Goal: Task Accomplishment & Management: Manage account settings

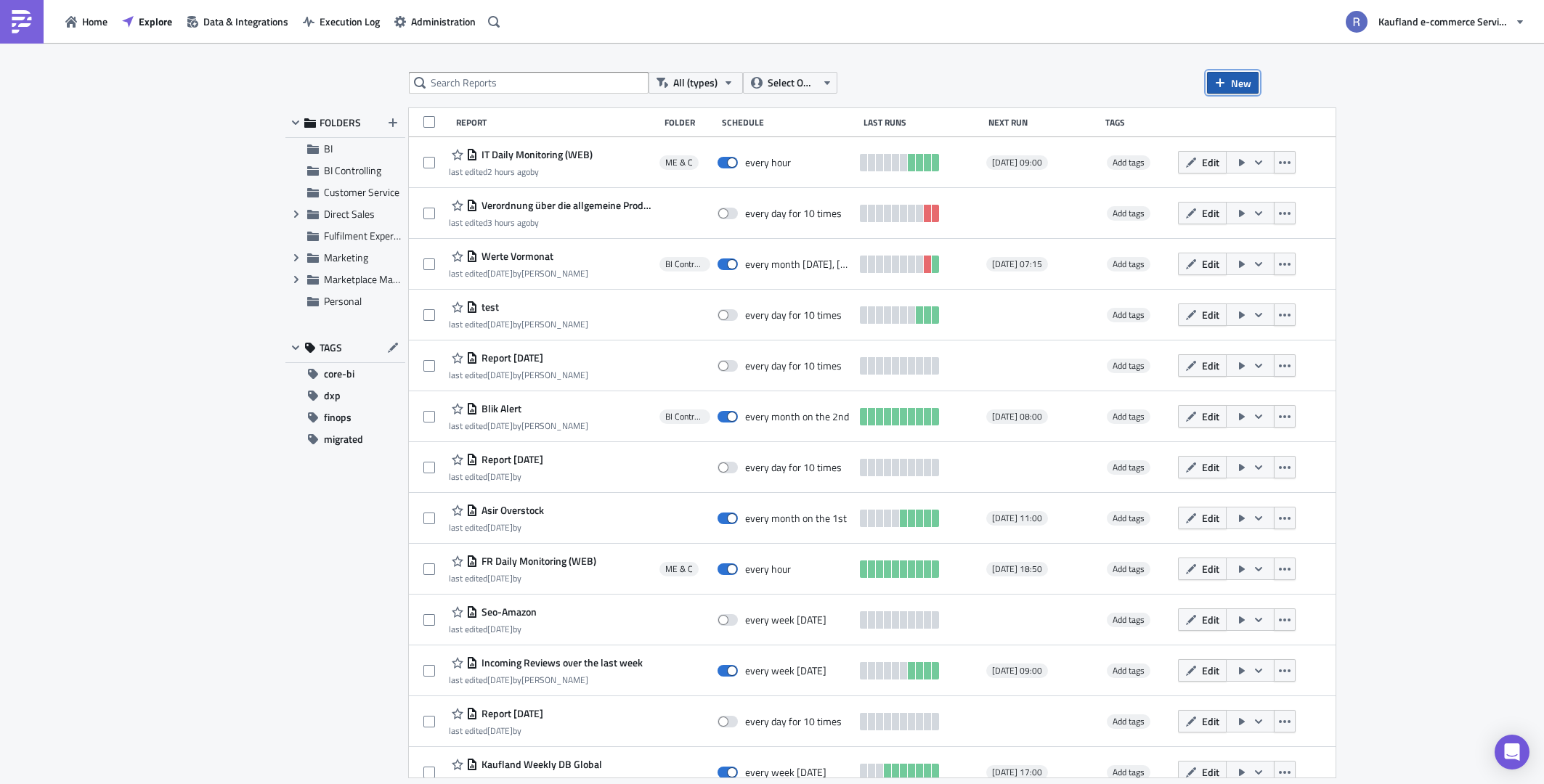
drag, startPoint x: 1251, startPoint y: 83, endPoint x: 1240, endPoint y: 85, distance: 11.2
click at [1253, 83] on button "New" at bounding box center [1233, 83] width 52 height 22
click at [1309, 111] on link "Report" at bounding box center [1274, 119] width 123 height 22
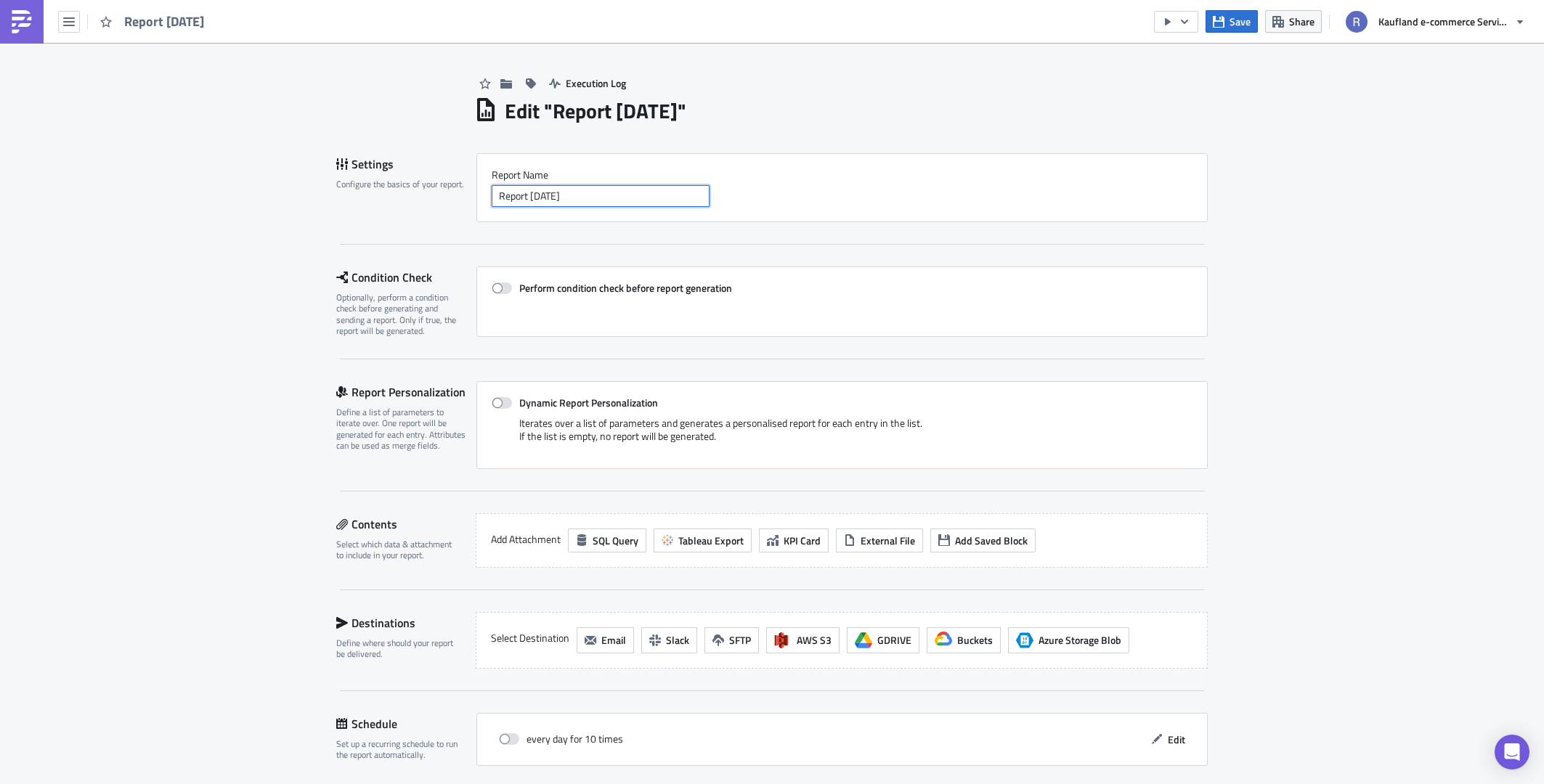
drag, startPoint x: 627, startPoint y: 191, endPoint x: 317, endPoint y: 180, distance: 310.2
click at [327, 182] on div "Execution Log Edit " Report [DATE] " Settings Configure the basics of your repo…" at bounding box center [772, 489] width 900 height 894
type input "c"
type input "2"
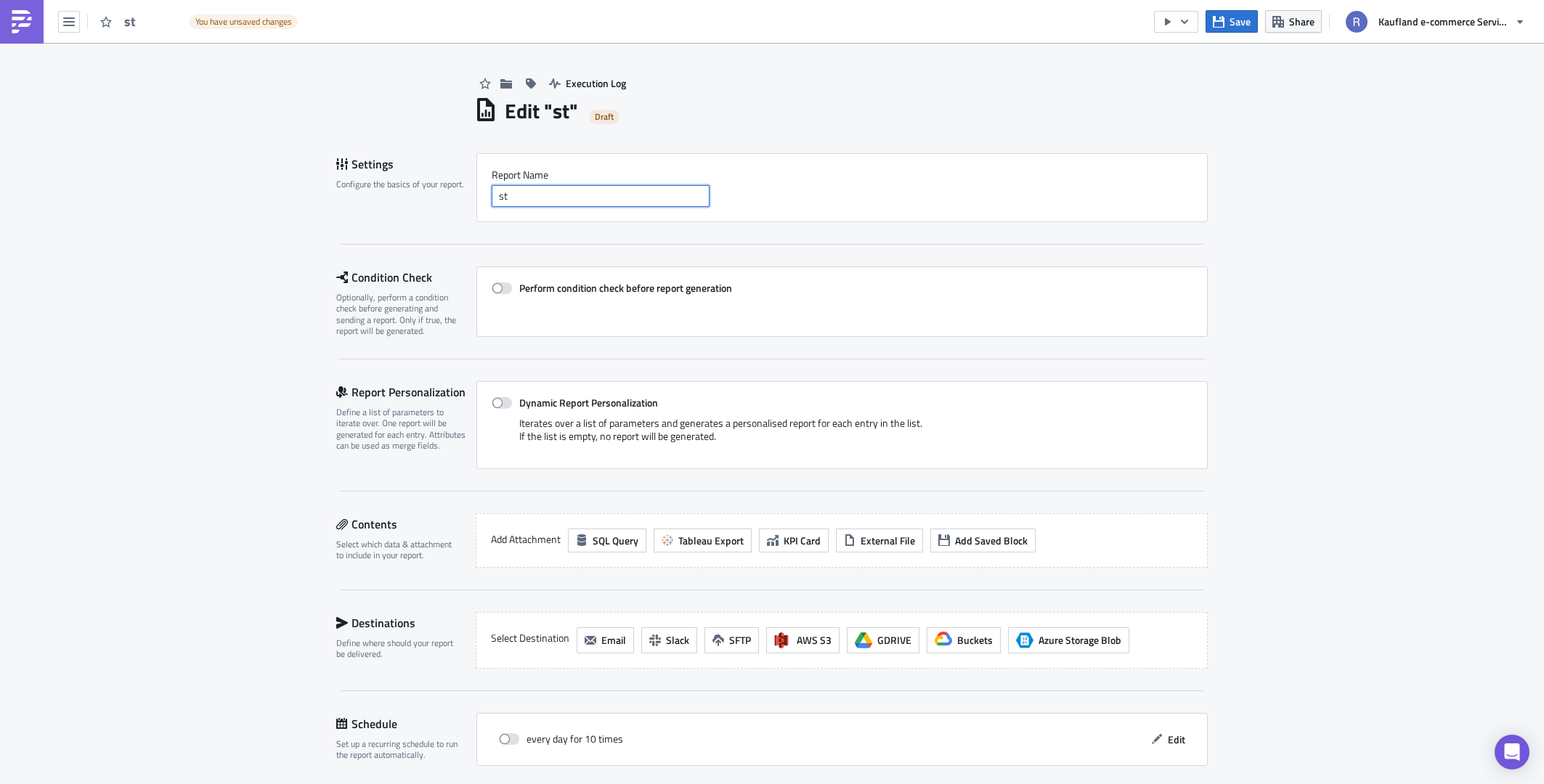
type input "s"
type input "two_day_data"
click at [508, 289] on label "Perform condition check before report generation" at bounding box center [842, 288] width 701 height 13
click at [504, 289] on input "Perform condition check before report generation" at bounding box center [499, 289] width 9 height 9
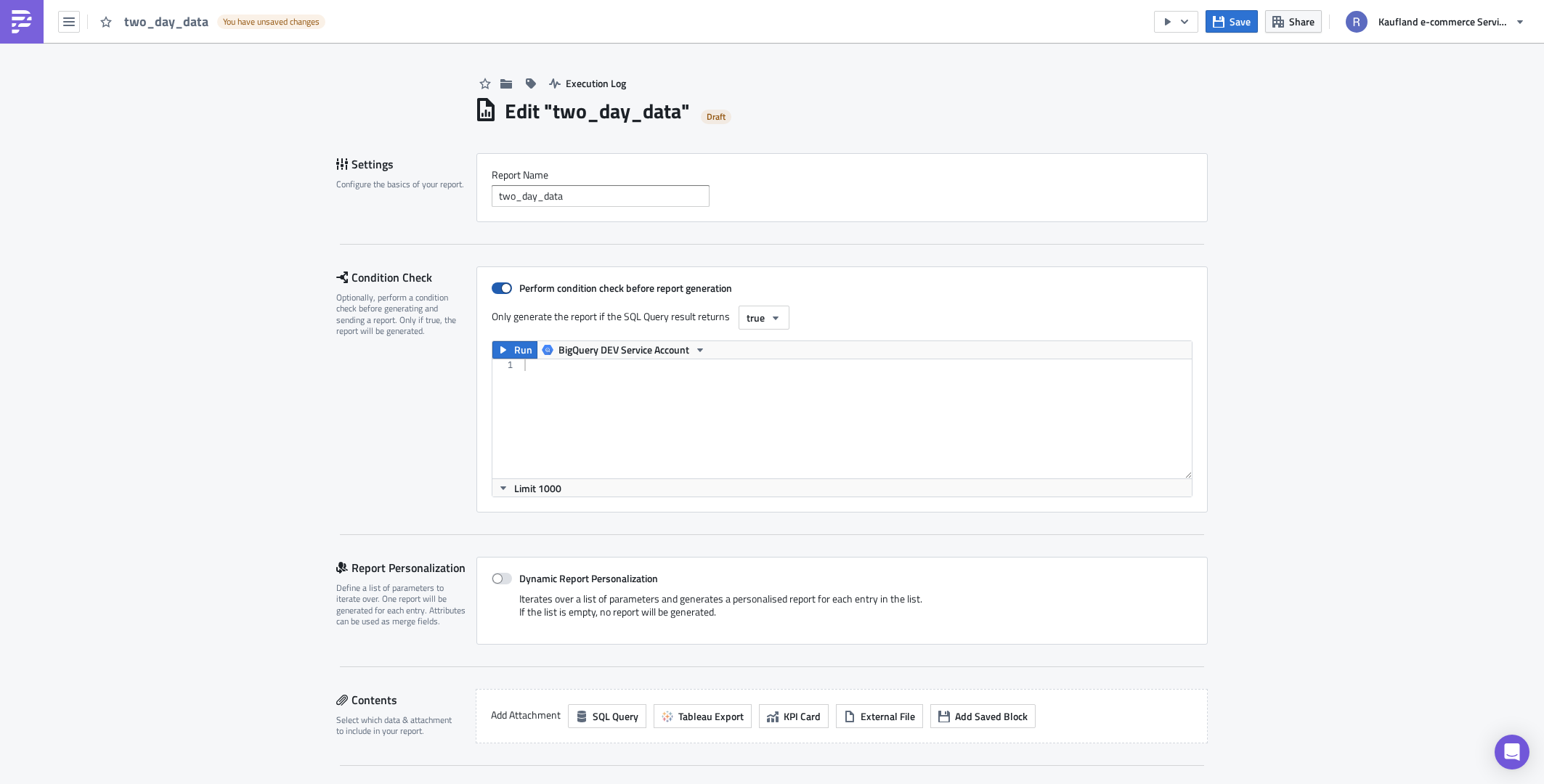
click at [498, 286] on span at bounding box center [502, 288] width 20 height 12
click at [498, 286] on input "Perform condition check before report generation" at bounding box center [499, 289] width 9 height 9
checkbox input "false"
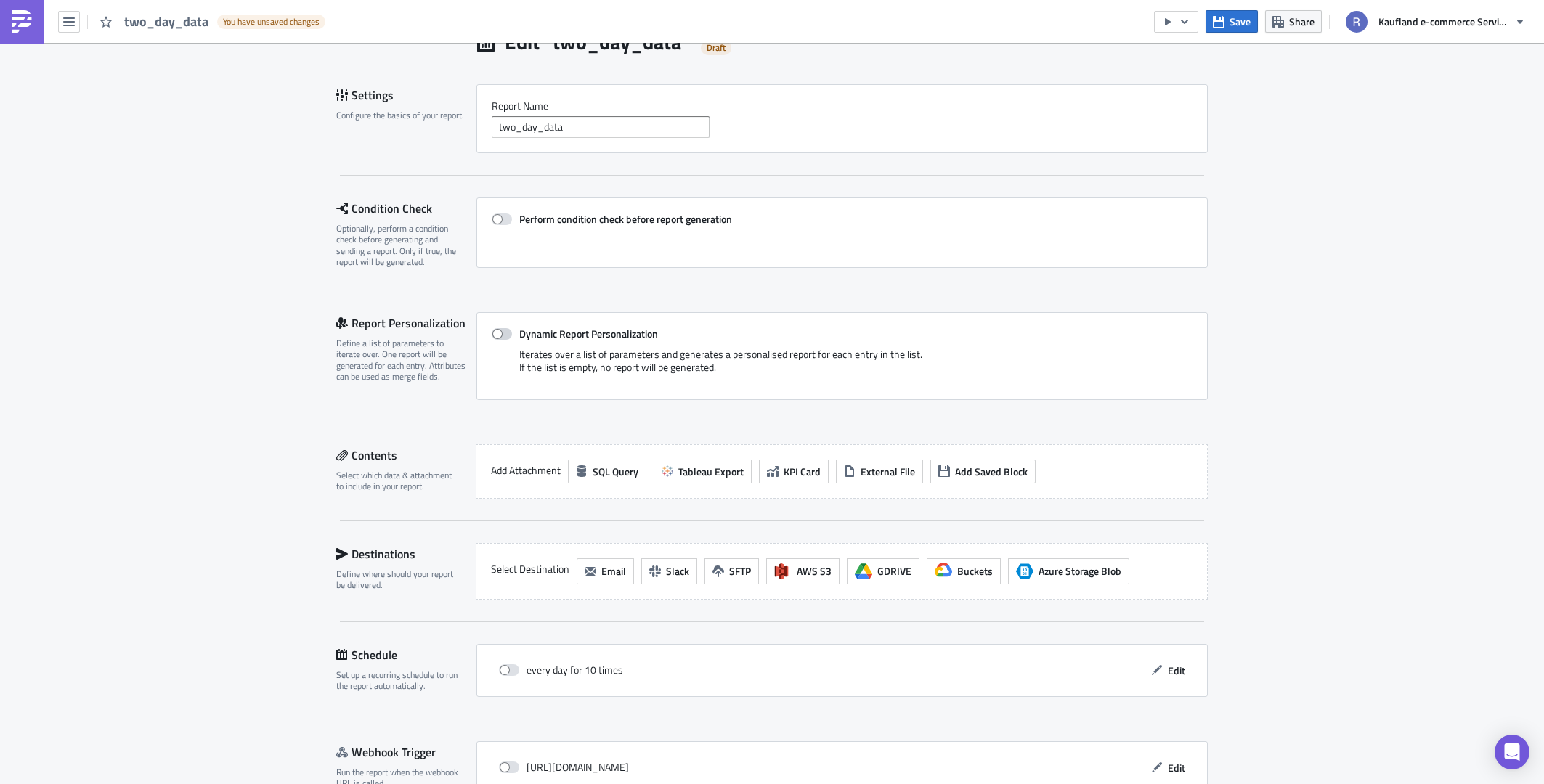
scroll to position [151, 0]
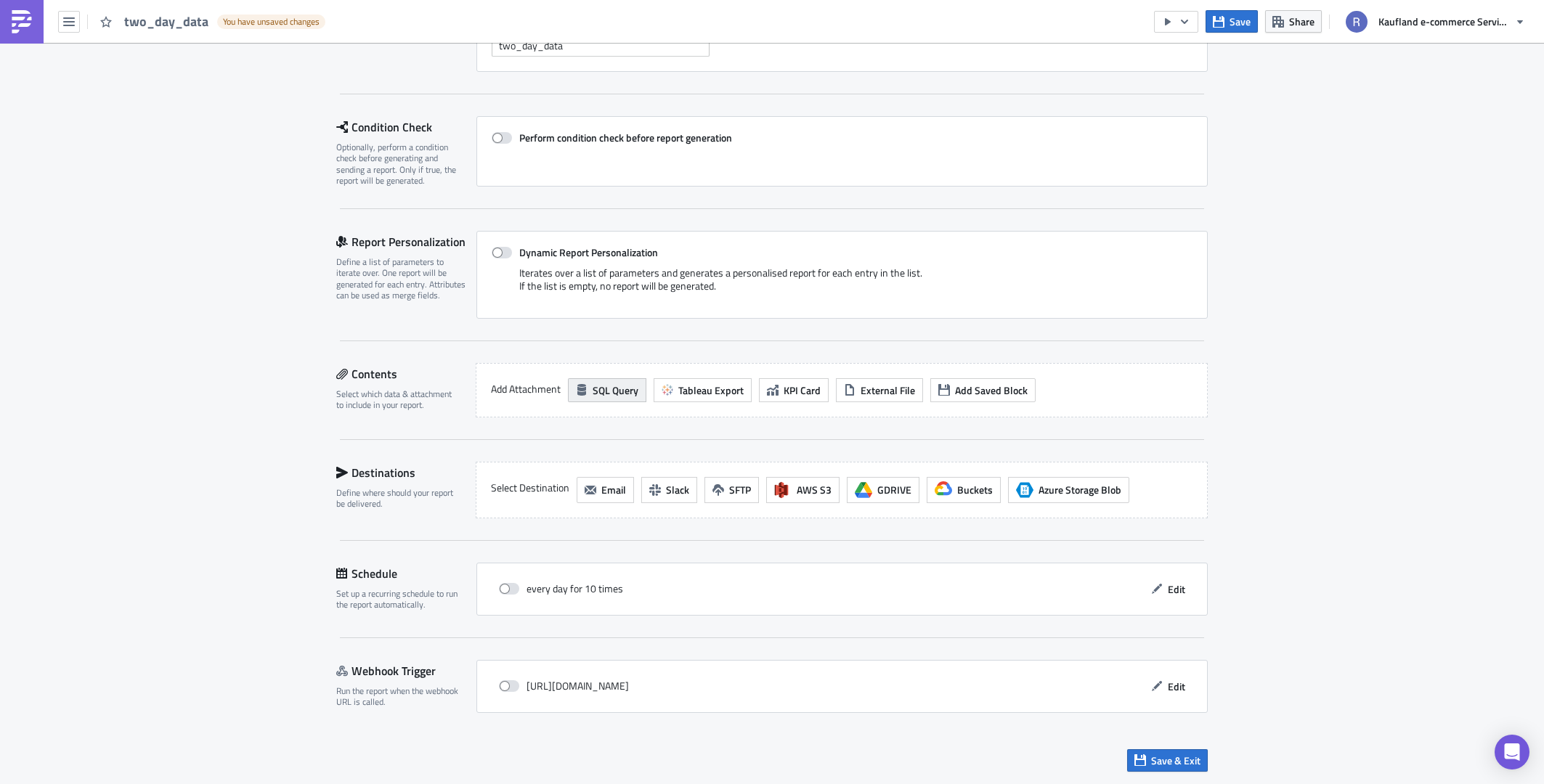
click at [615, 392] on span "SQL Query" at bounding box center [615, 390] width 45 height 15
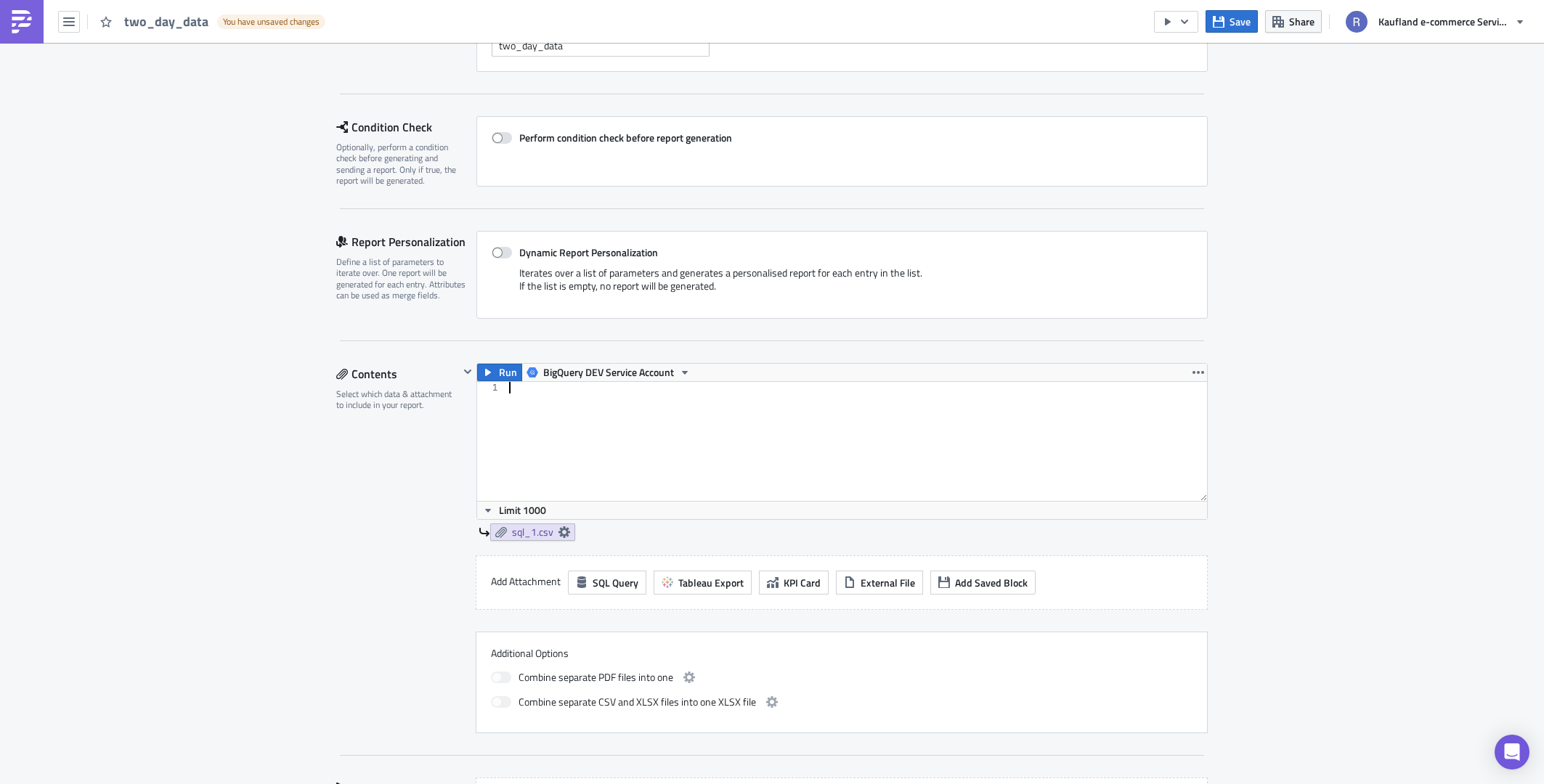
click at [629, 397] on div at bounding box center [857, 453] width 701 height 142
paste textarea "SELECT * FROM per_psp"
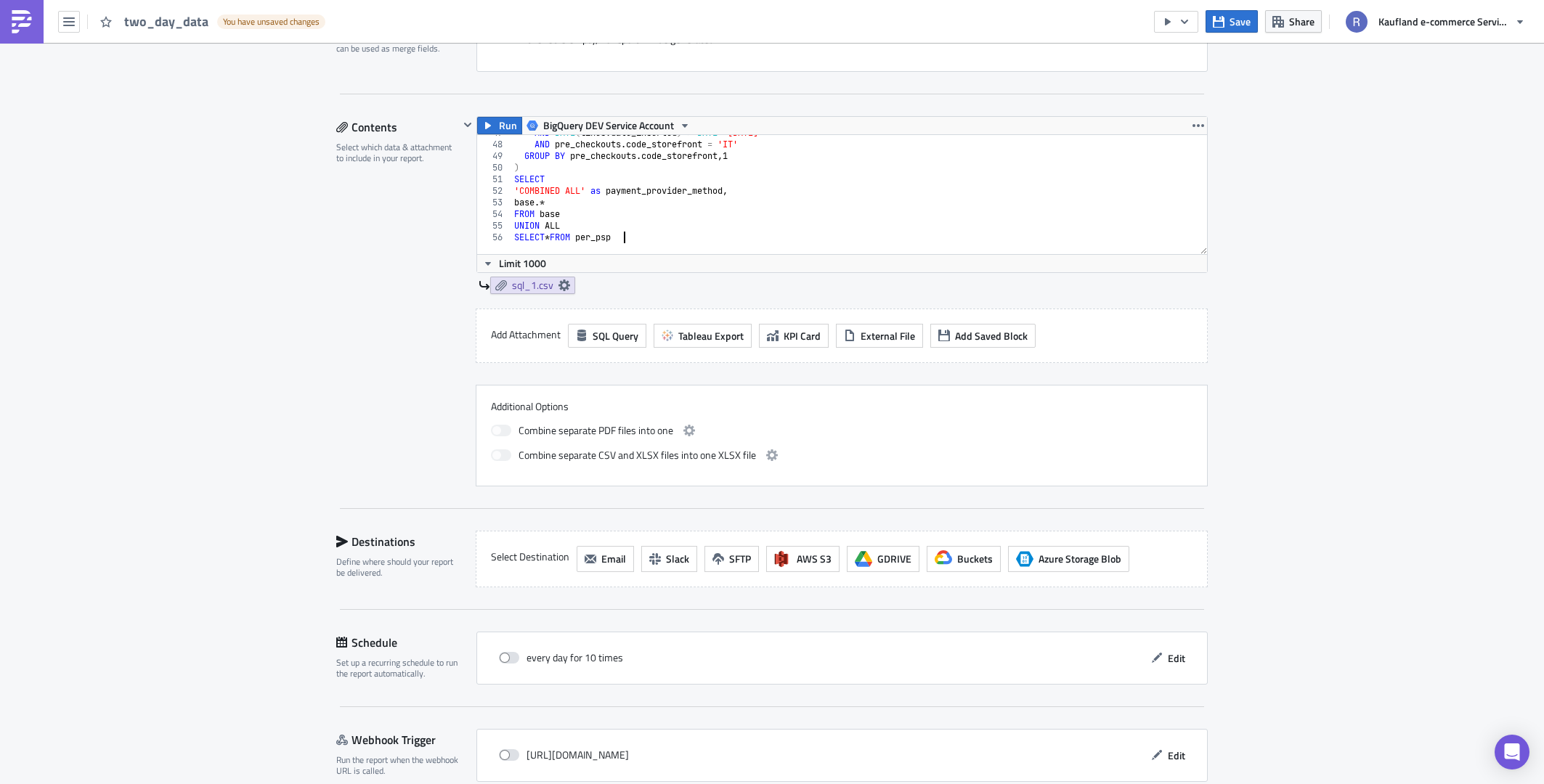
scroll to position [321, 0]
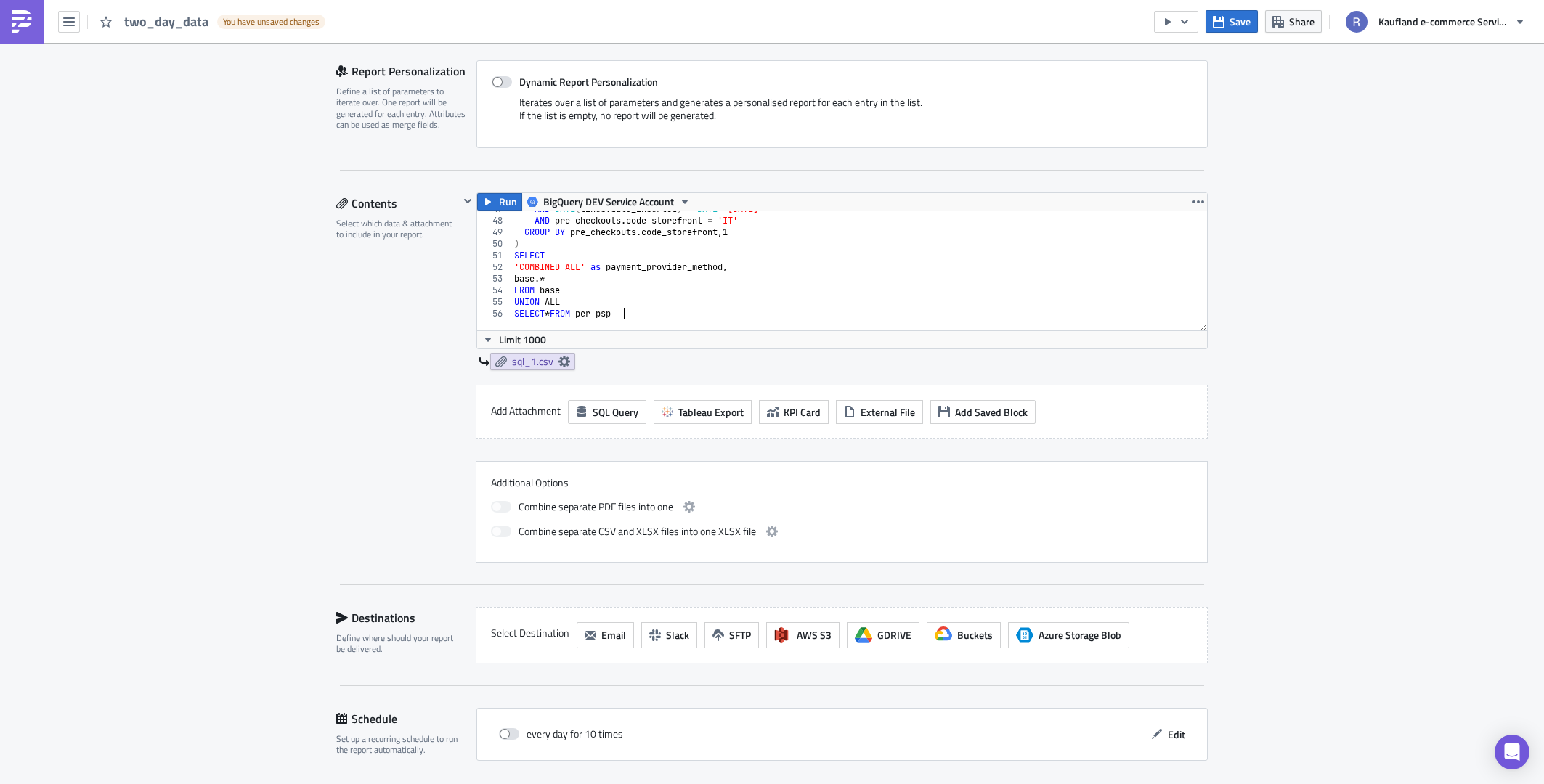
click at [1257, 316] on div "Execution Log Edit " two_day_data " Draft Settings Configure the basics of your…" at bounding box center [772, 327] width 1544 height 1210
click at [499, 195] on span "Run" at bounding box center [508, 201] width 18 height 17
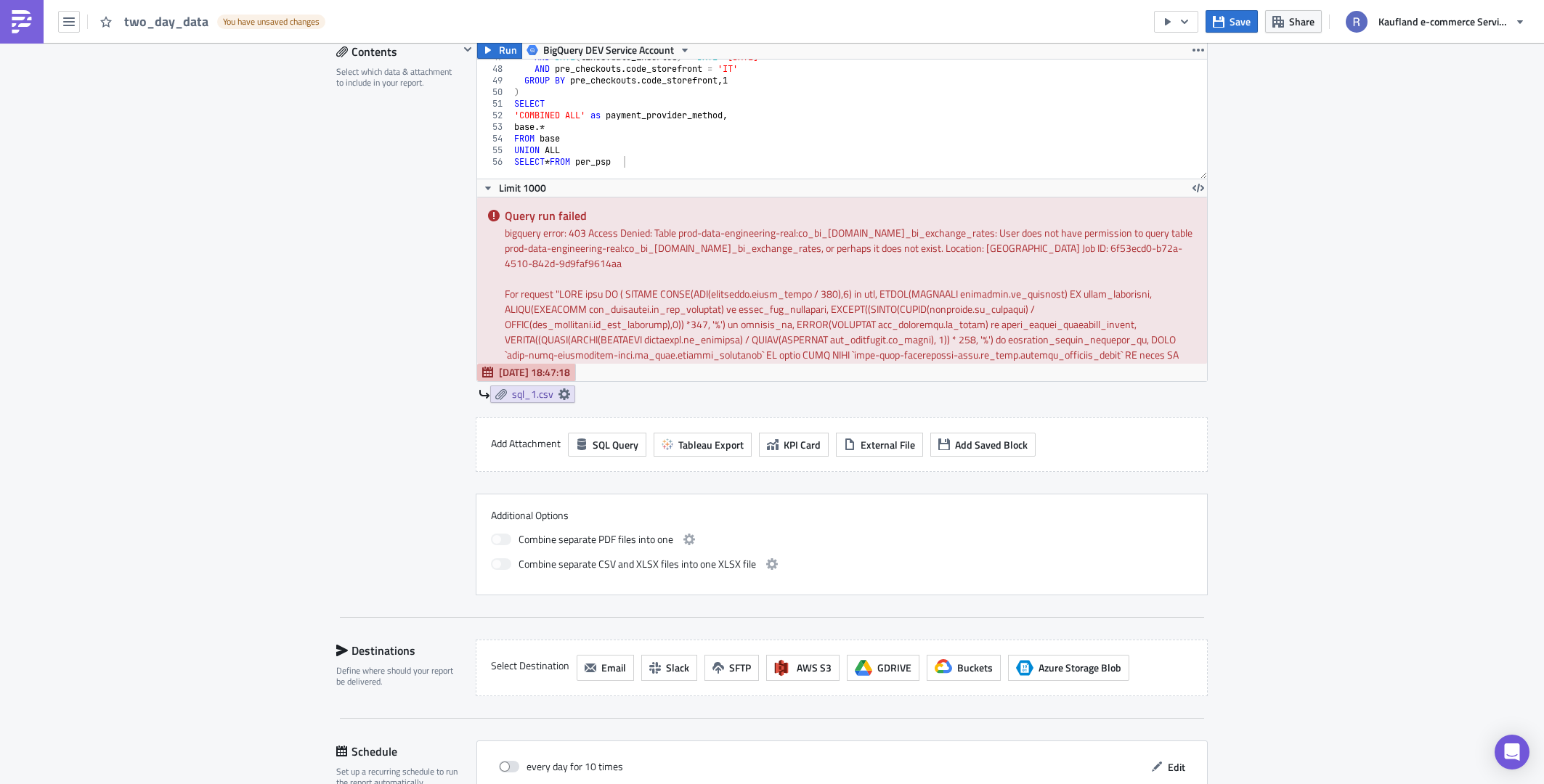
scroll to position [466, 0]
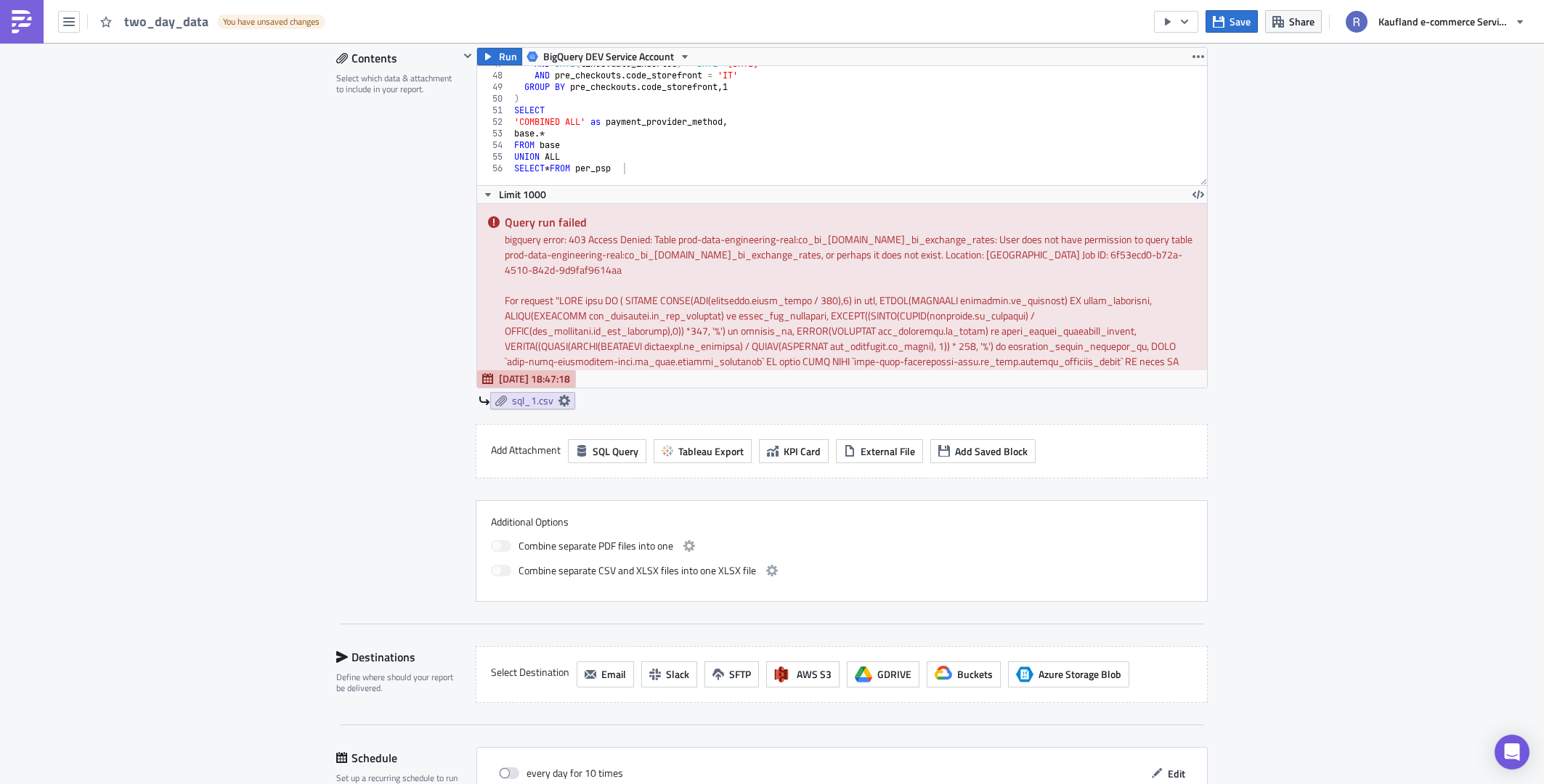
drag, startPoint x: 769, startPoint y: 186, endPoint x: 793, endPoint y: 191, distance: 24.5
click at [793, 191] on div "Limit 1000" at bounding box center [842, 194] width 730 height 18
click at [341, 295] on div "Contents Select which data & attachment to include in your report." at bounding box center [397, 324] width 123 height 554
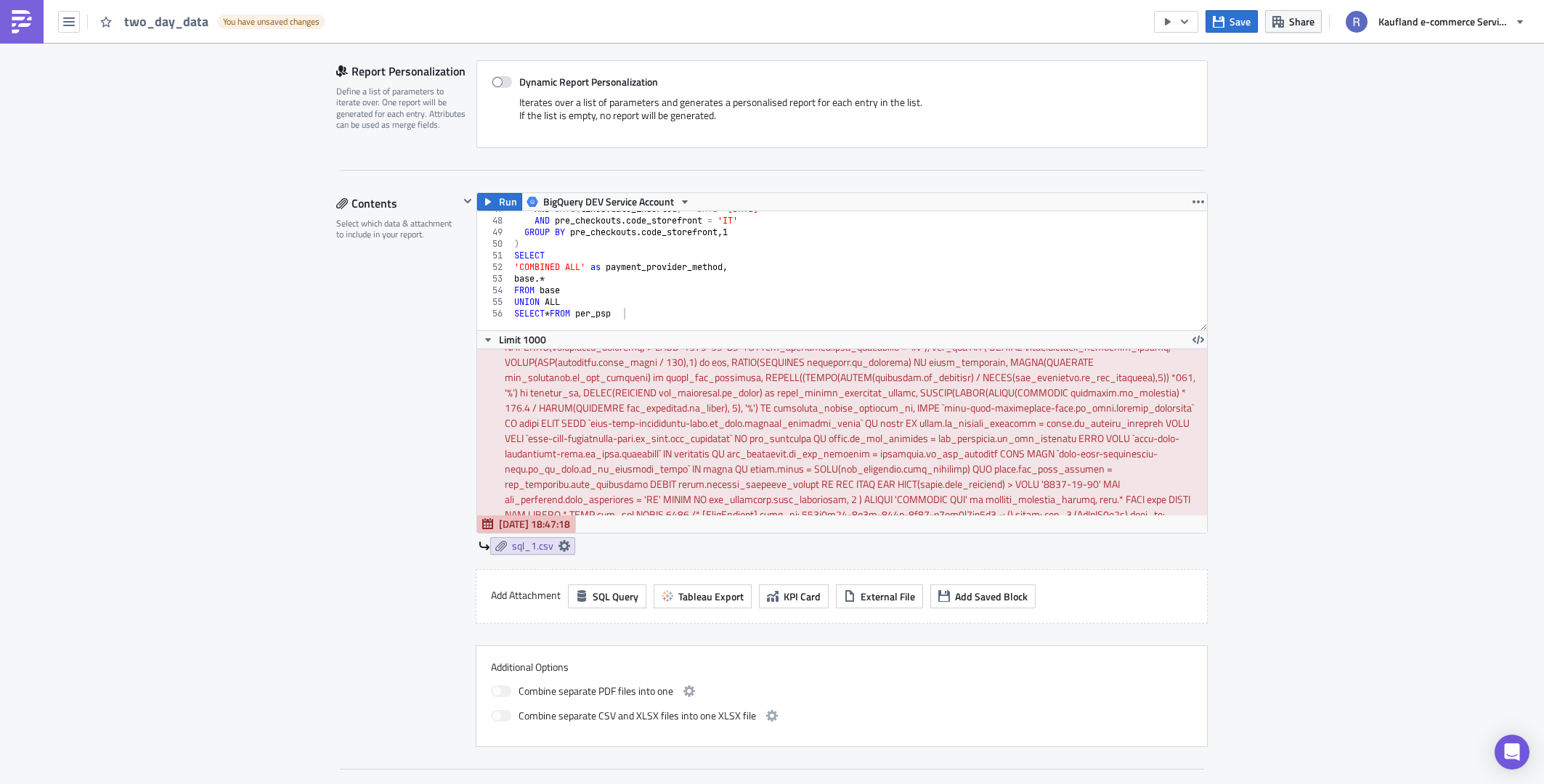
scroll to position [253, 0]
click at [726, 278] on div "AND DATE ( lines . date_inserted ) > DATE '[DATE]' AND pre_checkouts . code_sto…" at bounding box center [893, 269] width 764 height 132
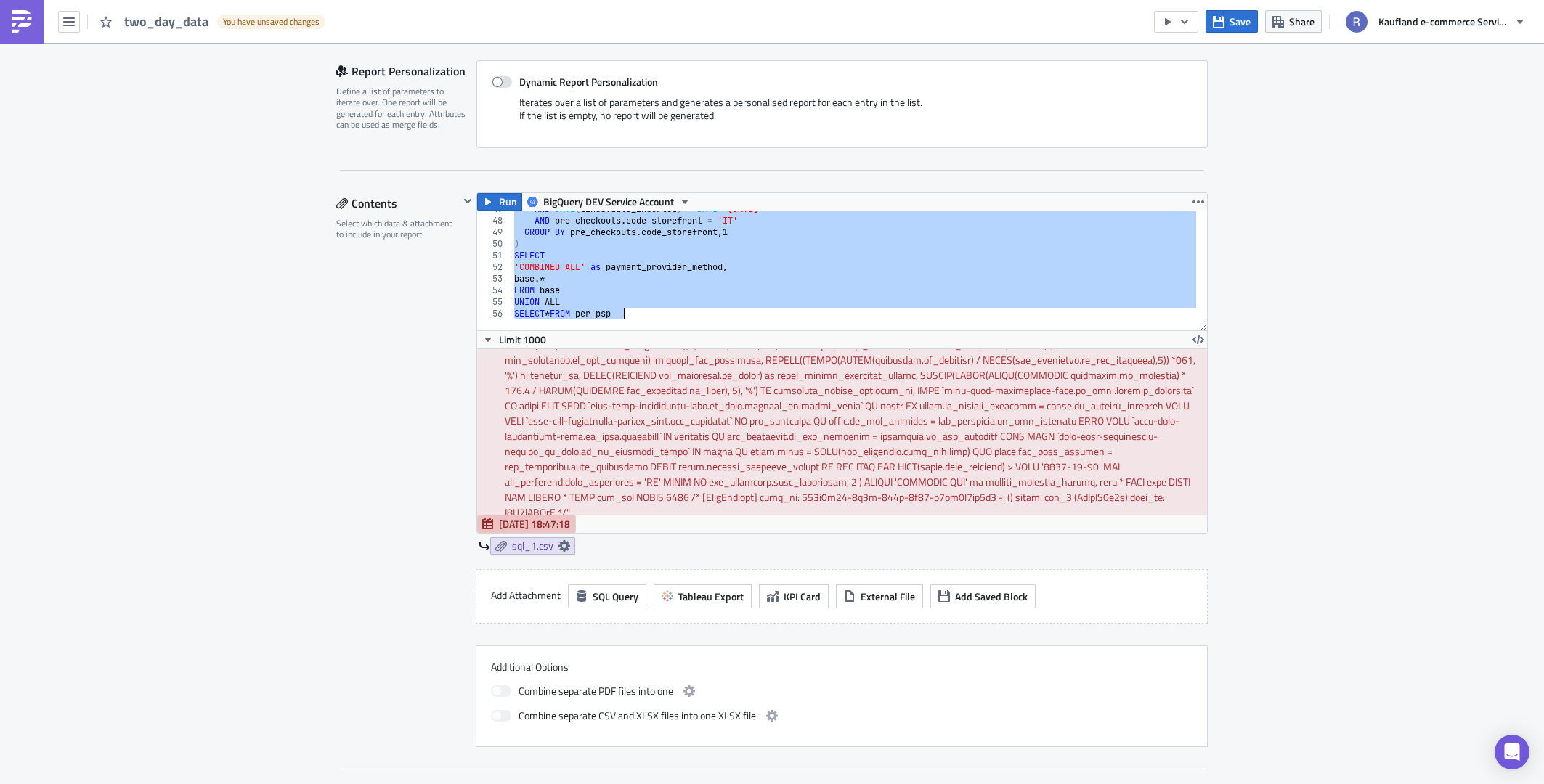
paste textarea
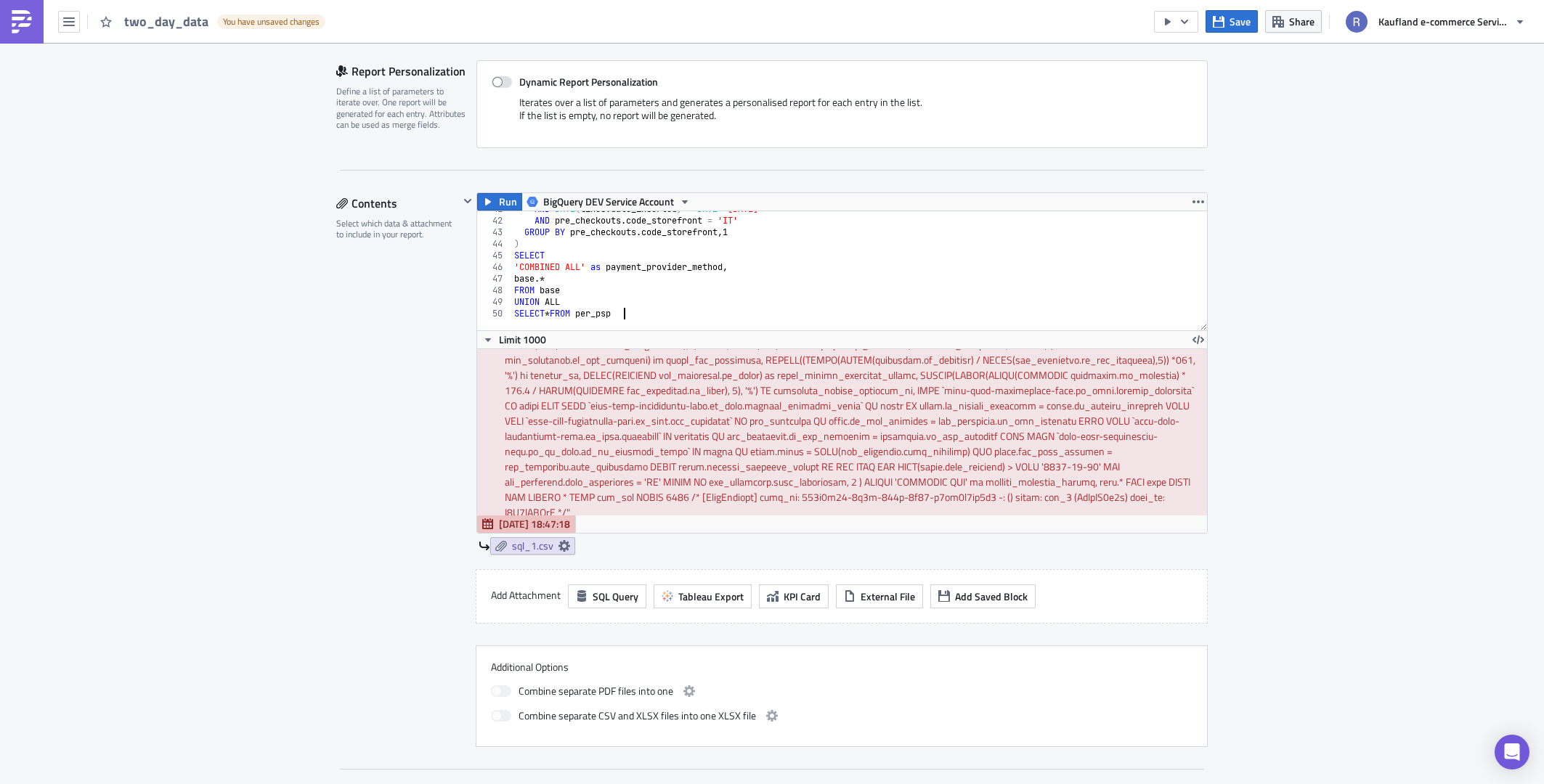
scroll to position [473, 0]
click at [499, 203] on span "Run" at bounding box center [508, 201] width 18 height 17
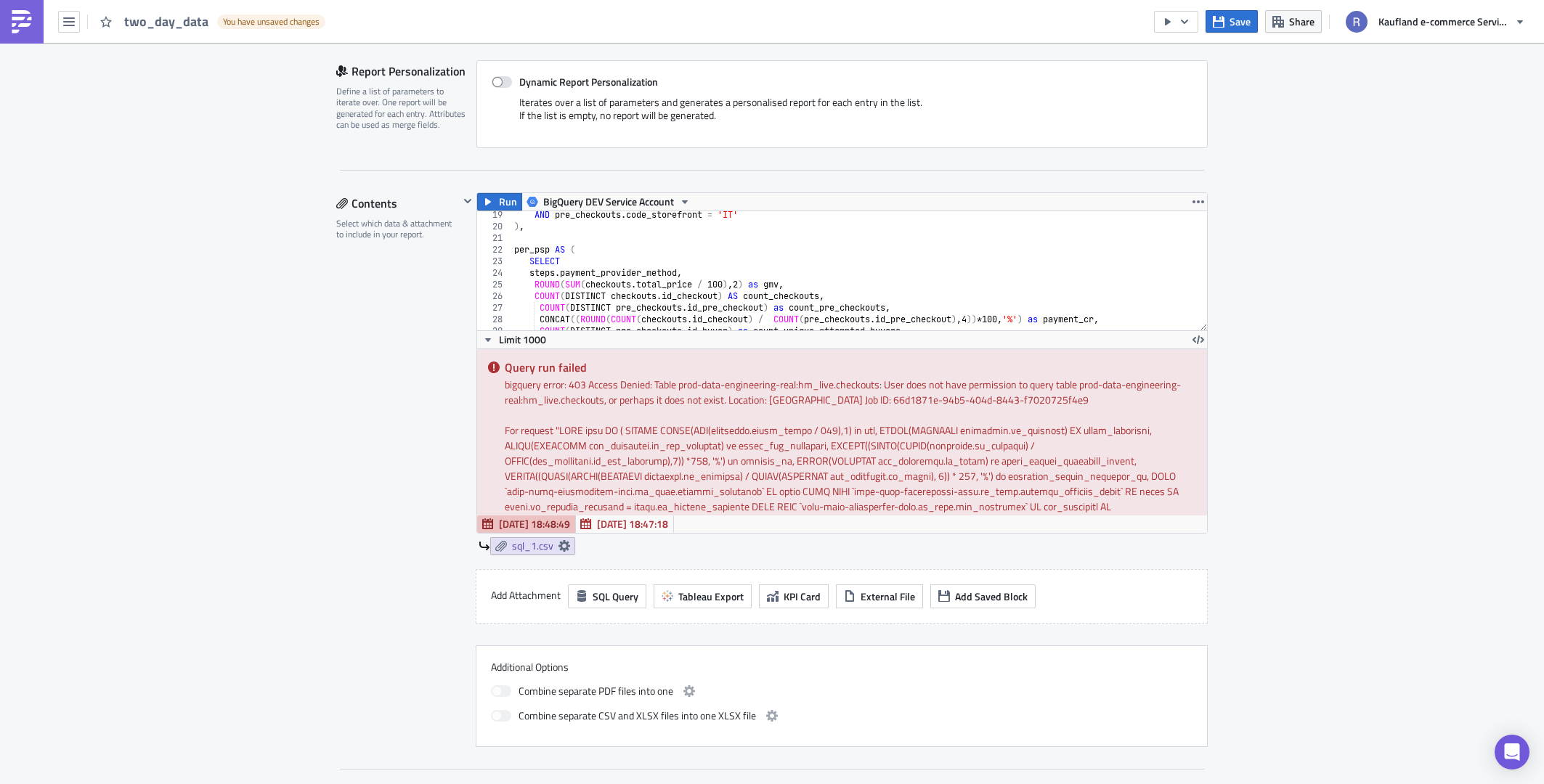
scroll to position [81, 0]
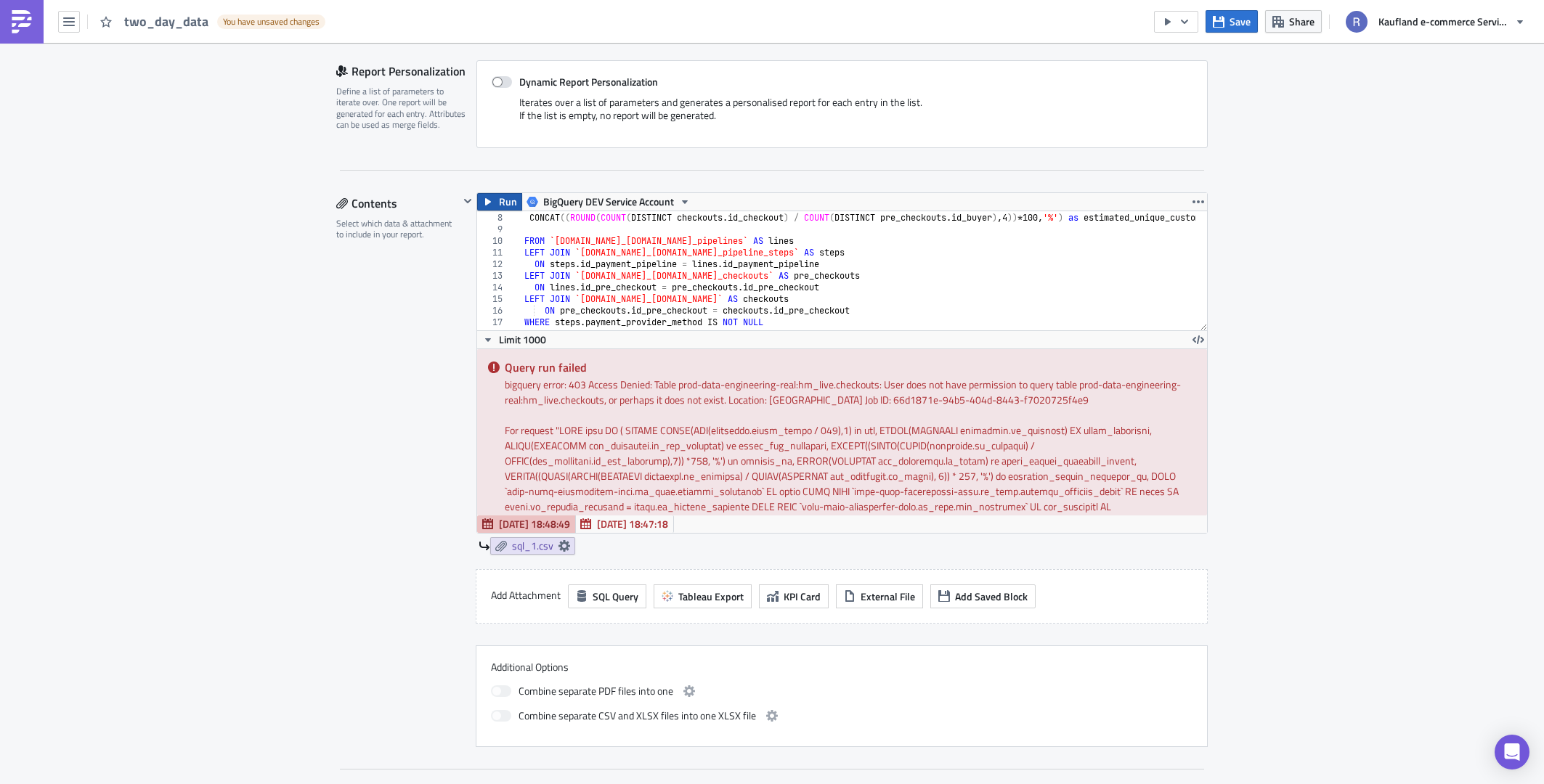
click at [503, 209] on span "Run" at bounding box center [508, 201] width 18 height 17
drag, startPoint x: 717, startPoint y: 298, endPoint x: 583, endPoint y: 293, distance: 134.1
click at [583, 293] on div "COUNT ( DISTINCT pre_checkouts . id_buyer ) as count_unique_attempted_buyers , …" at bounding box center [893, 266] width 764 height 132
click at [506, 198] on span "Run" at bounding box center [508, 201] width 18 height 17
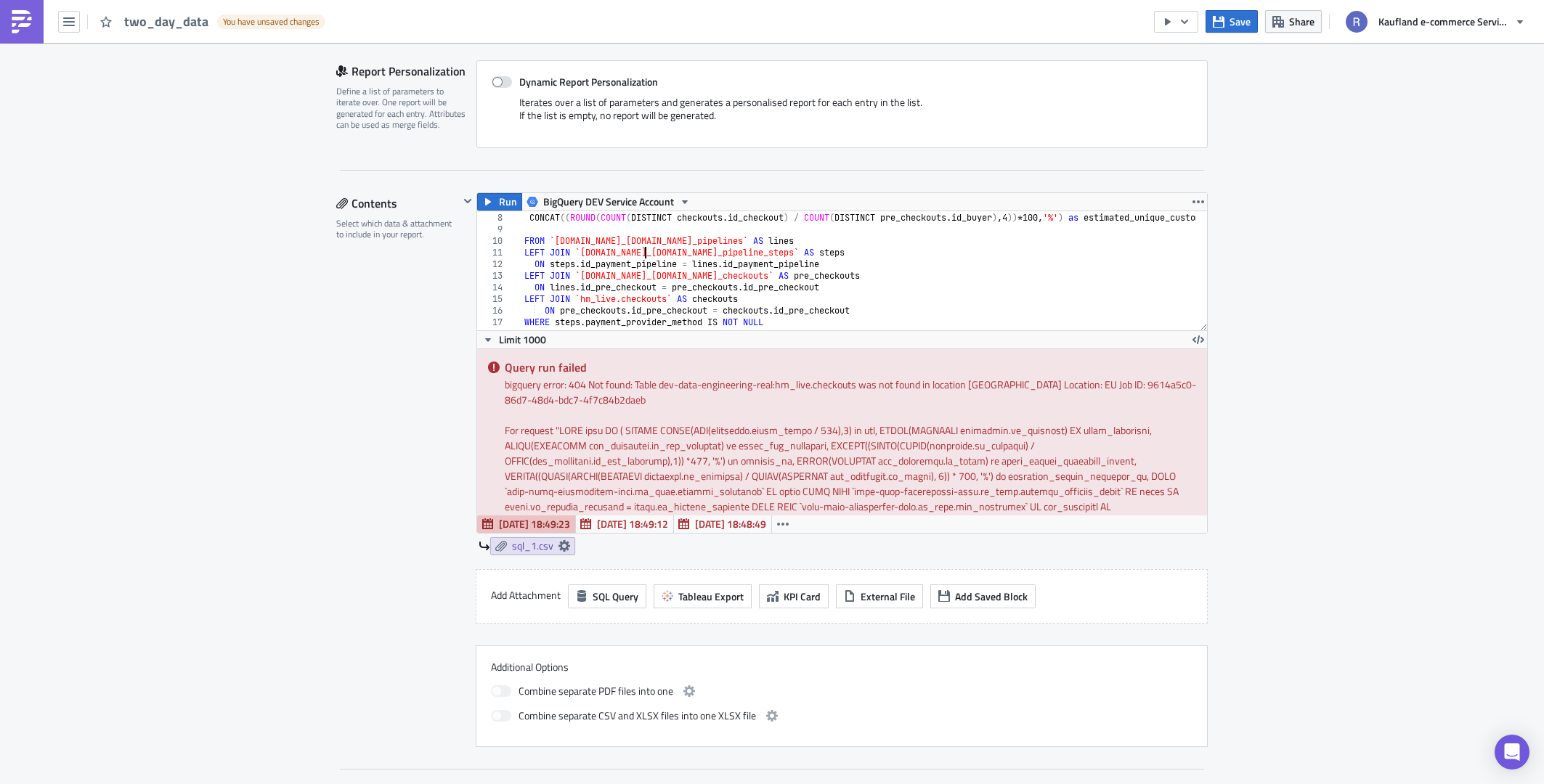
click at [641, 252] on div "COUNT ( DISTINCT pre_checkouts . id_buyer ) as count_unique_attempted_buyers , …" at bounding box center [893, 266] width 764 height 132
type textarea "LEFT JOIN `[DOMAIN_NAME]_[DOMAIN_NAME]` AS checkouts"
click at [639, 227] on div "COUNT ( DISTINCT pre_checkouts . id_buyer ) as count_unique_attempted_buyers , …" at bounding box center [893, 266] width 764 height 132
click at [482, 196] on icon "button" at bounding box center [487, 201] width 12 height 12
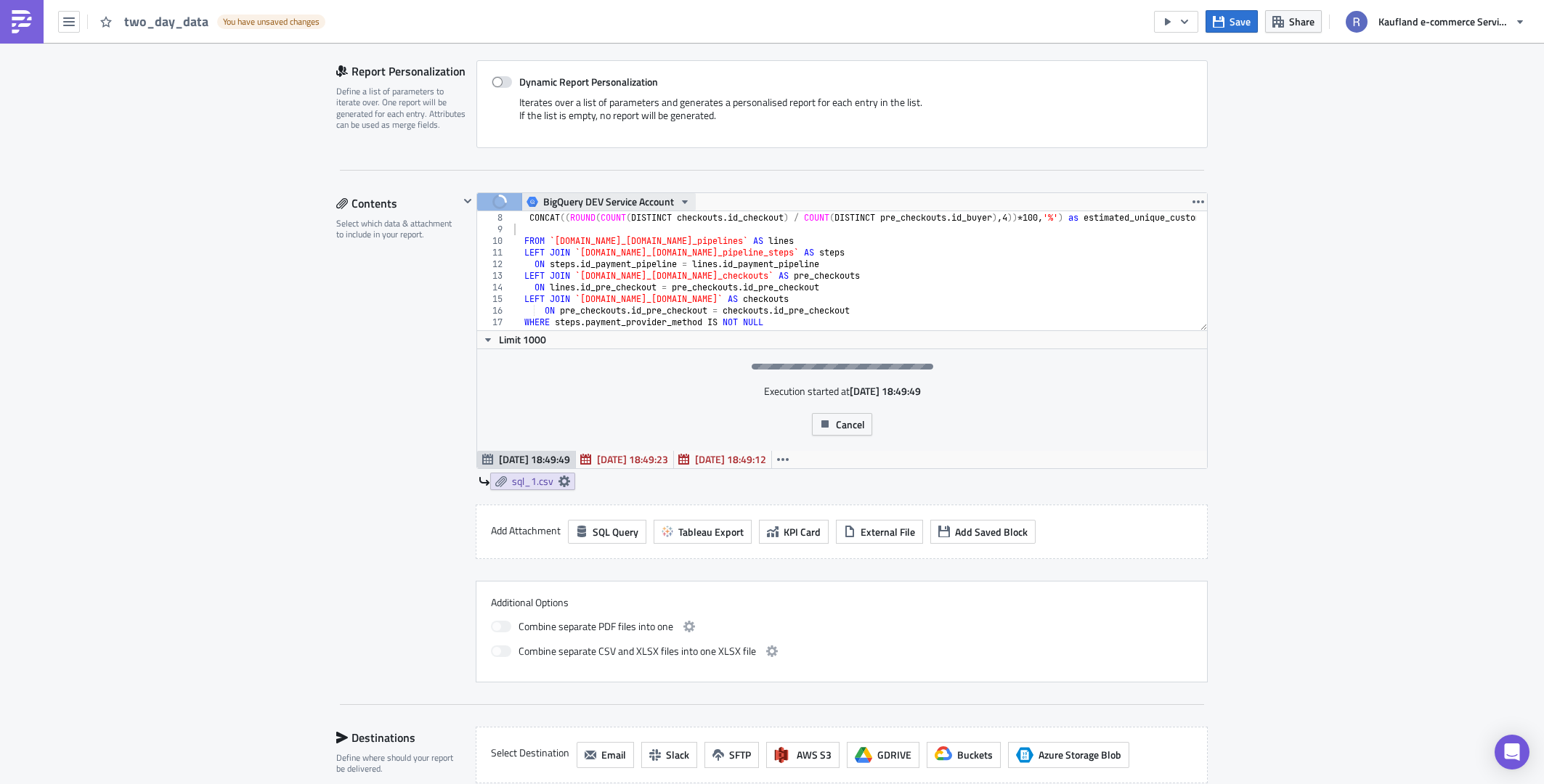
click at [640, 196] on span "BigQuery DEV Service Account" at bounding box center [608, 201] width 131 height 17
click at [622, 241] on div "BigQuery PROD Service Account" at bounding box center [608, 247] width 136 height 15
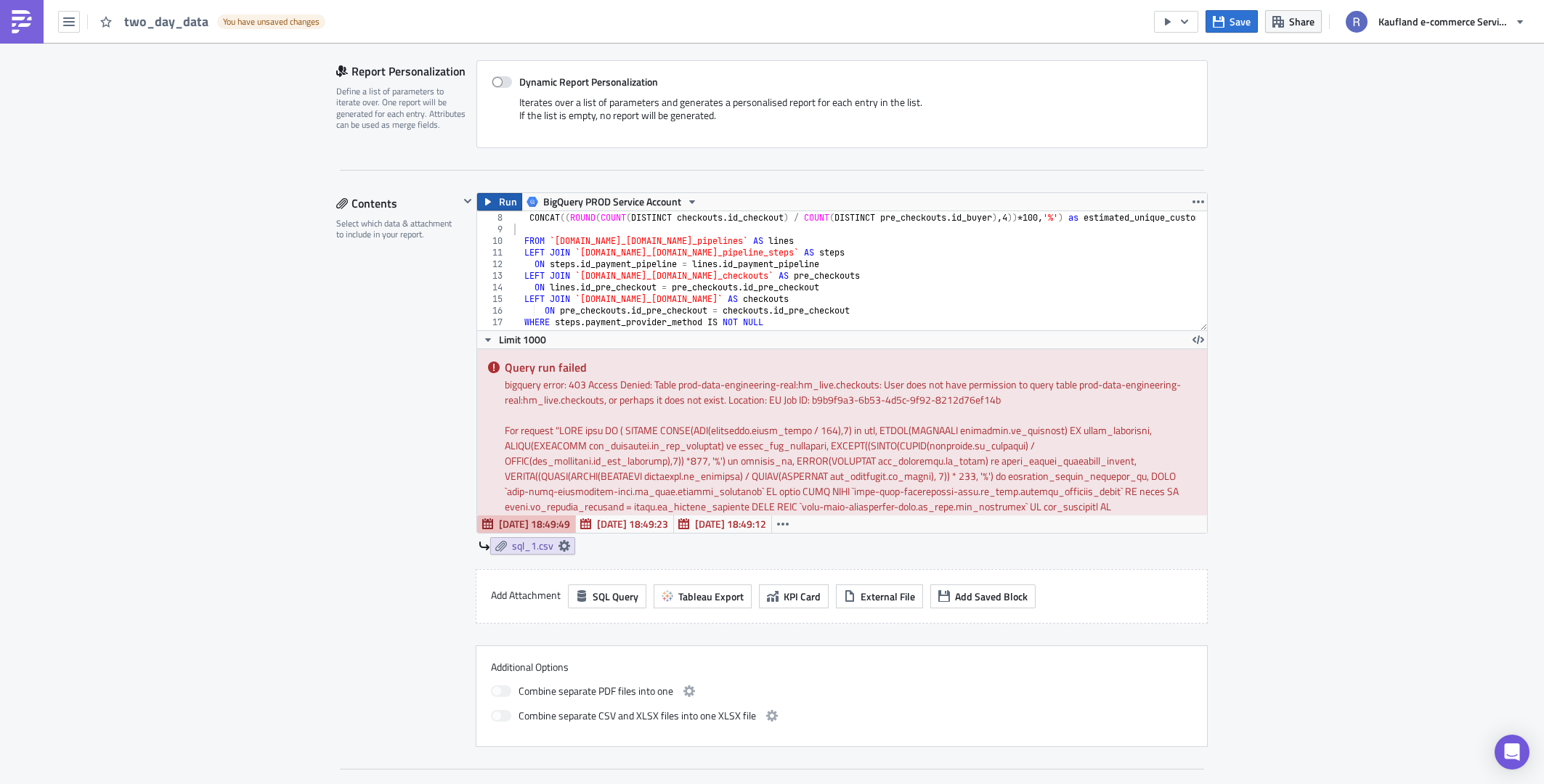
click at [506, 196] on span "Run" at bounding box center [508, 201] width 18 height 17
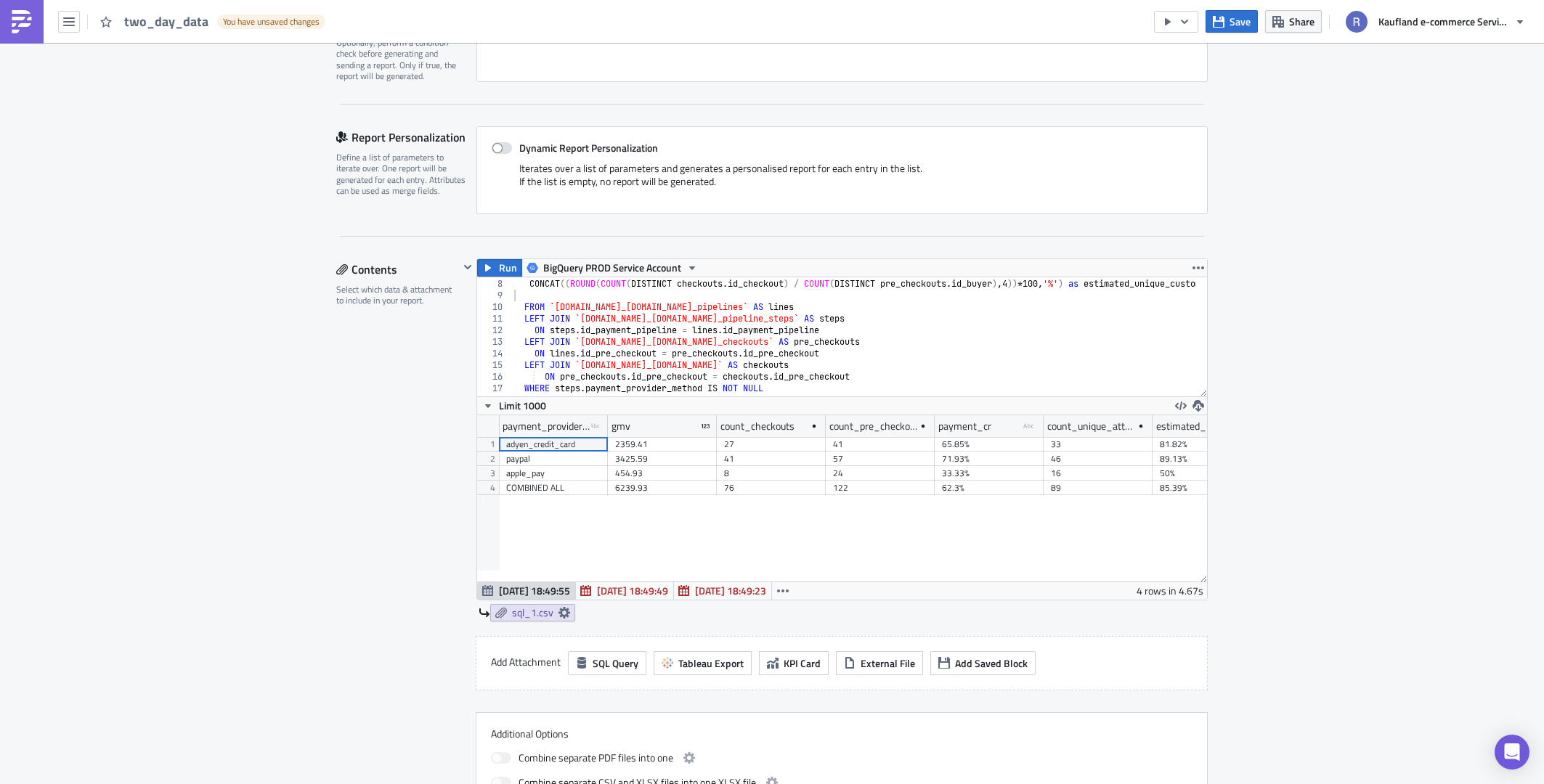
scroll to position [249, 0]
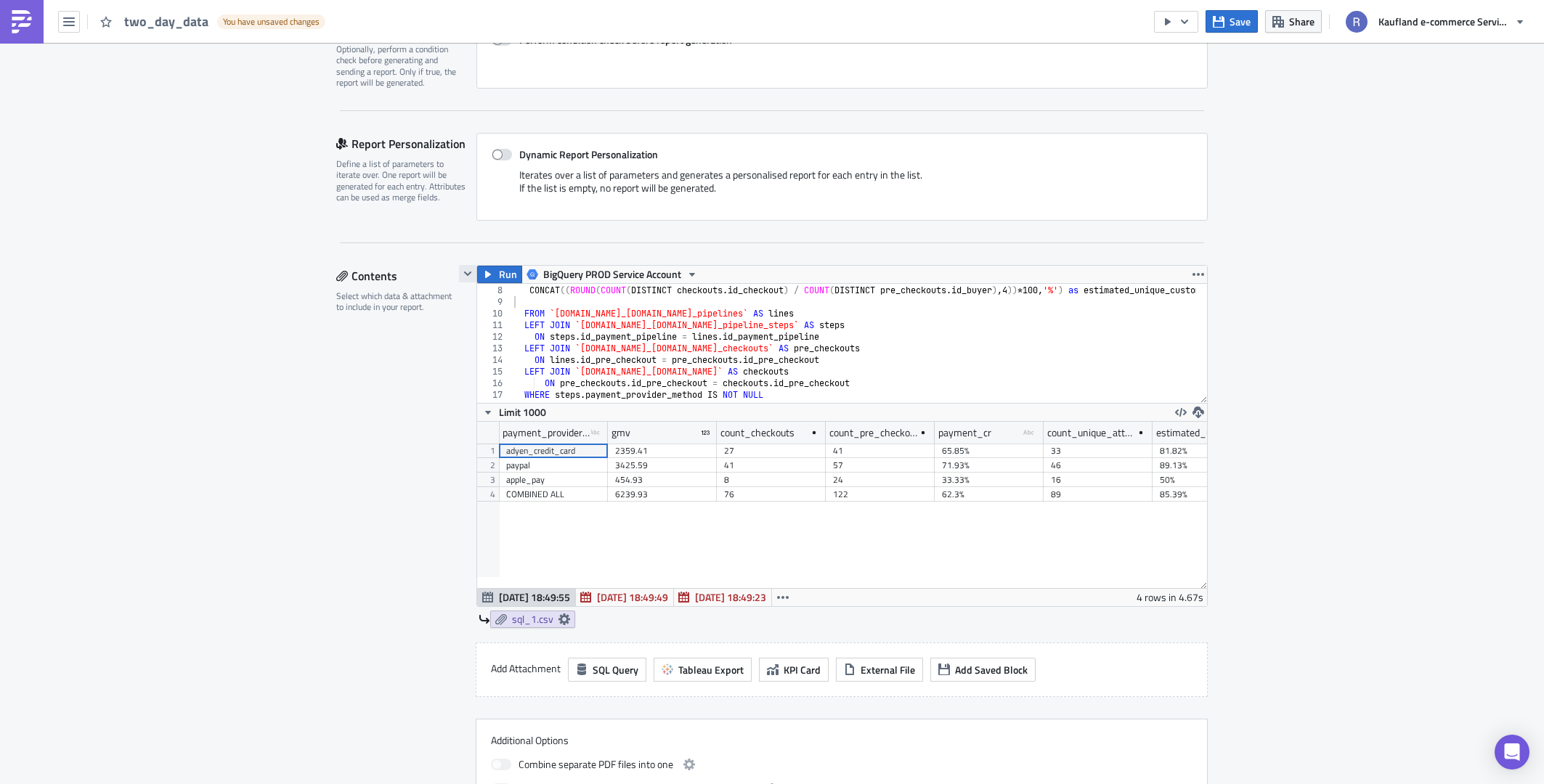
click at [468, 274] on button "button" at bounding box center [467, 273] width 17 height 17
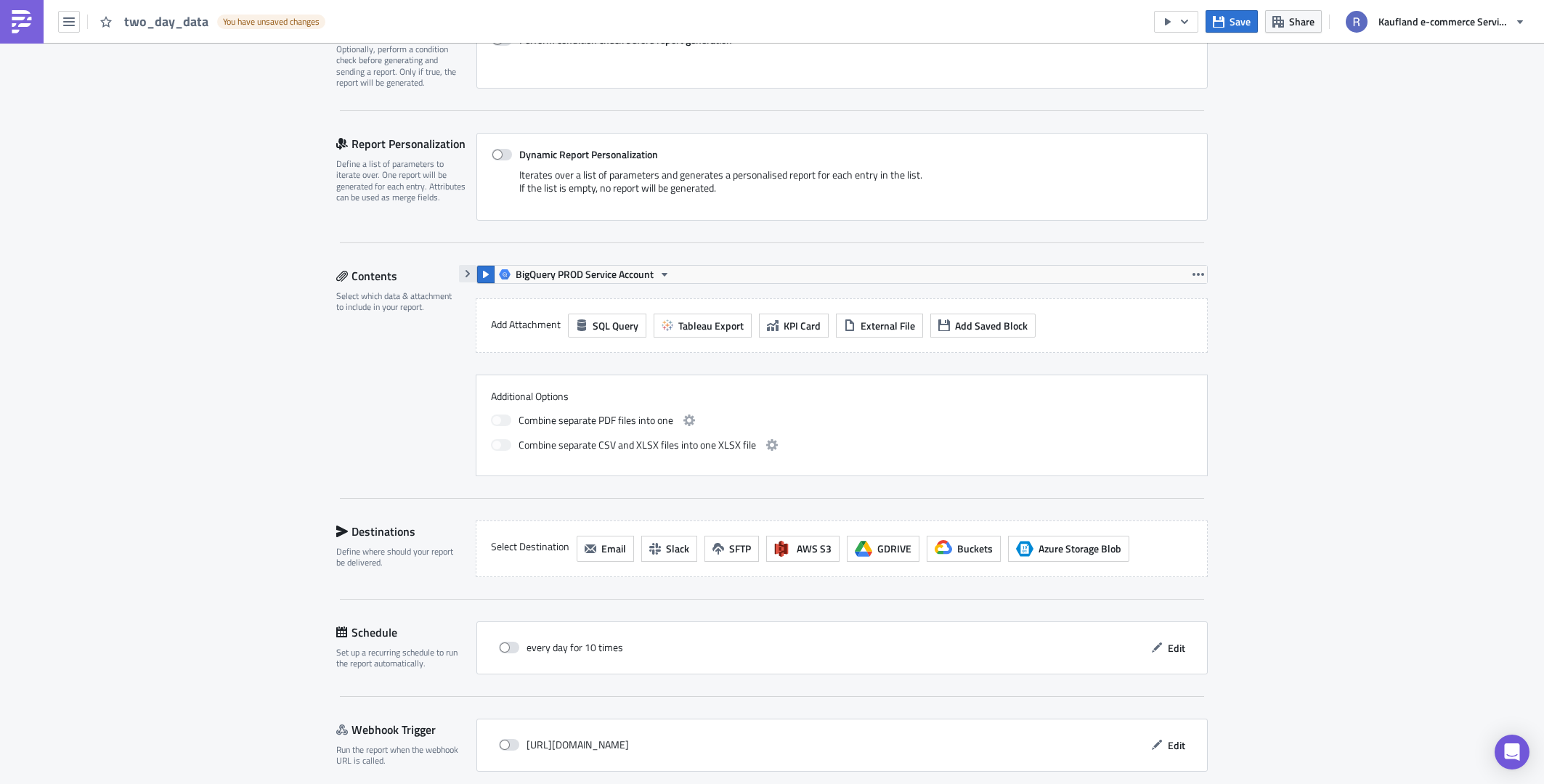
click at [468, 274] on button "button" at bounding box center [467, 273] width 17 height 17
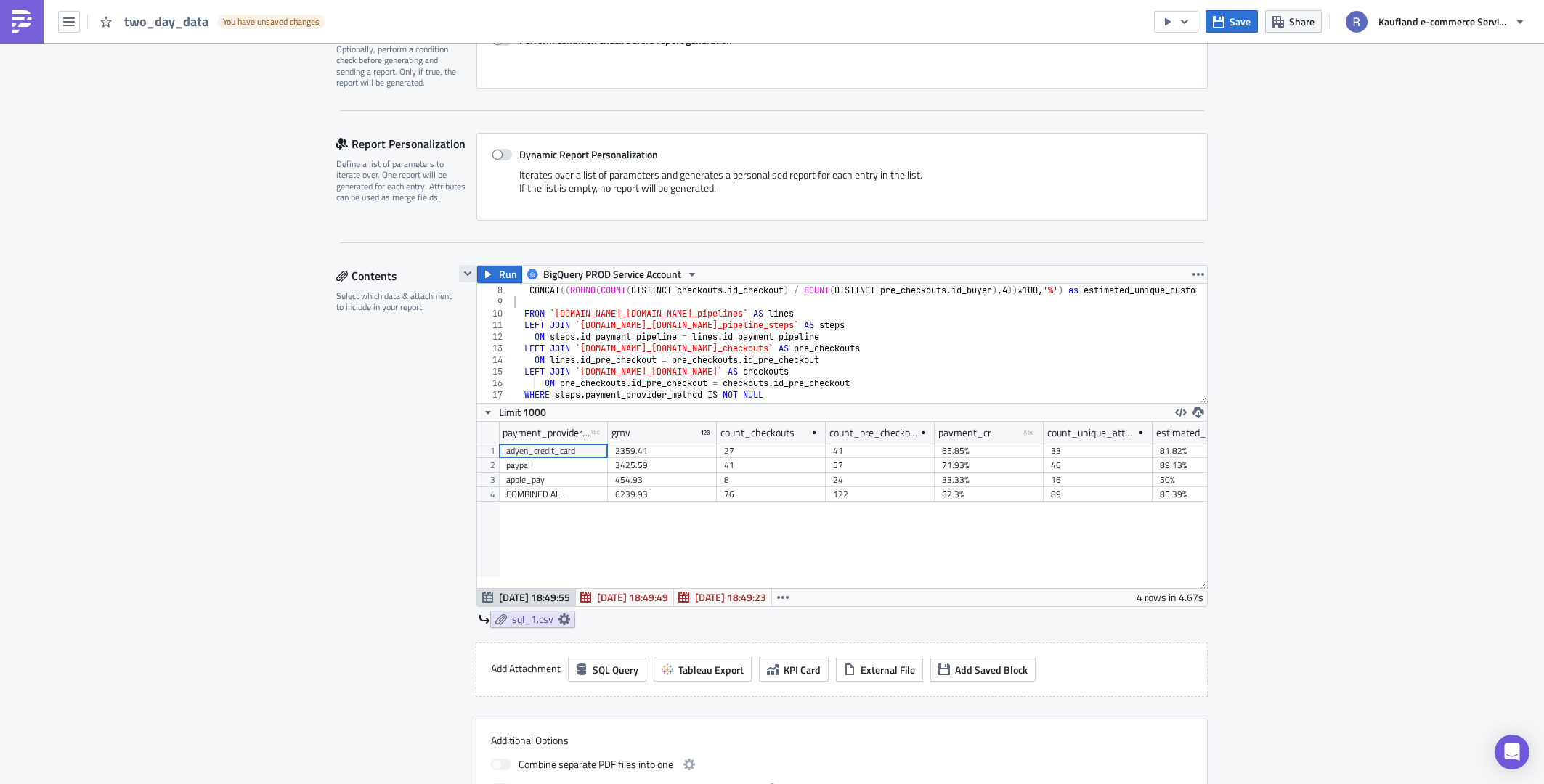
click at [468, 274] on button "button" at bounding box center [467, 273] width 17 height 17
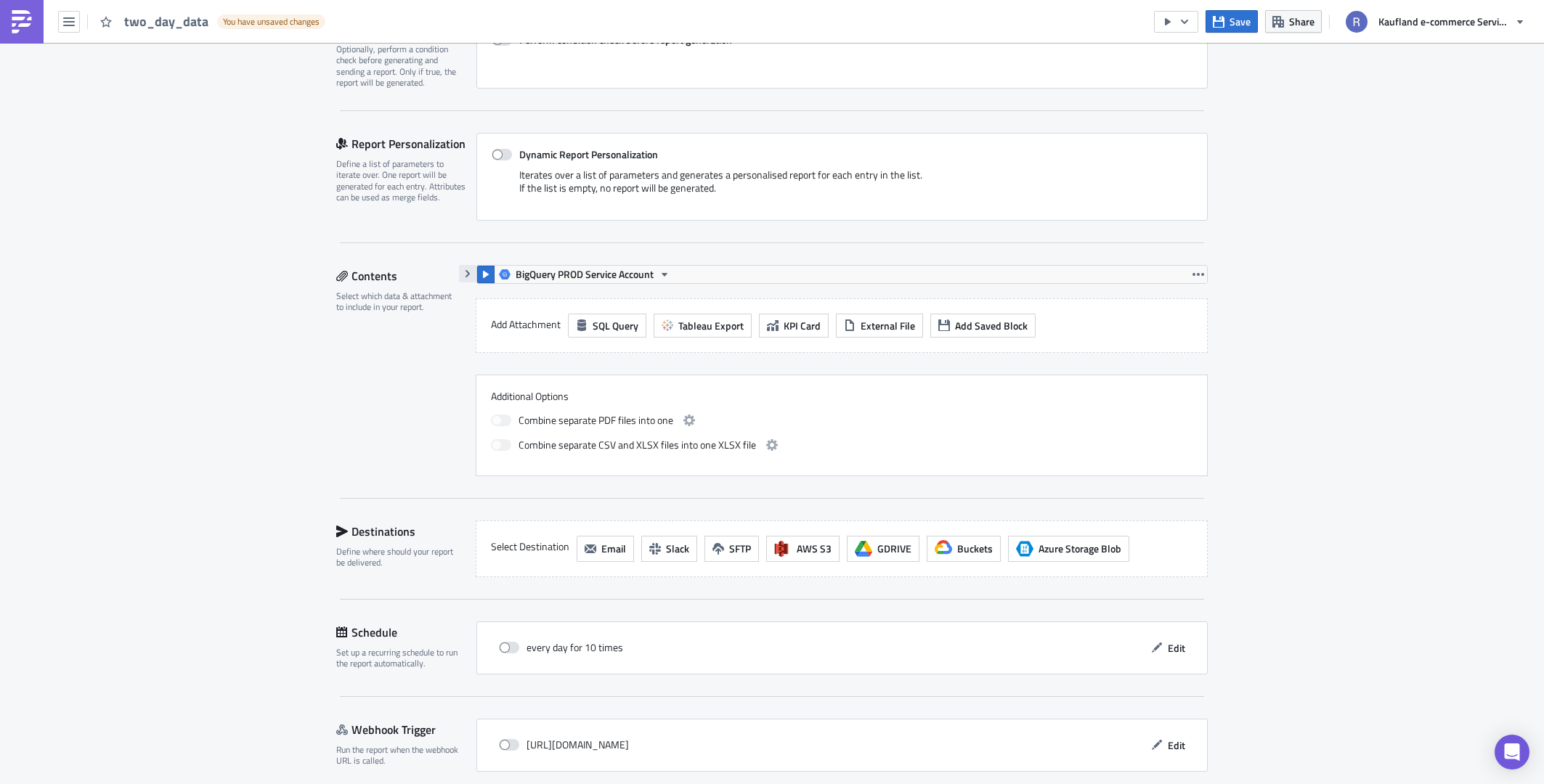
click at [468, 274] on button "button" at bounding box center [467, 273] width 17 height 17
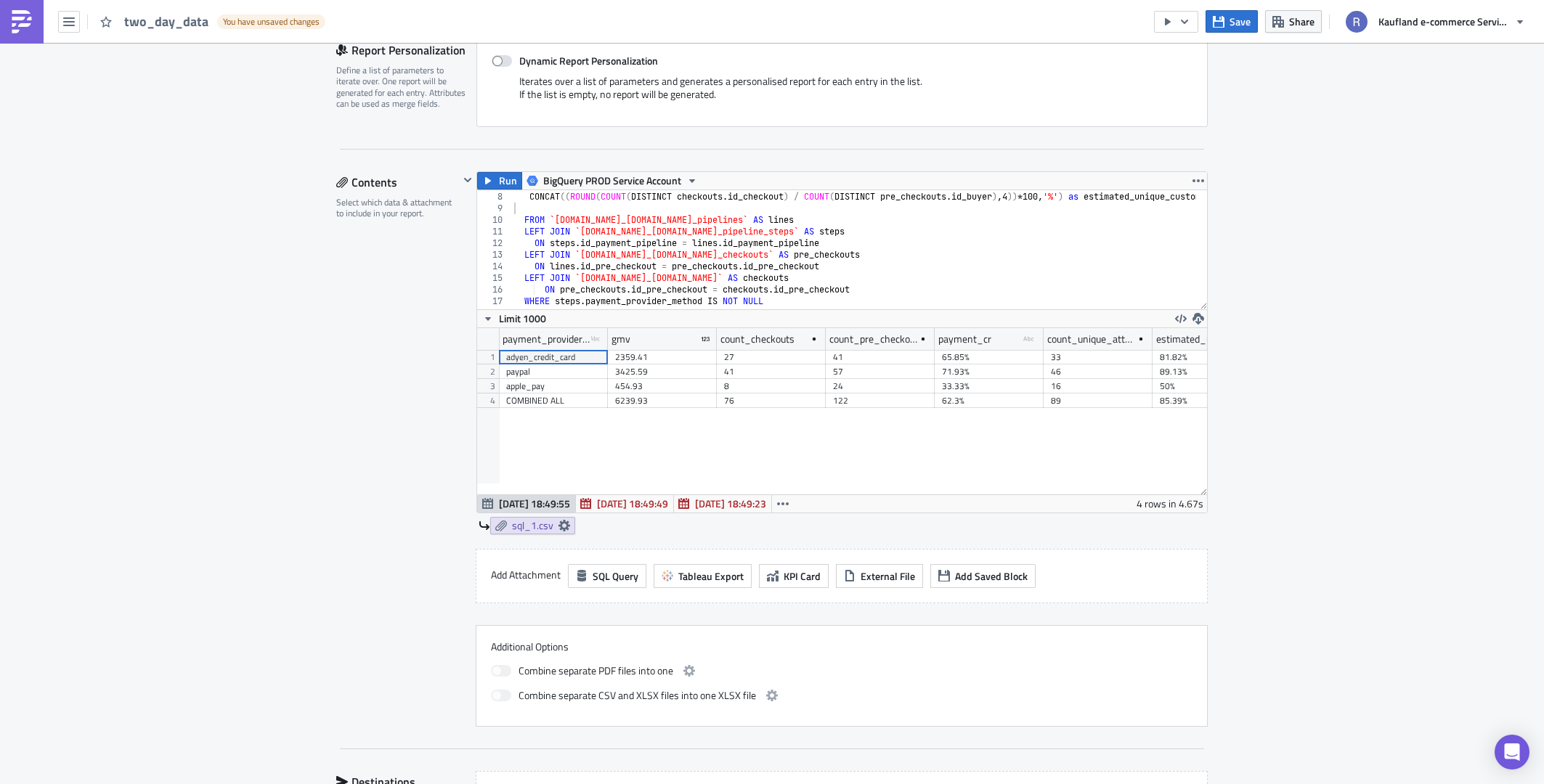
scroll to position [539, 0]
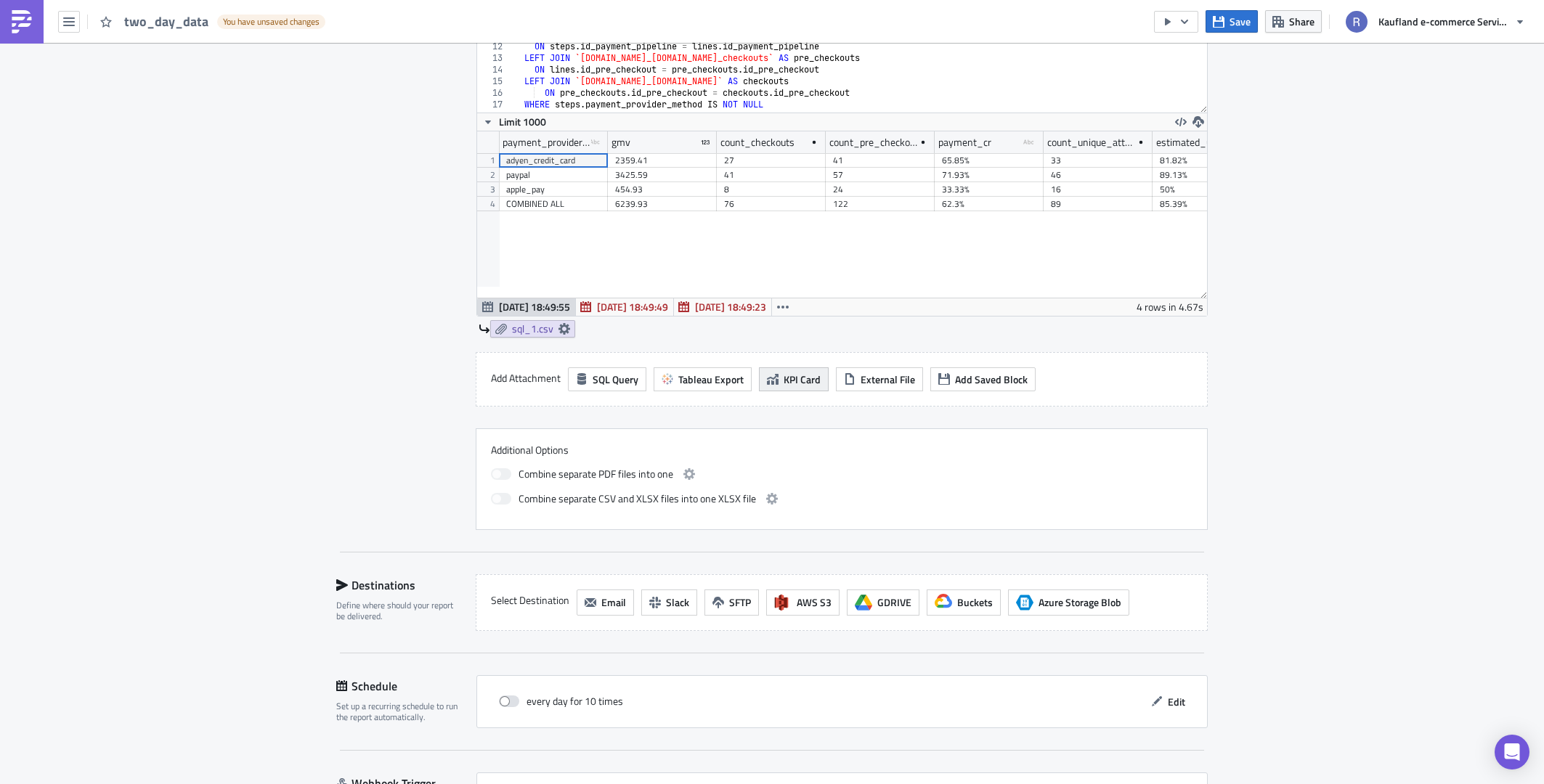
click at [811, 380] on span "KPI Card" at bounding box center [802, 379] width 37 height 15
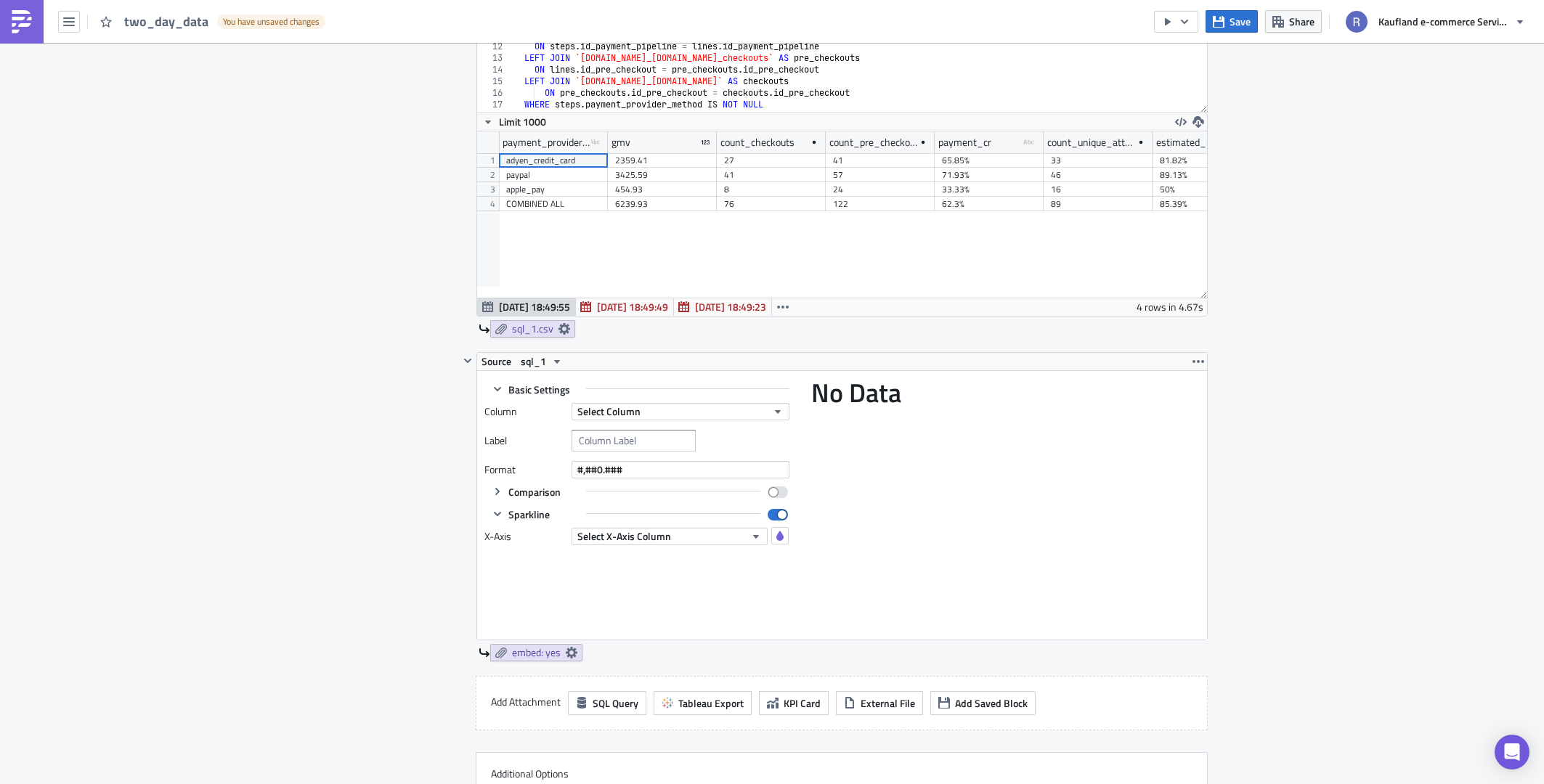
click at [1169, 358] on div "Source sql_1" at bounding box center [842, 361] width 730 height 17
click at [1193, 358] on icon "button" at bounding box center [1198, 361] width 12 height 12
click at [1182, 424] on div "Remove" at bounding box center [1202, 426] width 96 height 15
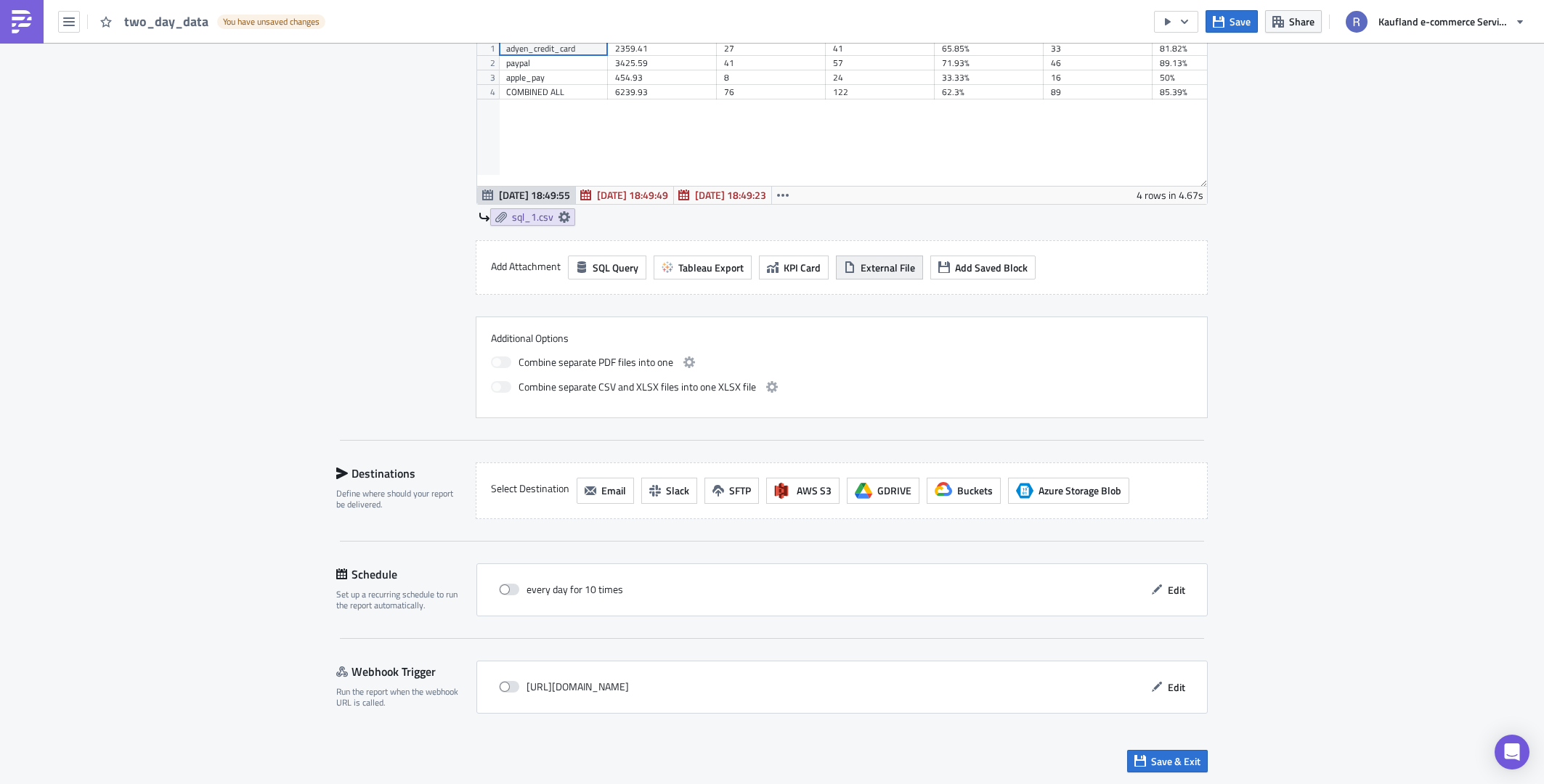
scroll to position [652, 0]
click at [655, 488] on button "Slack" at bounding box center [669, 490] width 56 height 26
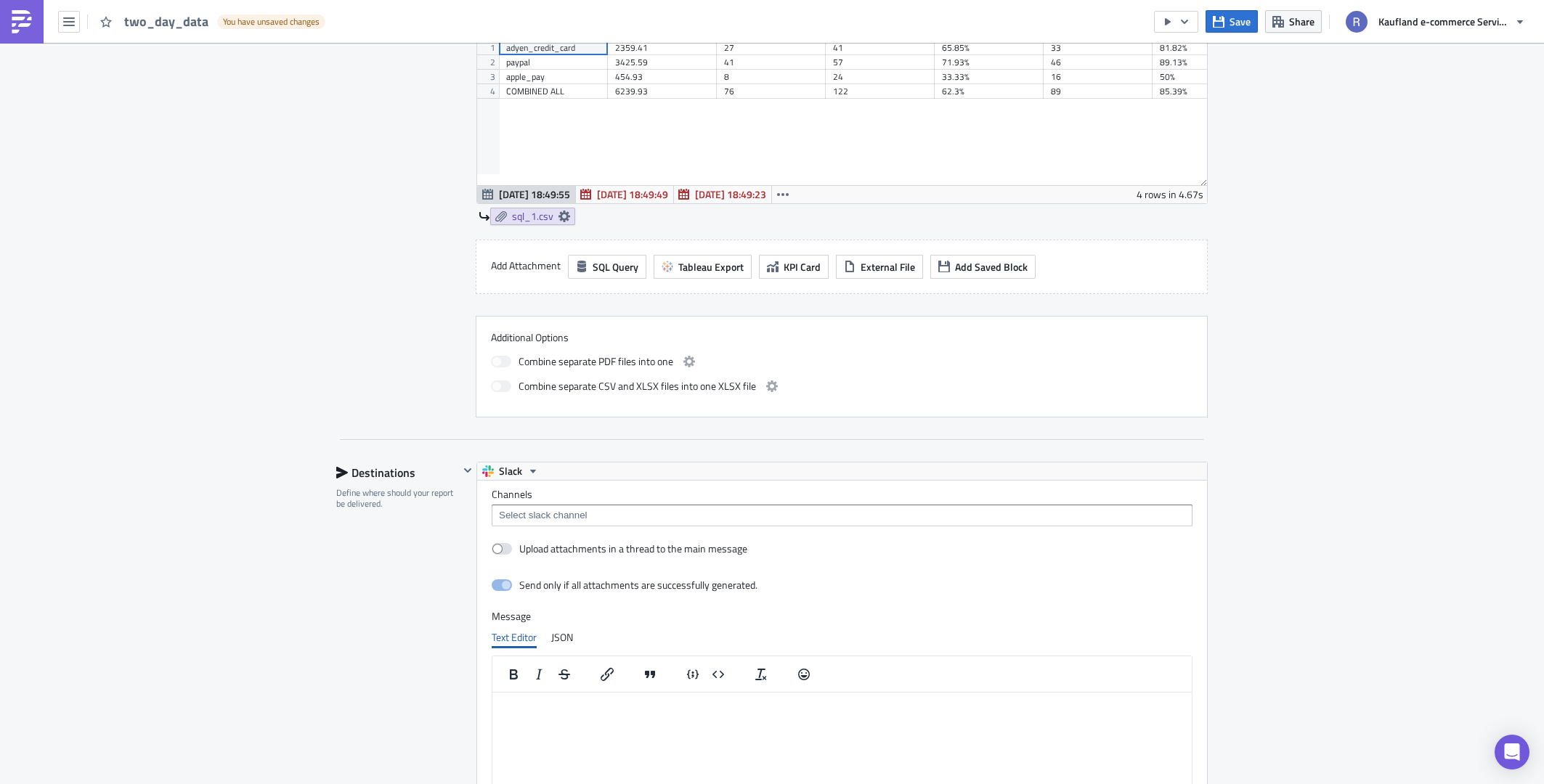
scroll to position [0, 0]
click at [651, 517] on input at bounding box center [841, 515] width 692 height 15
type input "o"
type input "#ob"
click at [580, 535] on div "#ob-analytics-reports" at bounding box center [552, 541] width 113 height 15
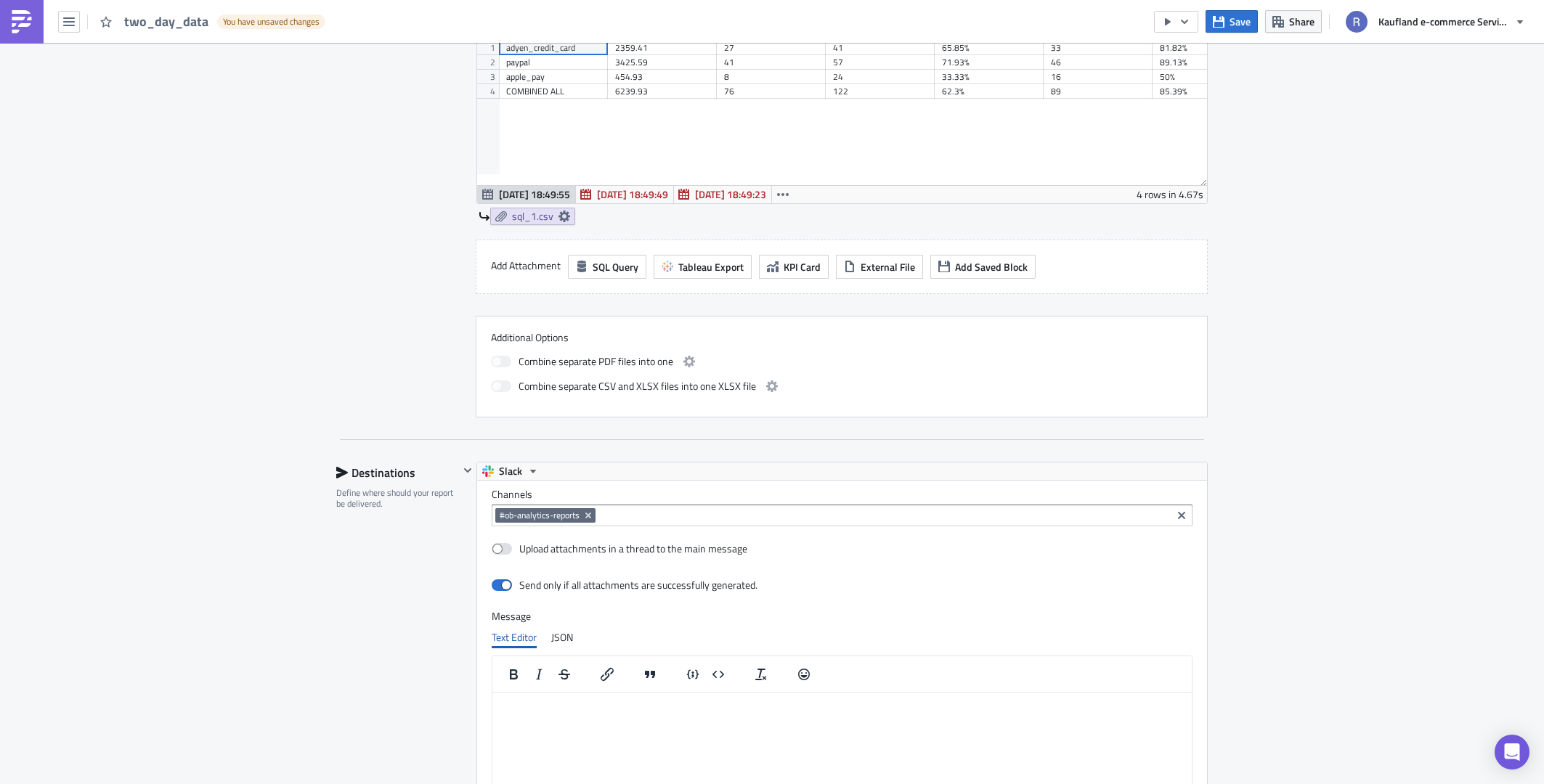
click at [519, 495] on label "Channels" at bounding box center [842, 495] width 701 height 13
click at [599, 517] on input at bounding box center [883, 515] width 568 height 15
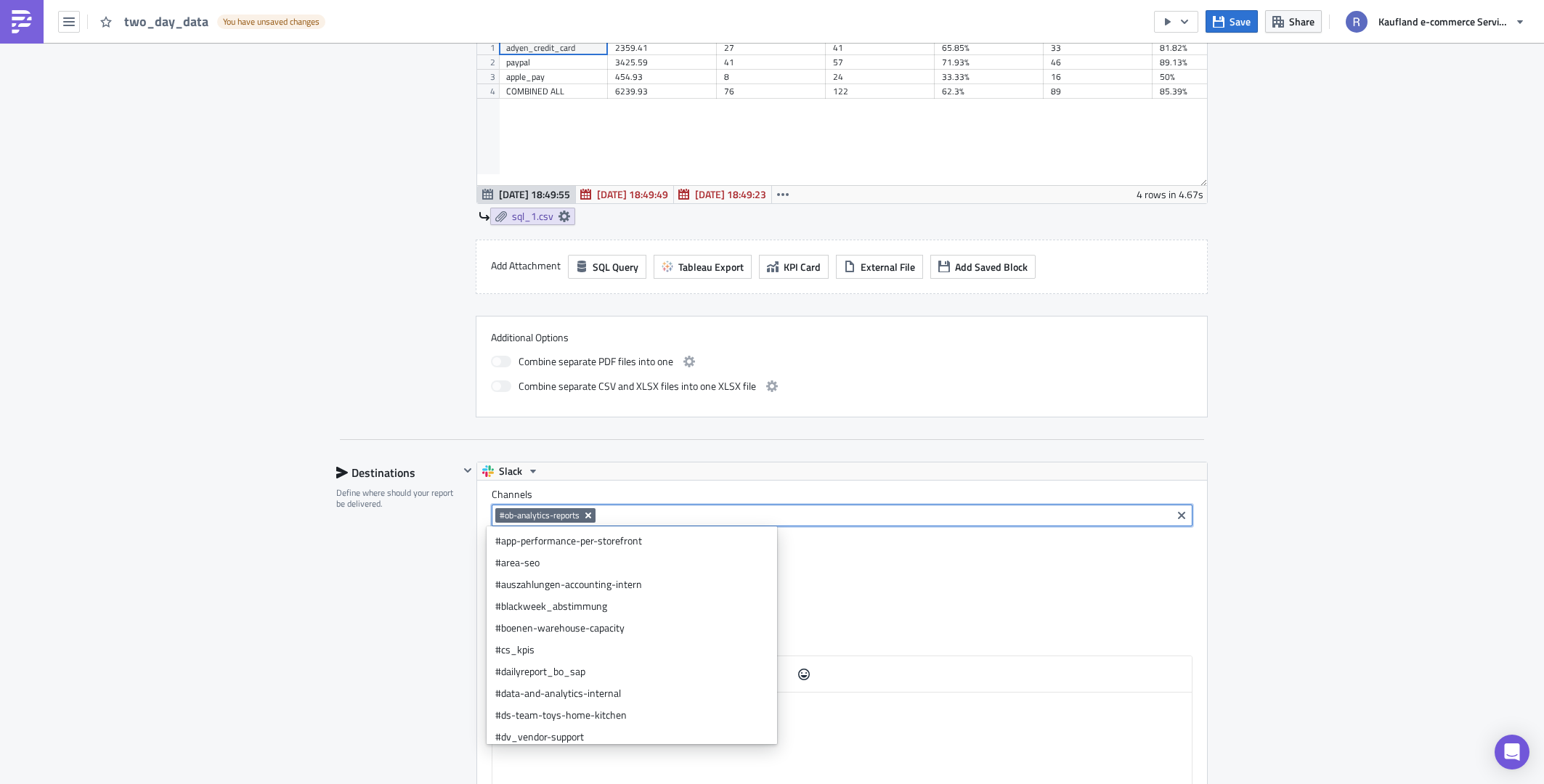
click at [586, 514] on icon "Remove Tag" at bounding box center [588, 515] width 12 height 12
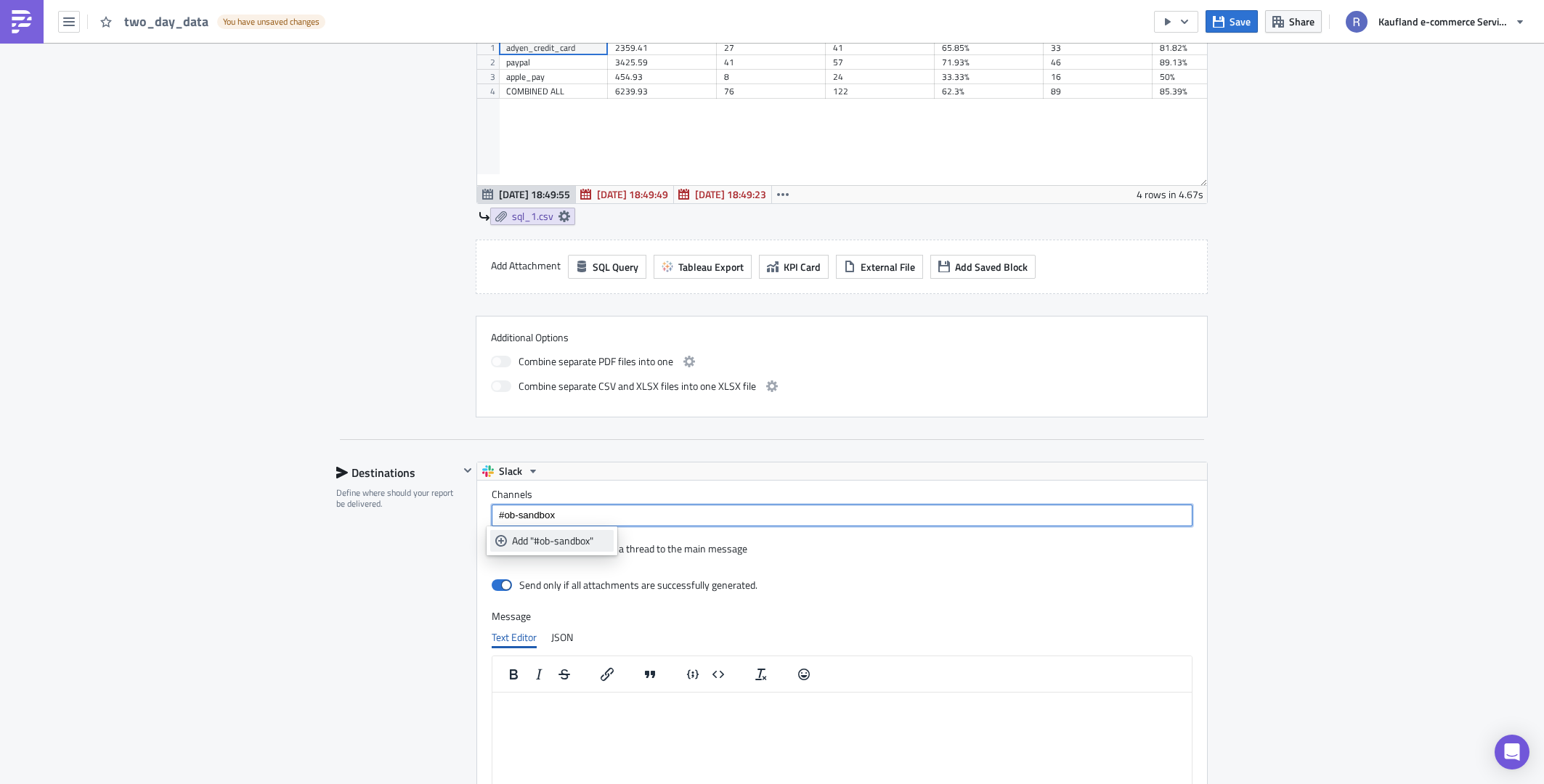
type input "#ob-sandbox"
click at [591, 538] on div "Add "#ob-sandbox"" at bounding box center [560, 541] width 96 height 15
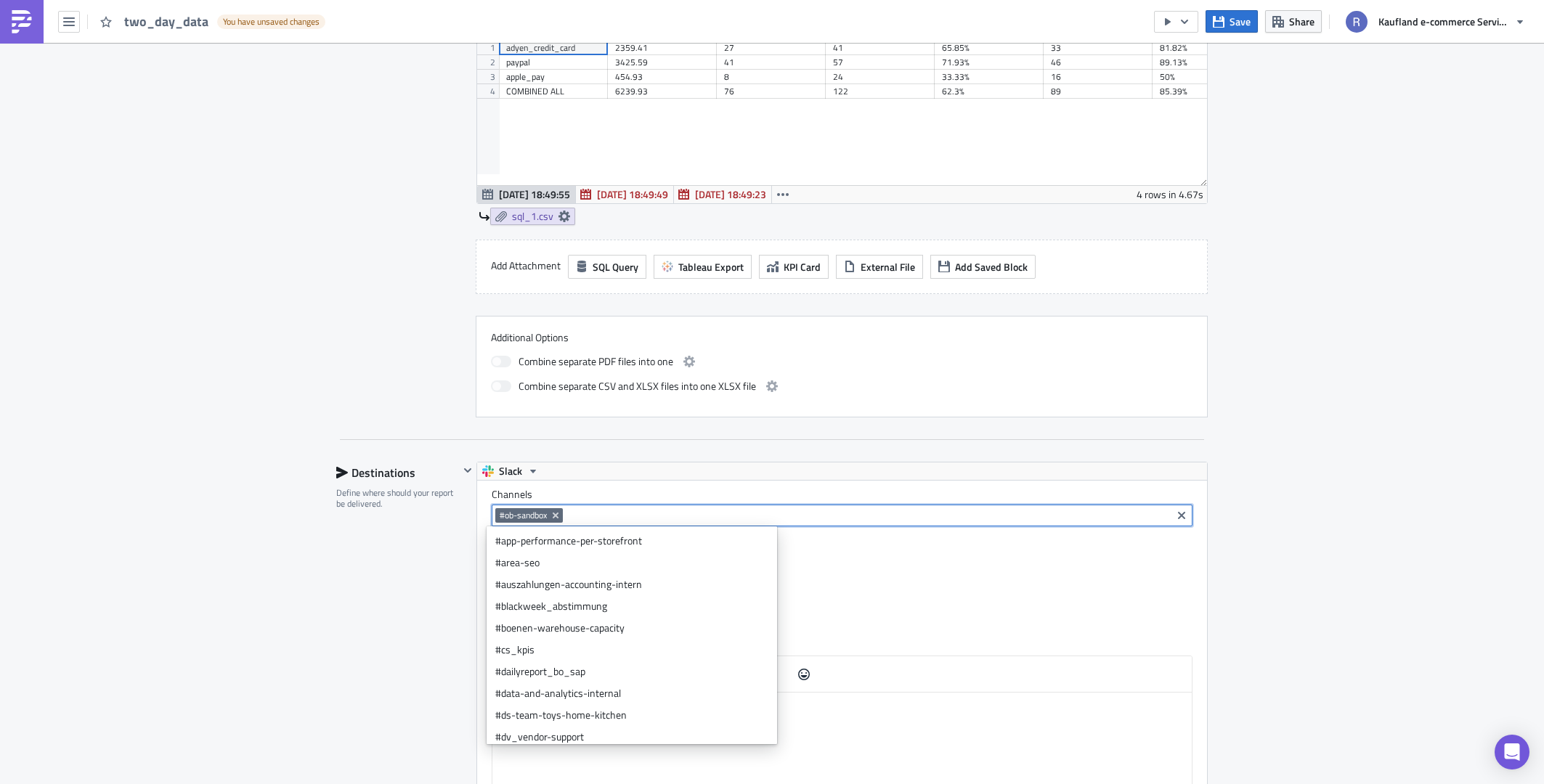
click at [684, 495] on label "Channels" at bounding box center [842, 495] width 701 height 13
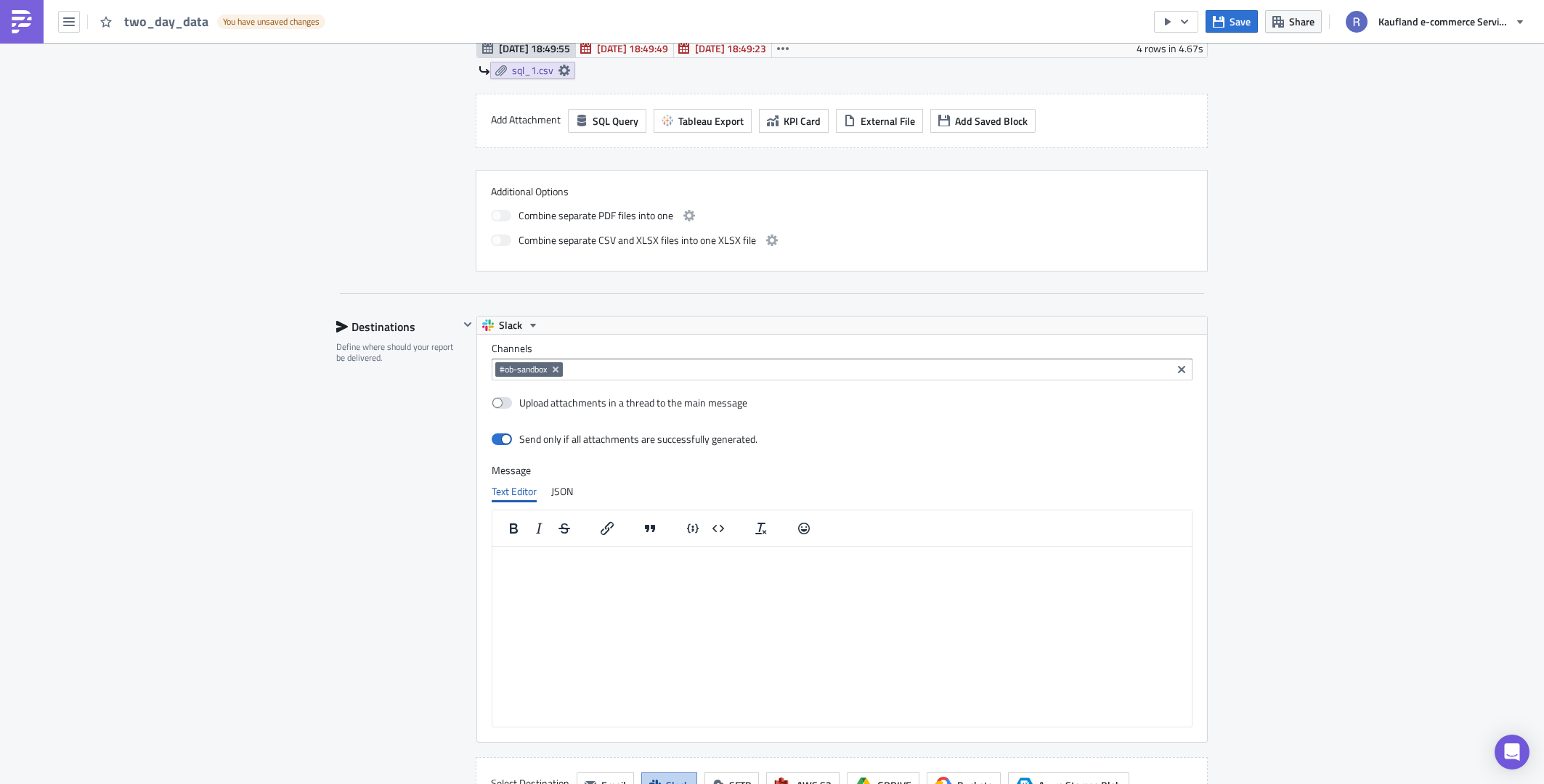
scroll to position [942, 0]
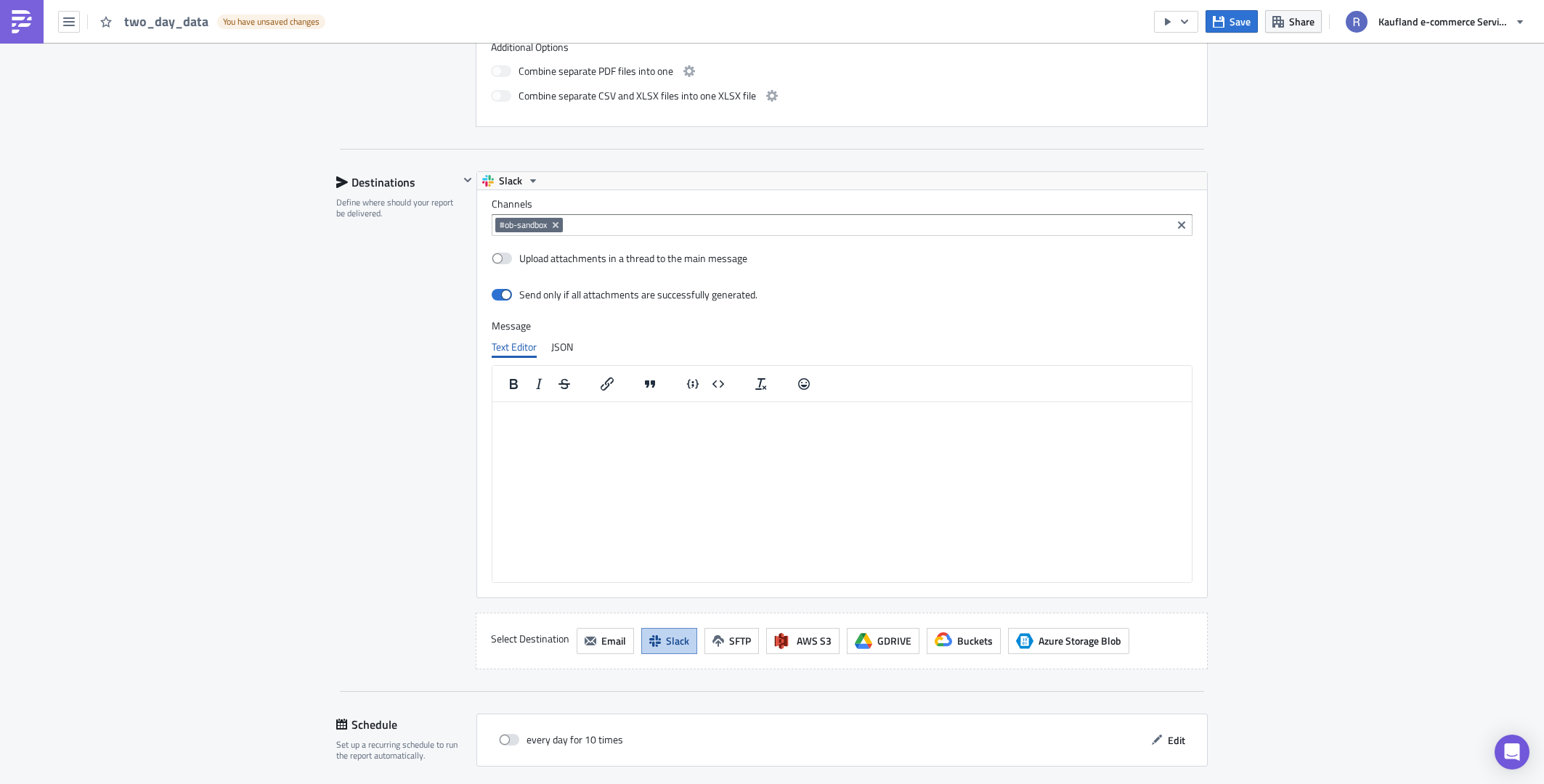
click at [606, 425] on html at bounding box center [841, 413] width 699 height 24
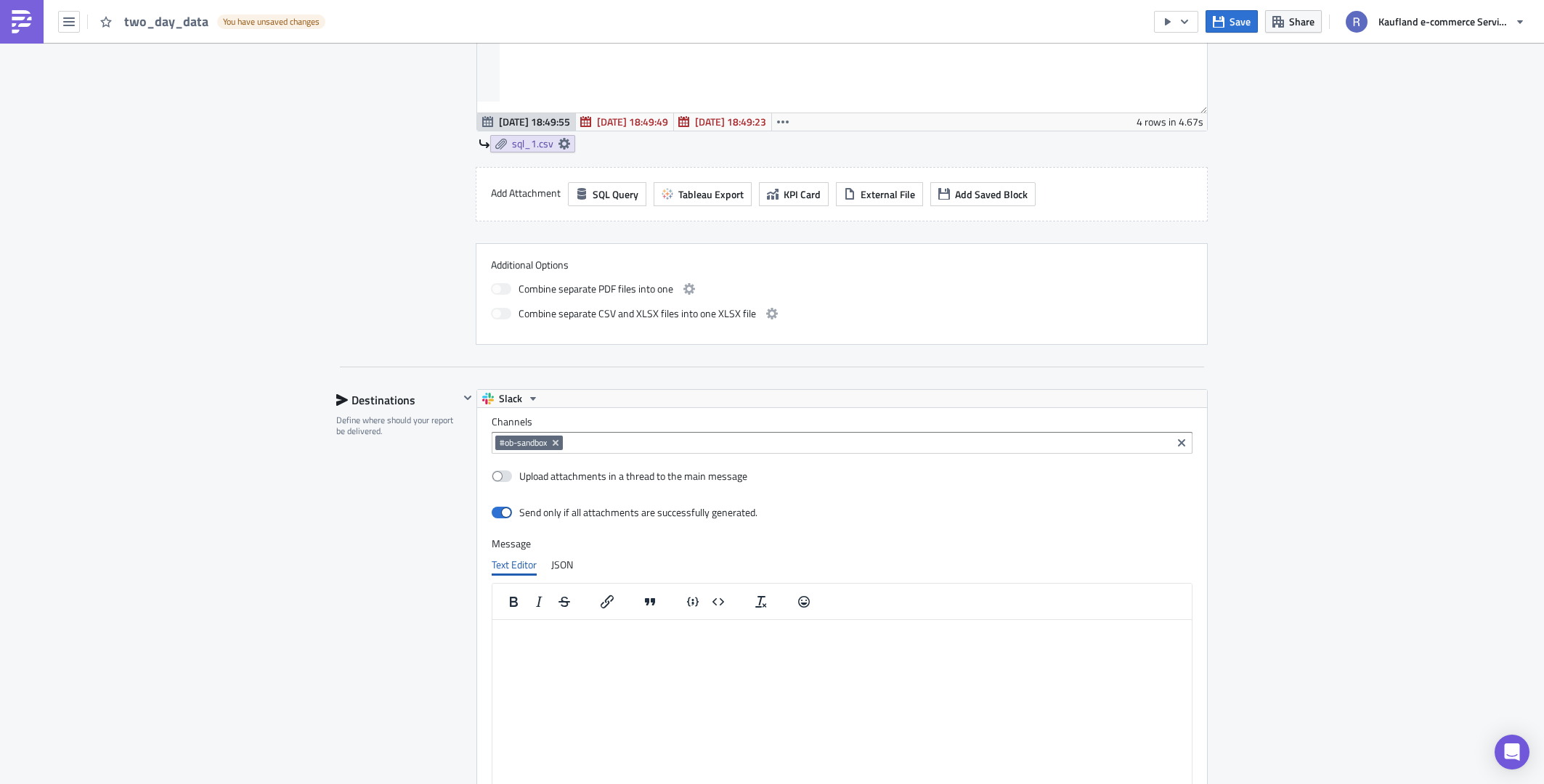
click at [570, 642] on html at bounding box center [841, 631] width 699 height 24
click at [575, 642] on html at bounding box center [841, 631] width 699 height 24
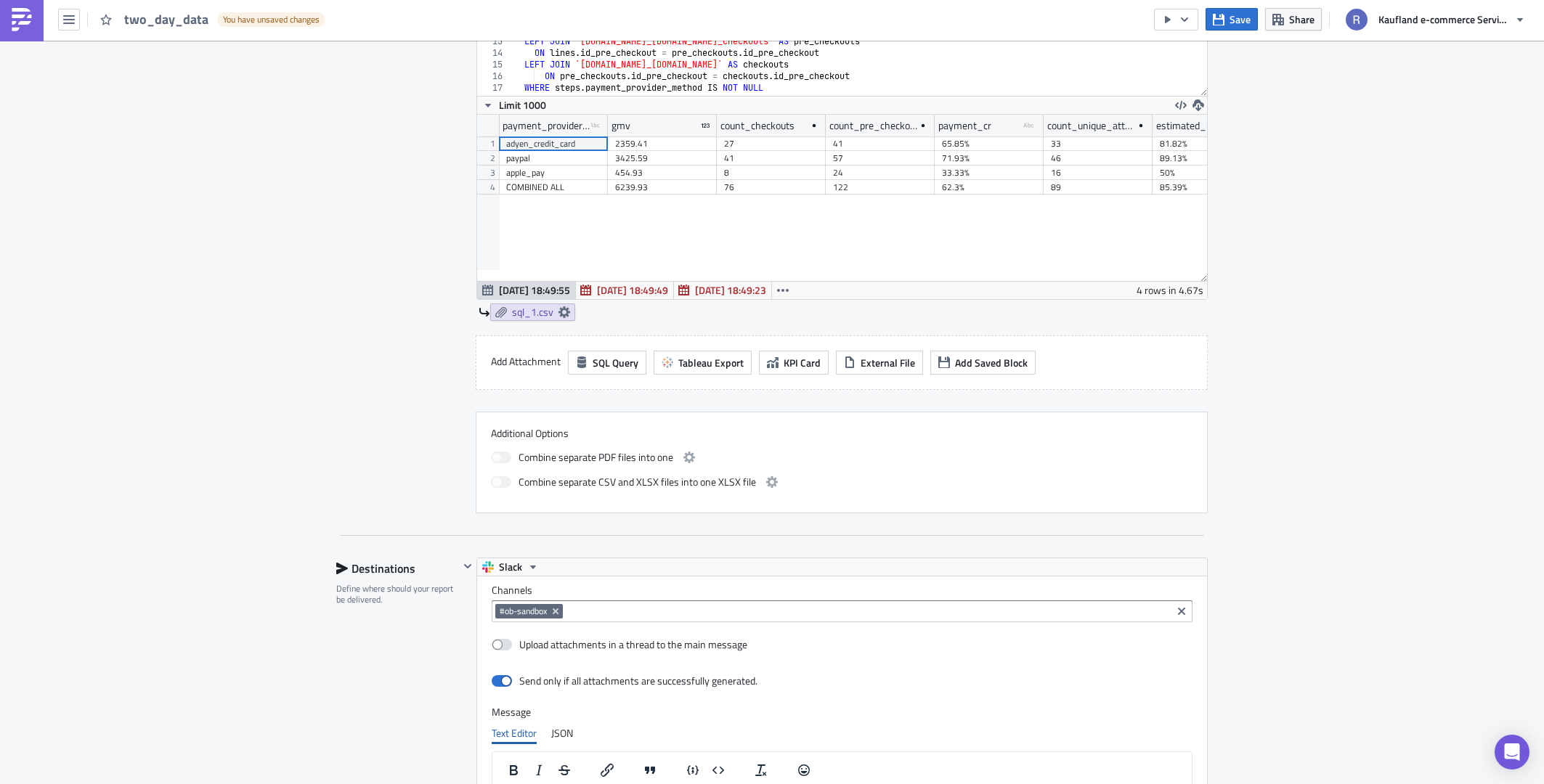
scroll to position [738, 0]
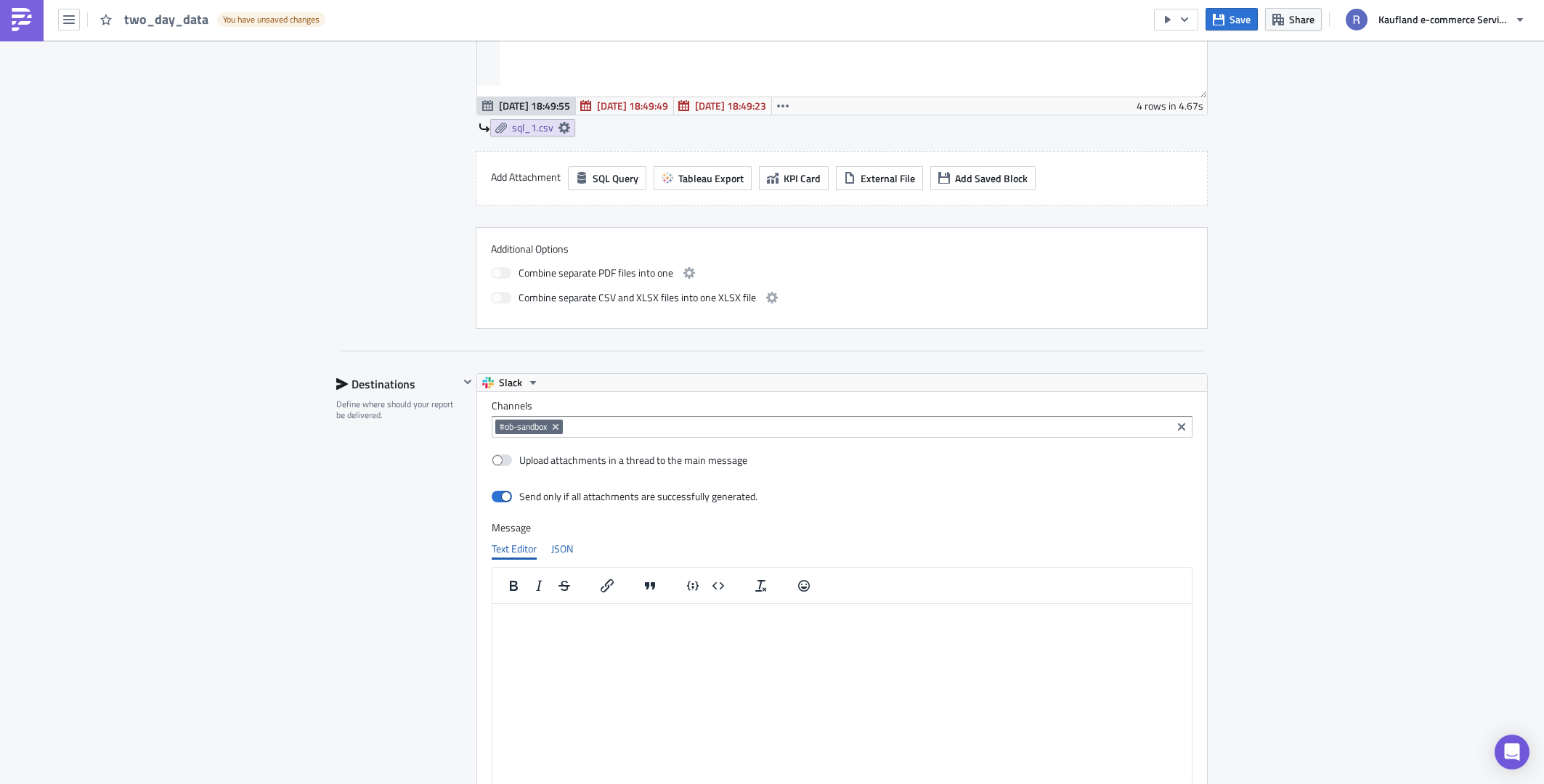
click at [556, 545] on div "JSON" at bounding box center [562, 549] width 22 height 22
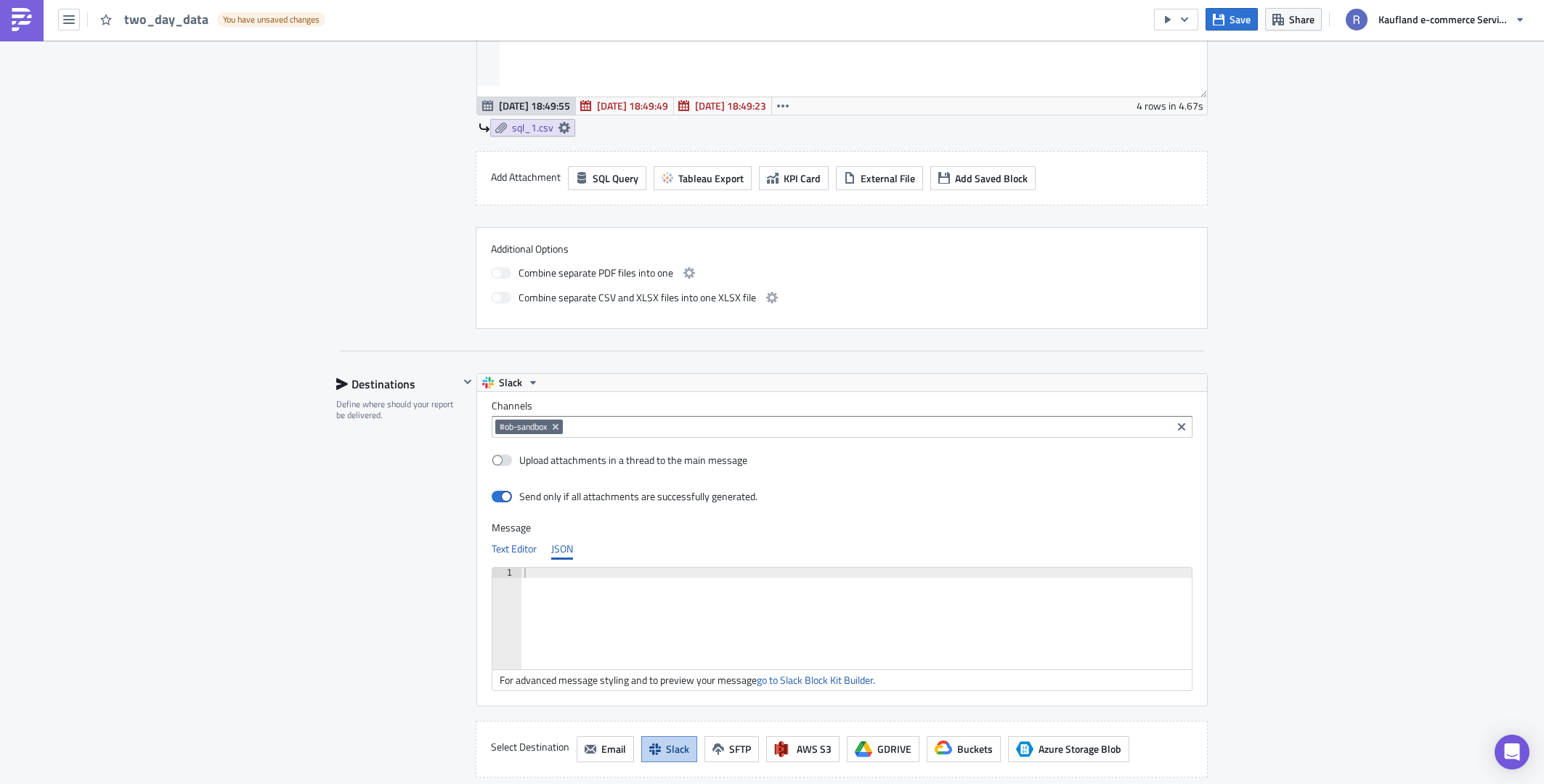
click at [515, 550] on div "Text Editor" at bounding box center [515, 549] width 45 height 22
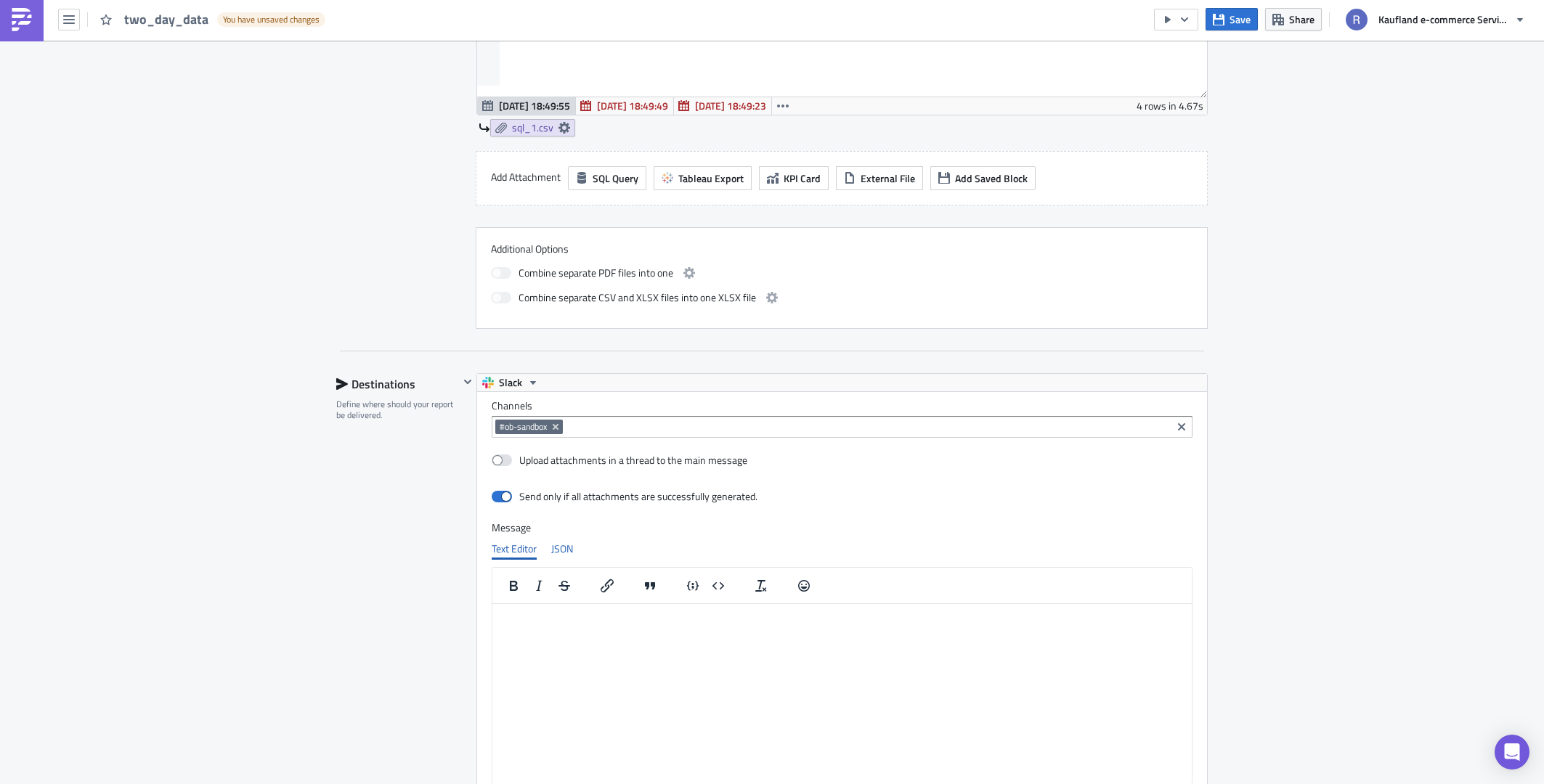
click at [566, 549] on div "JSON" at bounding box center [562, 549] width 22 height 22
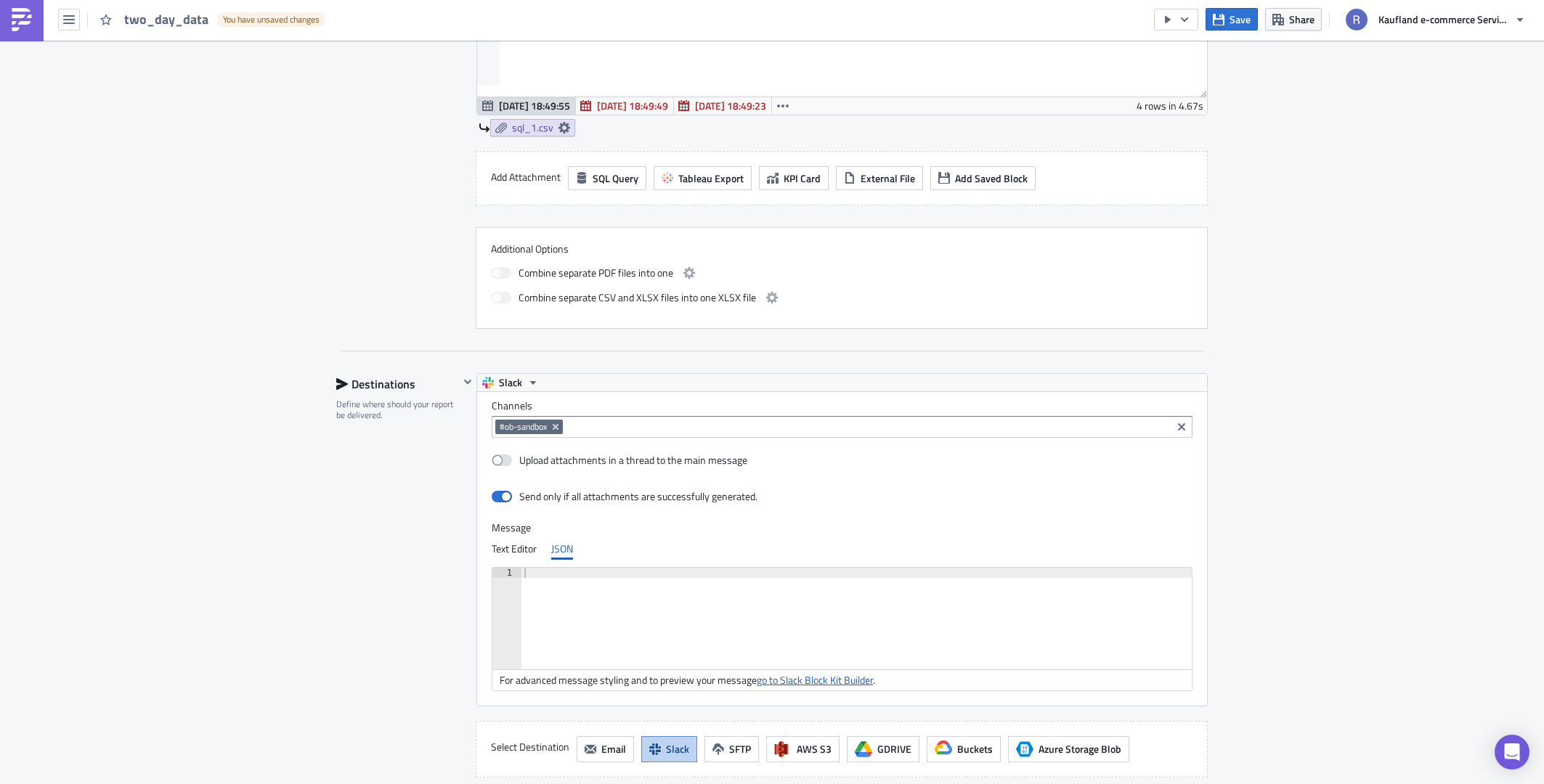
drag, startPoint x: 838, startPoint y: 690, endPoint x: 822, endPoint y: 682, distance: 17.9
click at [507, 546] on div "Text Editor" at bounding box center [515, 549] width 45 height 22
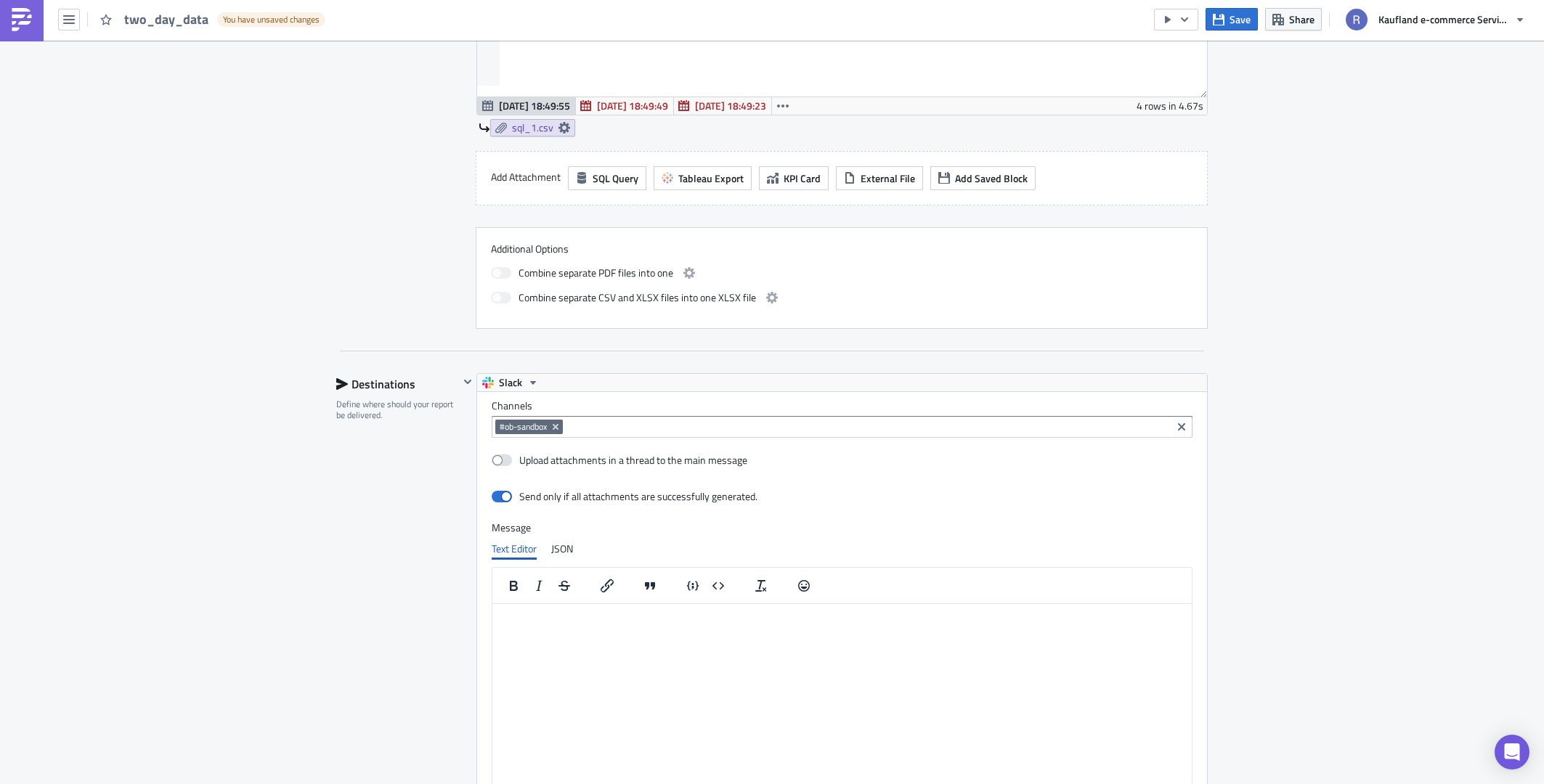
click at [595, 619] on p "Rich Text Area. Press ALT-0 for help." at bounding box center [842, 614] width 688 height 12
click at [604, 589] on icon "Insert/edit link" at bounding box center [606, 585] width 17 height 17
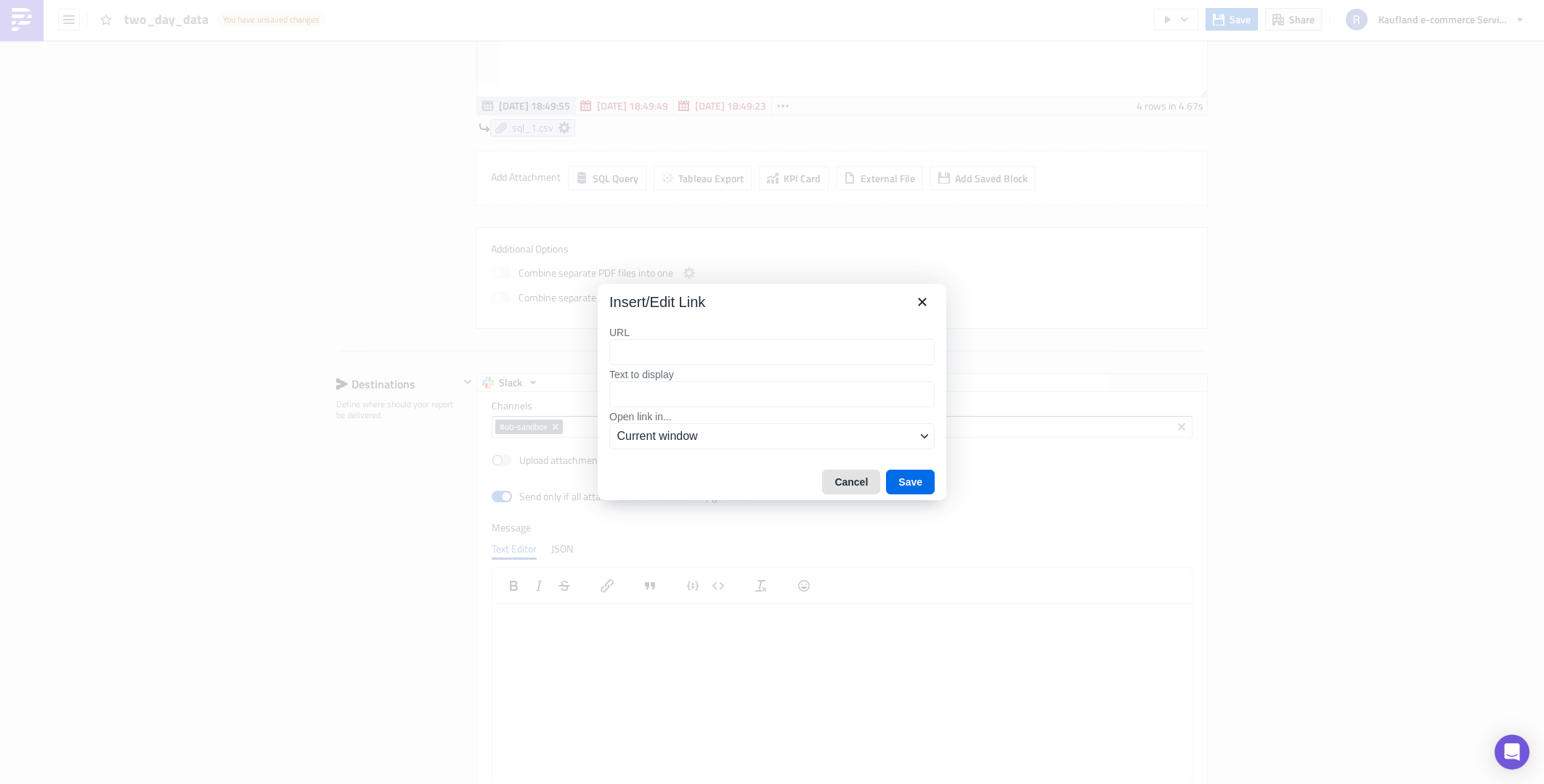
click at [859, 478] on button "Cancel" at bounding box center [851, 482] width 58 height 24
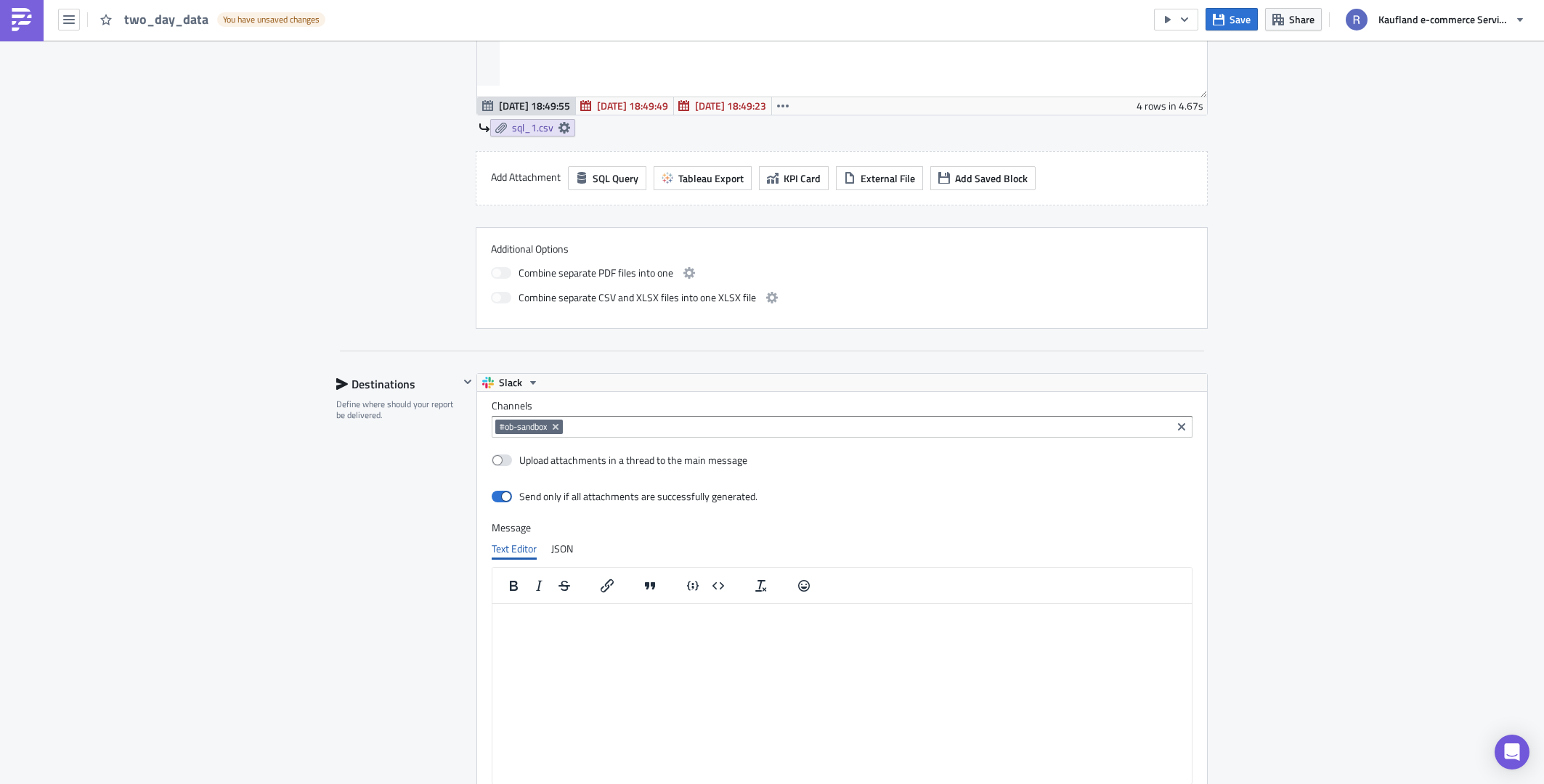
scroll to position [883, 0]
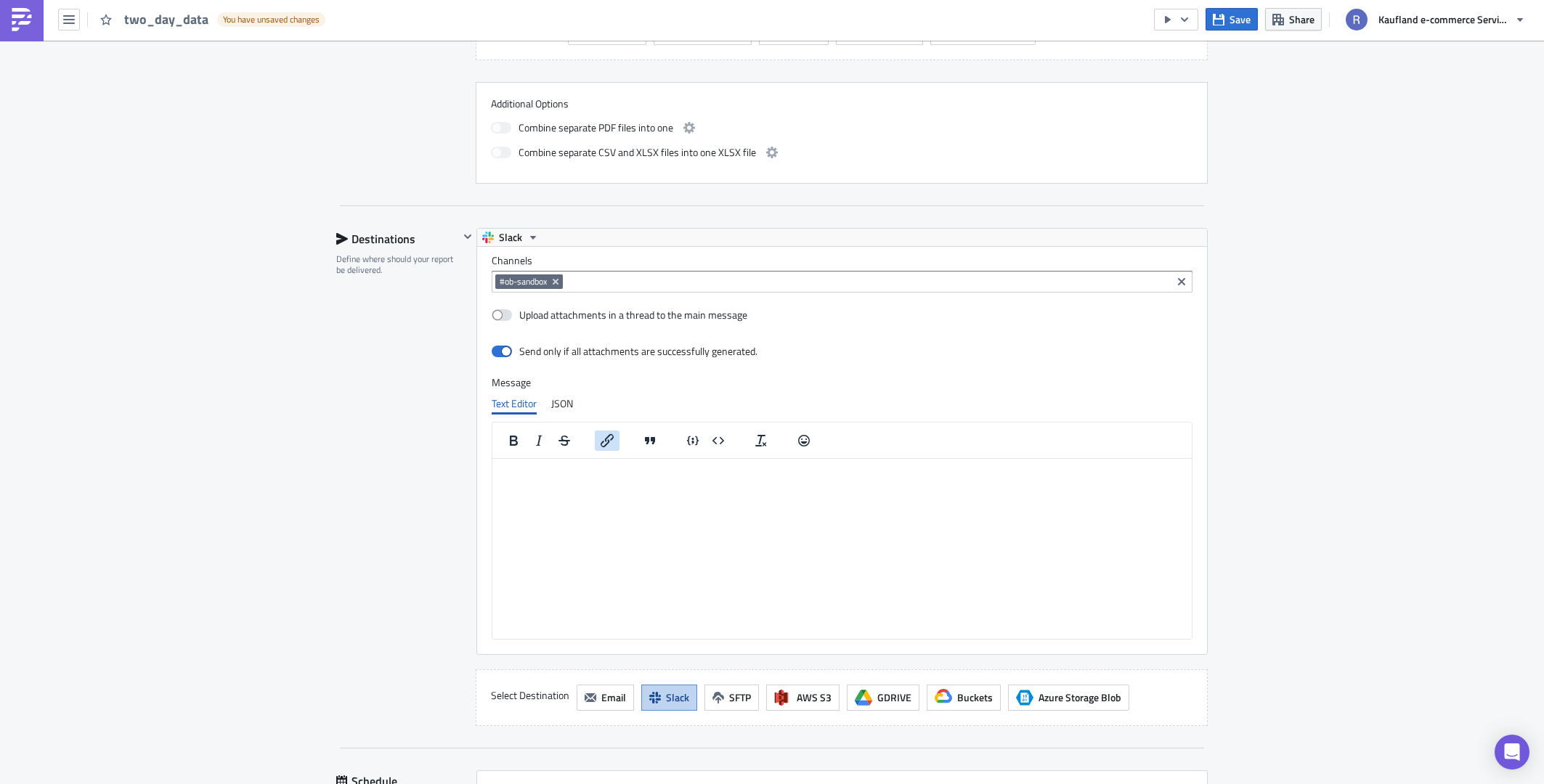
click at [611, 441] on button "Insert/edit link" at bounding box center [606, 440] width 25 height 20
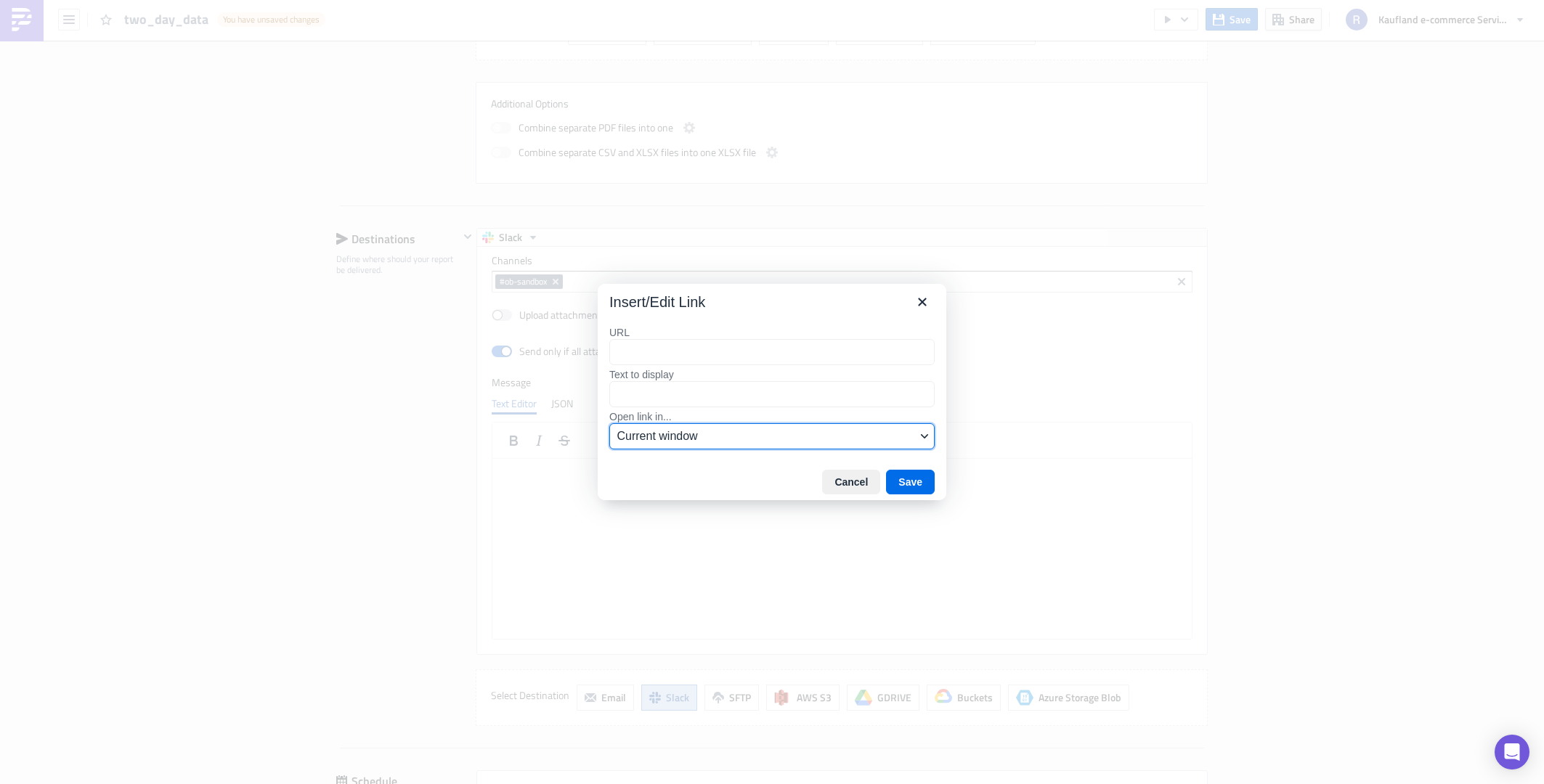
click at [629, 441] on span "Current window" at bounding box center [766, 436] width 299 height 17
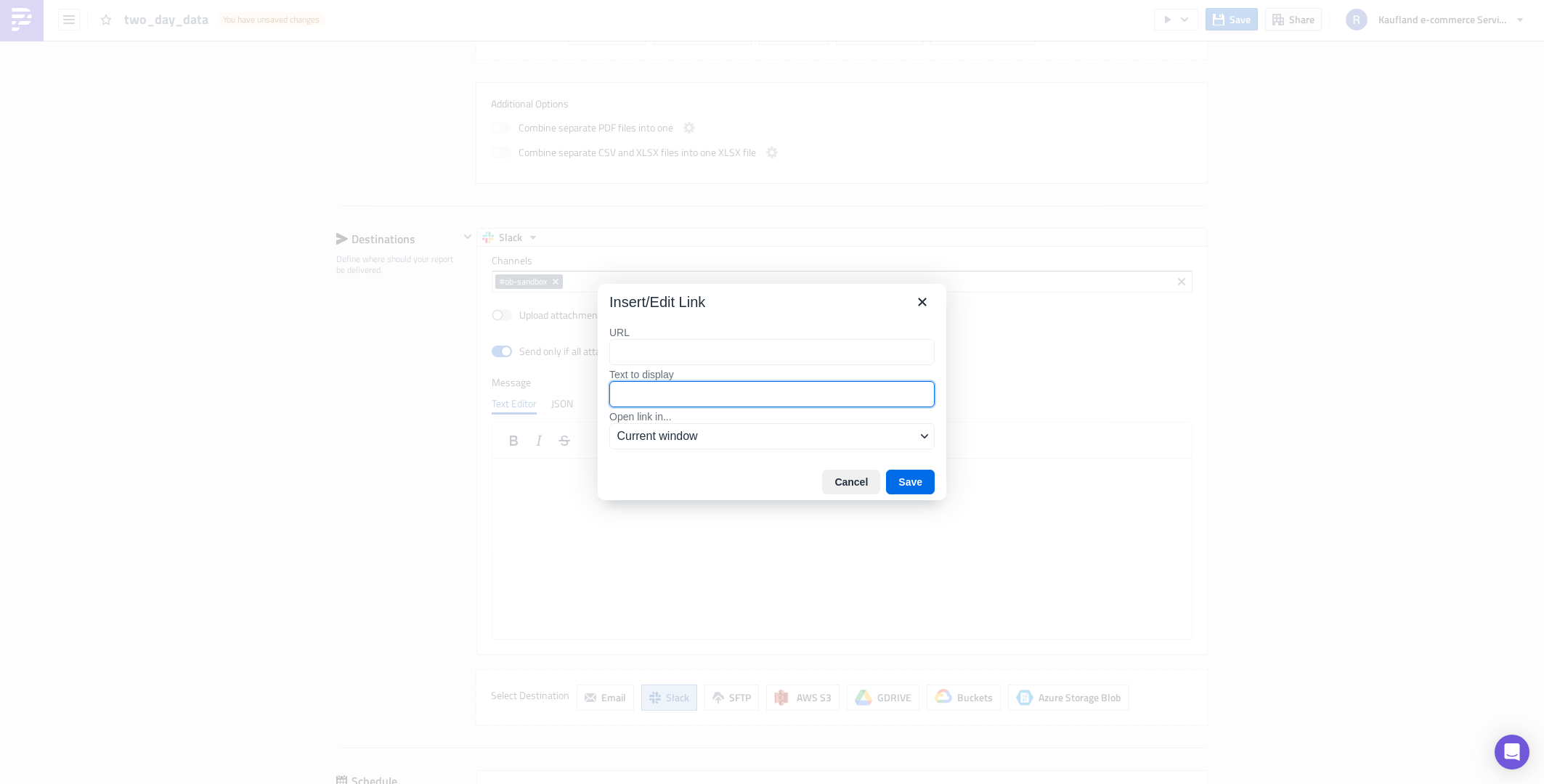
click at [645, 405] on input "Text to display" at bounding box center [772, 394] width 325 height 26
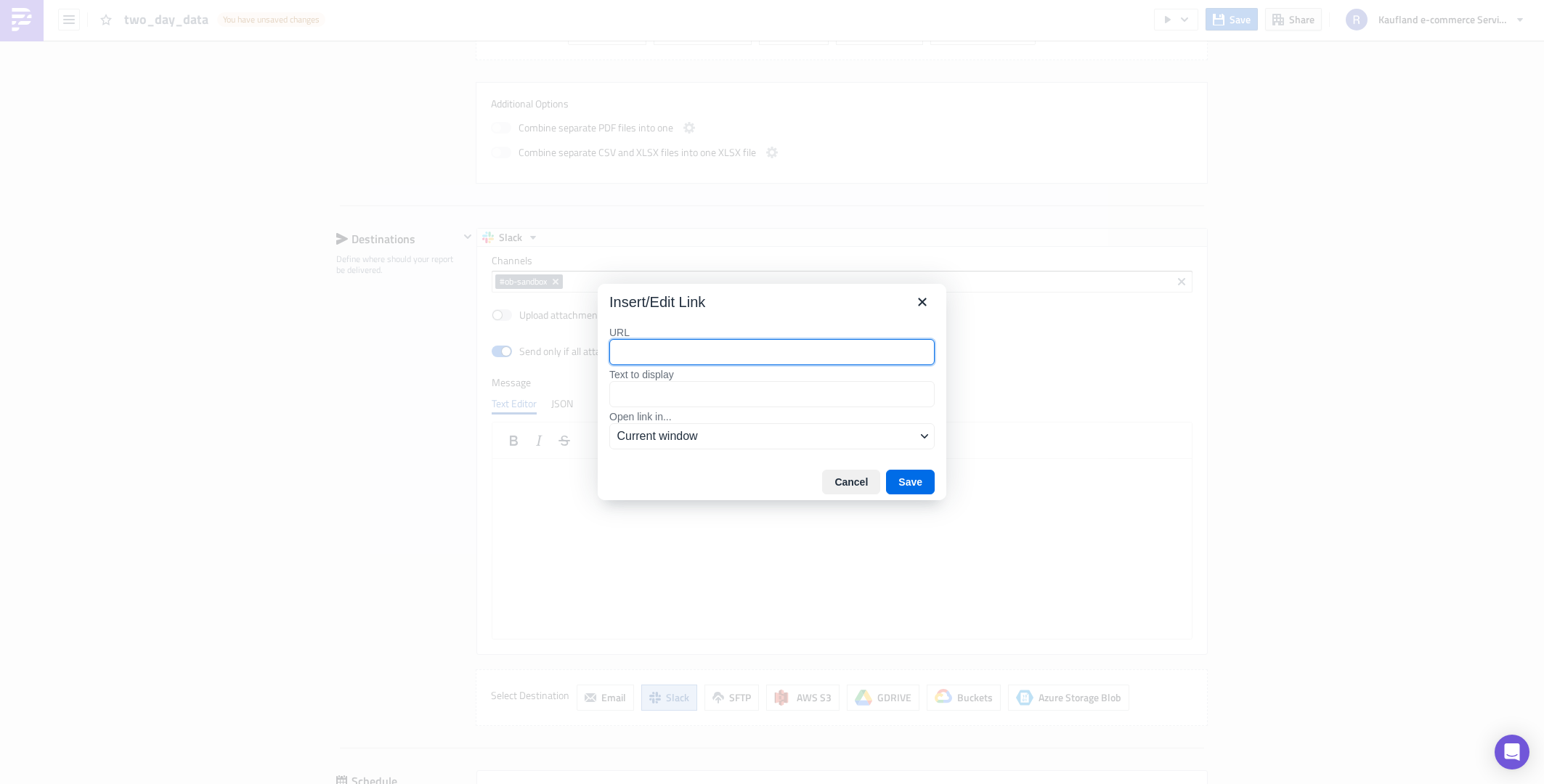
click at [653, 350] on input "URL" at bounding box center [772, 352] width 325 height 26
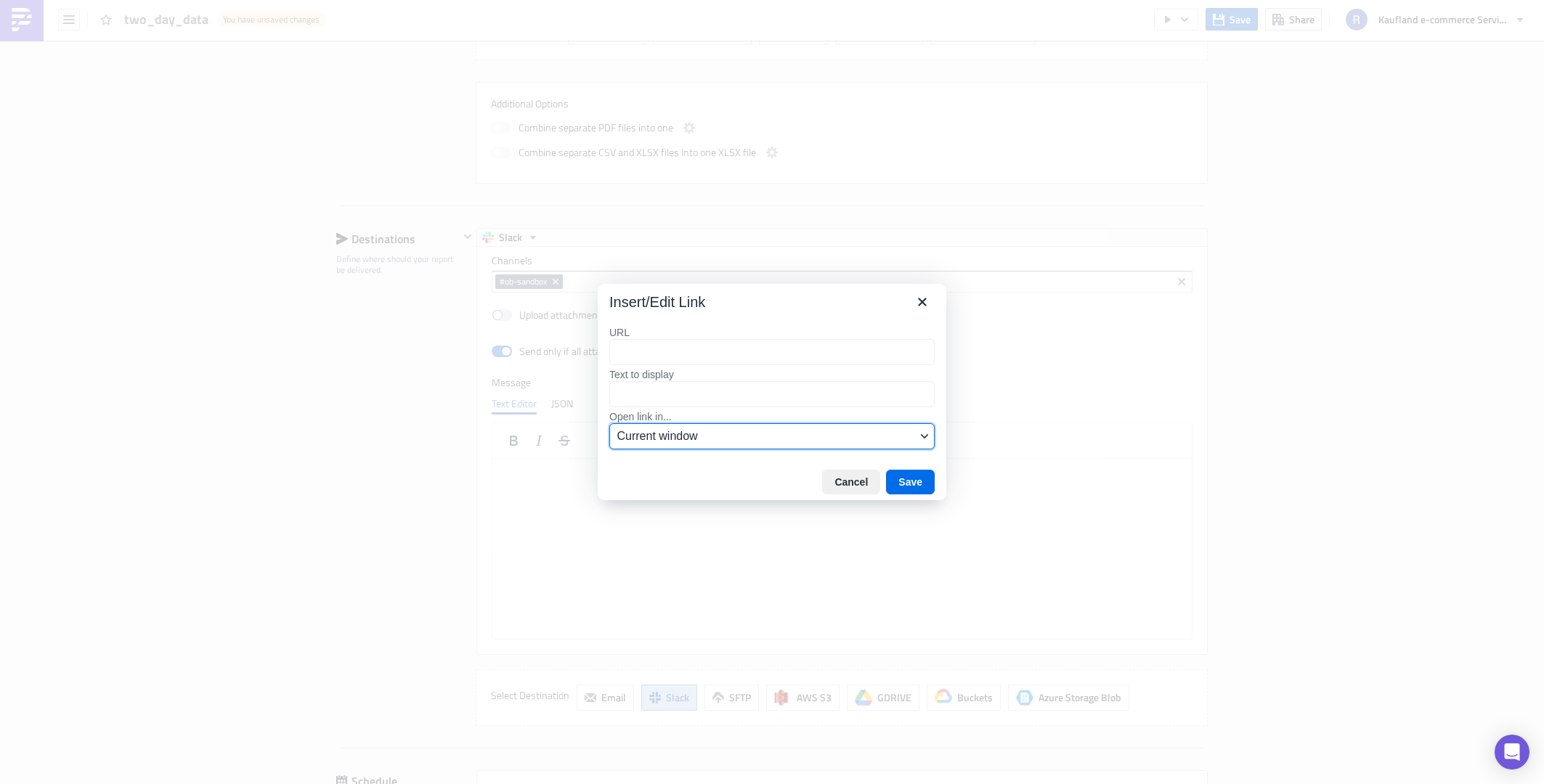
click at [651, 428] on span "Current window" at bounding box center [766, 436] width 299 height 17
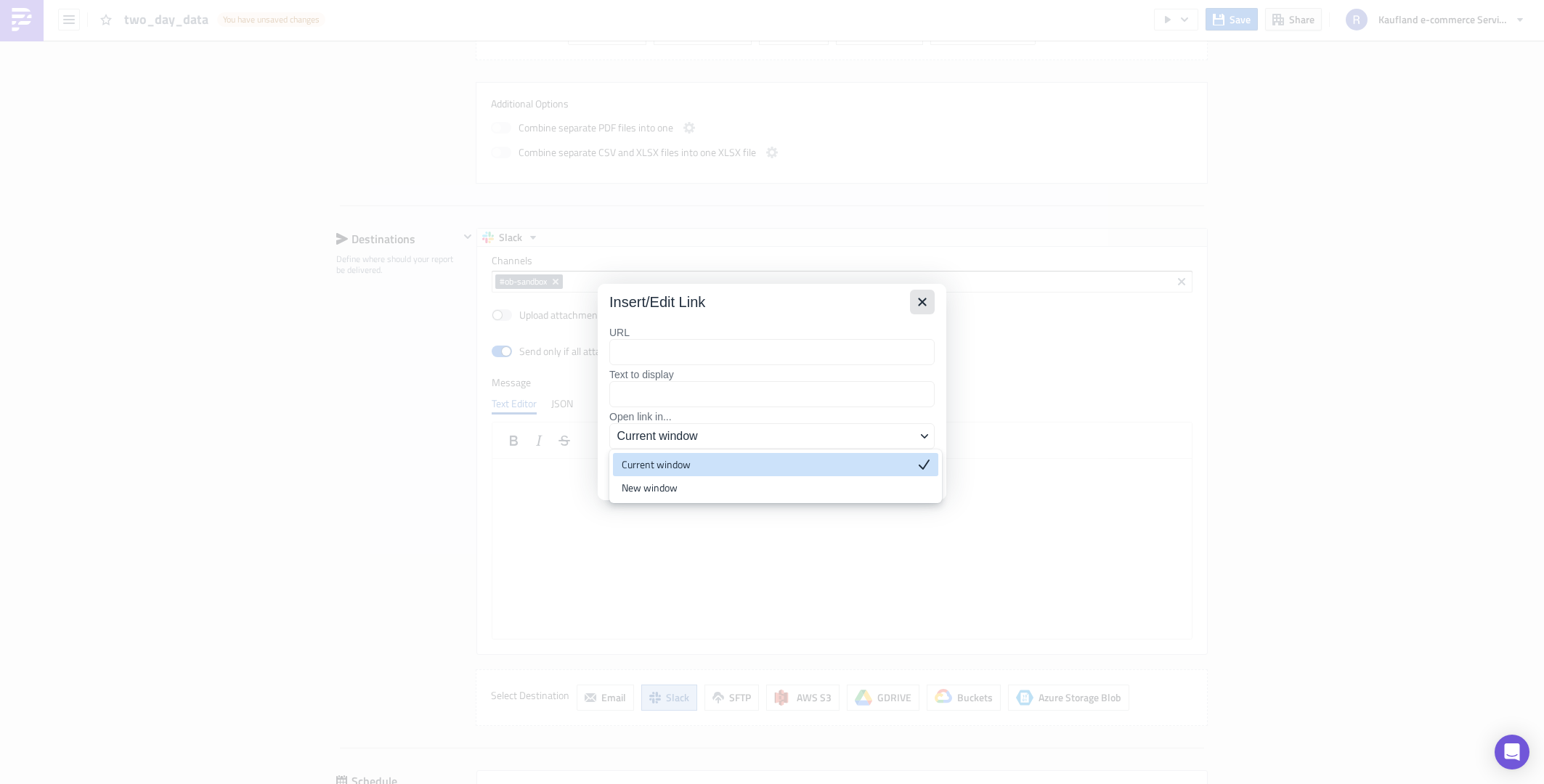
click at [919, 297] on icon "Close" at bounding box center [921, 301] width 17 height 17
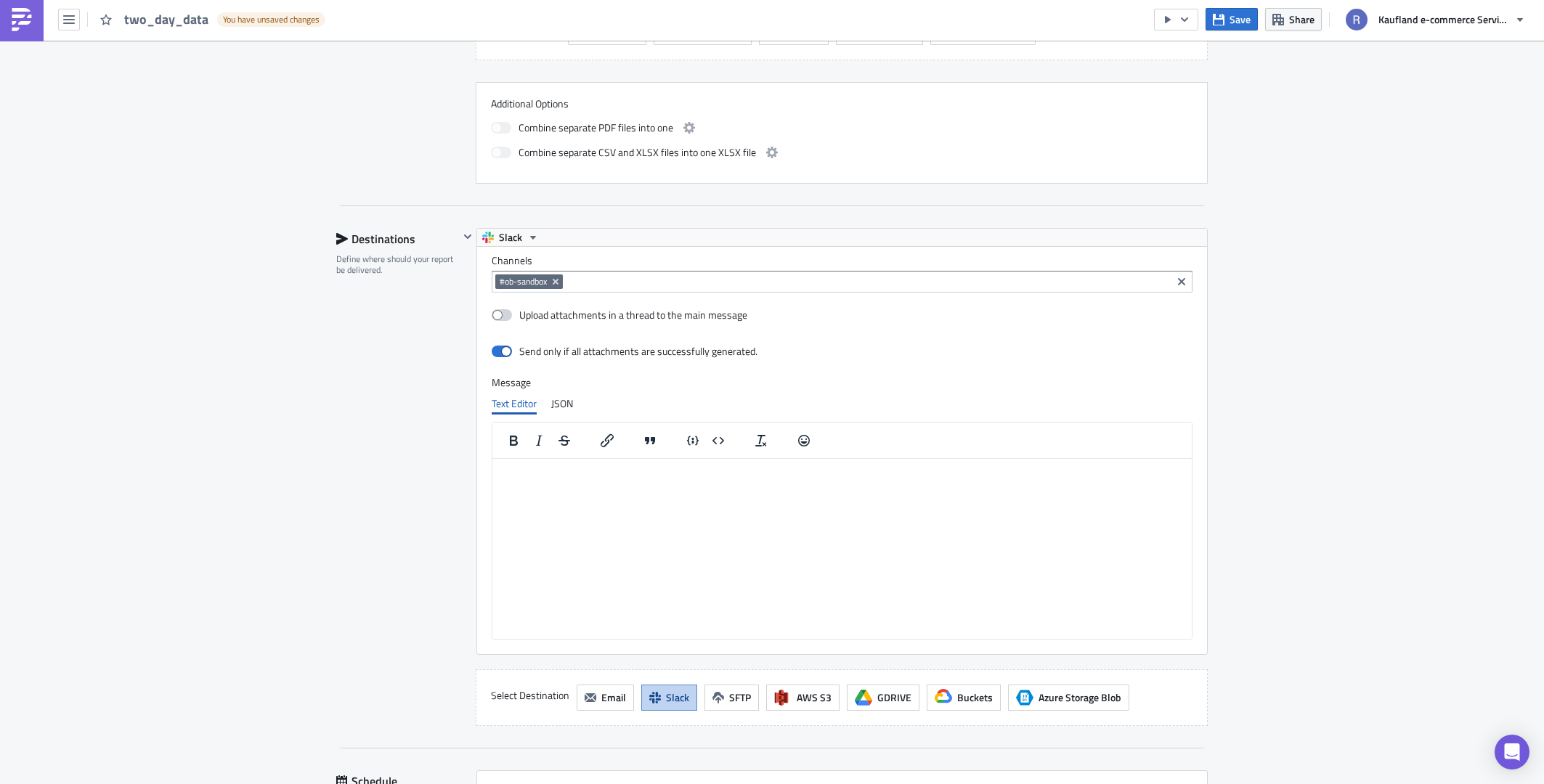
click at [525, 319] on label "Upload attachments in a thread to the main message" at bounding box center [620, 315] width 256 height 13
click at [504, 319] on input "Upload attachments in a thread to the main message" at bounding box center [499, 315] width 9 height 9
click at [525, 319] on label "Upload attachments in a thread to the main message" at bounding box center [620, 315] width 256 height 13
click at [504, 319] on input "Upload attachments in a thread to the main message" at bounding box center [499, 315] width 9 height 9
checkbox input "false"
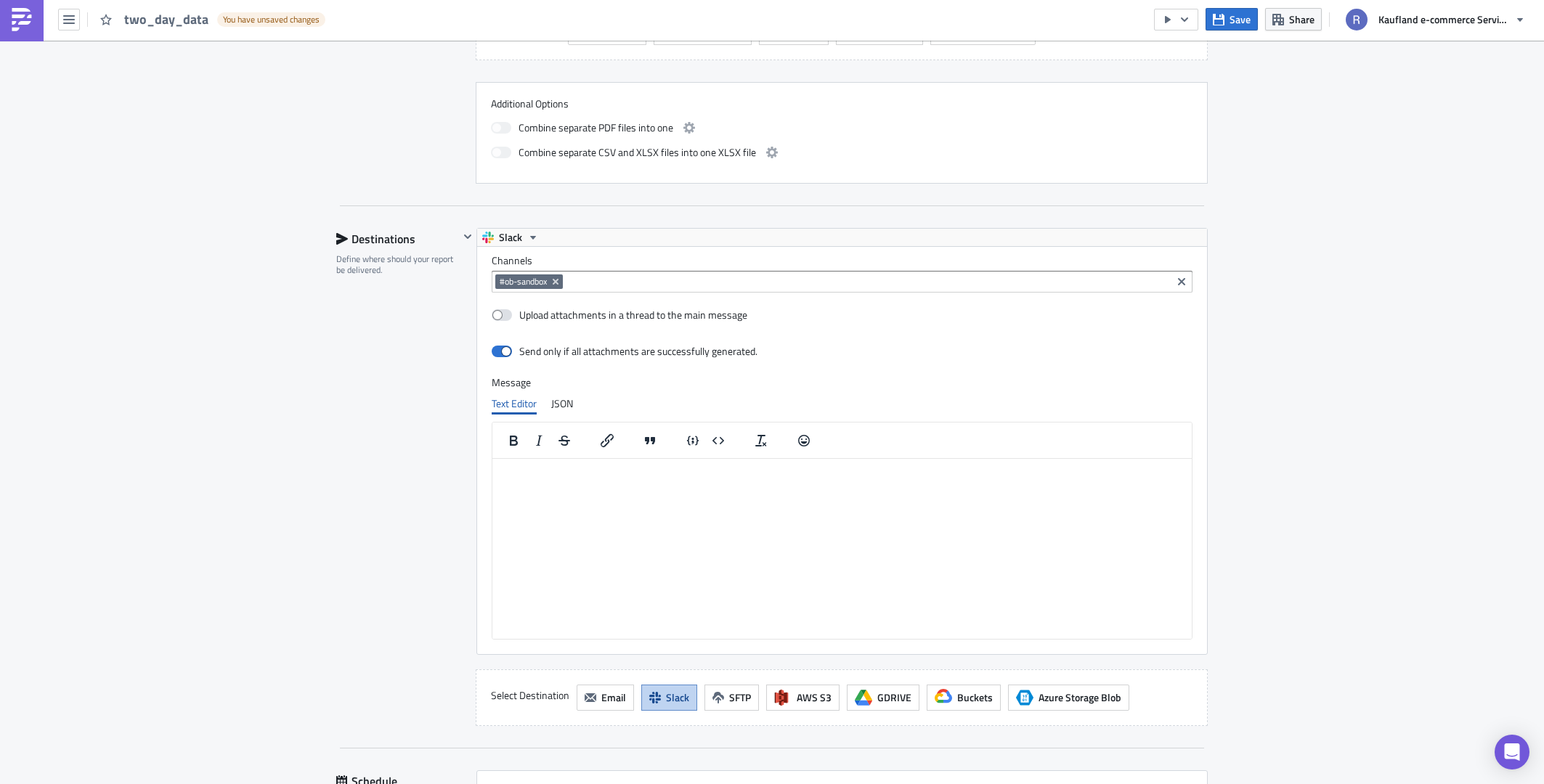
click at [658, 283] on input at bounding box center [867, 281] width 601 height 15
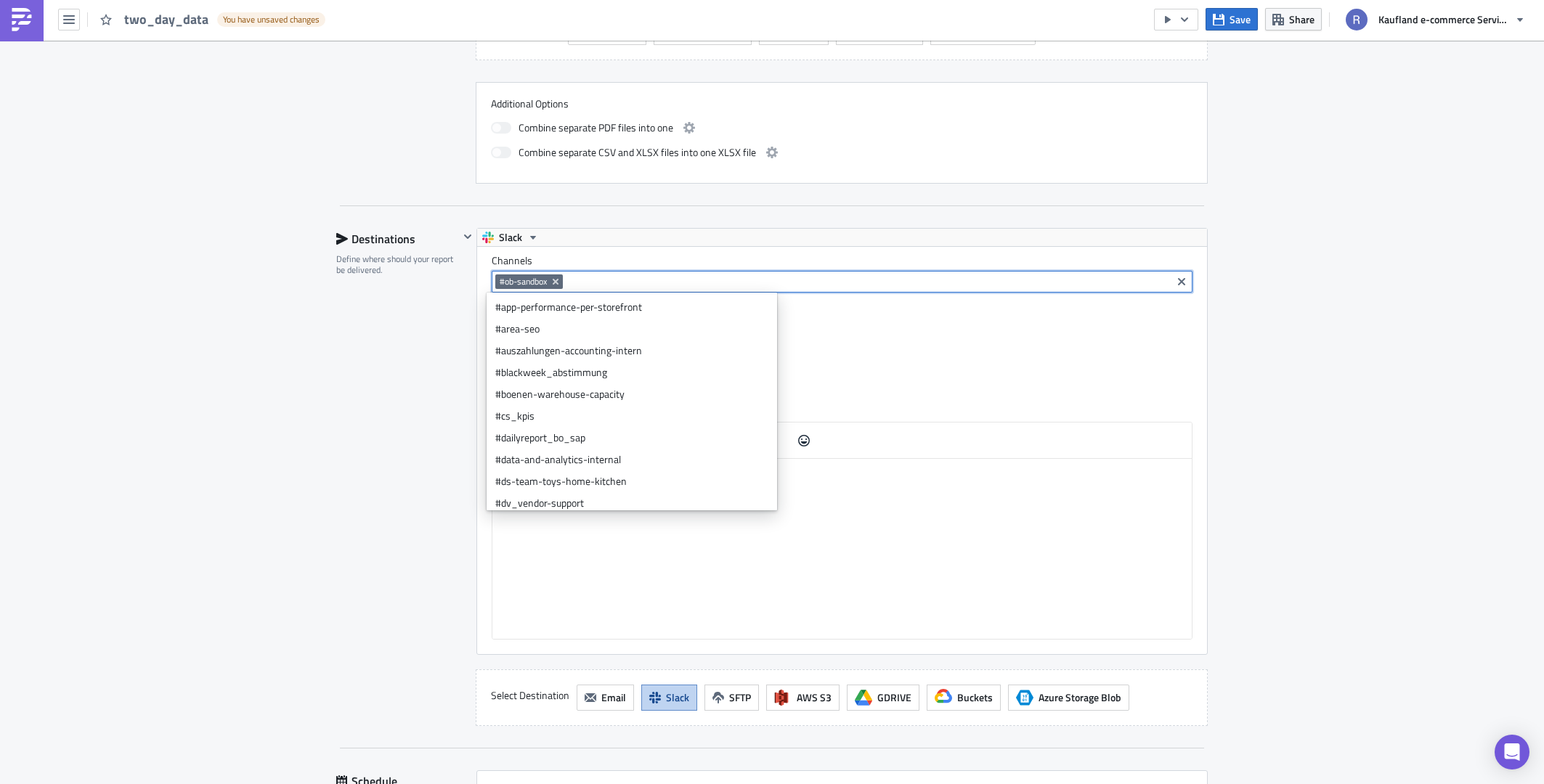
click at [371, 386] on div "Destinations Define where should your report be delivered." at bounding box center [397, 476] width 123 height 498
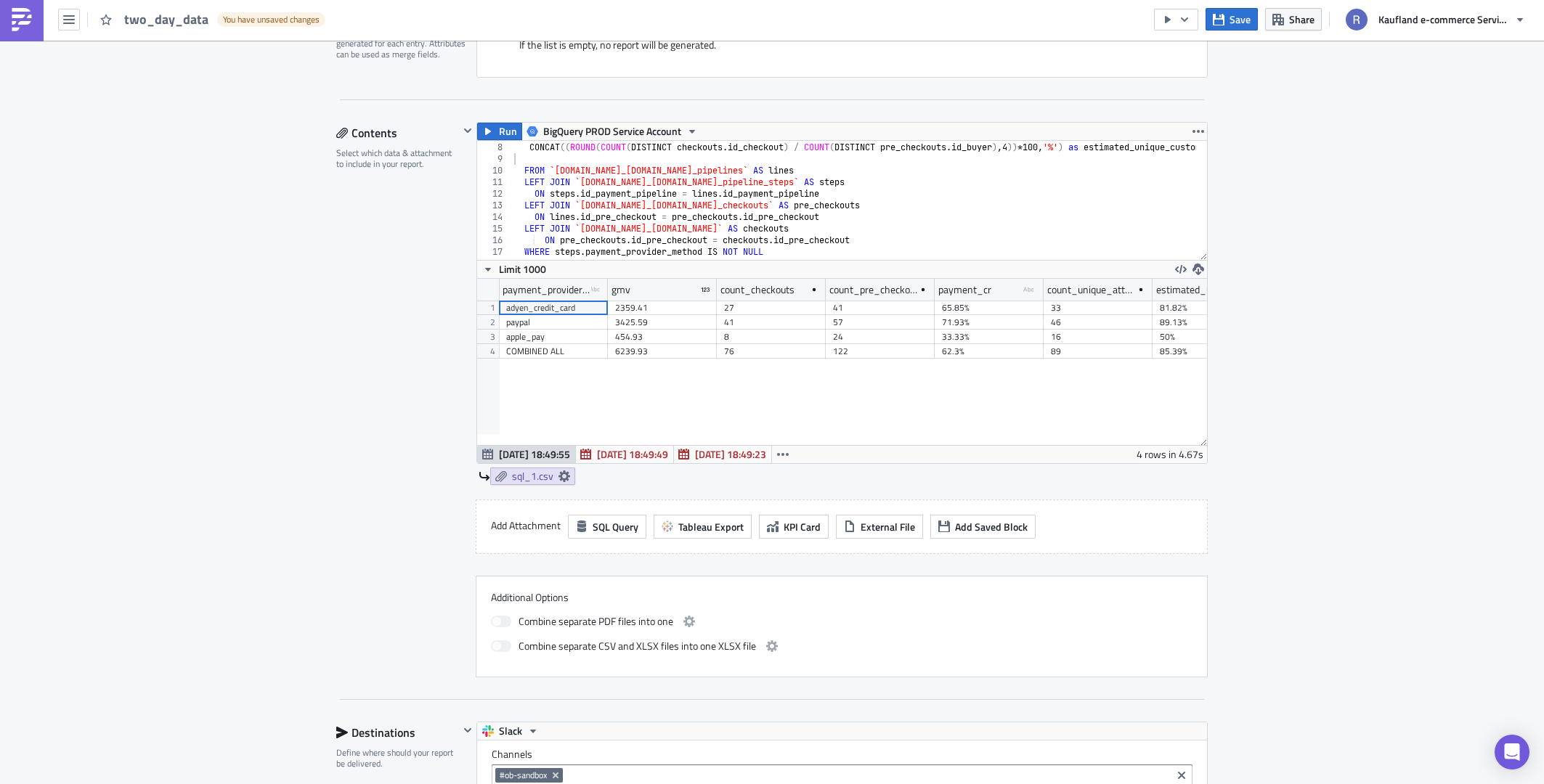
scroll to position [802, 0]
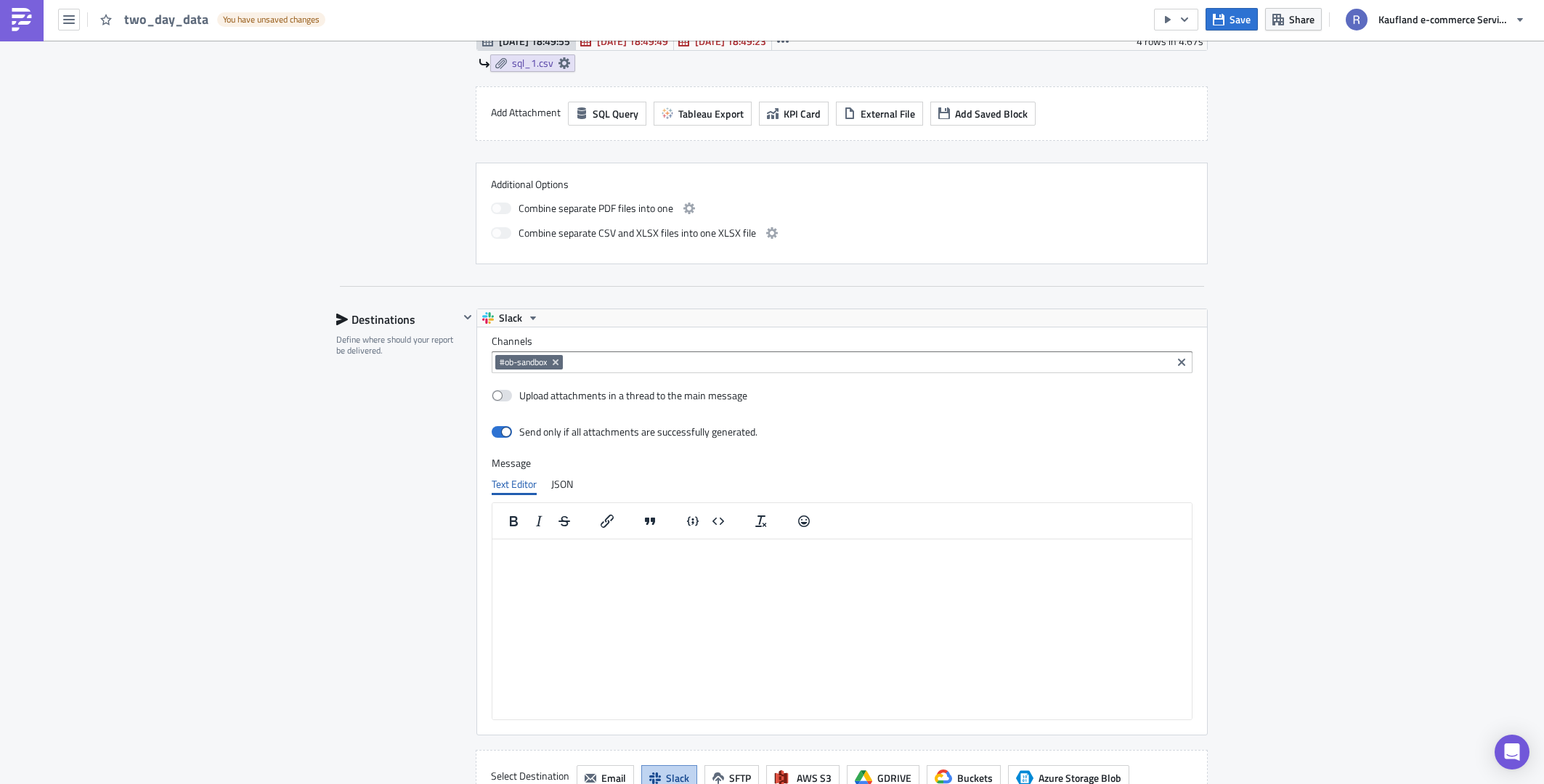
click at [767, 562] on html at bounding box center [841, 551] width 699 height 24
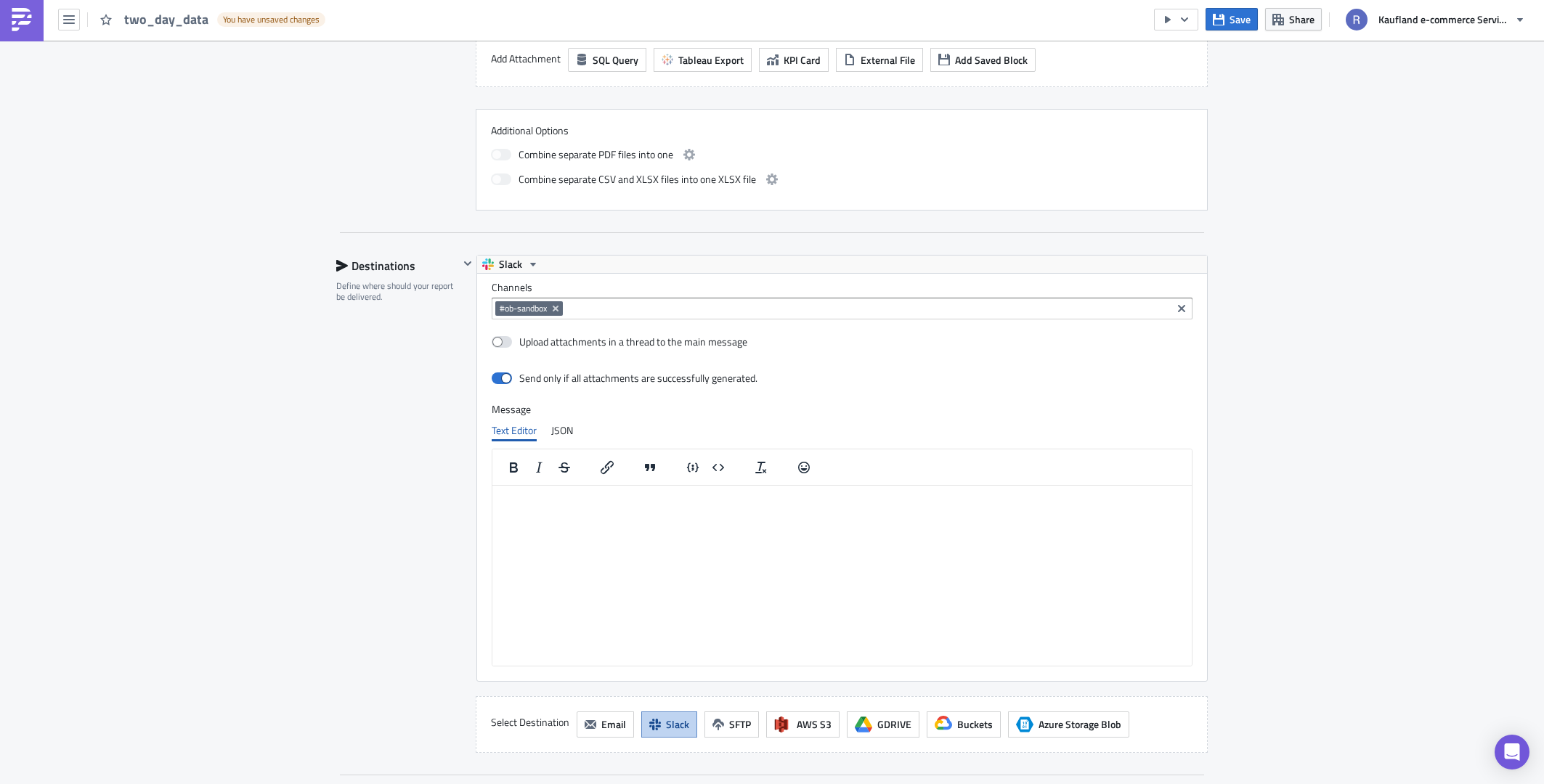
scroll to position [947, 0]
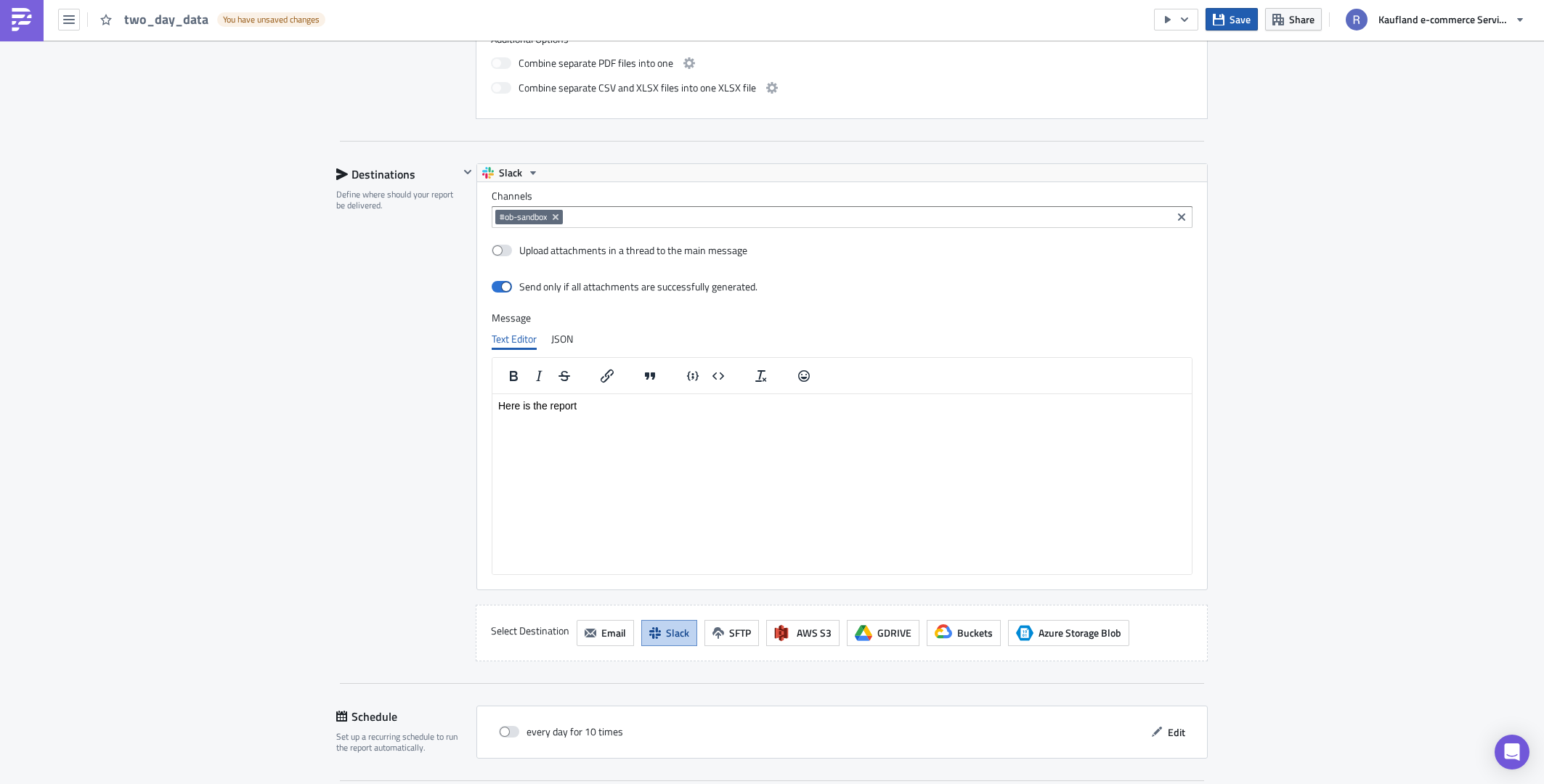
click at [1218, 19] on icon "button" at bounding box center [1218, 18] width 12 height 12
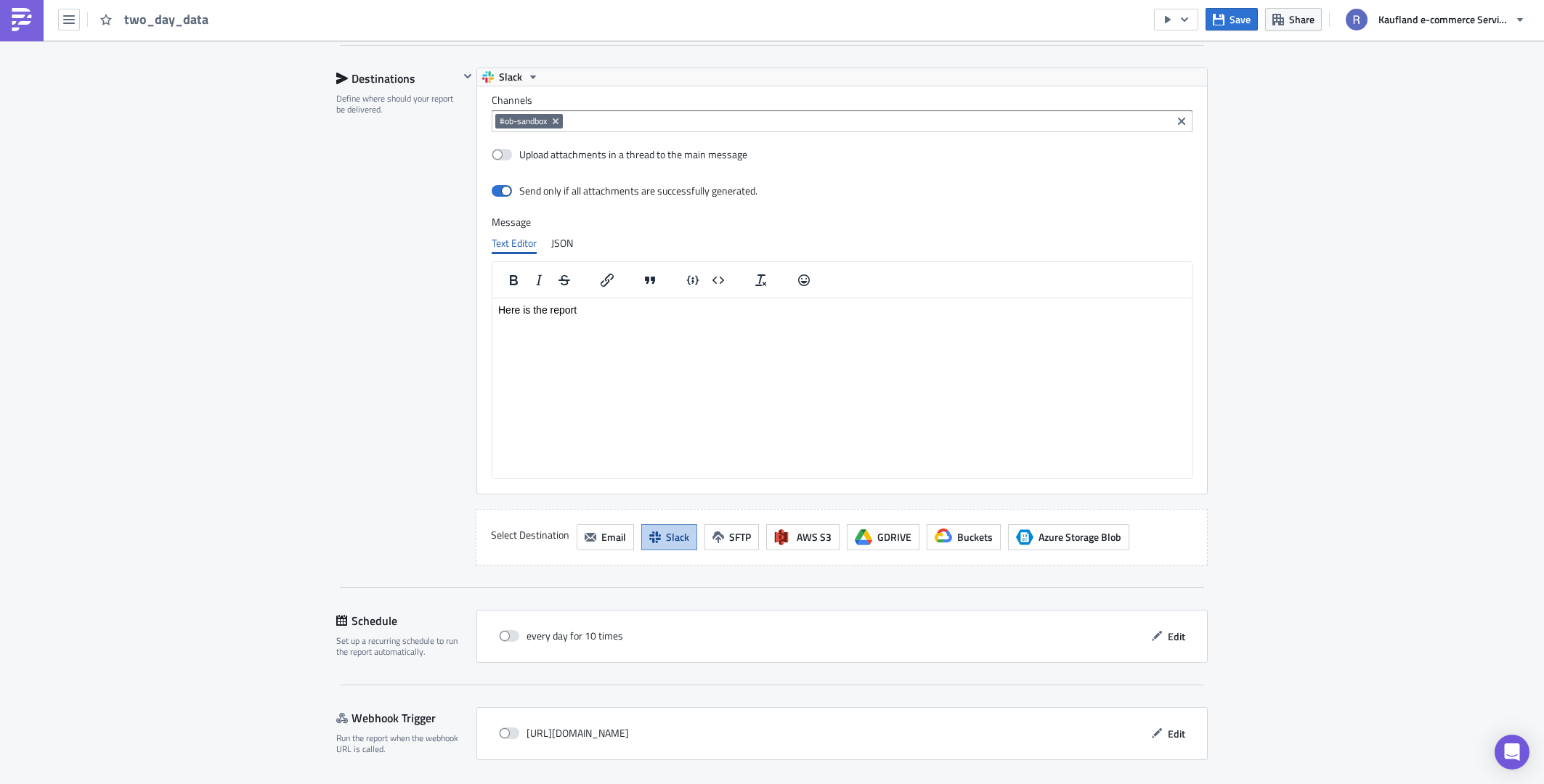
scroll to position [1093, 0]
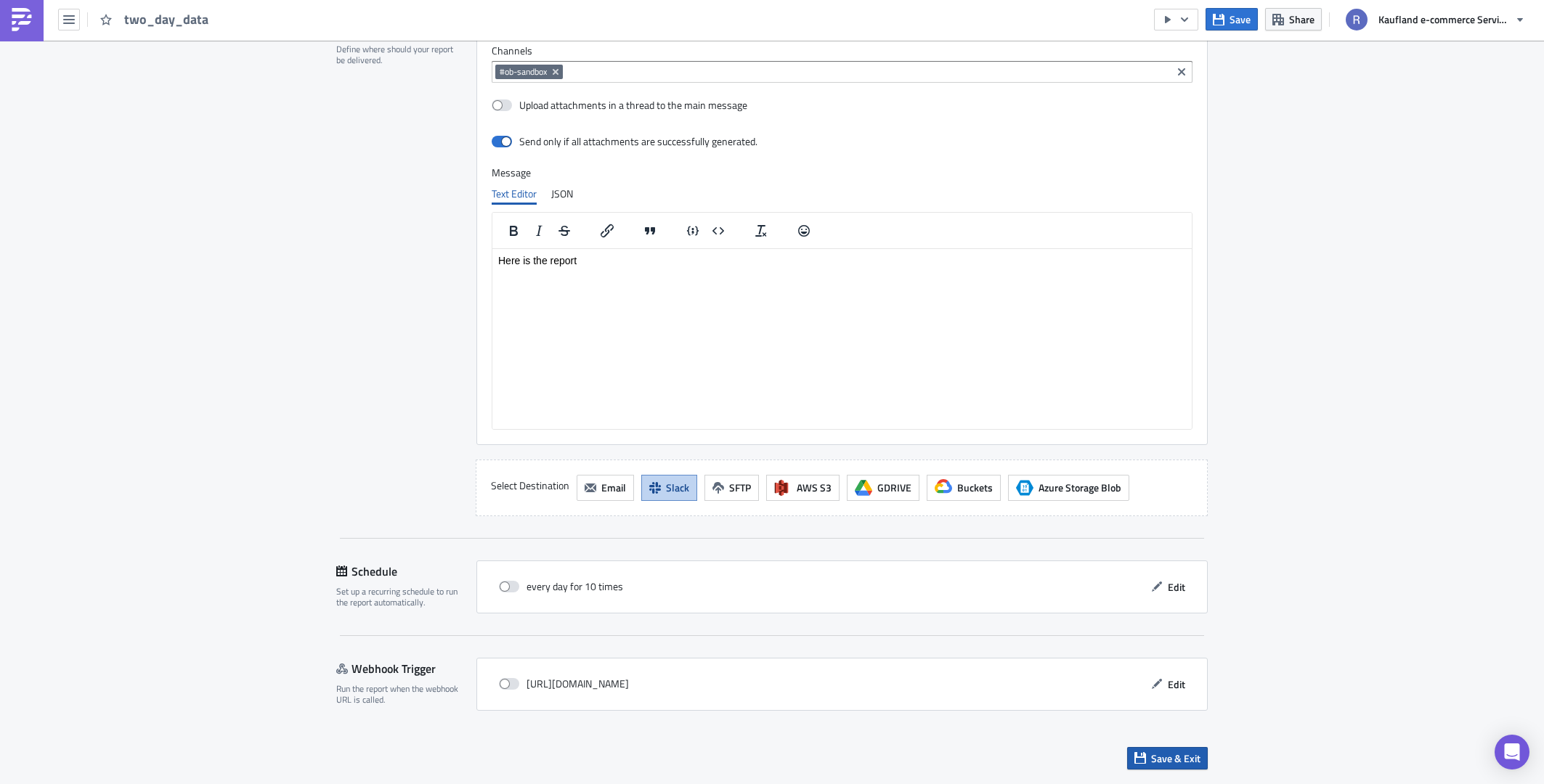
click at [1135, 752] on icon "button" at bounding box center [1140, 758] width 12 height 12
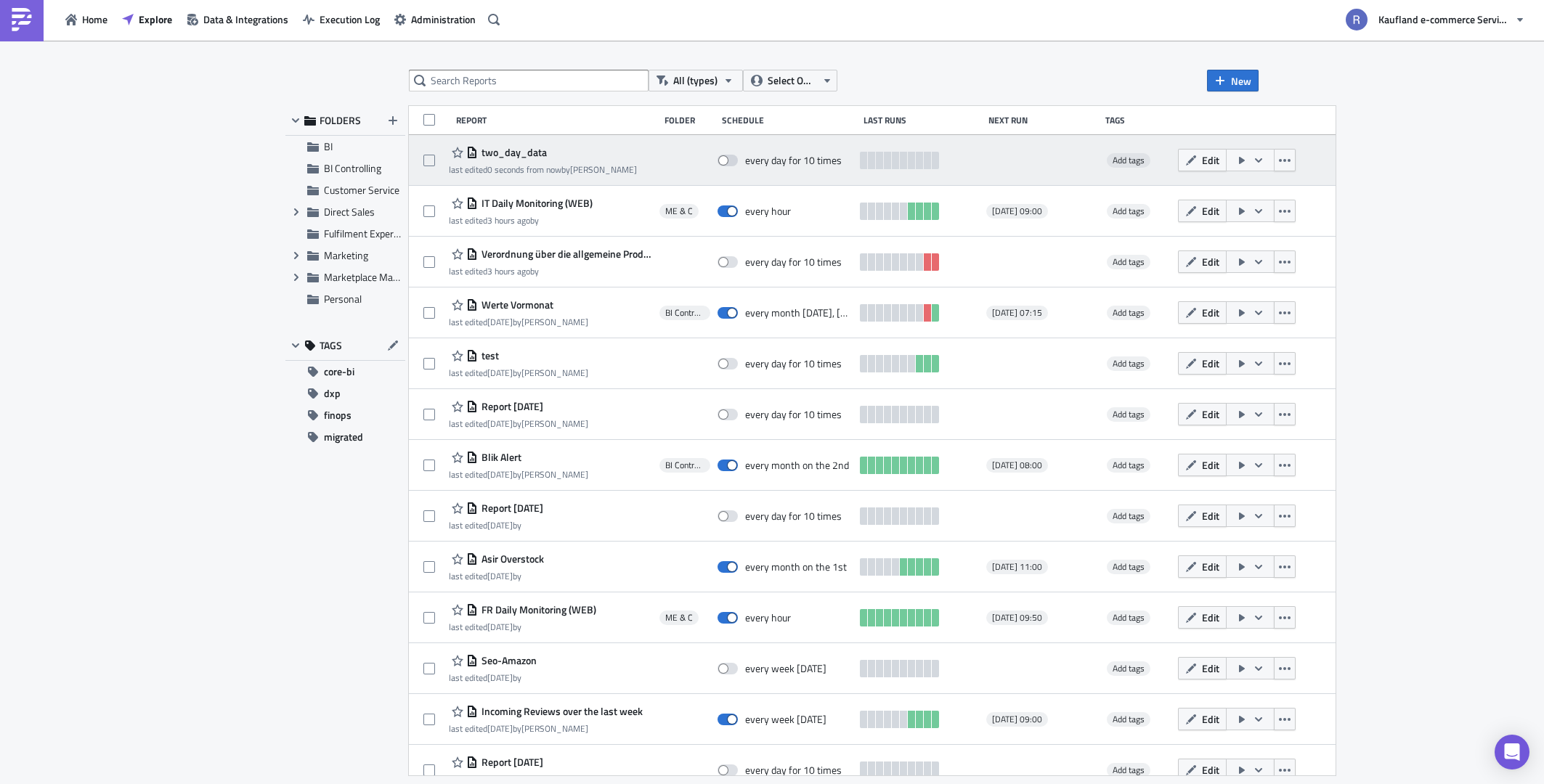
click at [1244, 159] on icon "button" at bounding box center [1242, 161] width 5 height 7
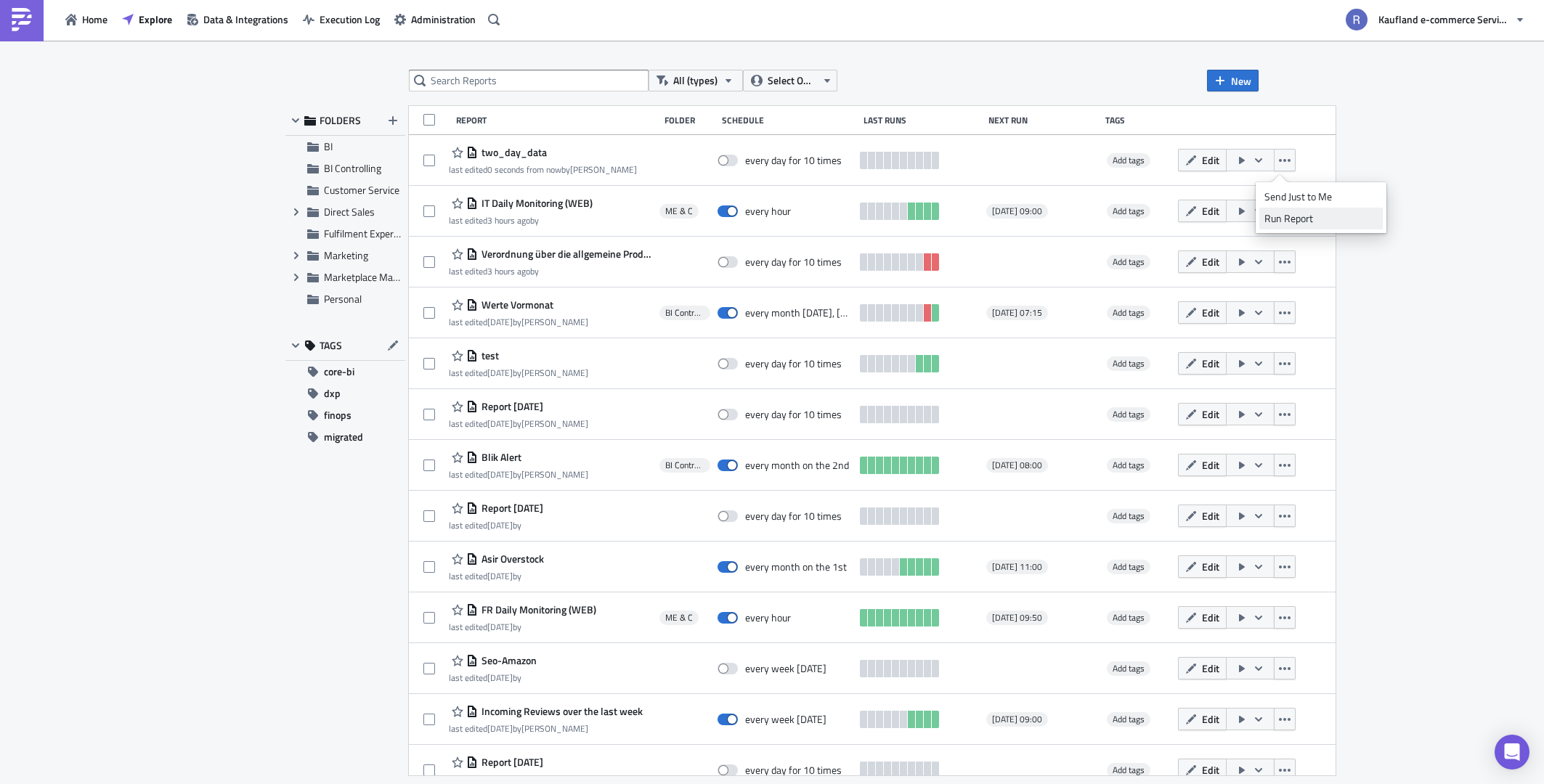
click at [1309, 228] on link "Run Report" at bounding box center [1321, 219] width 123 height 22
click at [1476, 576] on div "All (types) Select Owner New FOLDERS BI BI Controlling Customer Service Expand …" at bounding box center [772, 412] width 1544 height 743
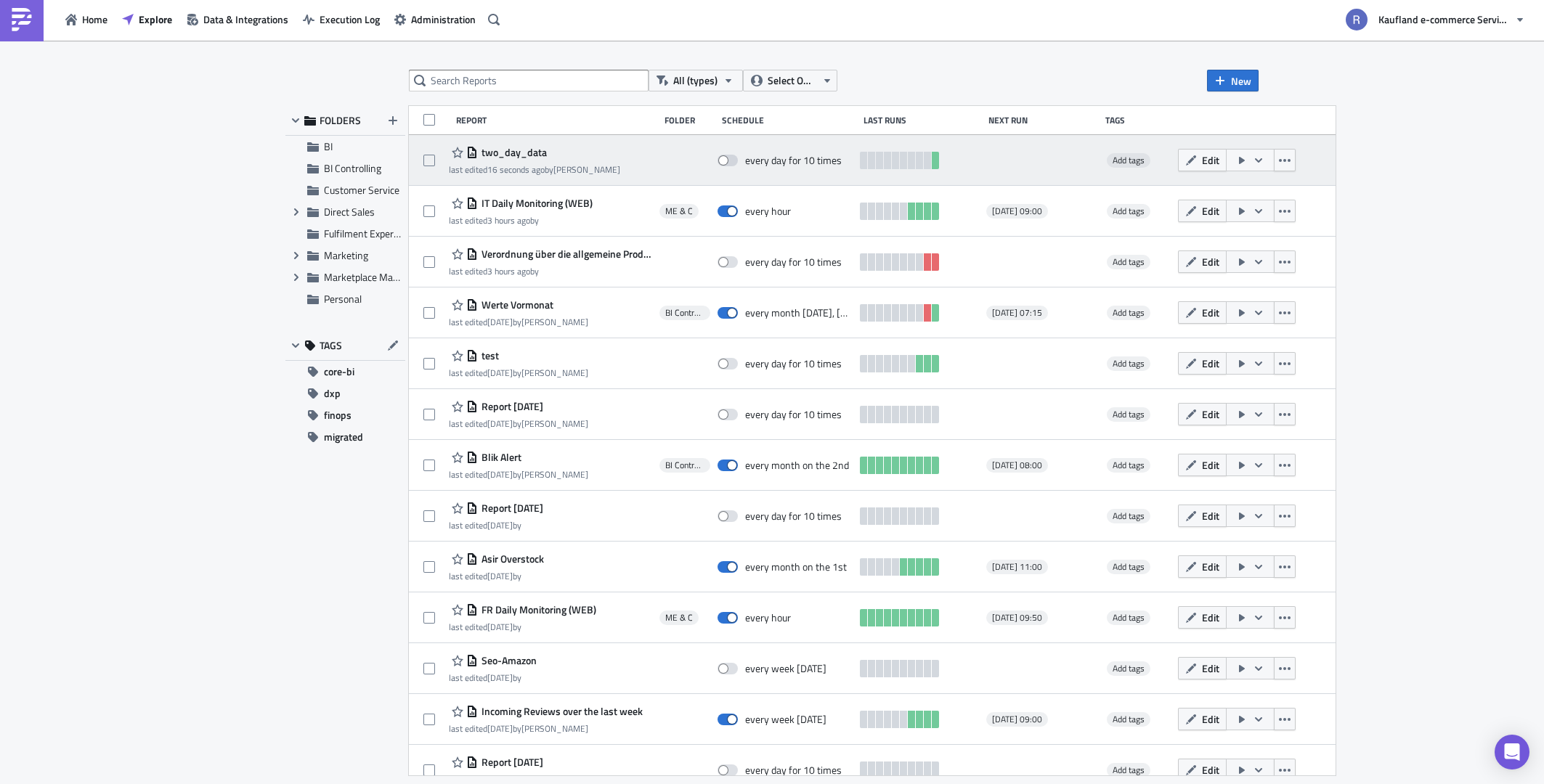
click at [521, 152] on span "two_day_data" at bounding box center [512, 152] width 69 height 13
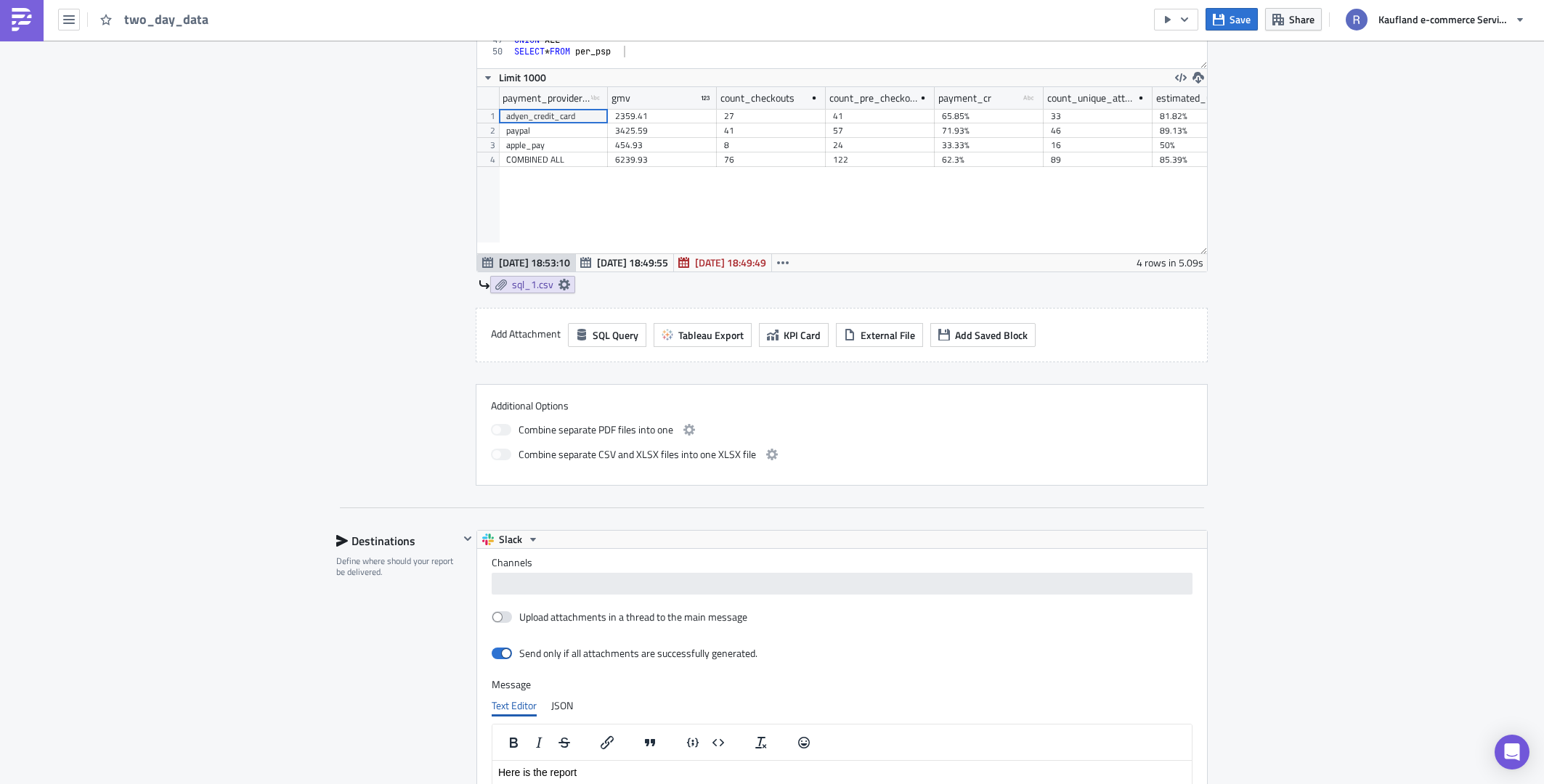
scroll to position [944, 0]
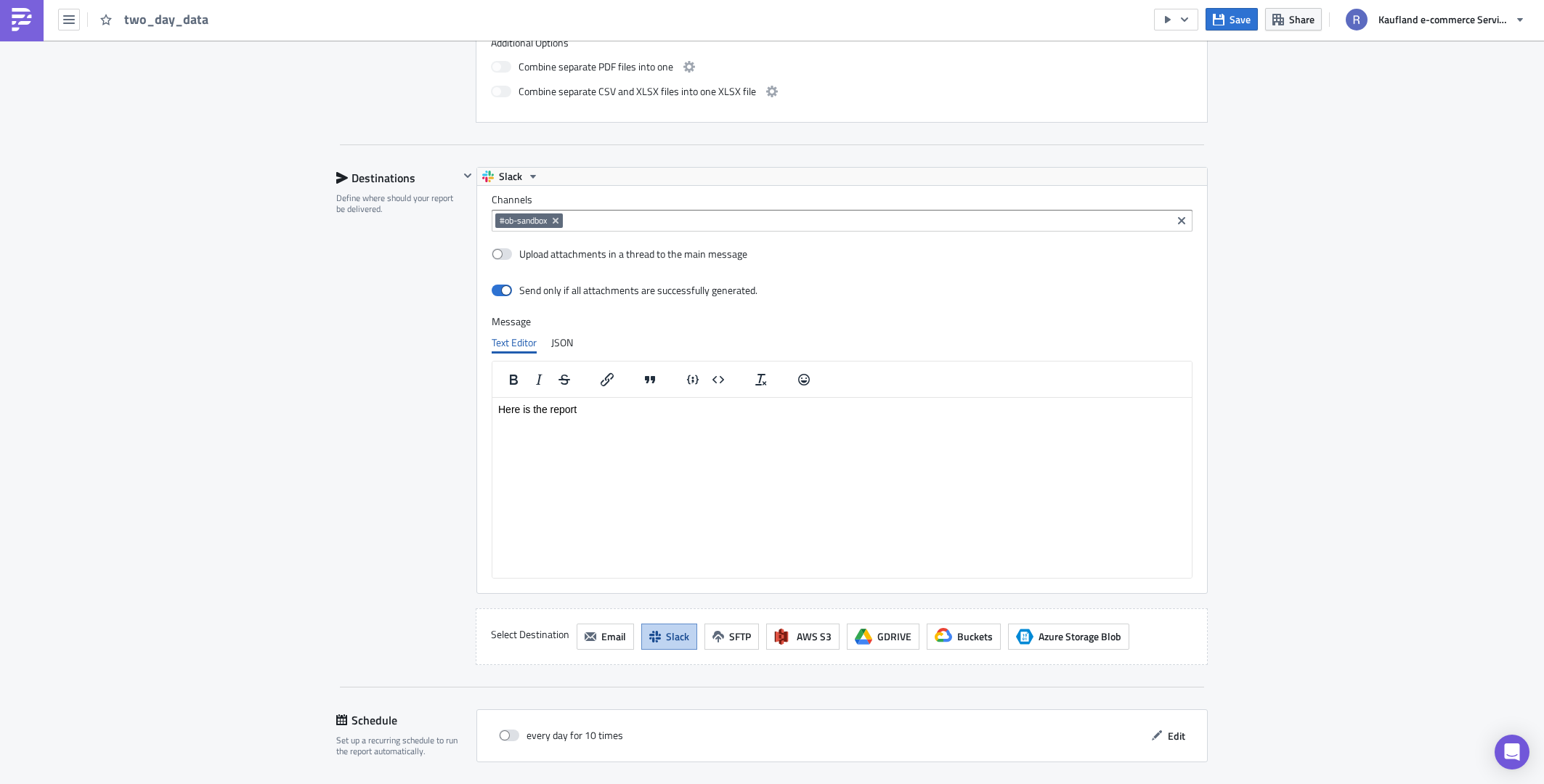
click at [627, 420] on html "Here is the report" at bounding box center [841, 409] width 699 height 24
click at [665, 444] on html "Here is the report for fater launch performance of IT." at bounding box center [841, 420] width 699 height 46
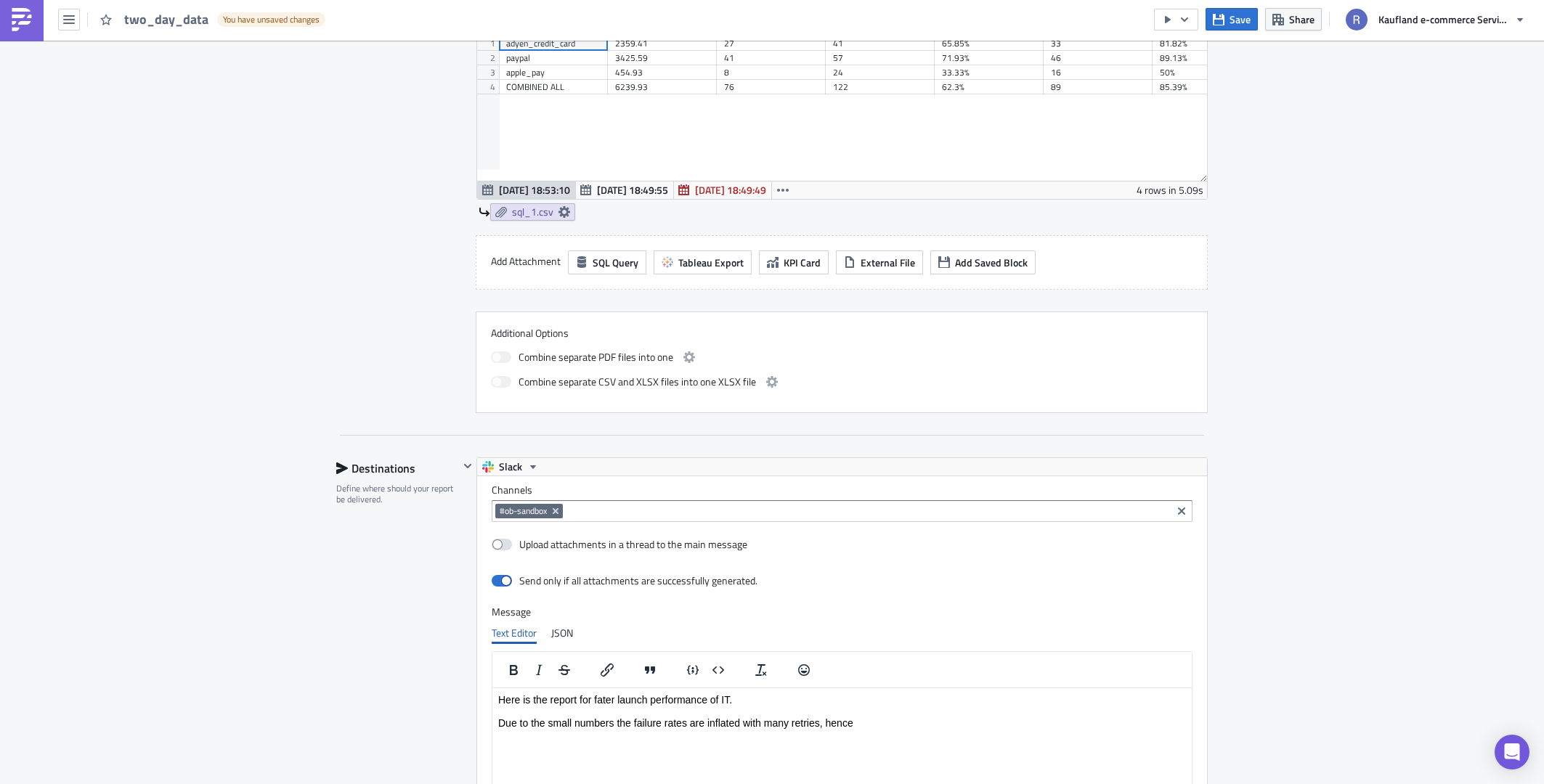
scroll to position [218, 0]
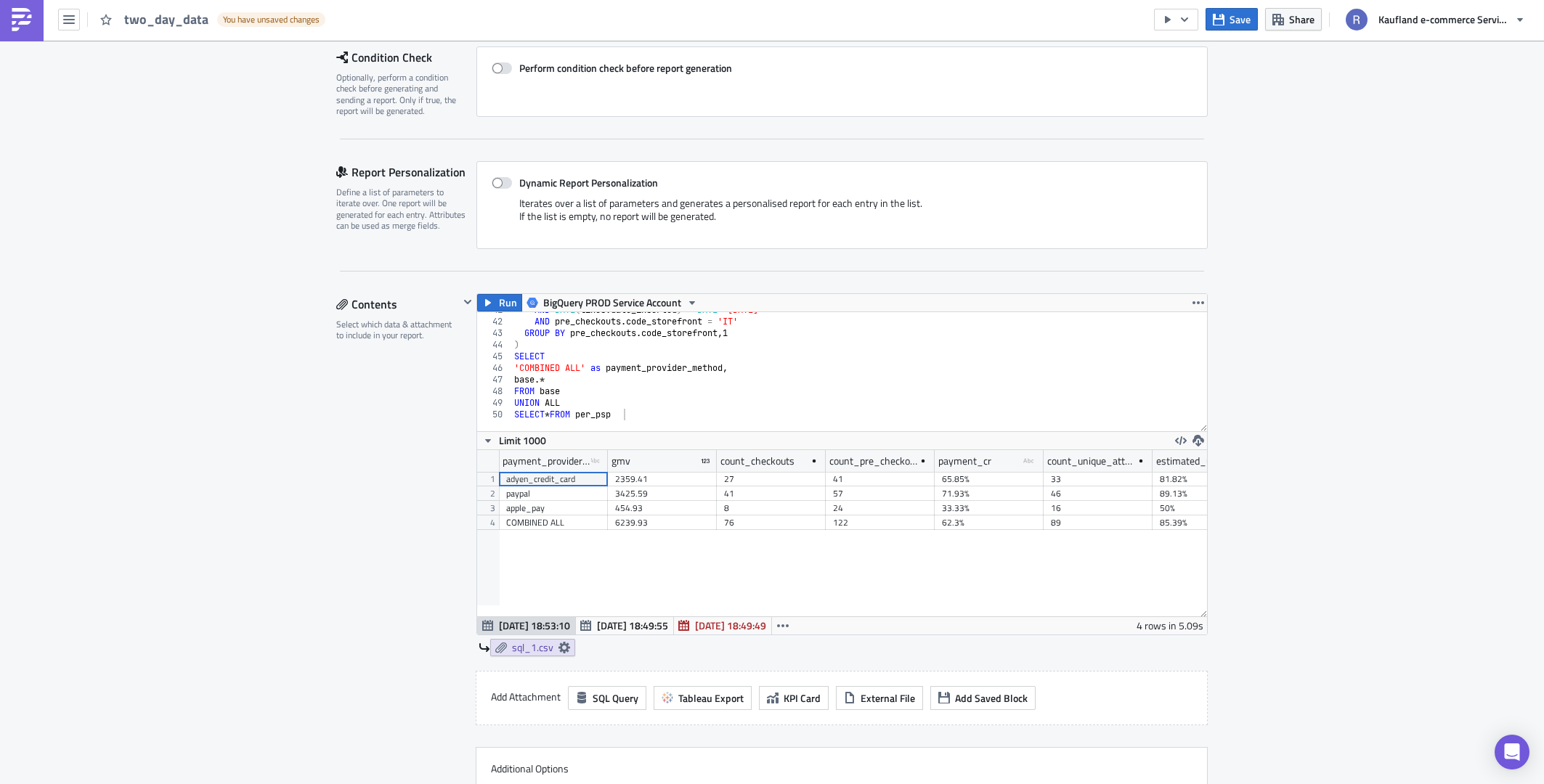
drag, startPoint x: 848, startPoint y: 616, endPoint x: 1066, endPoint y: 612, distance: 218.0
click at [1066, 612] on div "payment_provider_method type-text Created with Sketch. gmv count_checkouts coun…" at bounding box center [842, 534] width 730 height 167
click at [1078, 601] on div "payment_provider_method type-text Created with Sketch. gmv count_checkouts coun…" at bounding box center [842, 533] width 730 height 166
drag, startPoint x: 1077, startPoint y: 604, endPoint x: 1089, endPoint y: 604, distance: 12.0
click at [1089, 604] on div "payment_provider_method type-text Created with Sketch. gmv count_checkouts coun…" at bounding box center [842, 533] width 730 height 166
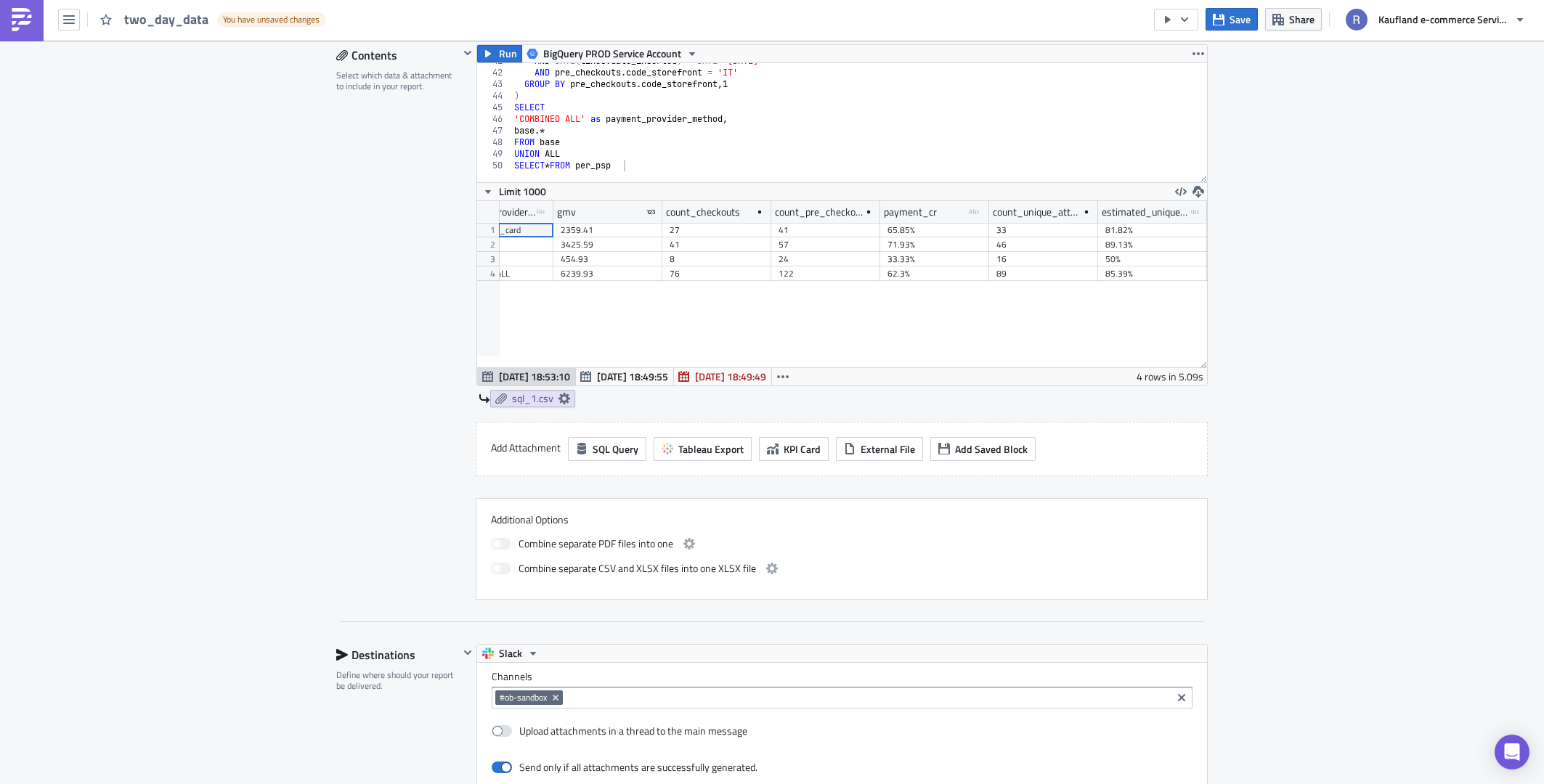
scroll to position [726, 0]
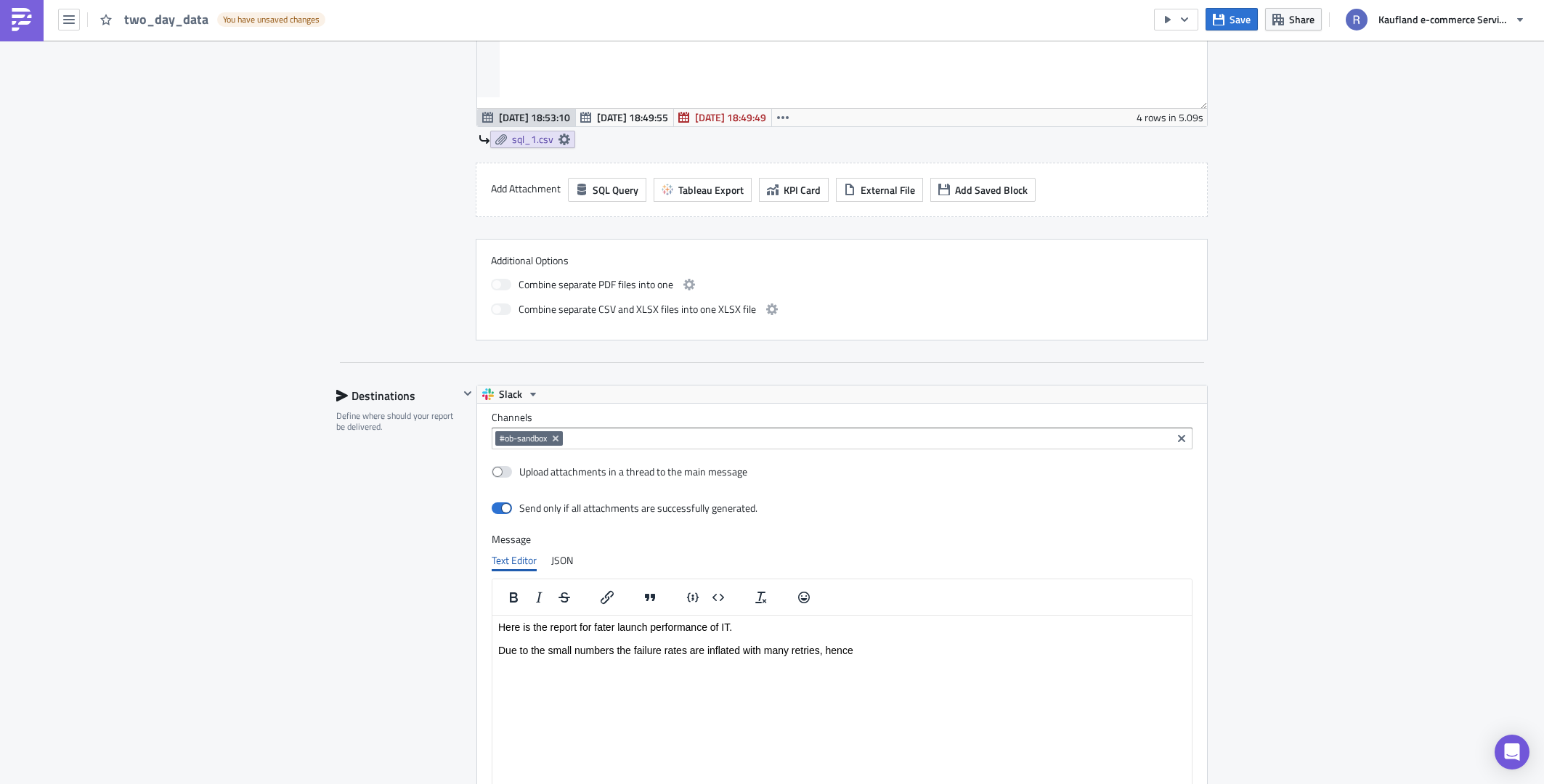
click at [928, 655] on html "Here is the report for fater launch performance of IT. Due to the small numbers…" at bounding box center [841, 638] width 699 height 46
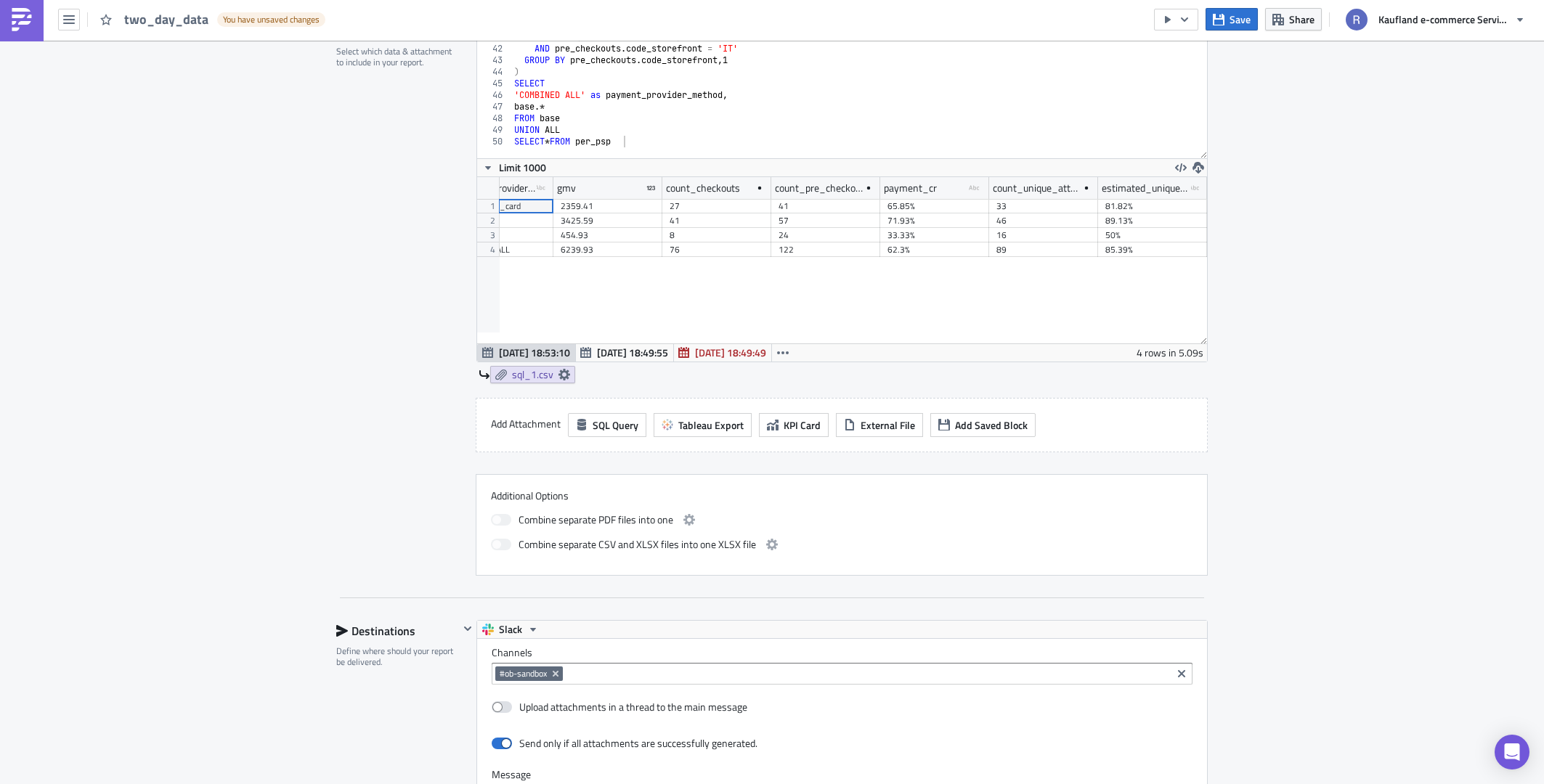
scroll to position [290, 0]
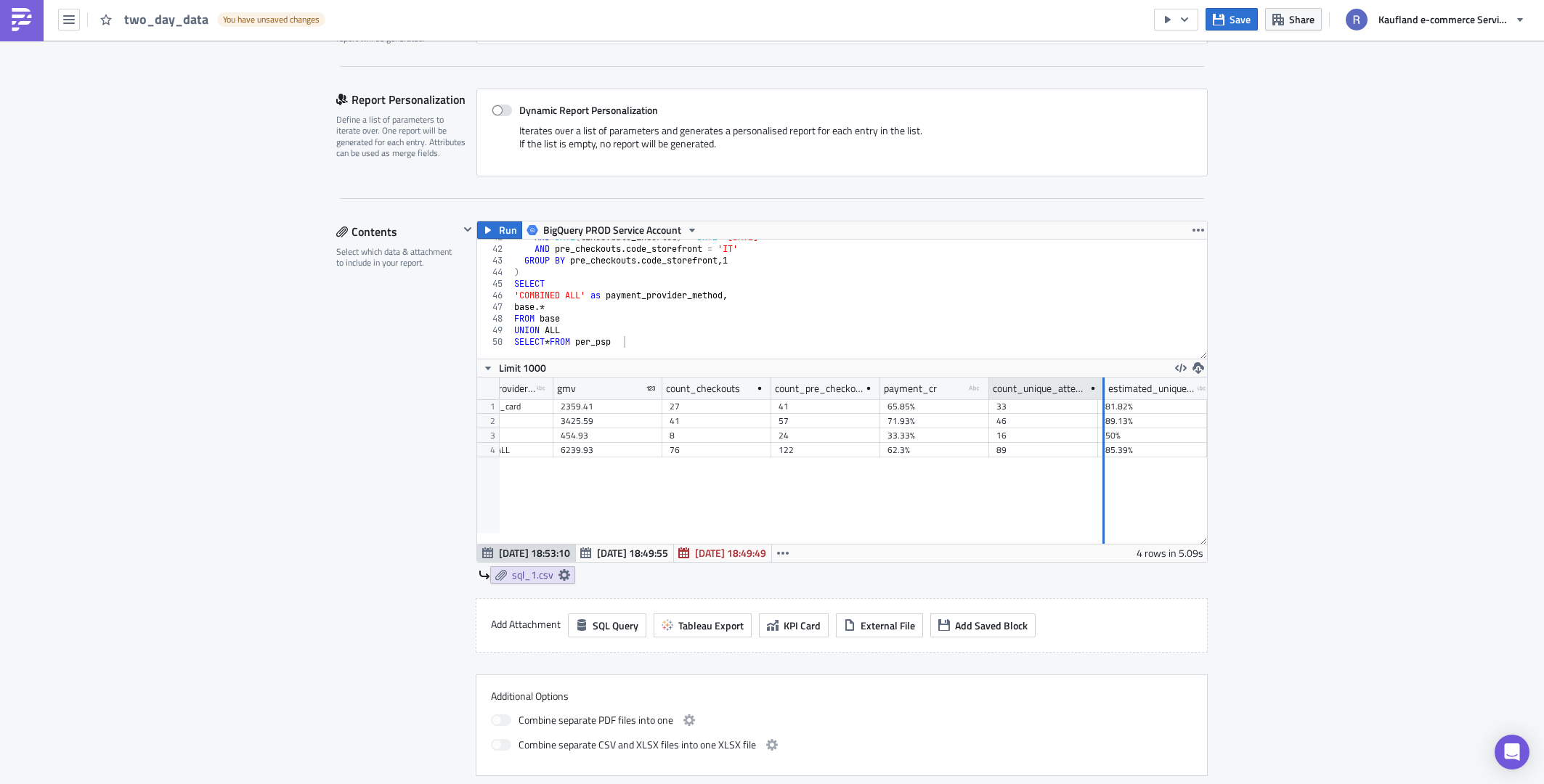
drag, startPoint x: 1091, startPoint y: 393, endPoint x: 1126, endPoint y: 395, distance: 35.1
click at [1105, 395] on div at bounding box center [1104, 388] width 2 height 23
click at [998, 390] on div "count_unique_attempted_buyers" at bounding box center [1055, 388] width 124 height 22
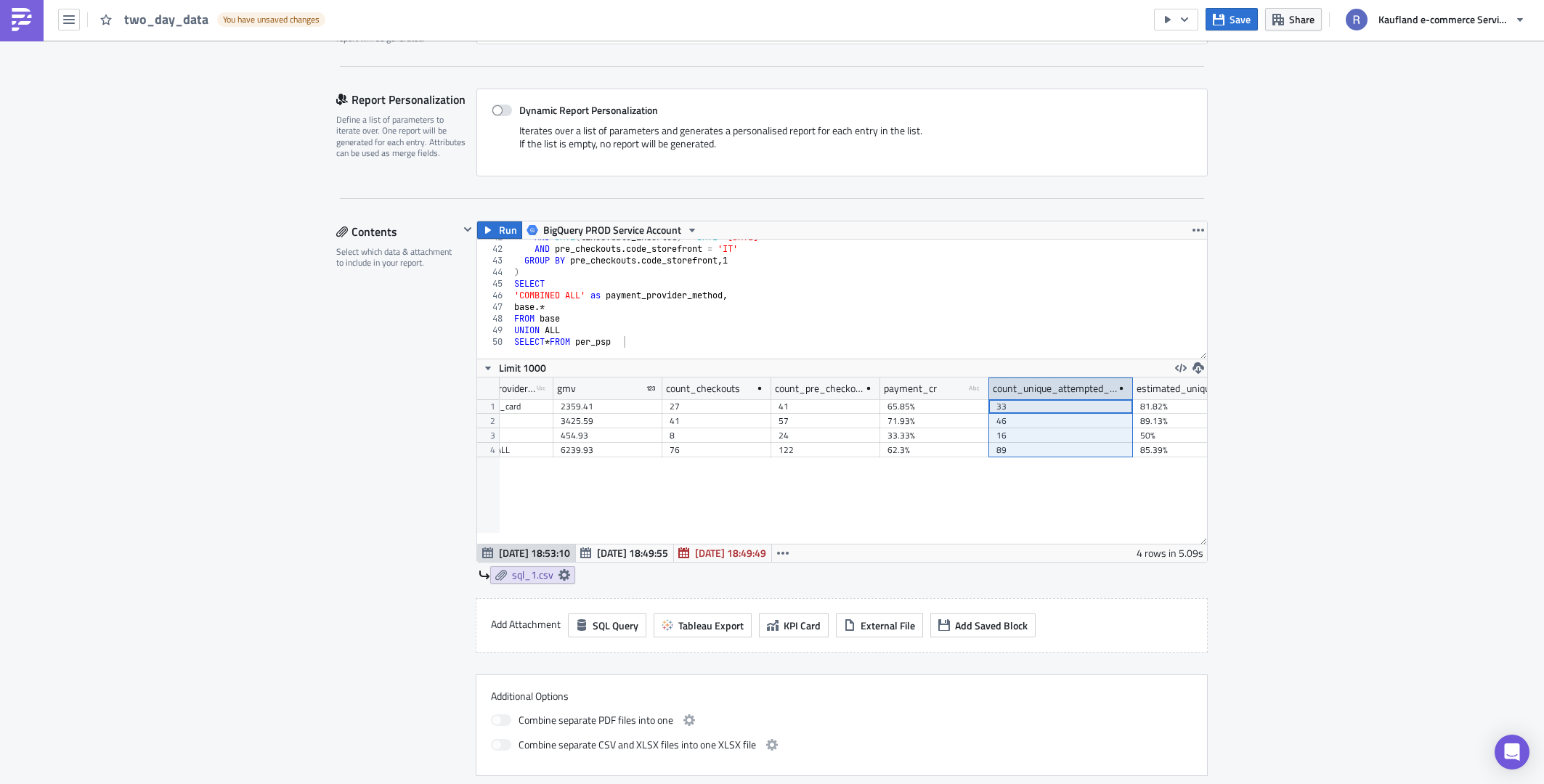
click at [998, 390] on div "count_unique_attempted_buyers" at bounding box center [1055, 388] width 124 height 22
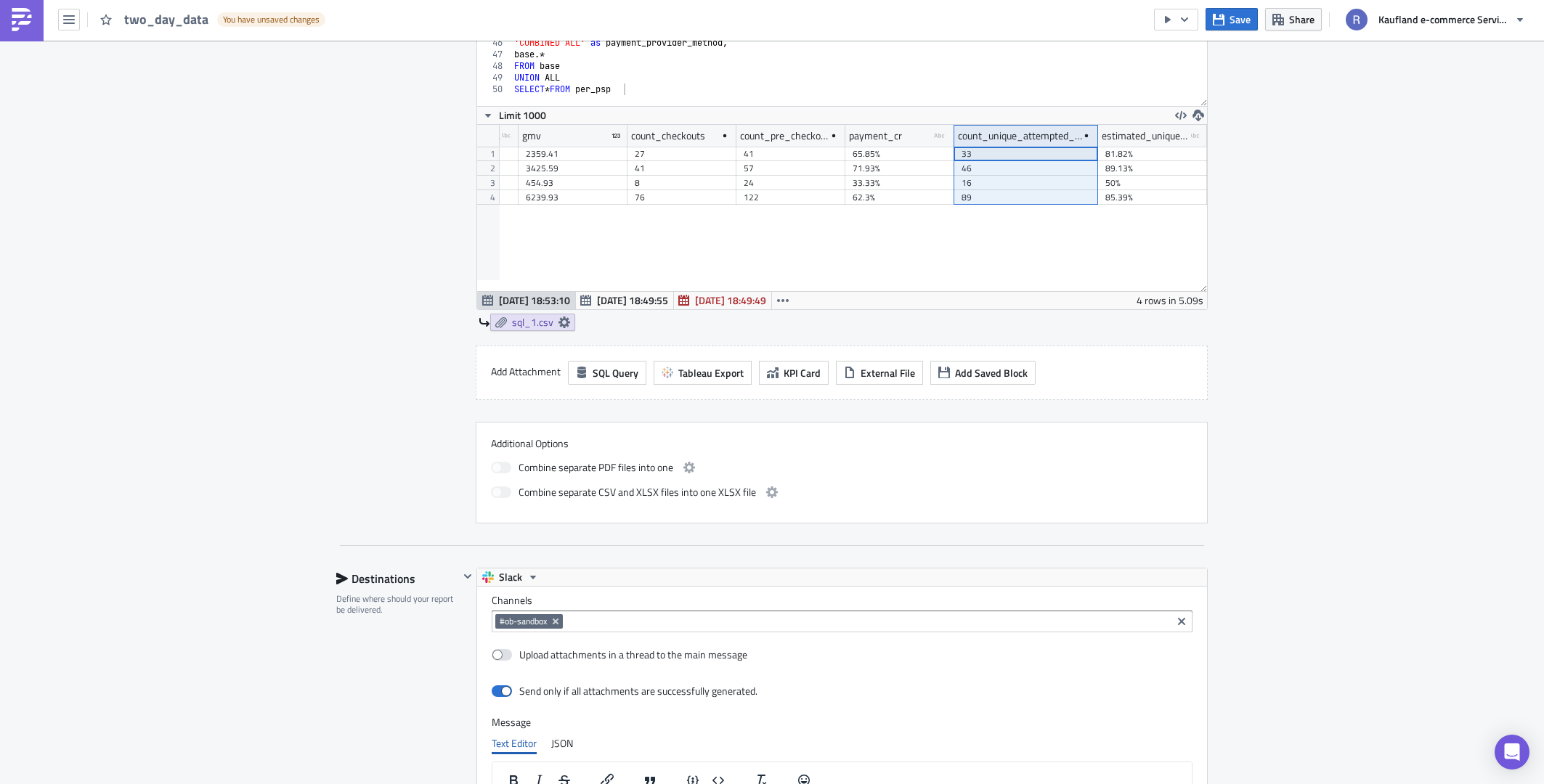
scroll to position [944, 0]
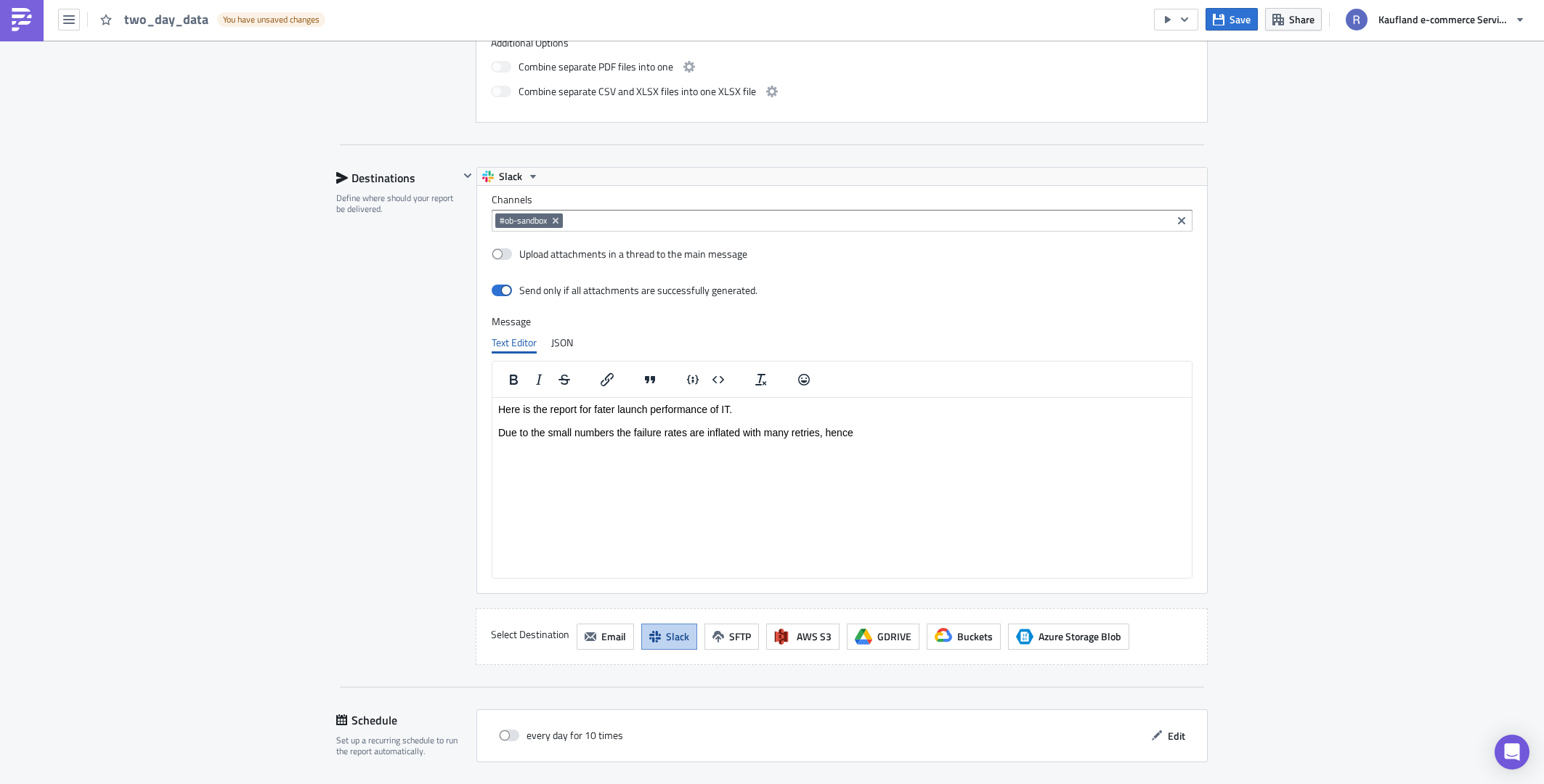
click at [933, 444] on html "Here is the report for fater launch performance of IT. Due to the small numbers…" at bounding box center [841, 420] width 699 height 46
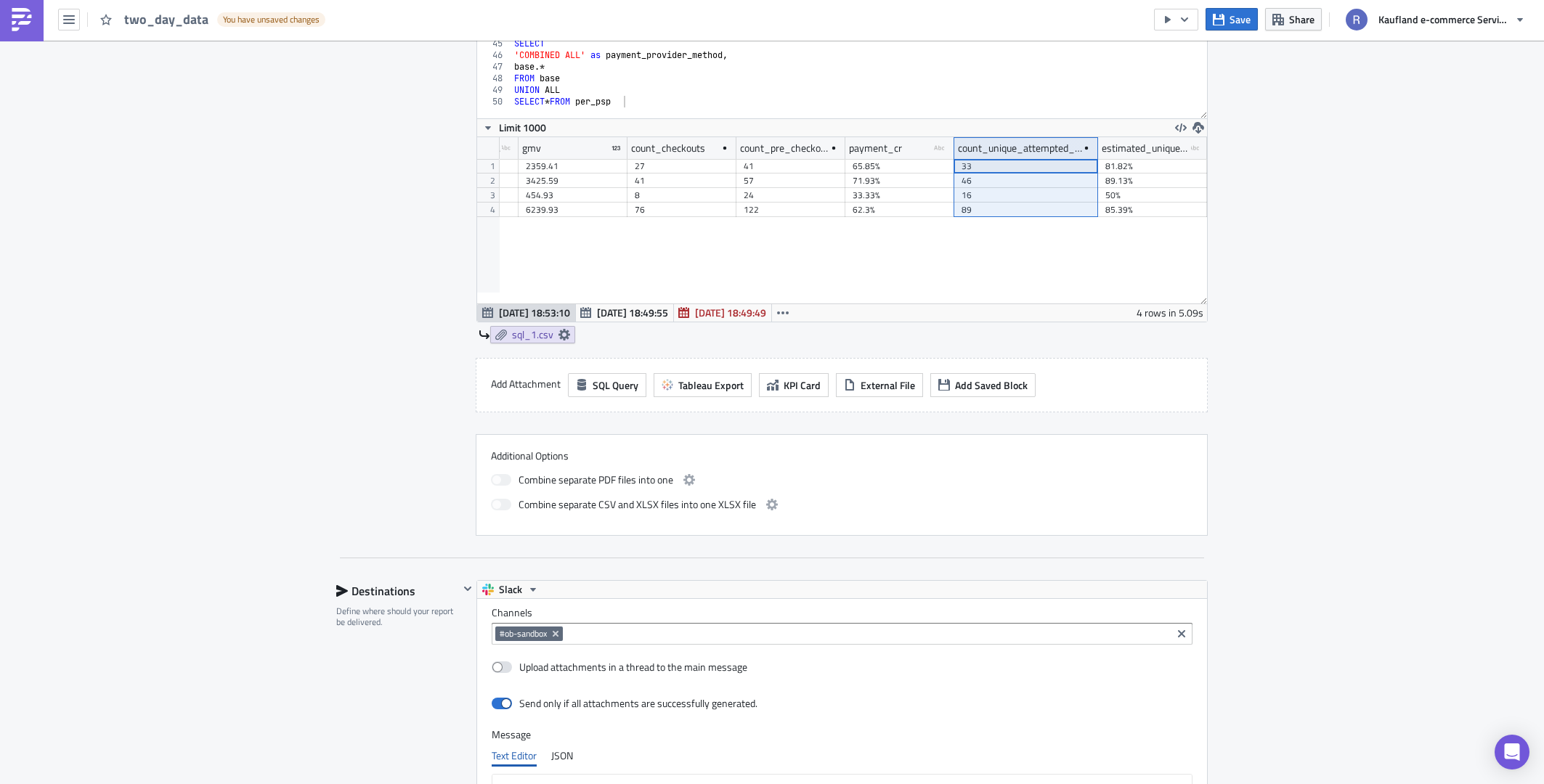
scroll to position [508, 0]
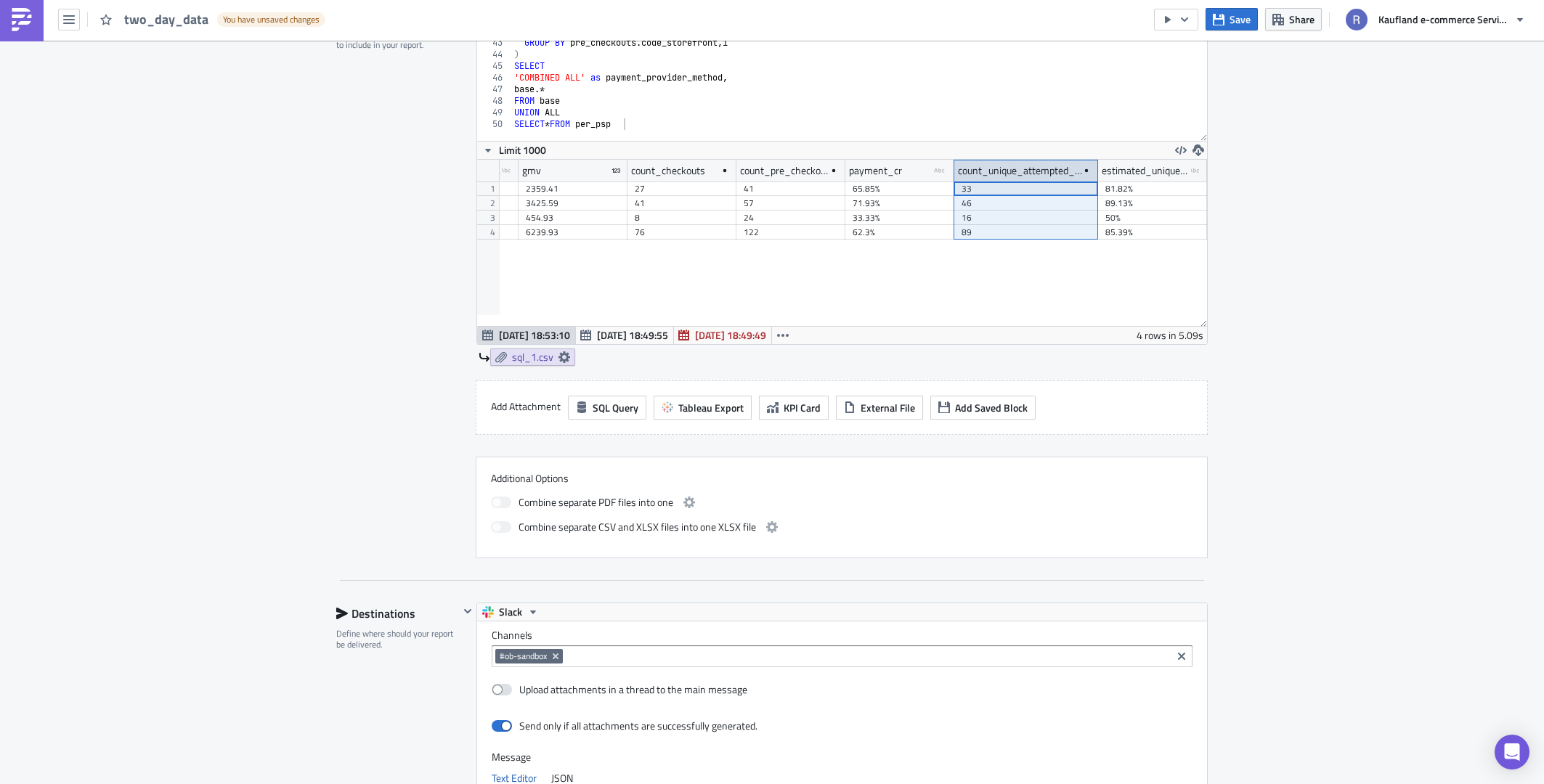
click at [1053, 173] on div "count_unique_attempted_buyers" at bounding box center [1019, 171] width 124 height 22
drag, startPoint x: 1069, startPoint y: 169, endPoint x: 947, endPoint y: 163, distance: 122.1
click at [947, 163] on div "payment_provider_method type-text Created with Sketch. gmv count_checkouts coun…" at bounding box center [808, 171] width 797 height 22
click at [978, 172] on div "count_unique_attempted_buyers" at bounding box center [1019, 171] width 124 height 22
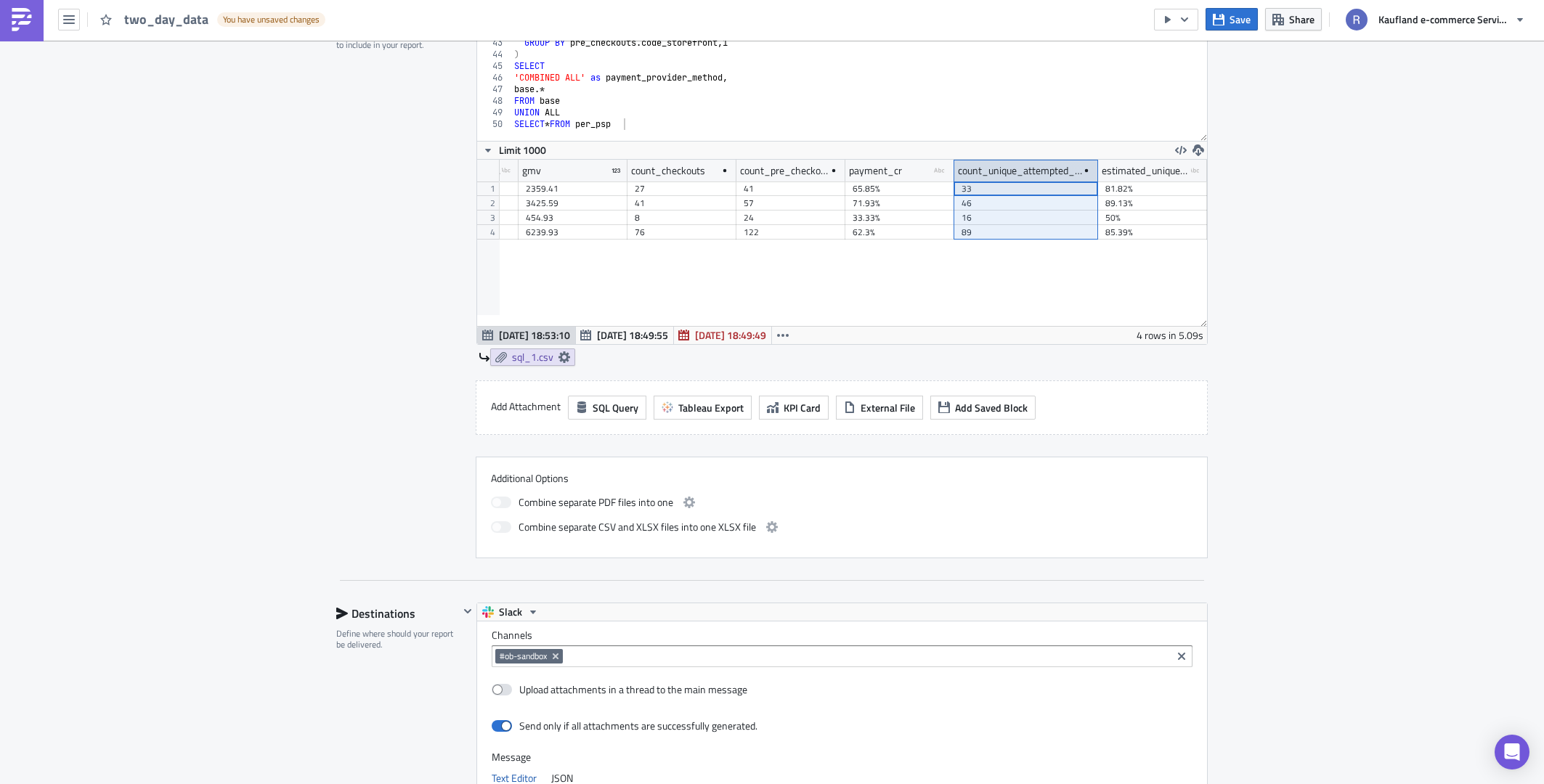
click at [978, 172] on div "count_unique_attempted_buyers" at bounding box center [1019, 171] width 124 height 22
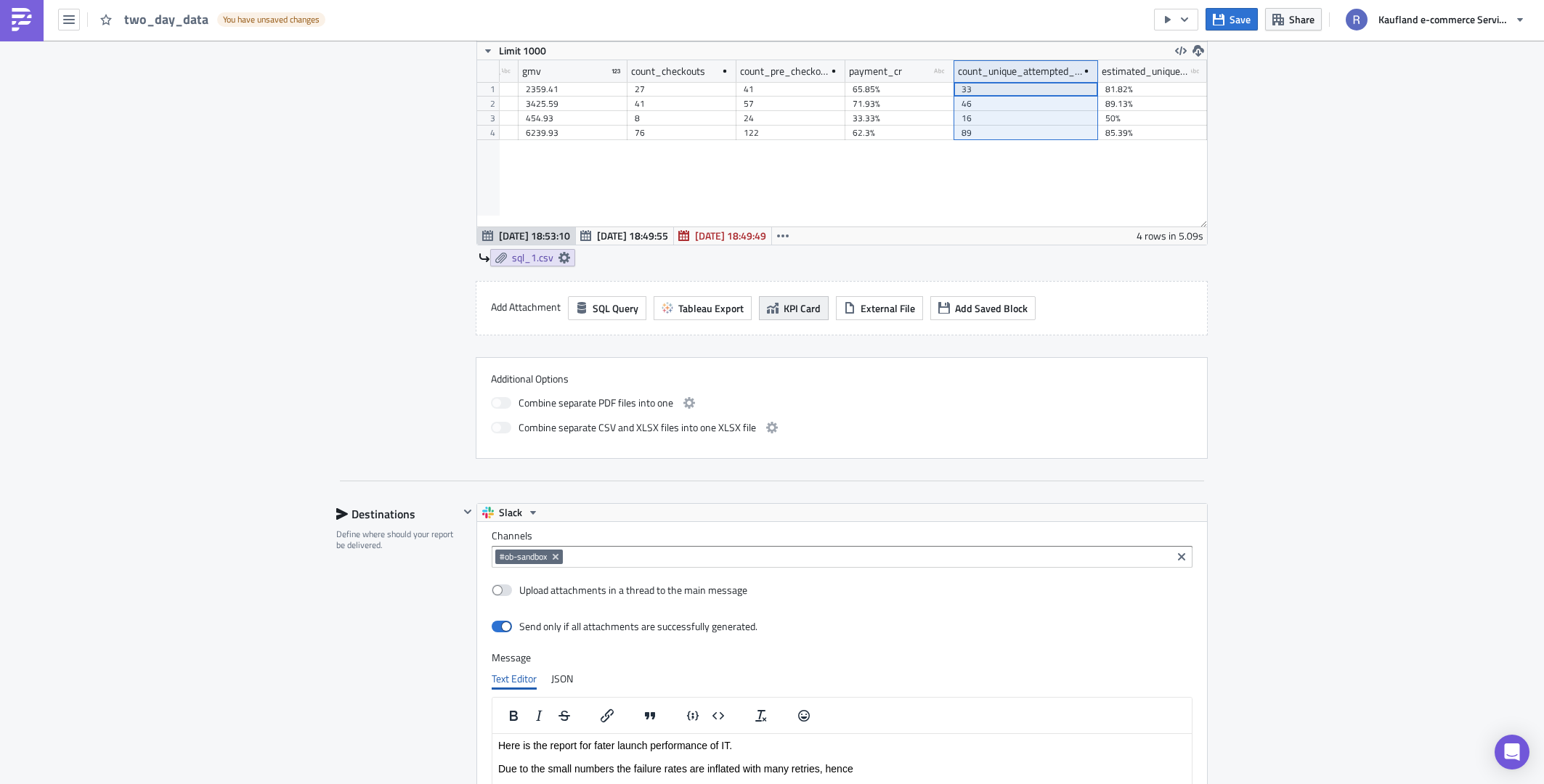
scroll to position [653, 0]
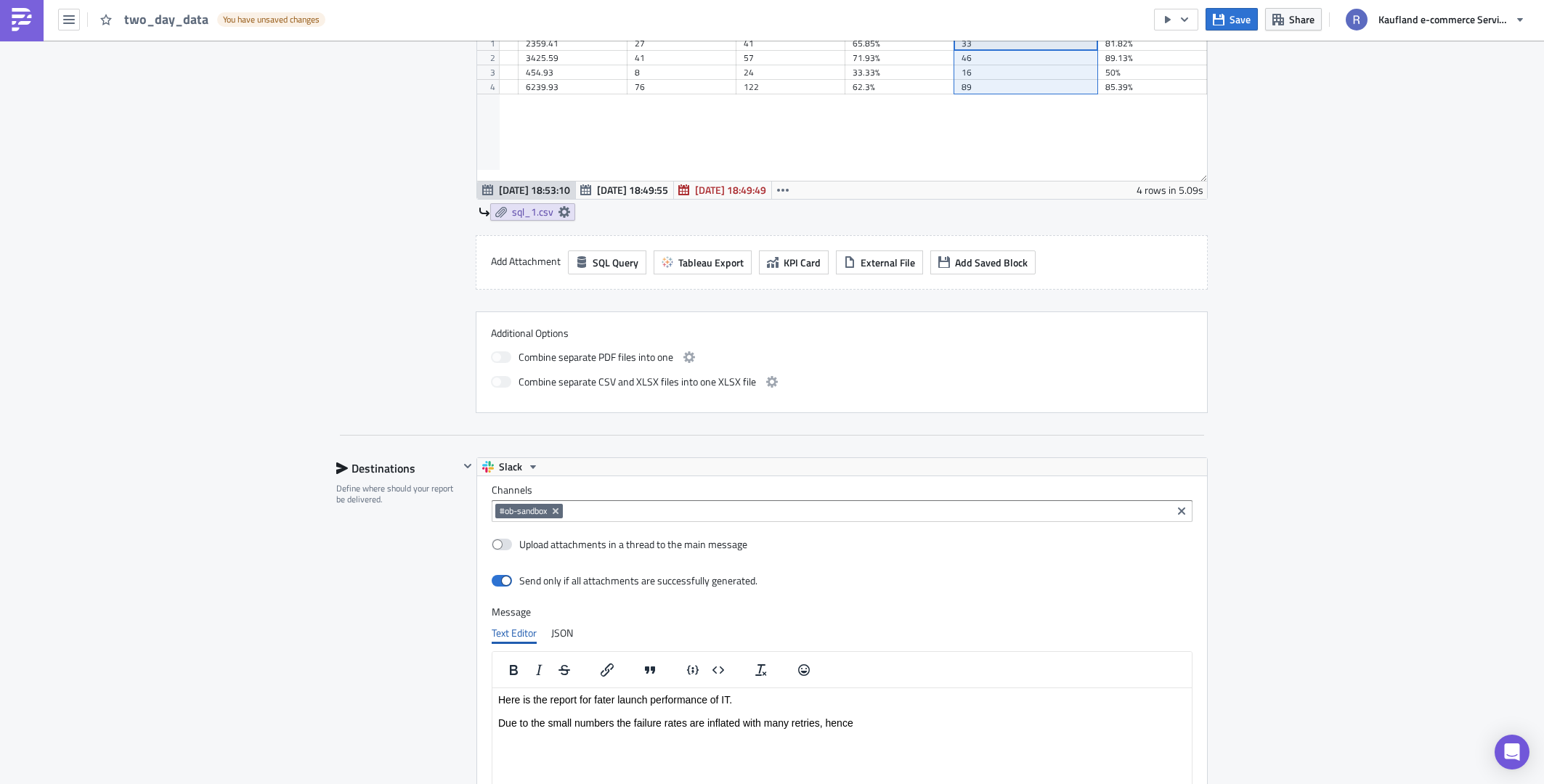
drag, startPoint x: 760, startPoint y: 376, endPoint x: 448, endPoint y: 615, distance: 393.0
click at [448, 615] on div "Destinations Define where should your report be delivered. Slack Channels #ob-s…" at bounding box center [772, 706] width 871 height 498
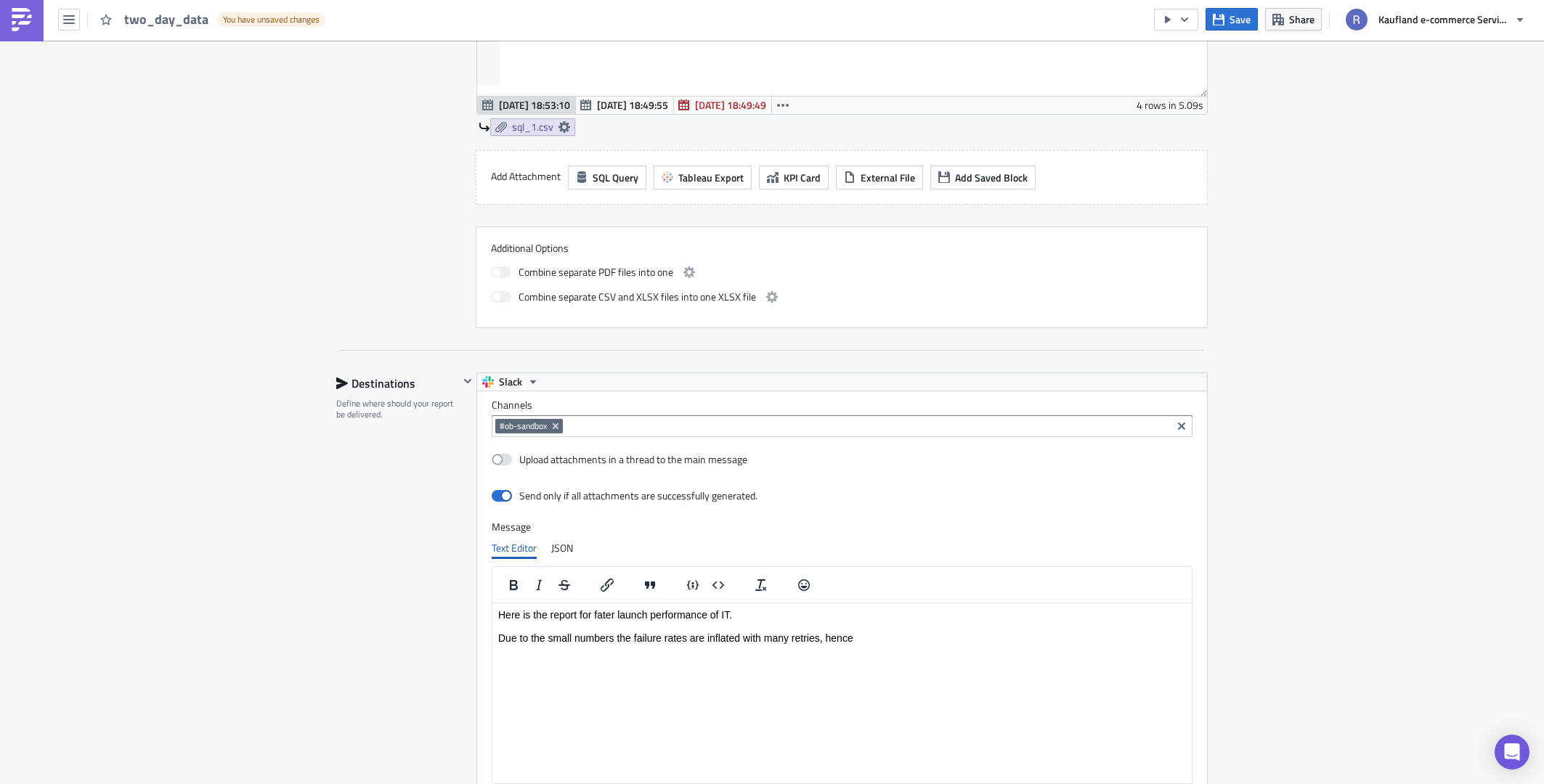
scroll to position [871, 0]
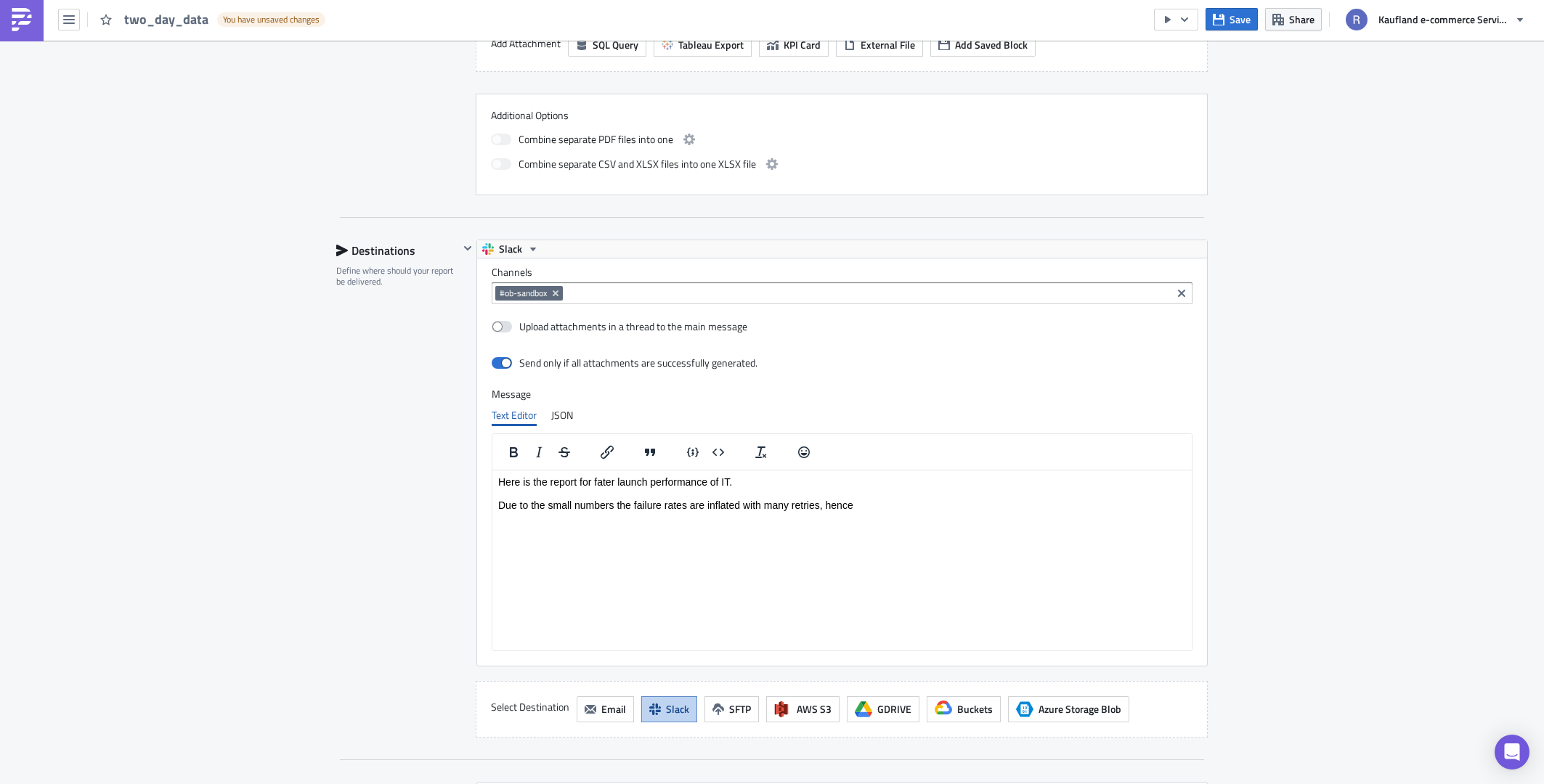
click at [659, 516] on html "Here is the report for fater launch performance of IT. Due to the small numbers…" at bounding box center [841, 493] width 699 height 46
click at [659, 514] on html "Here is the report for fater launch performance of IT. Due to the small numbers…" at bounding box center [841, 493] width 699 height 46
click at [608, 476] on p "Here is the report for fater launch performance of IT. Due to the small numbers…" at bounding box center [842, 493] width 688 height 34
click at [813, 516] on html "Here is the report for after-launch performance number of IT. Due to the small …" at bounding box center [841, 493] width 699 height 46
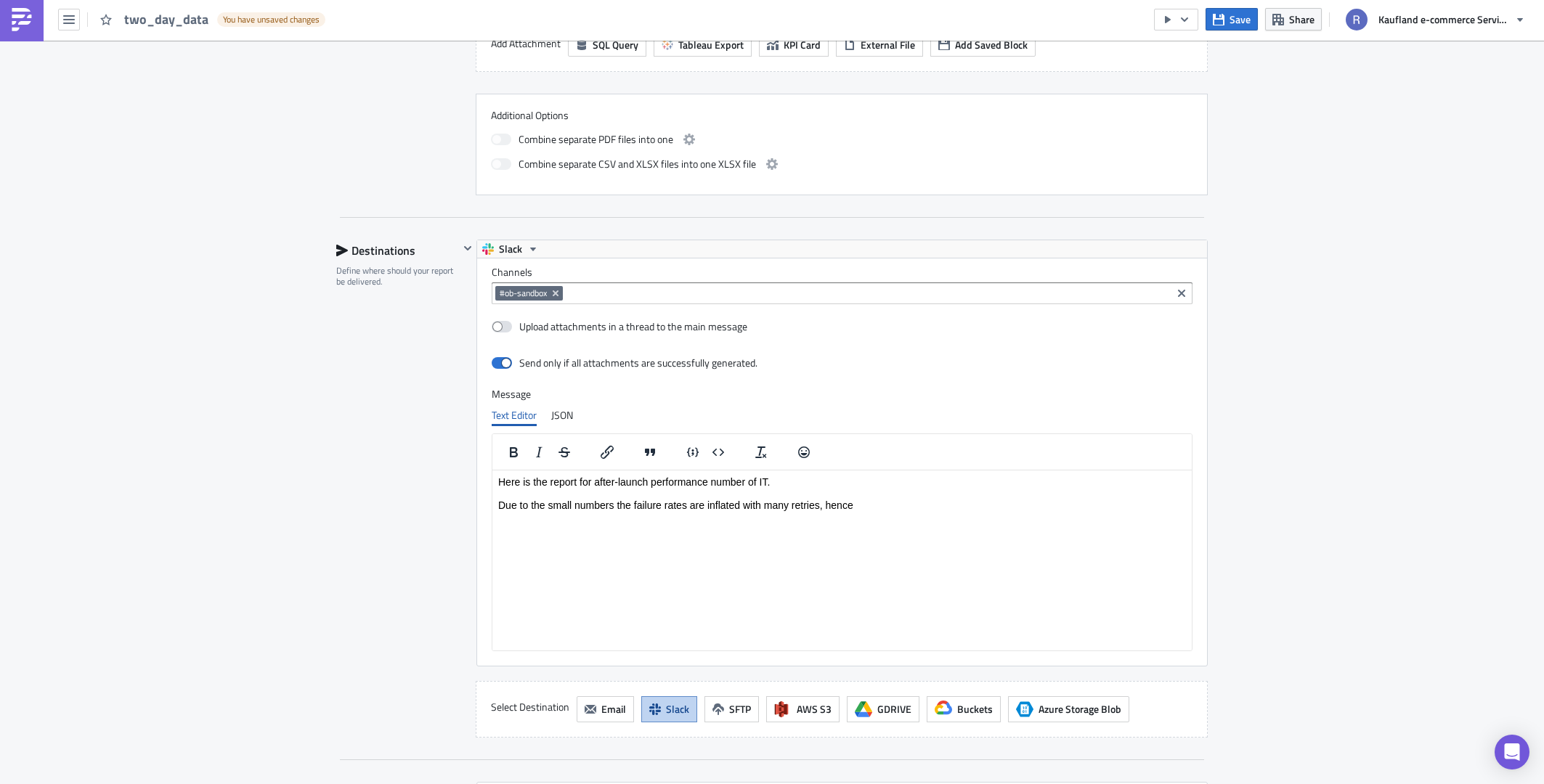
click at [832, 510] on p "Here is the report for after-launch performance number of IT. Due to the small …" at bounding box center [842, 493] width 688 height 34
click at [846, 510] on html "Here is the report for after-launch performance number of IT. Due to the small …" at bounding box center [841, 493] width 699 height 46
click at [851, 509] on p "Here is the report for after-launch performance number of IT. Due to the small …" at bounding box center [842, 493] width 688 height 34
click at [880, 494] on p "Here is the report for after-launch performance number of IT. Due to the small …" at bounding box center [842, 493] width 688 height 34
drag, startPoint x: 875, startPoint y: 508, endPoint x: 762, endPoint y: 507, distance: 113.0
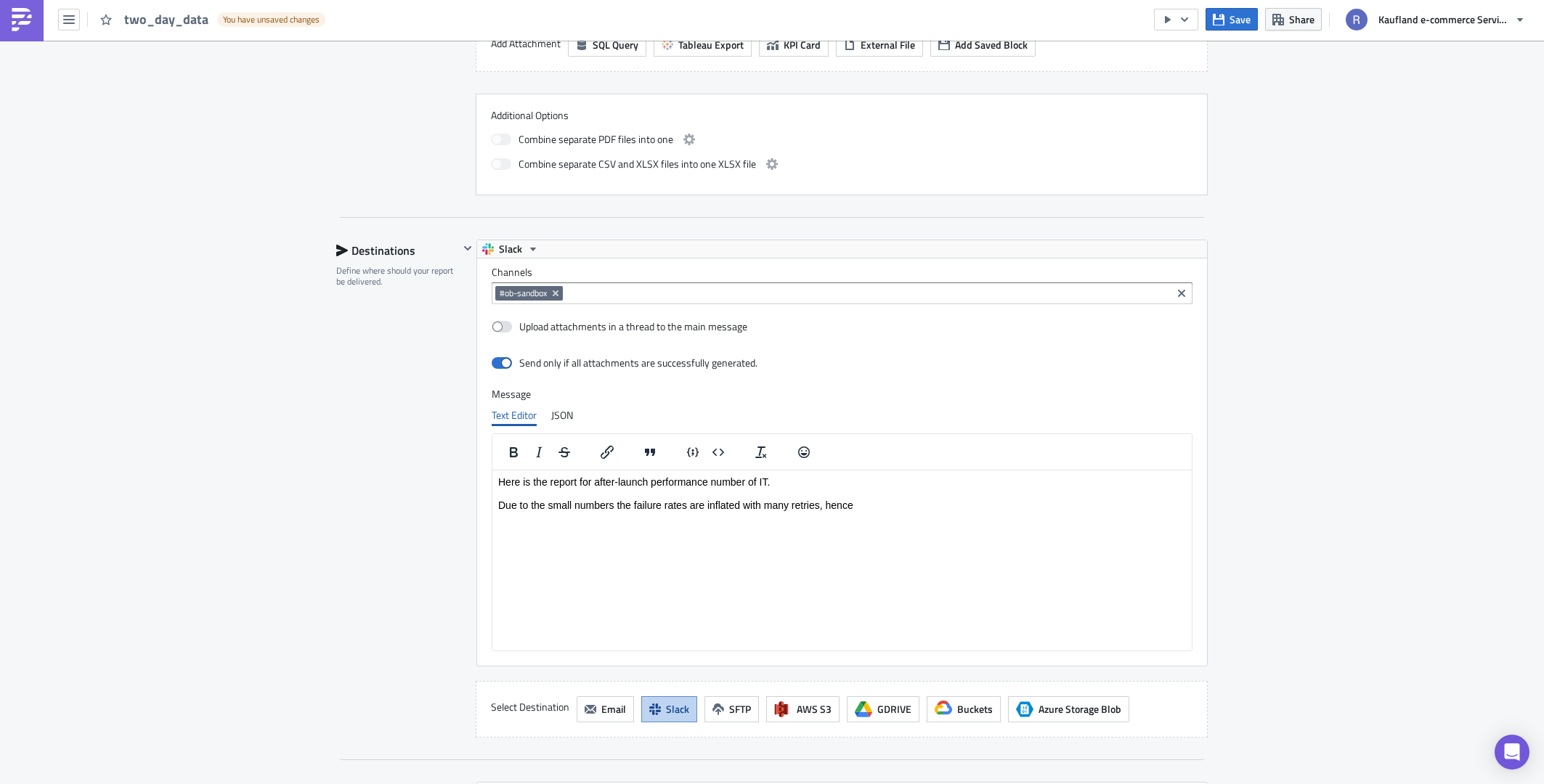
click at [762, 507] on p "Here is the report for after-launch performance number of IT. Due to the small …" at bounding box center [842, 493] width 688 height 34
click at [920, 506] on p "Here is the report for after-launch performance number of IT. Due to the small …" at bounding box center [842, 493] width 688 height 34
click at [1096, 508] on p "Here is the report for after-launch performance number of IT. Due to the small …" at bounding box center [842, 493] width 688 height 34
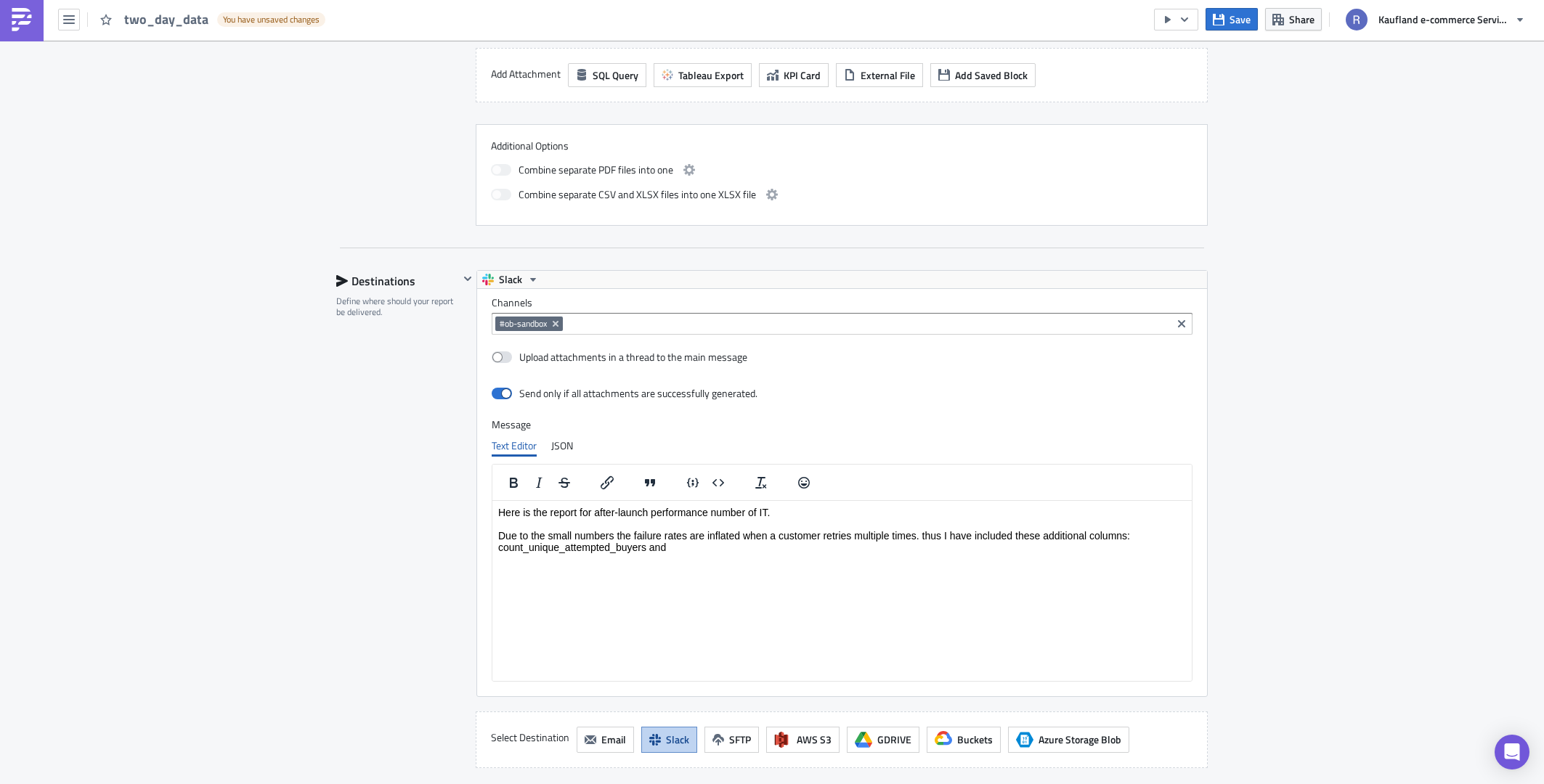
scroll to position [1016, 0]
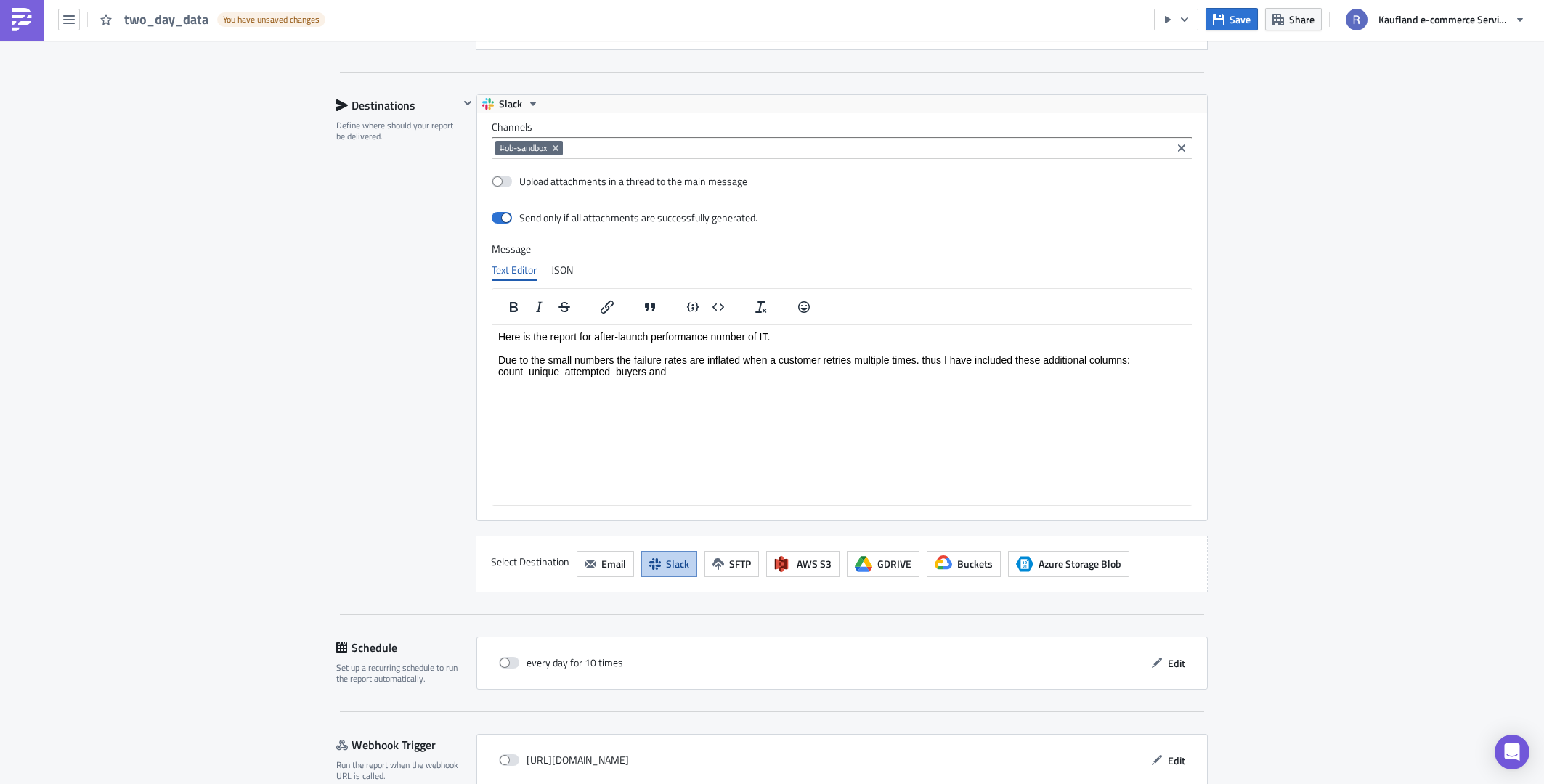
click at [915, 382] on html "Here is the report for after-launch performance number of IT. Due to the small …" at bounding box center [841, 354] width 699 height 58
click at [692, 368] on p "Here is the report for after-launch performance number of IT. Due to the small …" at bounding box center [842, 353] width 688 height 46
click at [691, 368] on p "Here is the report for after-launch performance number of IT. Due to the small …" at bounding box center [842, 353] width 688 height 46
click at [718, 309] on icon "Insert code block" at bounding box center [718, 307] width 17 height 17
click at [686, 309] on icon "Insert code line" at bounding box center [693, 307] width 17 height 19
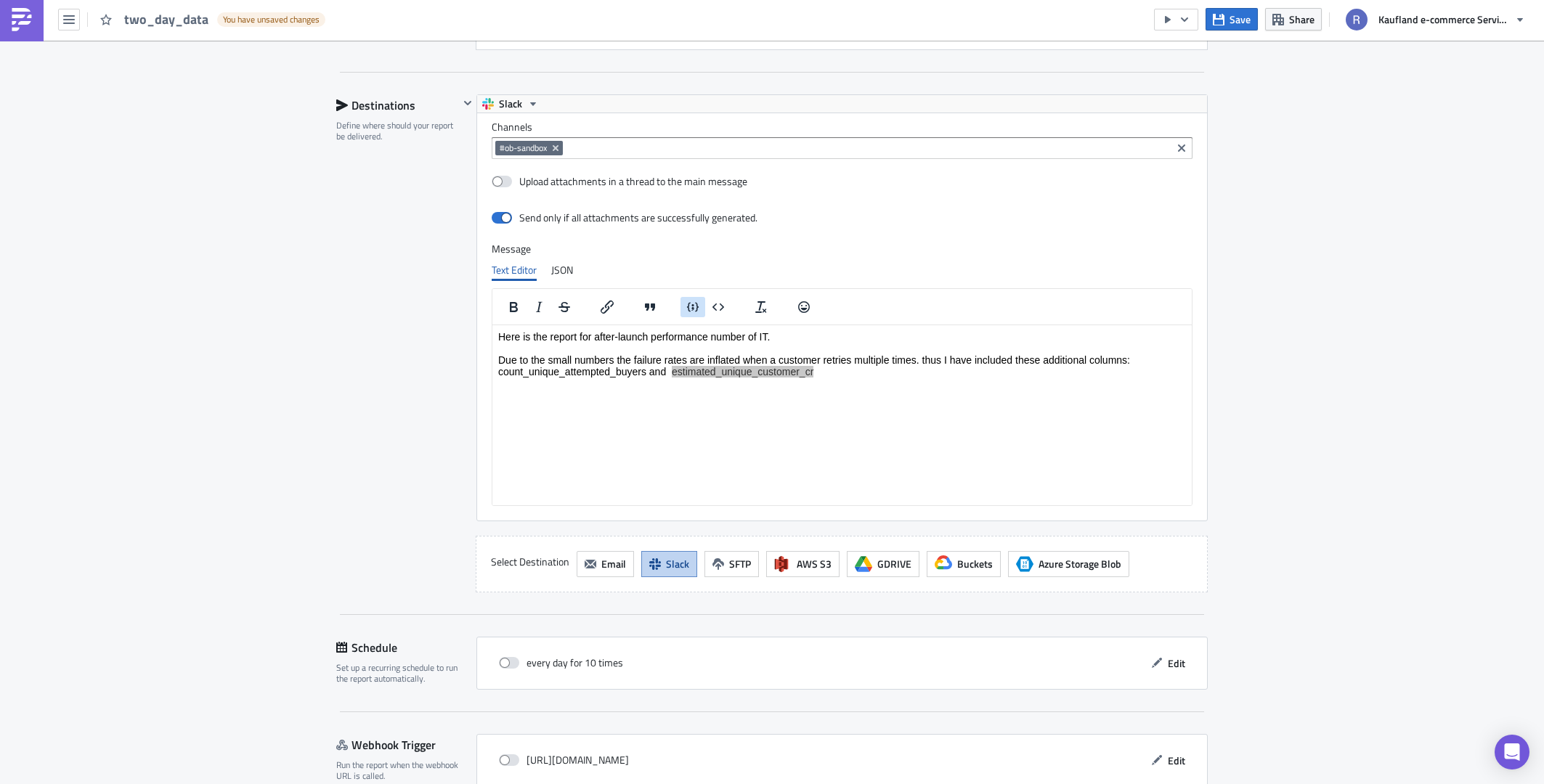
click at [686, 314] on icon "Insert code line" at bounding box center [693, 307] width 17 height 19
click at [500, 387] on custom_inline "line of code" at bounding box center [525, 387] width 53 height 12
click at [710, 383] on html "Here is the report for after-launch performance number of IT. Due to the small …" at bounding box center [841, 354] width 699 height 58
click at [735, 368] on p "Here is the report for after-launch performance number of IT. Due to the small …" at bounding box center [842, 353] width 688 height 46
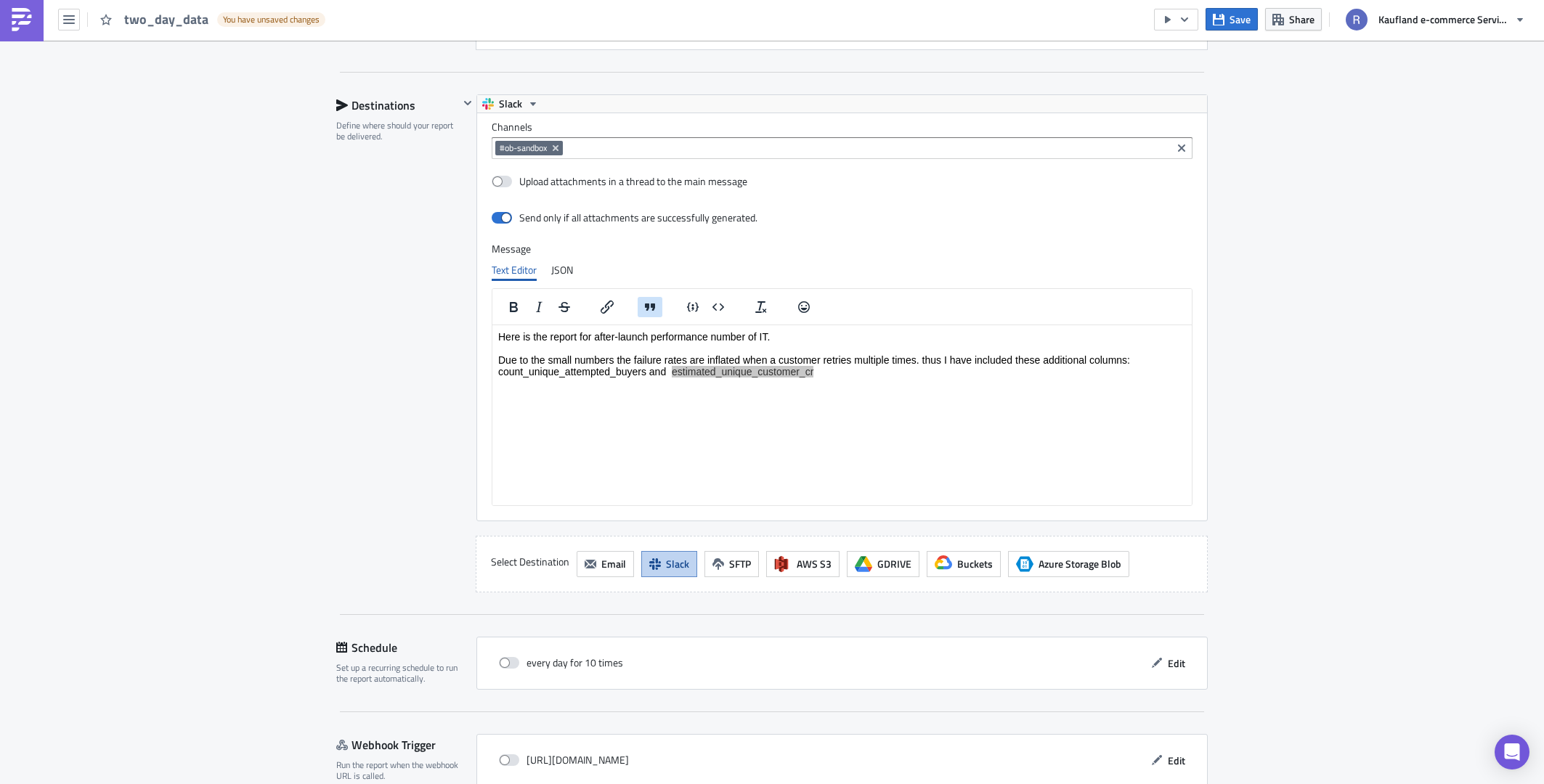
click at [651, 312] on icon "Blockquote" at bounding box center [649, 307] width 17 height 17
click at [747, 391] on html "Here is the report for after-launch performance number of IT. Due to the small …" at bounding box center [841, 358] width 699 height 67
click at [788, 368] on p "Here is the report for after-launch performance number of IT. Due to the small …" at bounding box center [842, 358] width 630 height 46
click at [784, 382] on html "Here is the report for after-launch performance number of IT. Due to the small …" at bounding box center [841, 354] width 699 height 58
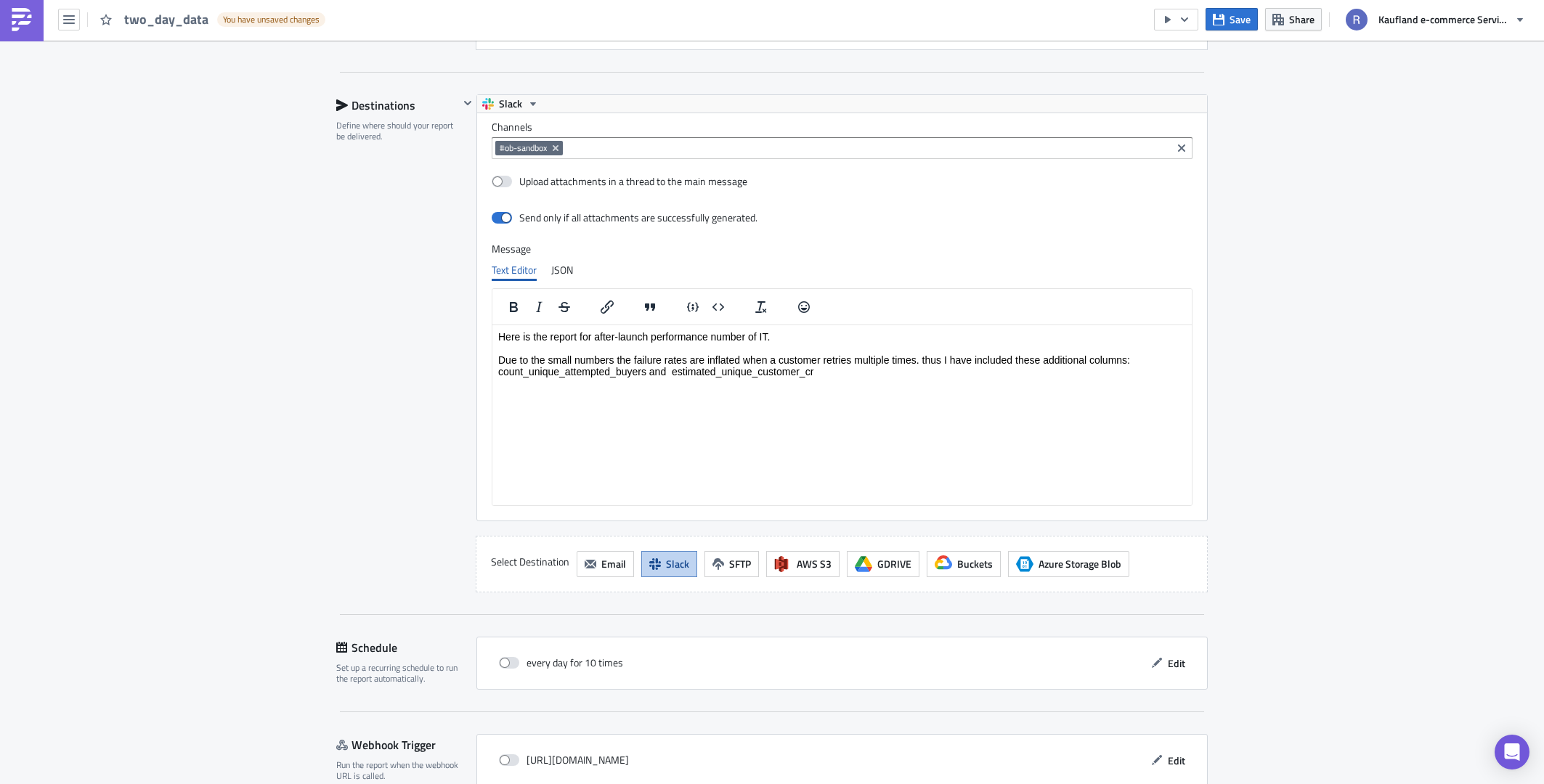
click at [781, 372] on p "Here is the report for after-launch performance number of IT. Due to the small …" at bounding box center [842, 353] width 688 height 46
click at [689, 307] on icon "Insert code line" at bounding box center [693, 307] width 17 height 19
click at [706, 311] on button "Insert code block" at bounding box center [718, 307] width 25 height 20
click at [750, 383] on html "Here is the report for after-launch performance number of IT. Due to the small …" at bounding box center [841, 354] width 699 height 58
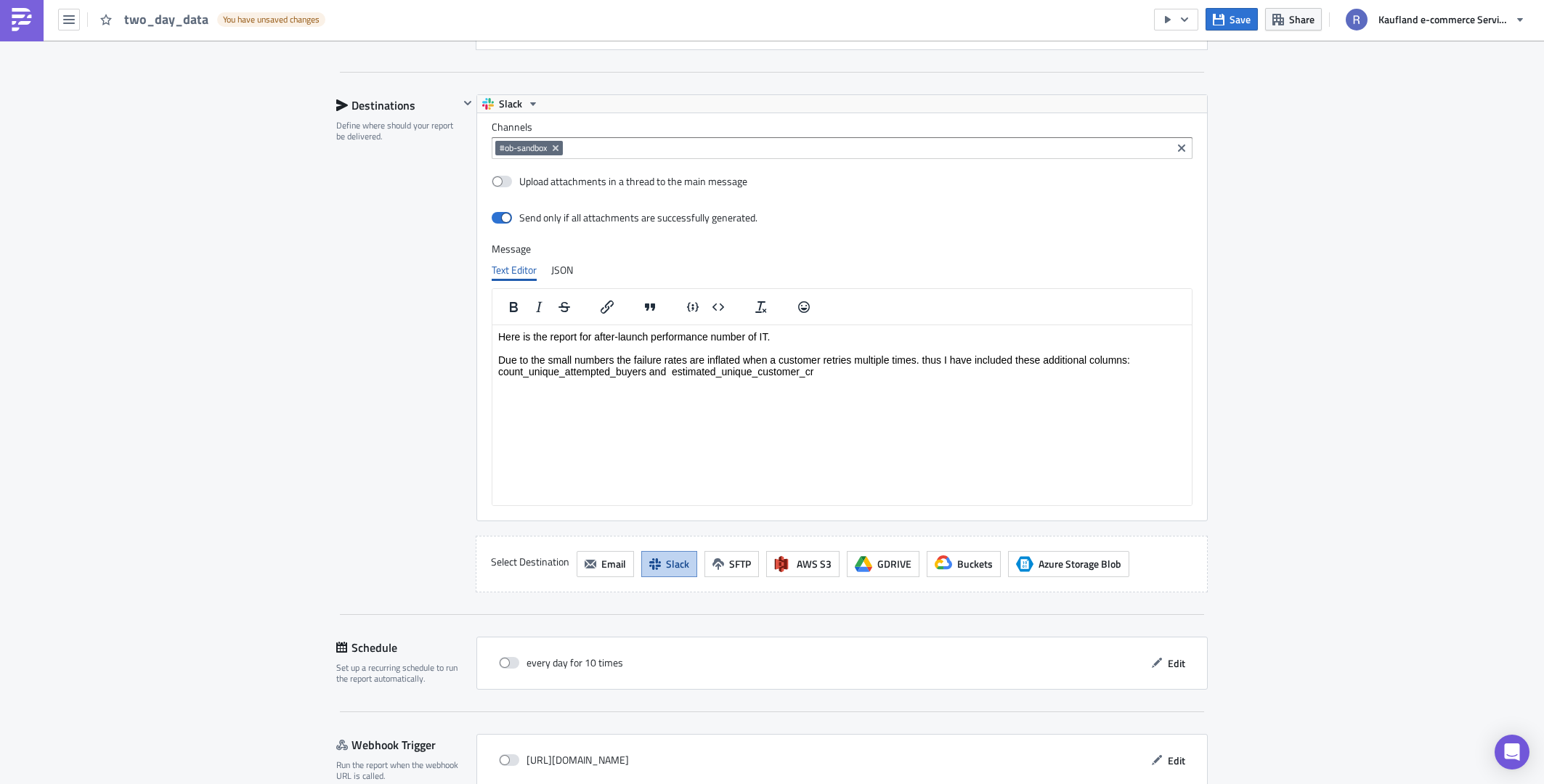
click at [836, 376] on p "Here is the report for after-launch performance number of IT. Due to the small …" at bounding box center [842, 353] width 688 height 46
click at [724, 307] on button "Insert code block" at bounding box center [718, 307] width 25 height 20
drag, startPoint x: 585, startPoint y: 383, endPoint x: 496, endPoint y: 386, distance: 89.1
click at [496, 386] on html "Here is the report for after-launch performance number of IT. Due to the small …" at bounding box center [841, 369] width 699 height 90
click at [689, 383] on html "Here is the report for after-launch performance number of IT. Due to the small …" at bounding box center [841, 354] width 699 height 58
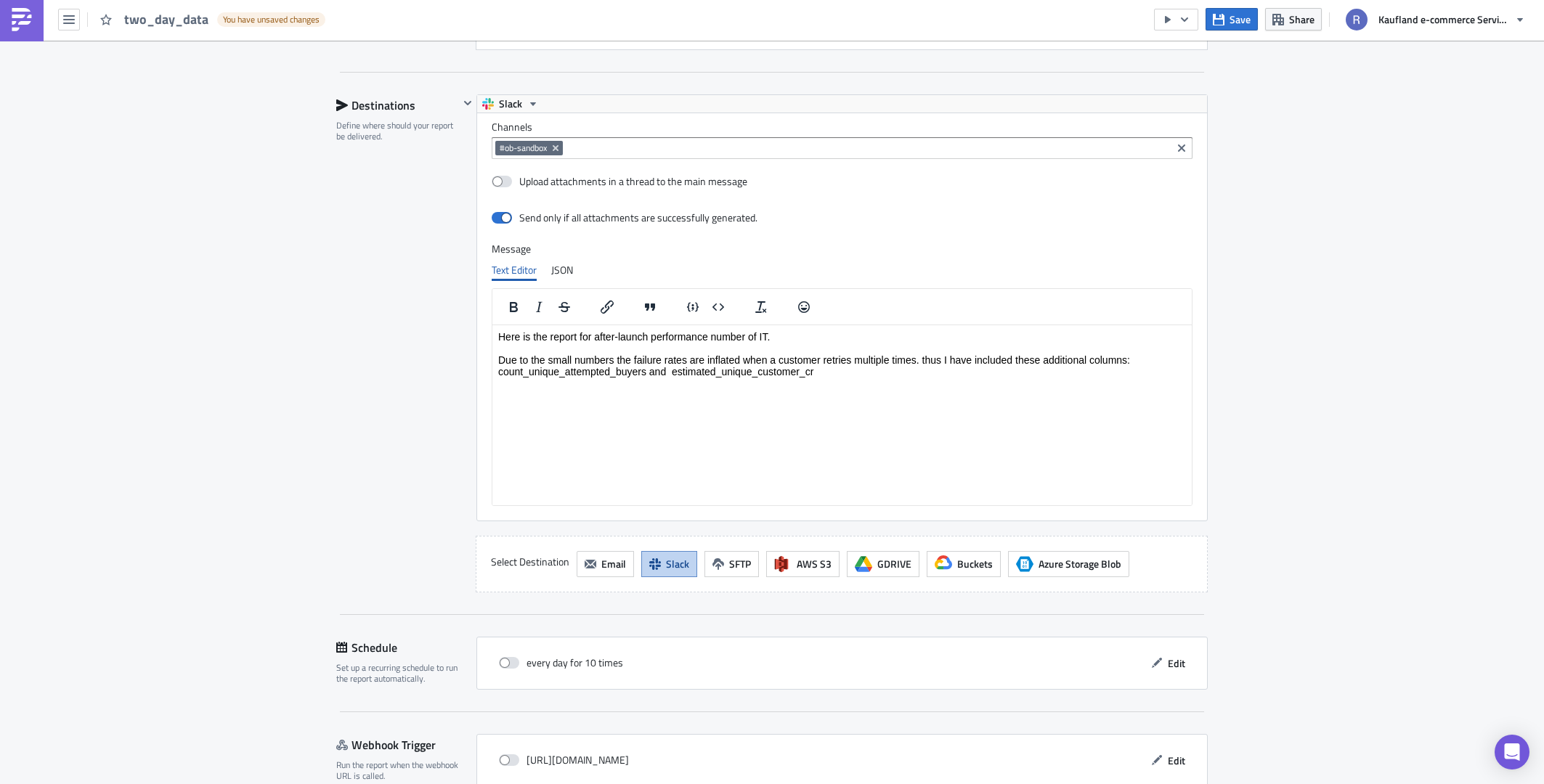
drag, startPoint x: 815, startPoint y: 371, endPoint x: 674, endPoint y: 369, distance: 141.0
click at [674, 369] on p "Here is the report for after-launch performance number of IT. Due to the small …" at bounding box center [842, 353] width 688 height 46
copy p "estimated_unique_customer_cr"
click at [746, 378] on html "Here is the report for after-launch performance number of IT. Due to the small …" at bounding box center [841, 354] width 699 height 58
click at [748, 383] on html "Here is the report for after-launch performance number of IT. Due to the small …" at bounding box center [841, 354] width 699 height 58
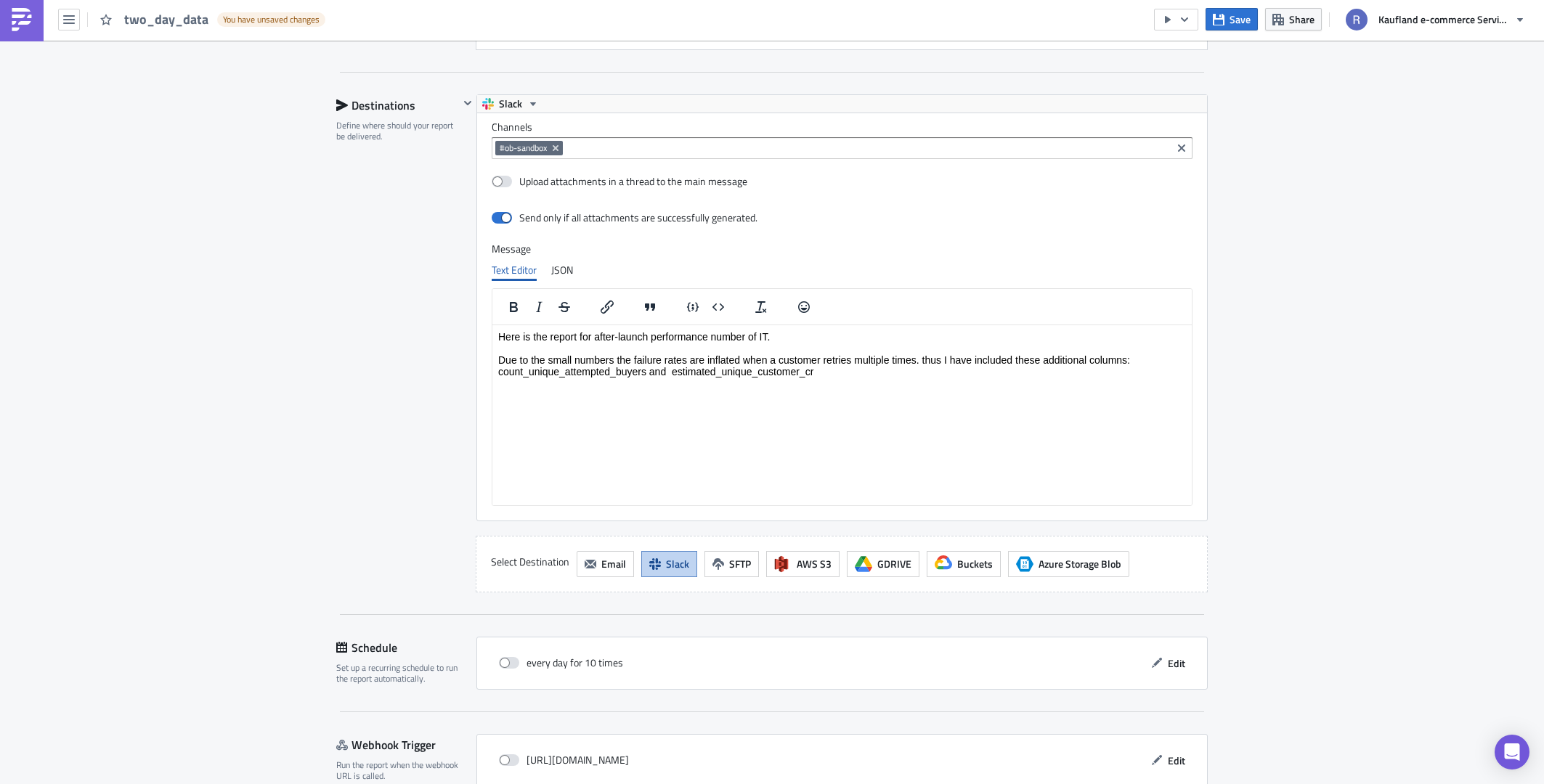
drag, startPoint x: 841, startPoint y: 368, endPoint x: 674, endPoint y: 369, distance: 167.0
click at [674, 368] on p "Here is the report for after-launch performance number of IT. Due to the small …" at bounding box center [842, 353] width 688 height 46
click at [678, 377] on html "Here is the report for after-launch performance number of IT. Due to the small …" at bounding box center [841, 354] width 699 height 58
click at [672, 370] on p "Here is the report for after-launch performance number of IT. Due to the small …" at bounding box center [842, 353] width 688 height 46
click at [831, 371] on p "Here is the report for after-launch performance number of IT. Due to the small …" at bounding box center [842, 353] width 688 height 46
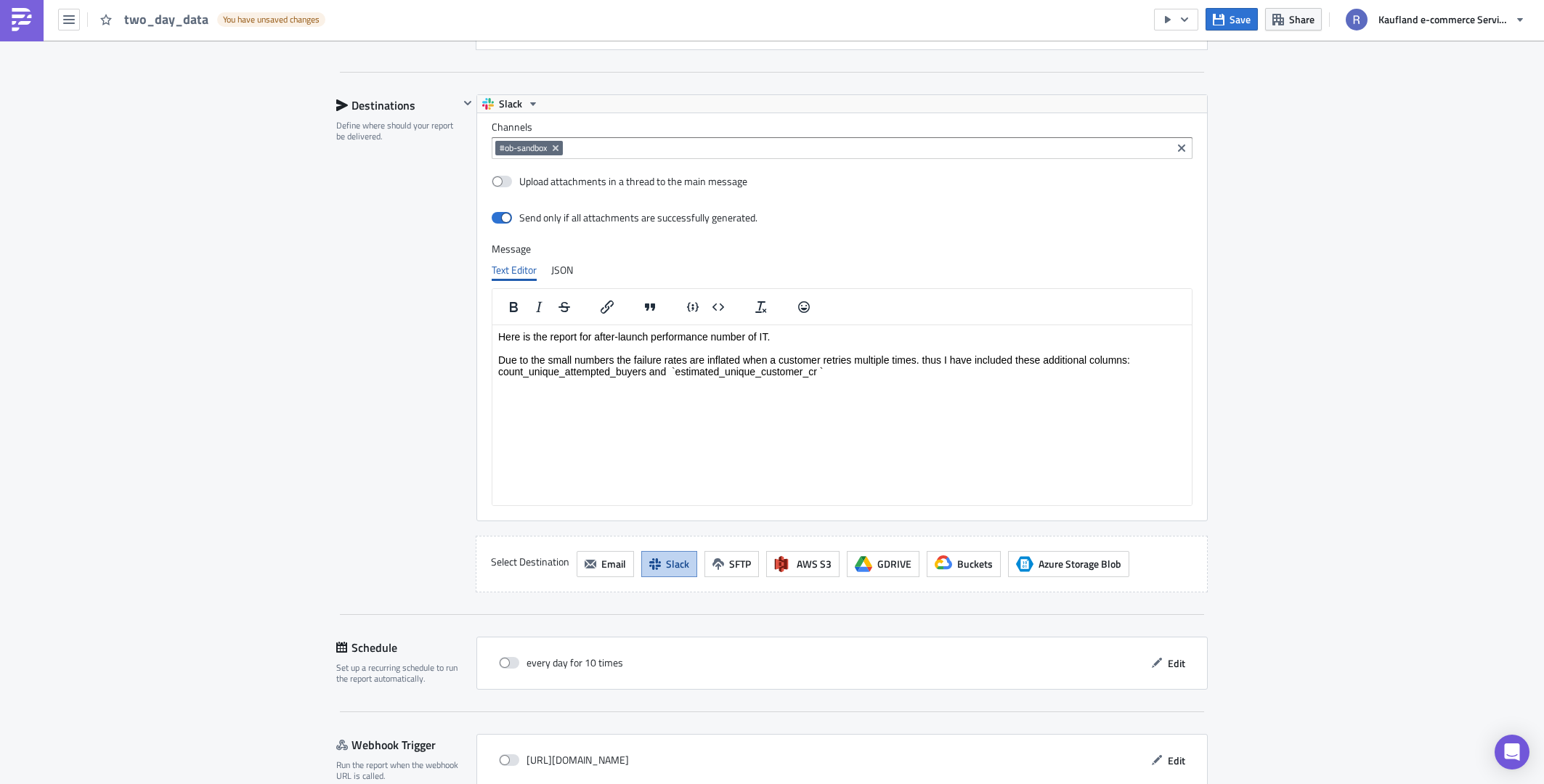
click at [500, 368] on p "Here is the report for after-launch performance number of IT. Due to the small …" at bounding box center [842, 353] width 688 height 46
click at [646, 372] on p "Here is the report for after-launch performance number of IT. Due to the small …" at bounding box center [842, 353] width 688 height 46
click at [648, 367] on p "Here is the report for after-launch performance number of IT. Due to the small …" at bounding box center [842, 353] width 688 height 46
click at [819, 423] on p "Here is the report for after-launch performance number of IT. Due to the small …" at bounding box center [842, 382] width 688 height 104
click at [774, 391] on p "Here is the report for after-launch performance number of IT. Due to the small …" at bounding box center [842, 382] width 688 height 104
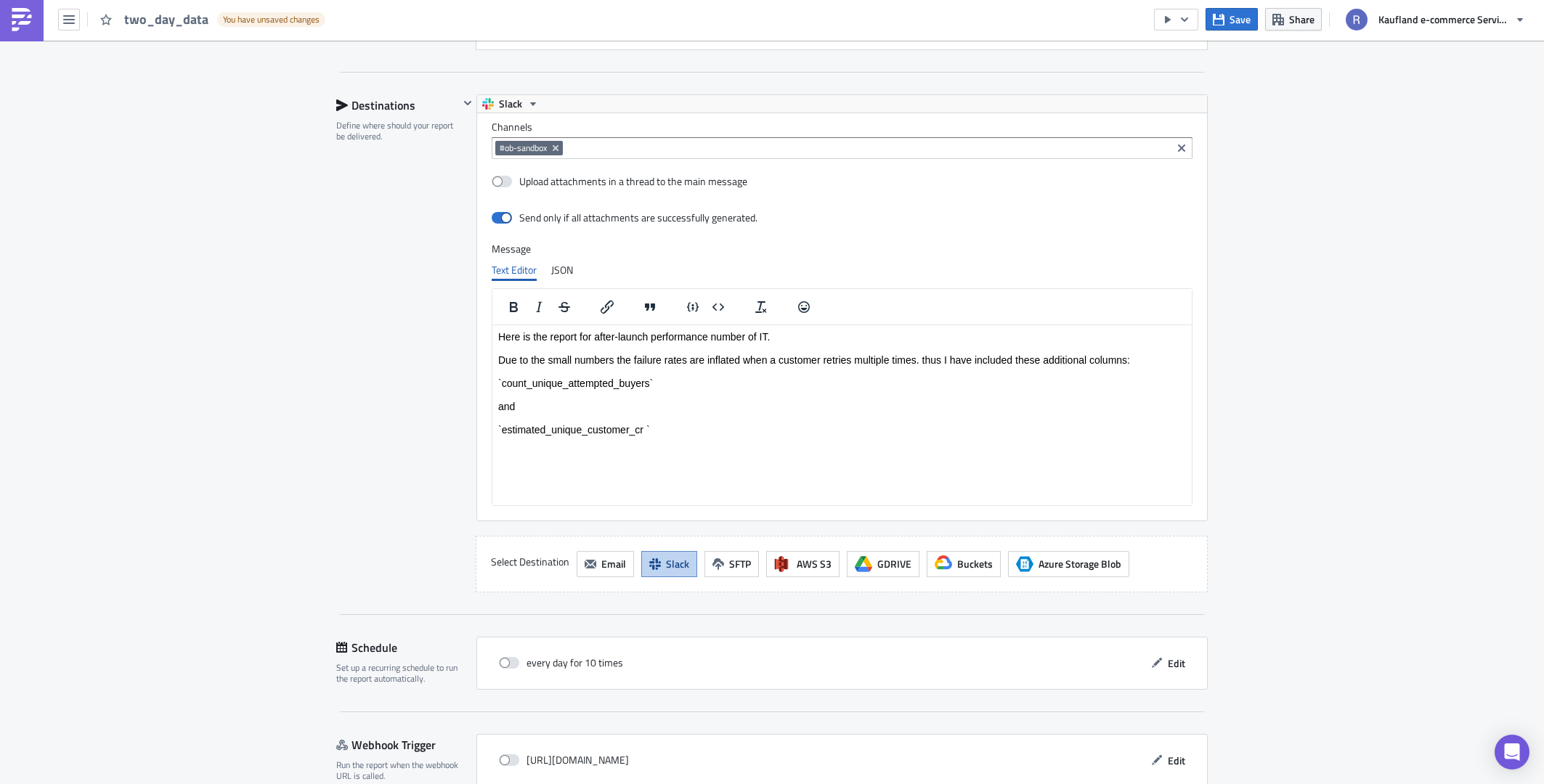
click at [782, 383] on p "Here is the report for after-launch performance number of IT. Due to the small …" at bounding box center [842, 382] width 688 height 104
click at [781, 388] on p "Here is the report for after-launch performance number of IT. Due to the small …" at bounding box center [842, 382] width 688 height 104
click at [742, 374] on p "Here is the report for after-launch performance number of IT. Due to the small …" at bounding box center [842, 382] width 688 height 104
click at [667, 376] on p "Here is the report for after-launch performance number of IT. Due to the small …" at bounding box center [842, 382] width 688 height 104
click at [655, 425] on p "Here is the report for after-launch performance number of IT. Due to the small …" at bounding box center [842, 382] width 688 height 104
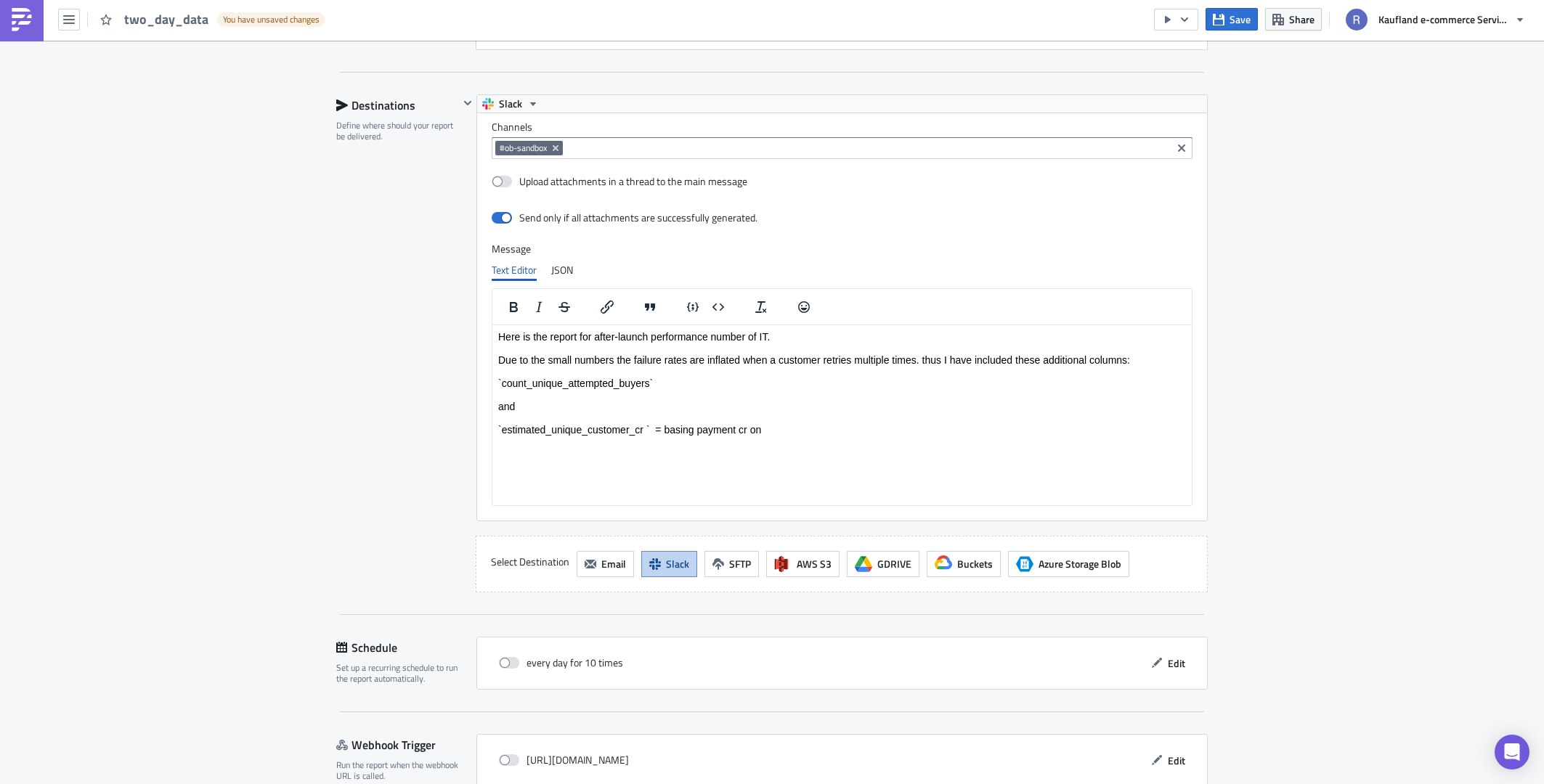
click at [744, 430] on p "Here is the report for after-launch performance number of IT. Due to the small …" at bounding box center [842, 382] width 688 height 104
click at [783, 432] on p "Here is the report for after-launch performance number of IT. Due to the small …" at bounding box center [842, 382] width 688 height 104
click at [755, 322] on div at bounding box center [841, 307] width 699 height 36
click at [767, 334] on p "Here is the report for after-launch performance number of IT. Due to the small …" at bounding box center [842, 382] width 688 height 104
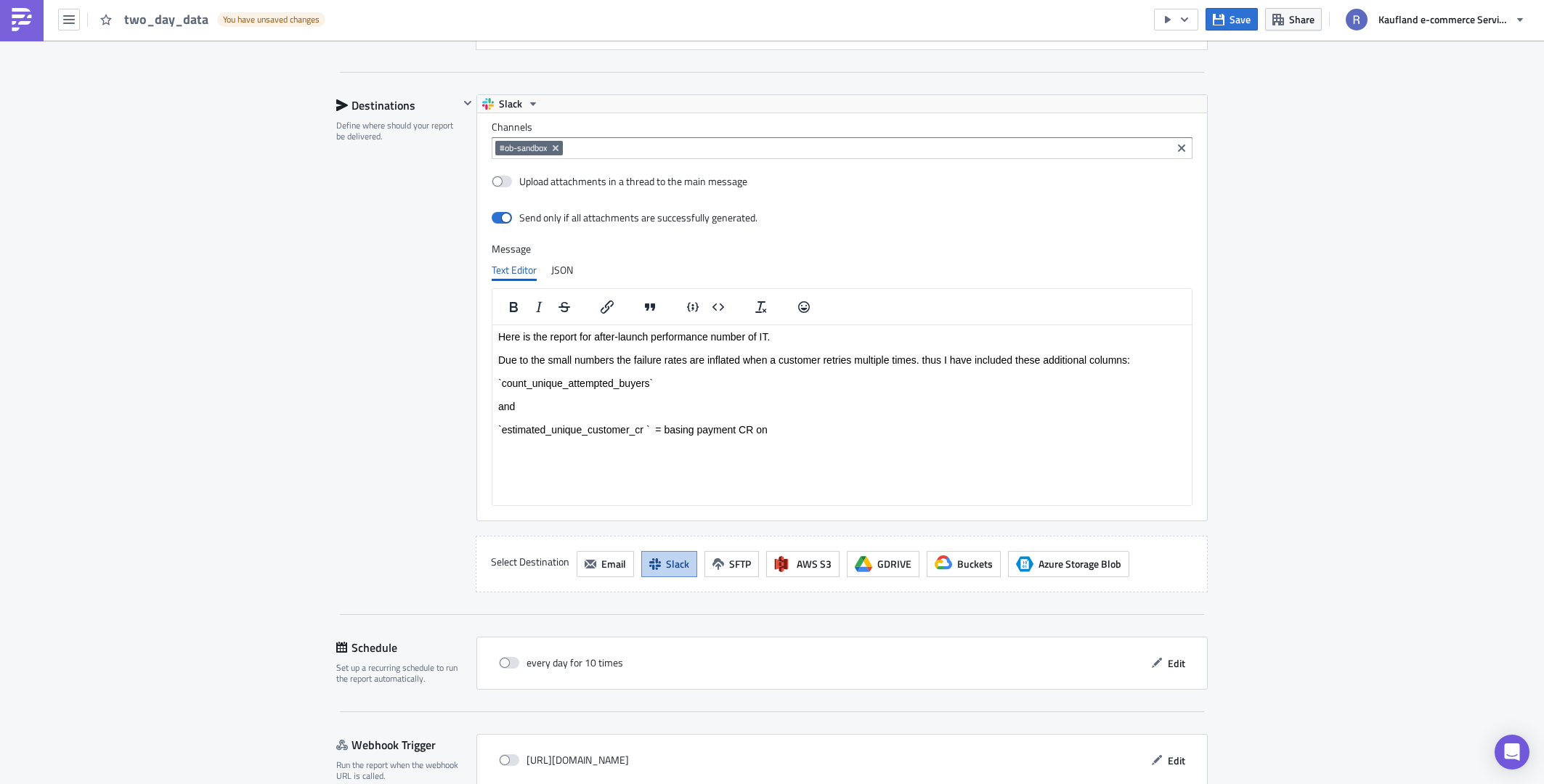
click at [848, 430] on p "Here is the report for after-launch performance number of IT. Due to the small …" at bounding box center [842, 382] width 688 height 104
click at [703, 426] on p "Here is the report for after-launch performance number of IT. Due to the small …" at bounding box center [842, 382] width 688 height 104
click at [694, 427] on p "Here is the report for after-launch performance number of IT. Due to the small …" at bounding box center [842, 382] width 688 height 104
click at [798, 434] on p "Here is the report for after-launch performance number of IT. Due to the small …" at bounding box center [842, 382] width 688 height 104
click at [808, 429] on p "Here is the report for after-launch performance number of IT. Due to the small …" at bounding box center [842, 382] width 688 height 104
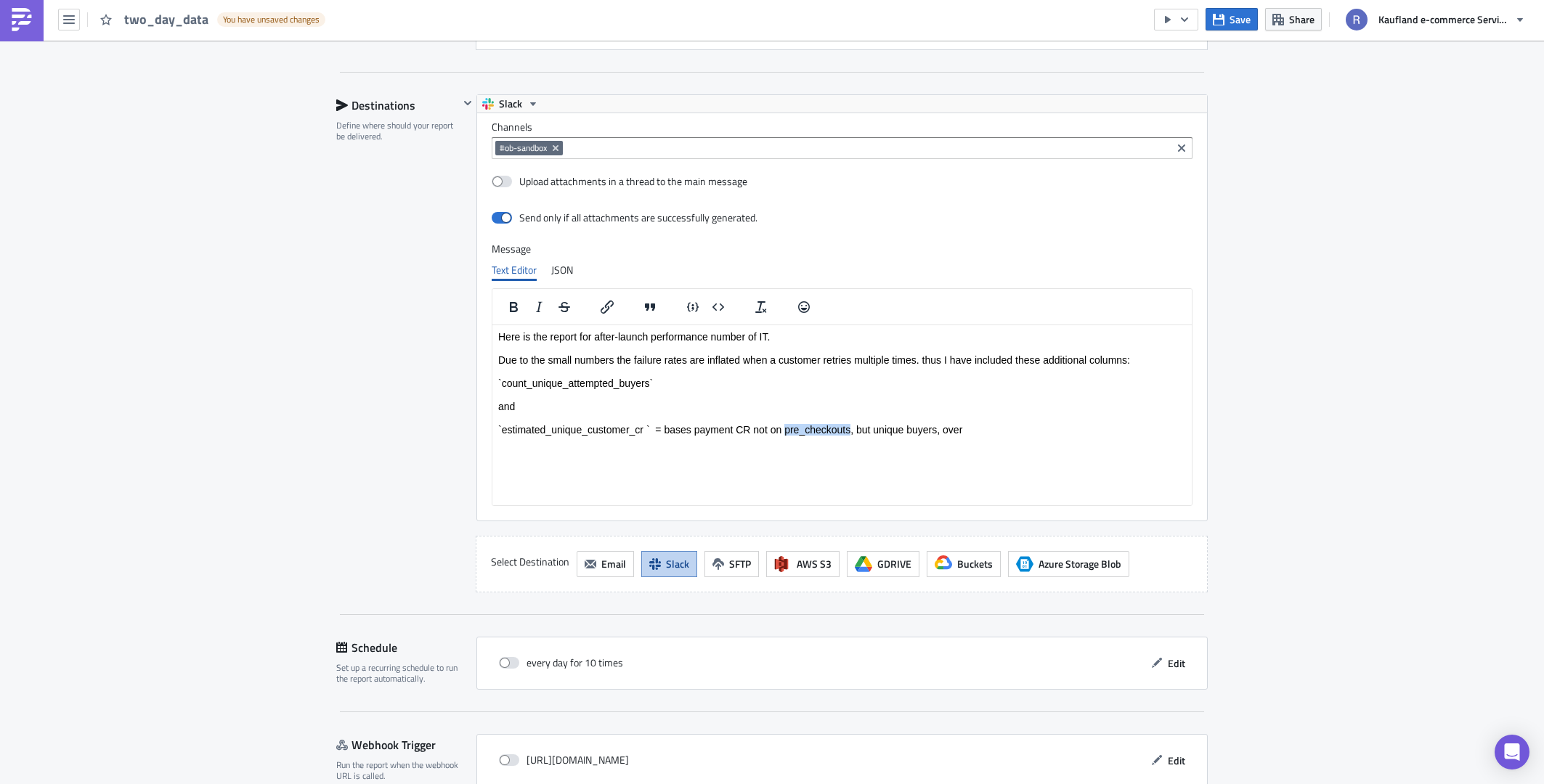
click at [808, 429] on p "Here is the report for after-launch performance number of IT. Due to the small …" at bounding box center [842, 382] width 688 height 104
click at [788, 429] on p "Here is the report for after-launch performance number of IT. Due to the small …" at bounding box center [842, 382] width 688 height 104
click at [778, 424] on p "Here is the report for after-launch performance number of IT. Due to the small …" at bounding box center [842, 382] width 688 height 104
click at [786, 426] on p "Here is the report for after-launch performance number of IT. Due to the small …" at bounding box center [842, 382] width 688 height 104
click at [851, 426] on p "Here is the report for after-launch performance number of IT. Due to the small …" at bounding box center [842, 382] width 688 height 104
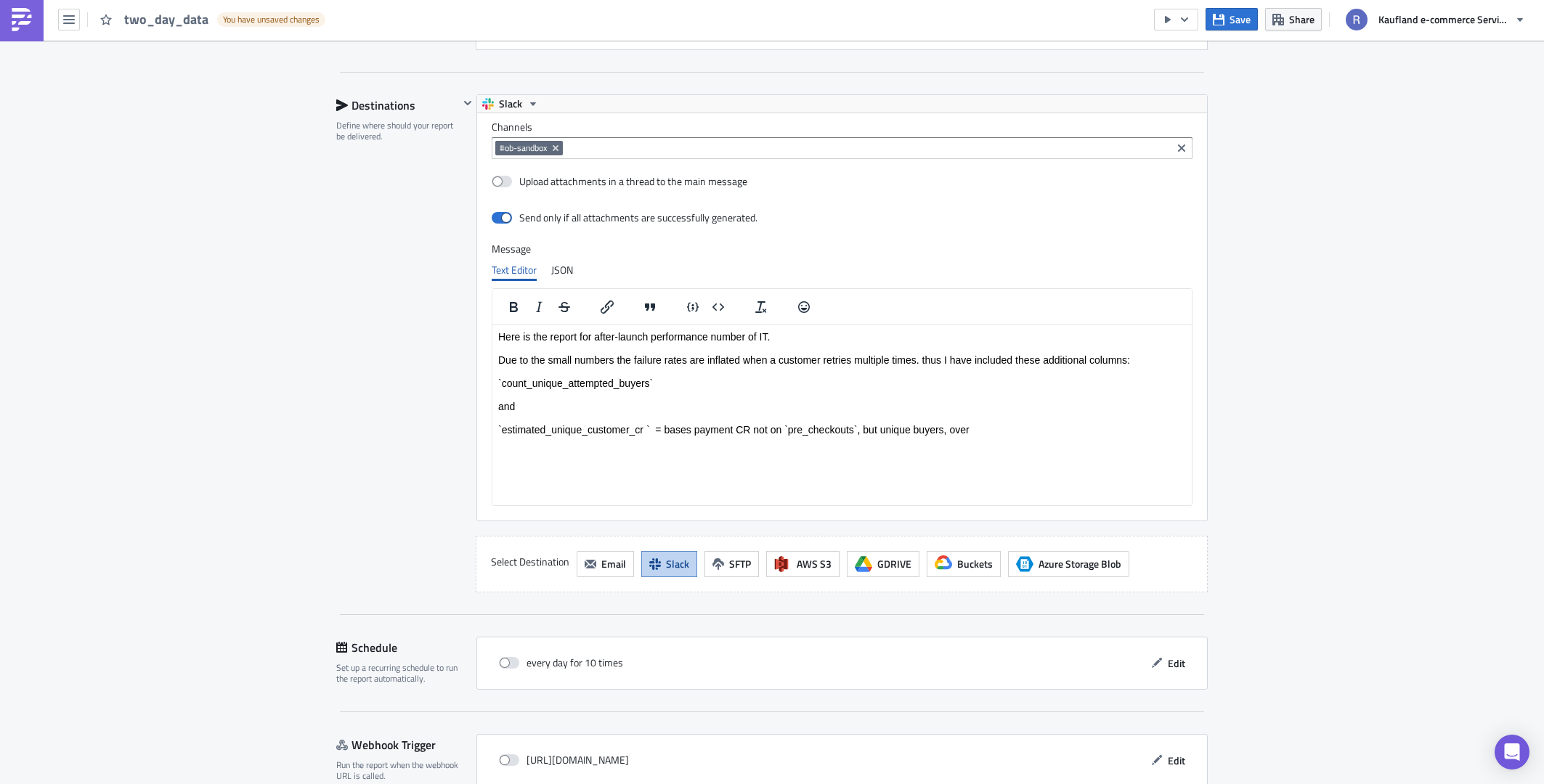
click at [999, 426] on p "Here is the report for after-launch performance number of IT. Due to the small …" at bounding box center [842, 382] width 688 height 104
click at [1027, 362] on p "Here is the report for after-launch performance number of IT. Due to the small …" at bounding box center [842, 382] width 688 height 104
click at [1126, 368] on p "Here is the report for after-launch performance number of IT. Due to the small …" at bounding box center [842, 382] width 688 height 104
click at [1106, 382] on p "Here is the report for after-launch performance number of IT. Due to the small …" at bounding box center [842, 382] width 688 height 104
click at [1107, 416] on p "Here is the report for after-launch performance number of IT. Due to the small …" at bounding box center [842, 382] width 688 height 104
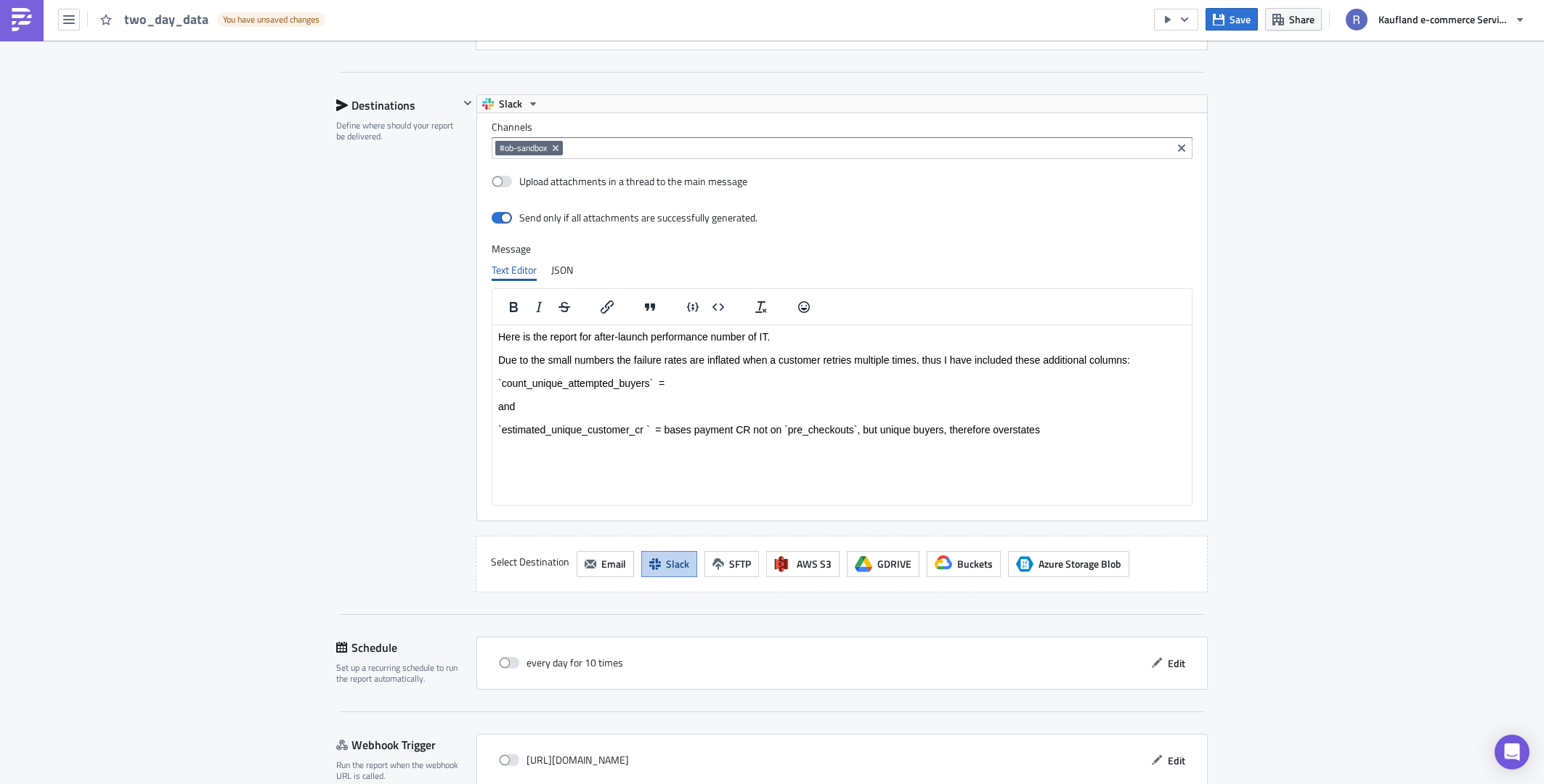
click at [1085, 441] on html "Here is the report for after-launch performance number of IT. Due to the small …" at bounding box center [841, 383] width 699 height 116
click at [1070, 437] on html "Here is the report for after-launch performance number of IT. Due to the small …" at bounding box center [841, 383] width 699 height 116
click at [1067, 435] on html "Here is the report for after-launch performance number of IT. Due to the small …" at bounding box center [841, 383] width 699 height 116
click at [808, 393] on p "Here is the report for after-launch performance number of IT. Due to the small …" at bounding box center [842, 382] width 688 height 104
click at [746, 377] on p "Here is the report for after-launch performance number of IT. Due to the small …" at bounding box center [842, 382] width 688 height 104
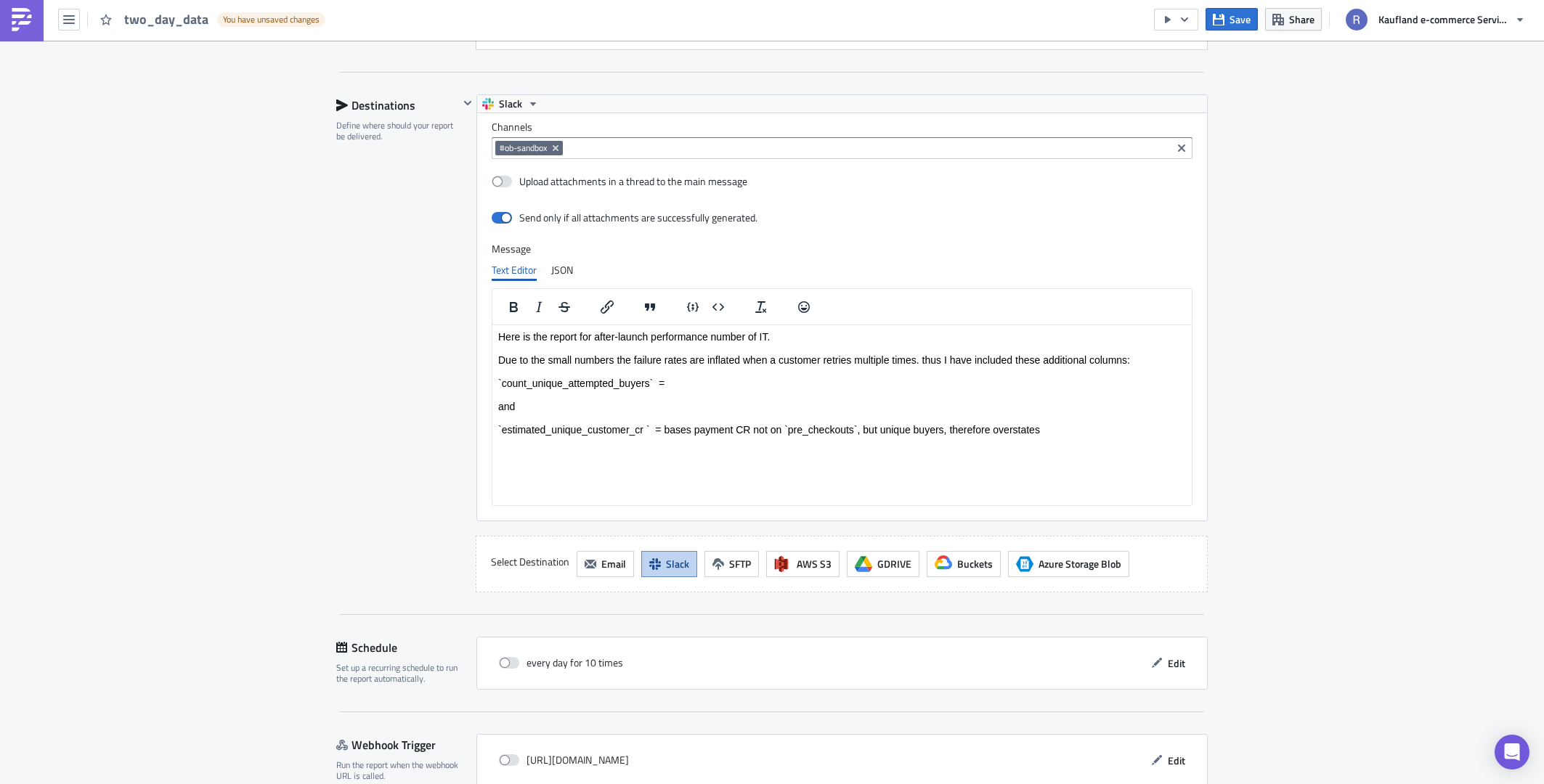
click at [1069, 362] on p "Here is the report for after-launch performance number of IT. Due to the small …" at bounding box center [842, 382] width 688 height 104
drag, startPoint x: 1127, startPoint y: 355, endPoint x: 998, endPoint y: 358, distance: 129.0
click at [998, 358] on p "Here is the report for after-launch performance number of IT. Due to the small …" at bounding box center [842, 382] width 688 height 104
click at [979, 377] on p "Here is the report for after-launch performance number of IT. Due to the small …" at bounding box center [842, 382] width 688 height 104
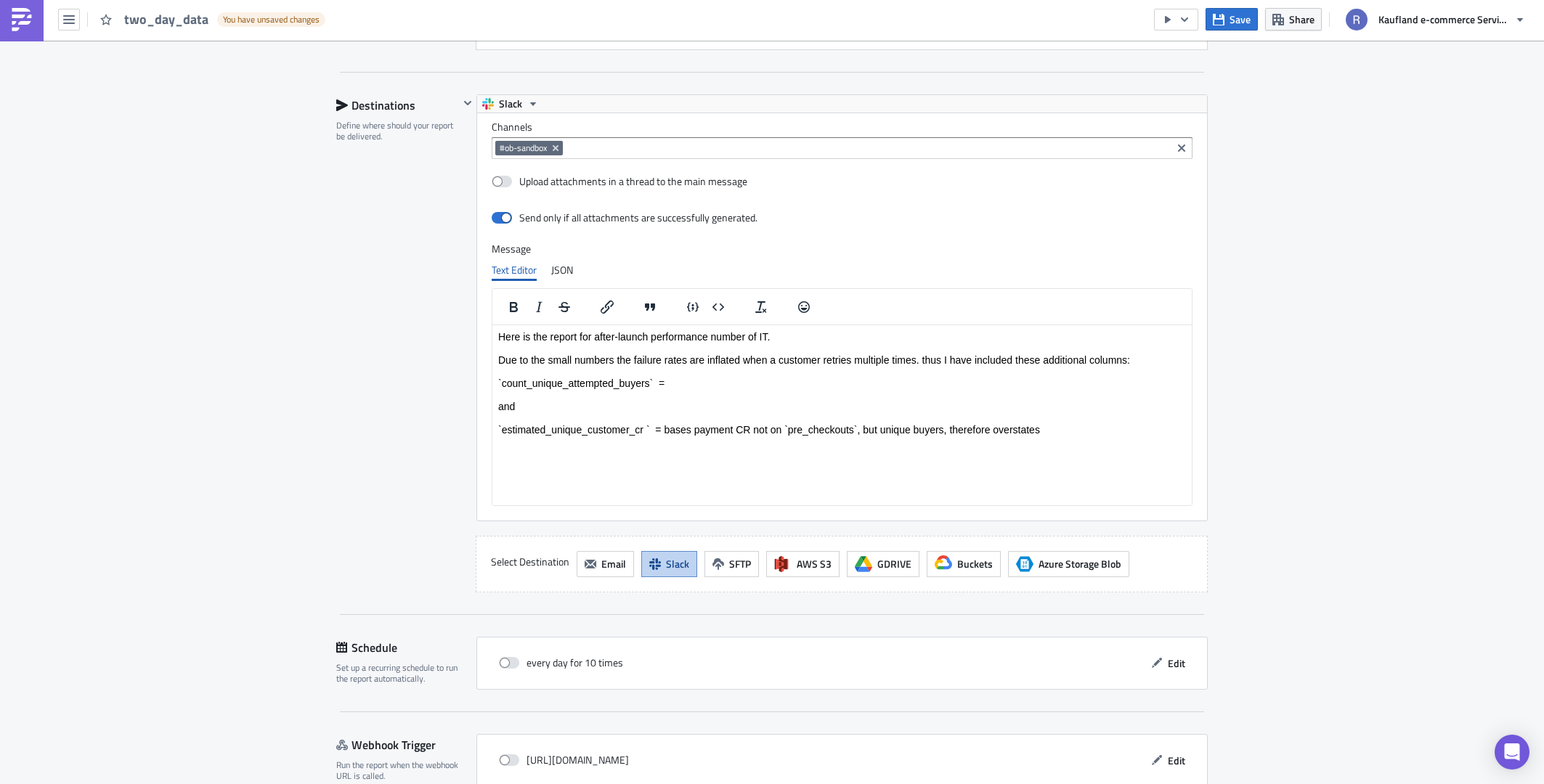
click at [1035, 357] on p "Here is the report for after-launch performance number of IT. Due to the small …" at bounding box center [842, 382] width 688 height 104
click at [1027, 358] on p "Here is the report for after-launch performance number of IT. Due to the small …" at bounding box center [842, 382] width 688 height 104
click at [1037, 358] on p "Here is the report for after-launch performance number of IT. Due to the small …" at bounding box center [842, 382] width 688 height 104
drag, startPoint x: 1043, startPoint y: 358, endPoint x: 1014, endPoint y: 356, distance: 29.1
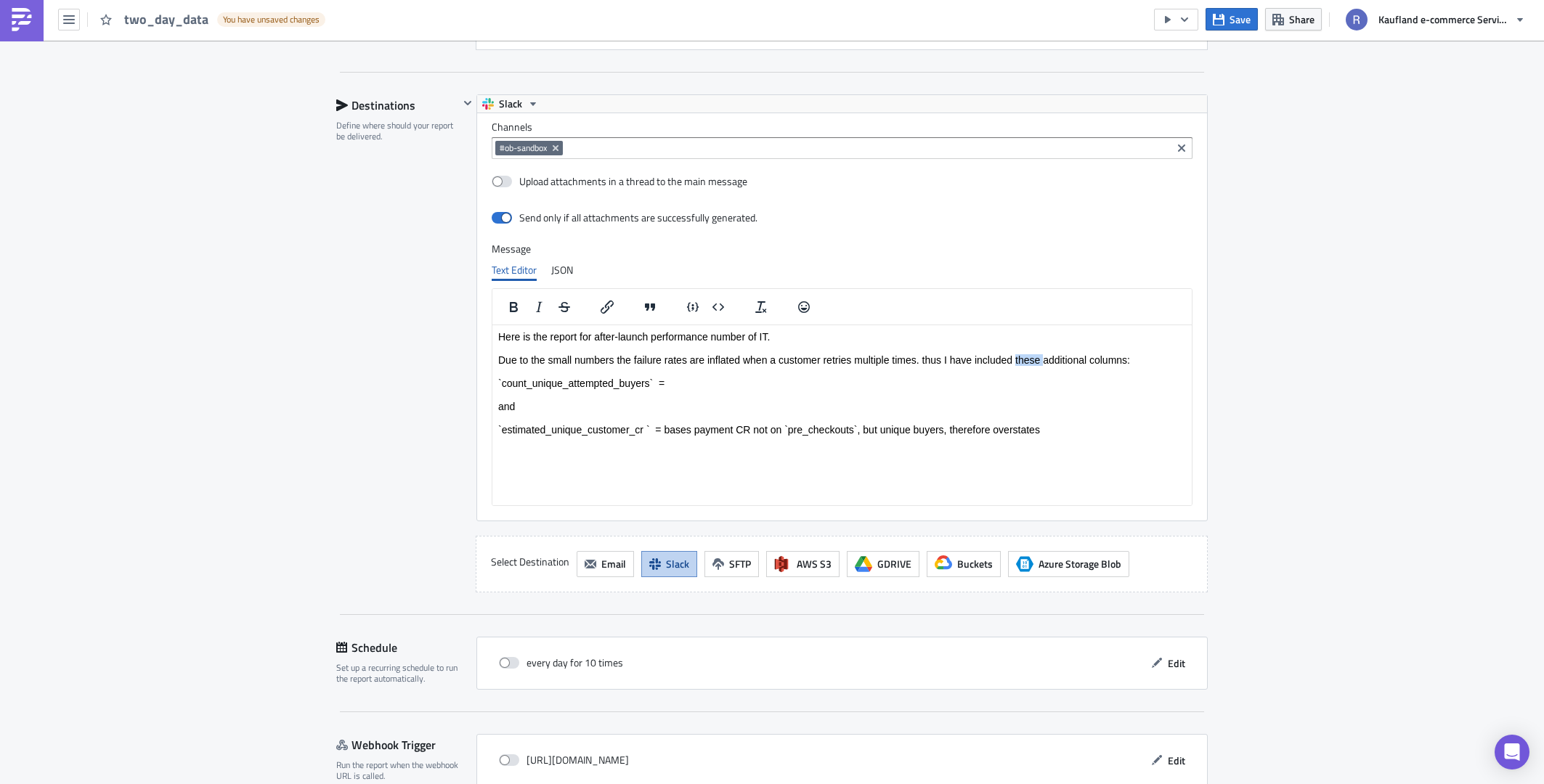
click at [1014, 356] on p "Here is the report for after-launch performance number of IT. Due to the small …" at bounding box center [842, 382] width 688 height 104
click at [1067, 381] on p "Here is the report for after-launch performance number of IT. Due to the small …" at bounding box center [842, 382] width 688 height 104
click at [1043, 357] on p "Here is the report for after-launch performance number of IT. Due to the small …" at bounding box center [842, 382] width 688 height 104
drag, startPoint x: 1038, startPoint y: 357, endPoint x: 1017, endPoint y: 357, distance: 21.0
click at [1017, 357] on p "Here is the report for after-launch performance number of IT. Due to the small …" at bounding box center [842, 382] width 688 height 104
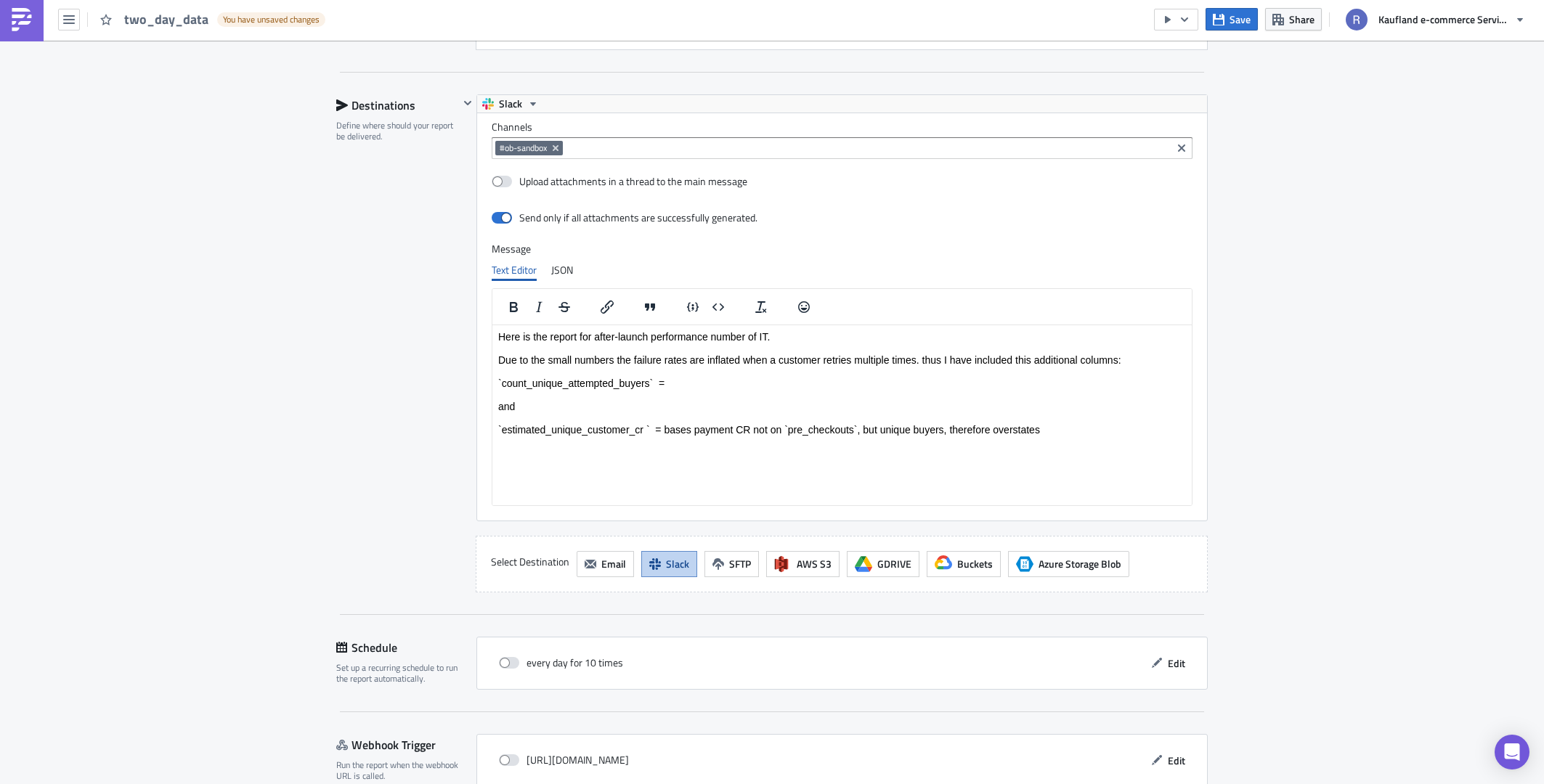
click at [1125, 361] on p "Here is the report for after-launch performance number of IT. Due to the small …" at bounding box center [842, 382] width 688 height 104
drag, startPoint x: 1055, startPoint y: 421, endPoint x: 504, endPoint y: 412, distance: 551.1
click at [492, 413] on html "Here is the report for after-launch performance number of IT. Due to the small …" at bounding box center [841, 383] width 699 height 116
drag, startPoint x: 1083, startPoint y: 441, endPoint x: 933, endPoint y: 434, distance: 150.2
click at [933, 434] on html "Here is the report for after-launch performance number of IT. Due to the small …" at bounding box center [841, 383] width 699 height 116
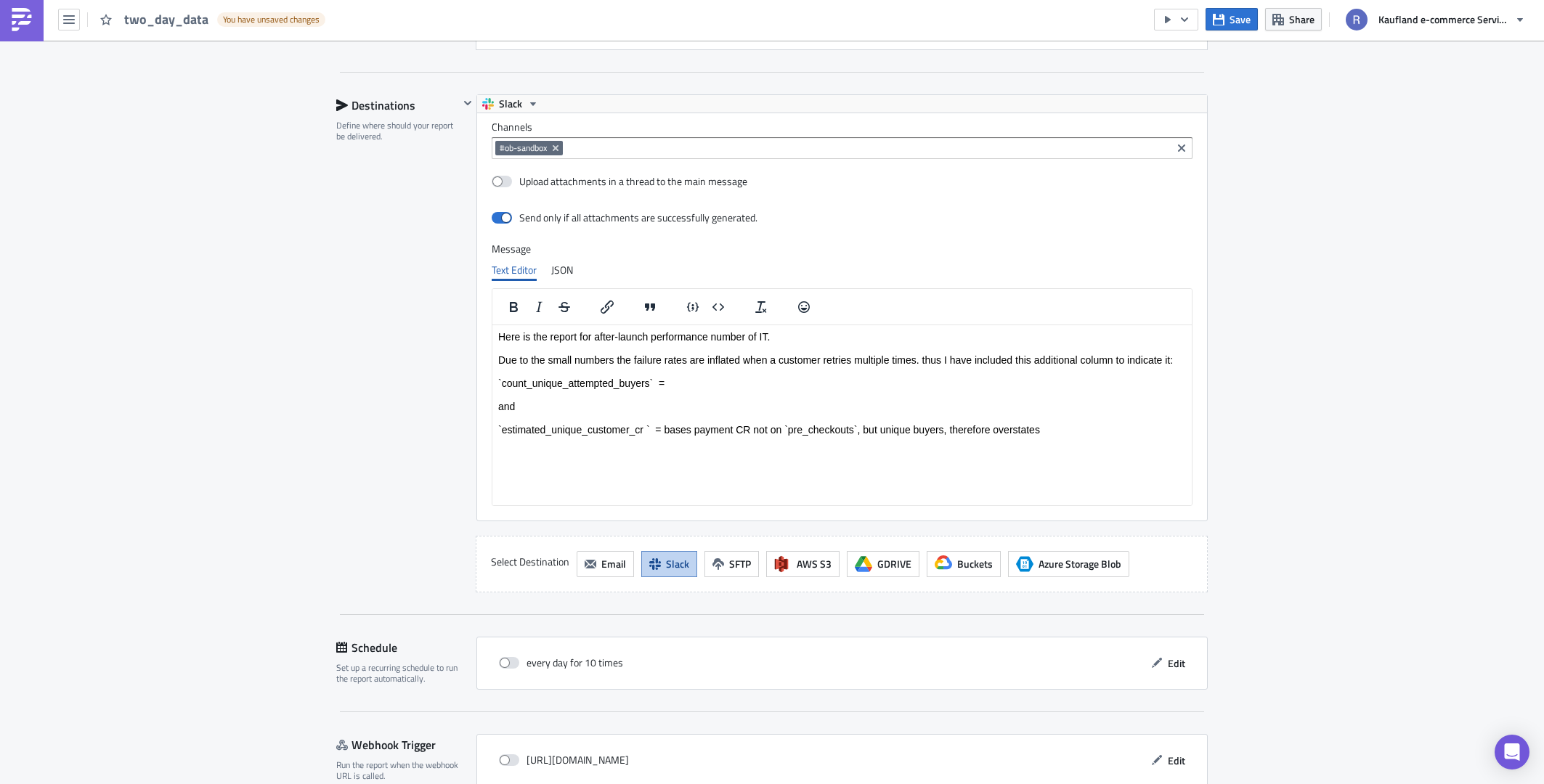
drag, startPoint x: 933, startPoint y: 434, endPoint x: 994, endPoint y: 426, distance: 61.5
click at [934, 435] on html "Here is the report for after-launch performance number of IT. Due to the small …" at bounding box center [841, 383] width 699 height 116
click at [1035, 423] on p "Here is the report for after-launch performance number of IT. Due to the small …" at bounding box center [842, 382] width 688 height 104
click at [1041, 426] on p "Here is the report for after-launch performance number of IT. Due to the small …" at bounding box center [842, 382] width 688 height 104
drag, startPoint x: 1041, startPoint y: 426, endPoint x: 484, endPoint y: 404, distance: 557.4
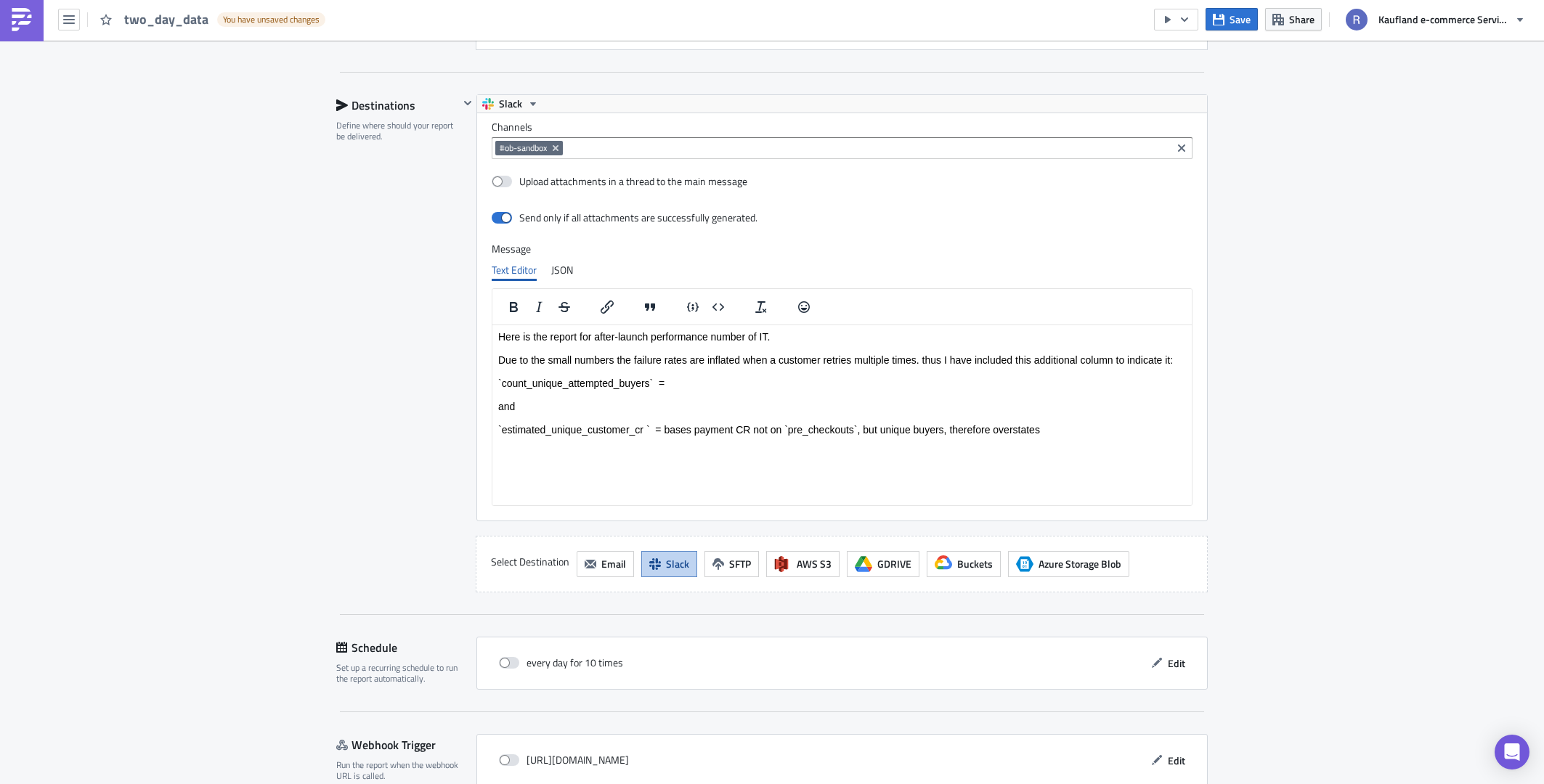
click at [492, 404] on html "Here is the report for after-launch performance number of IT. Due to the small …" at bounding box center [841, 383] width 699 height 116
click at [668, 381] on p "Here is the report for after-launch performance number of IT. Due to the small …" at bounding box center [842, 371] width 688 height 82
click at [608, 387] on p "Here is the report for after-launch performance number of IT. Due to the small …" at bounding box center [842, 371] width 688 height 82
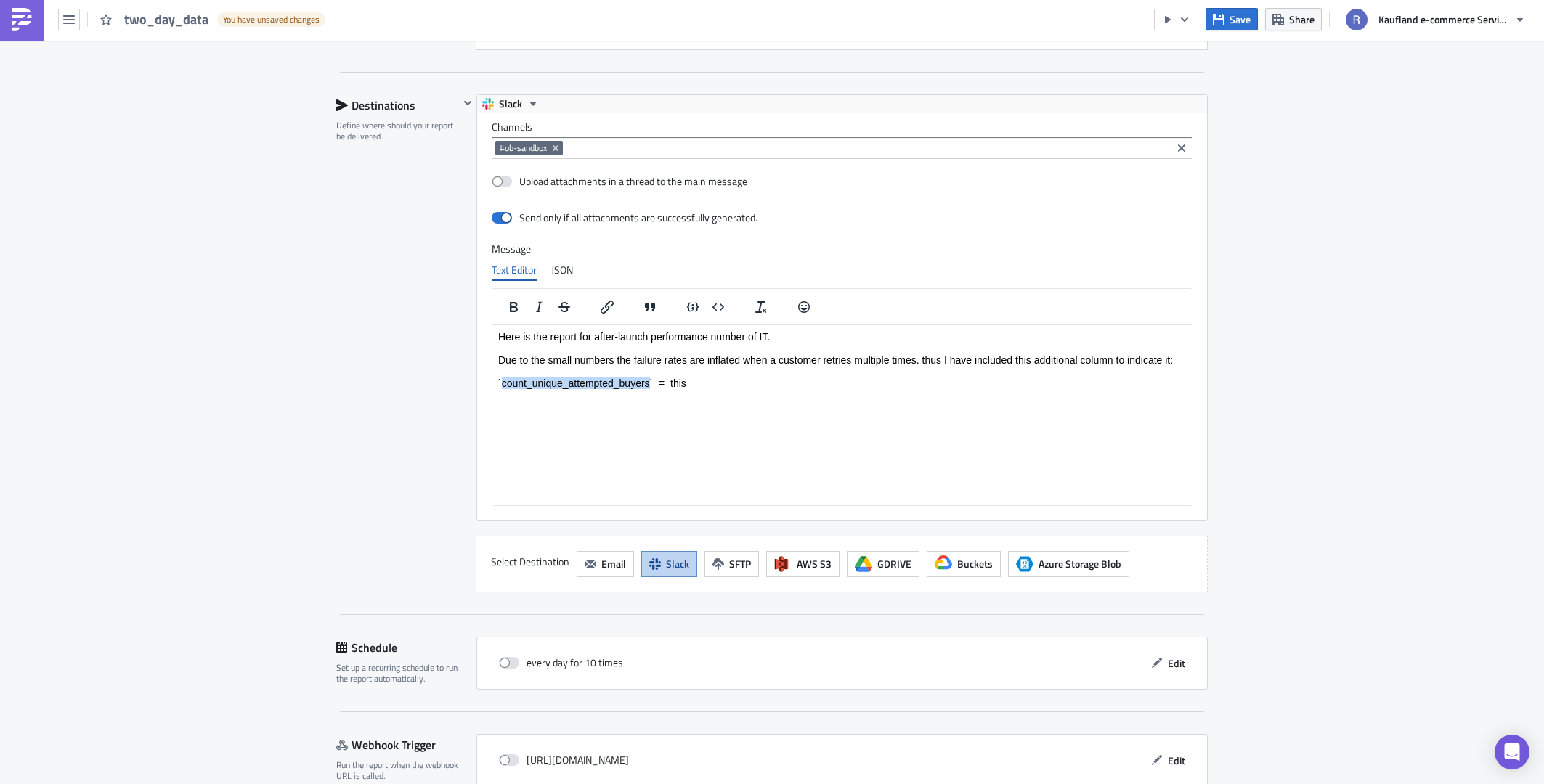
click at [608, 387] on p "Here is the report for after-launch performance number of IT. Due to the small …" at bounding box center [842, 371] width 688 height 82
click at [594, 401] on p "Here is the report for after-launch performance number of IT. Due to the small …" at bounding box center [842, 371] width 688 height 82
click at [590, 382] on p "Here is the report for after-launch performance number of IT. Due to the small …" at bounding box center [842, 371] width 688 height 82
click at [595, 400] on p "Here is the report for after-launch performance number of IT. Due to the small …" at bounding box center [842, 371] width 688 height 82
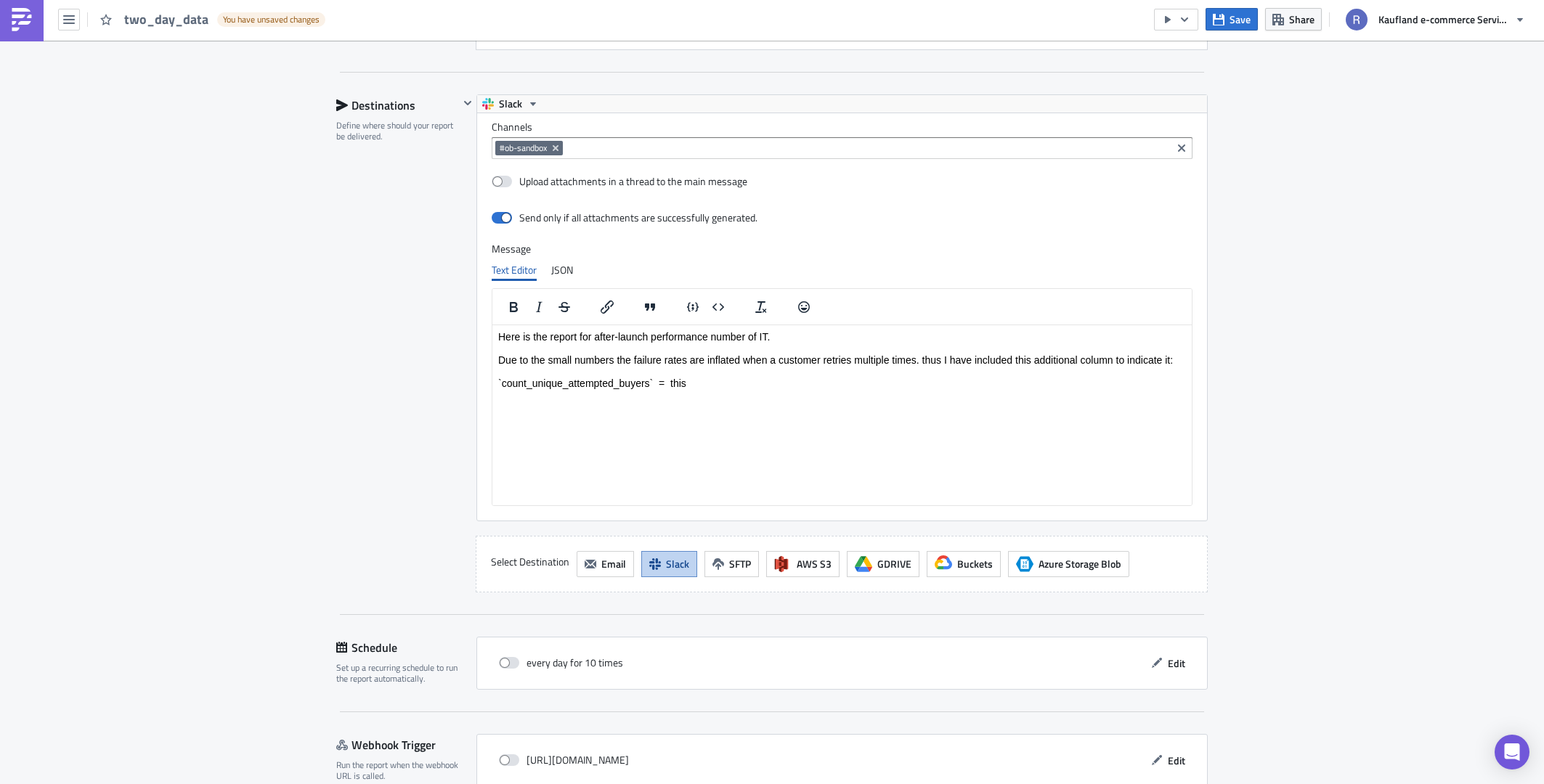
click at [585, 384] on p "Here is the report for after-launch performance number of IT. Due to the small …" at bounding box center [842, 371] width 688 height 82
drag, startPoint x: 614, startPoint y: 380, endPoint x: 568, endPoint y: 380, distance: 46.0
click at [568, 380] on p "Here is the report for after-launch performance number of IT. Due to the small …" at bounding box center [842, 371] width 688 height 82
click at [763, 397] on p "Here is the report for after-launch performance number of IT. Due to the small …" at bounding box center [842, 371] width 688 height 82
click at [636, 390] on p "Here is the report for after-launch performance number of IT. Due to the small …" at bounding box center [842, 371] width 688 height 82
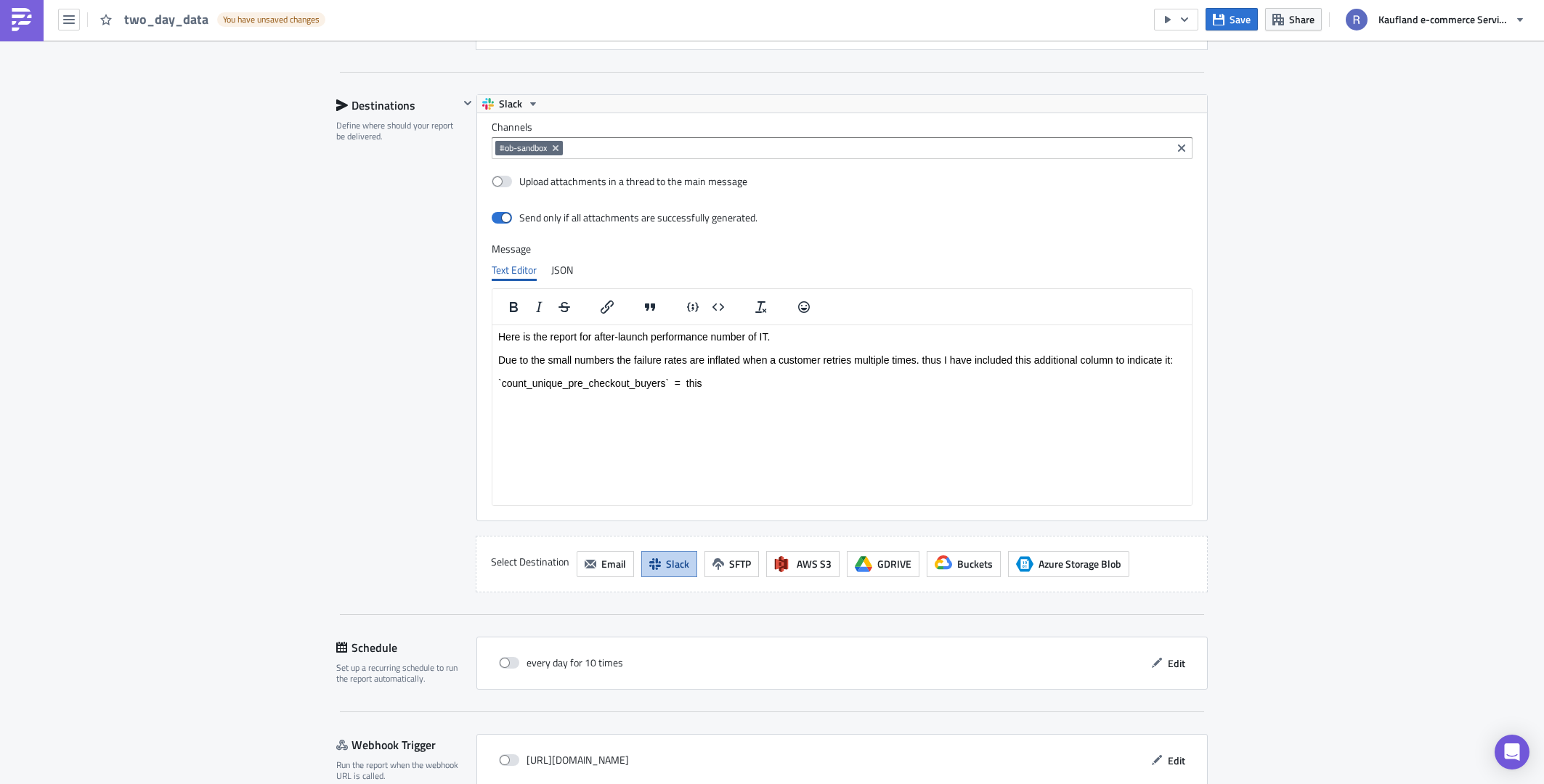
click at [645, 383] on p "Here is the report for after-launch performance number of IT. Due to the small …" at bounding box center [842, 371] width 688 height 82
click at [663, 408] on p "Here is the report for after-launch performance number of IT. Due to the small …" at bounding box center [842, 371] width 688 height 82
click at [740, 378] on p "Here is the report for after-launch performance number of IT. Due to the small …" at bounding box center [842, 371] width 688 height 82
drag, startPoint x: 758, startPoint y: 384, endPoint x: 685, endPoint y: 387, distance: 73.1
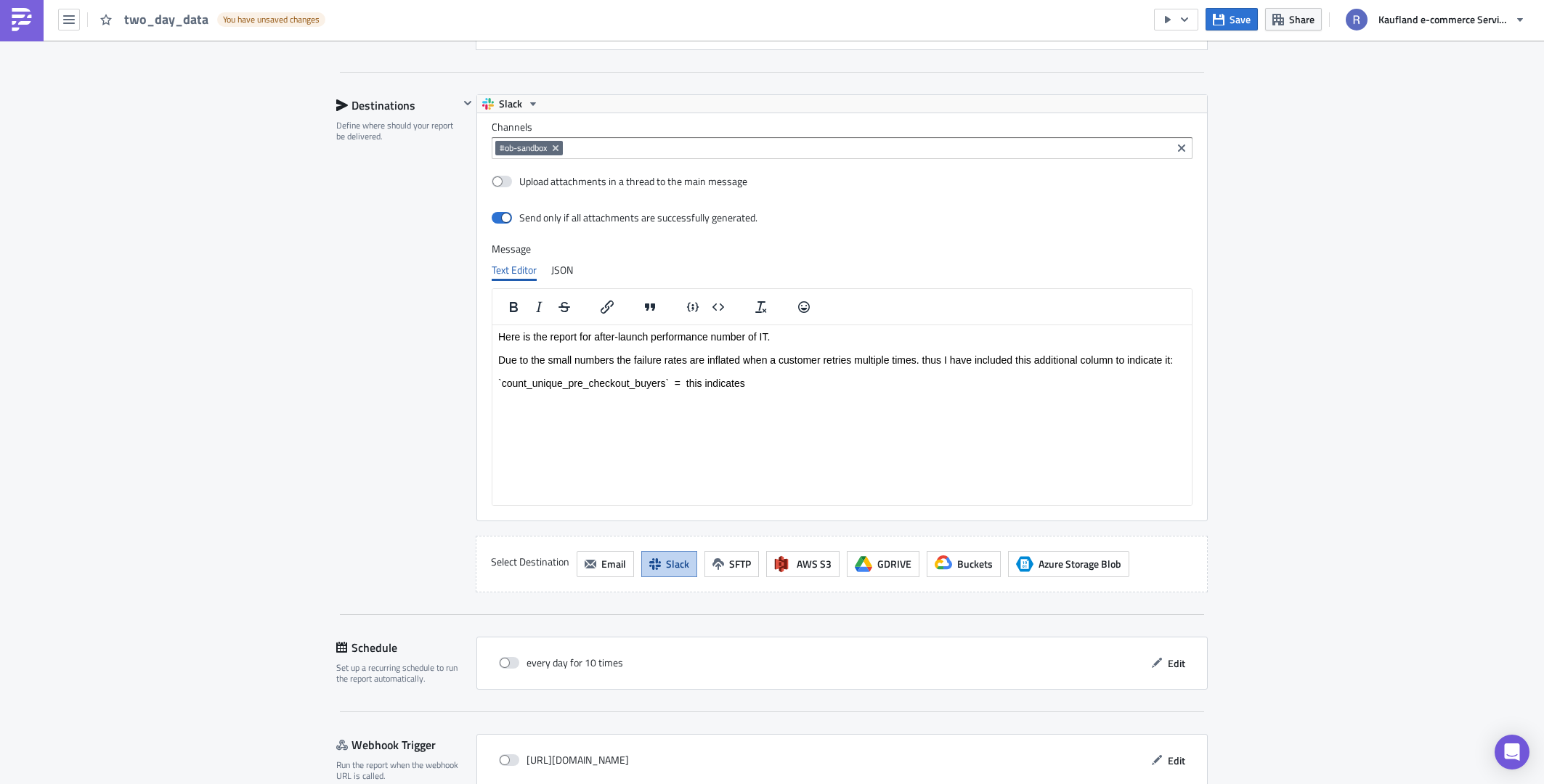
click at [685, 387] on p "Here is the report for after-launch performance number of IT. Due to the small …" at bounding box center [842, 371] width 688 height 82
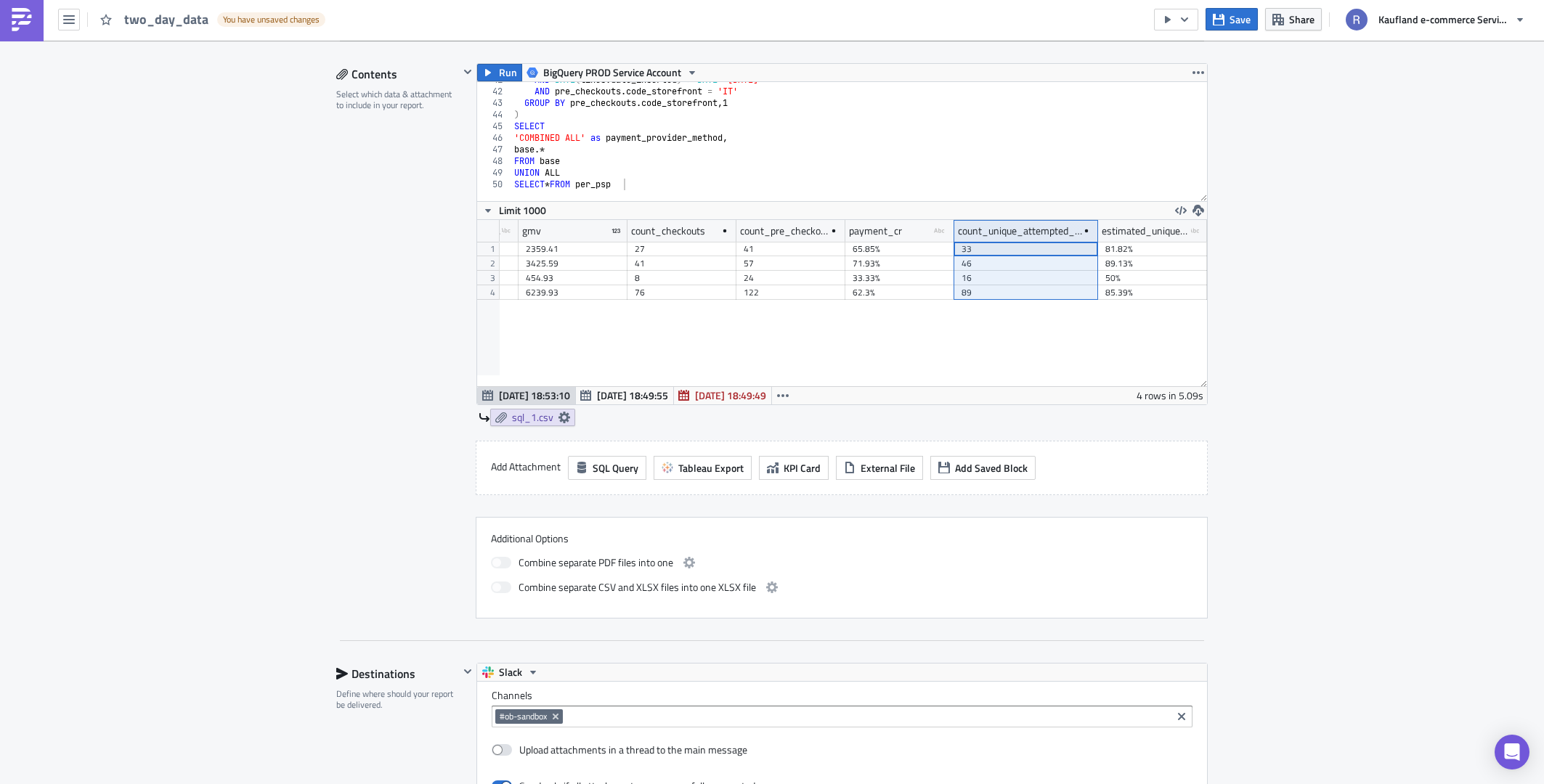
scroll to position [290, 0]
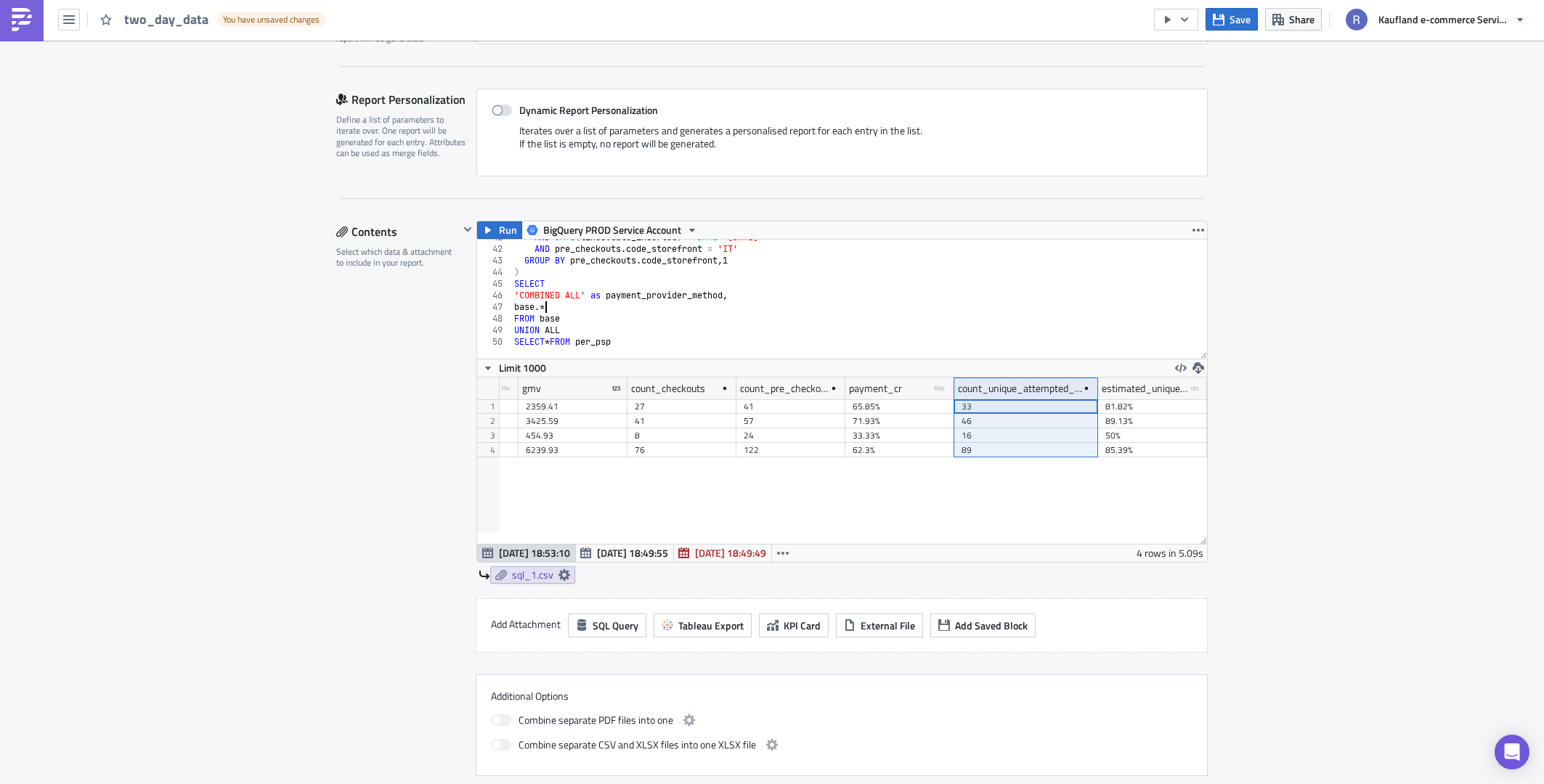
click at [621, 303] on div "AND DATE ( lines . date_inserted ) > DATE '[DATE]' AND pre_checkouts . code_sto…" at bounding box center [893, 297] width 764 height 132
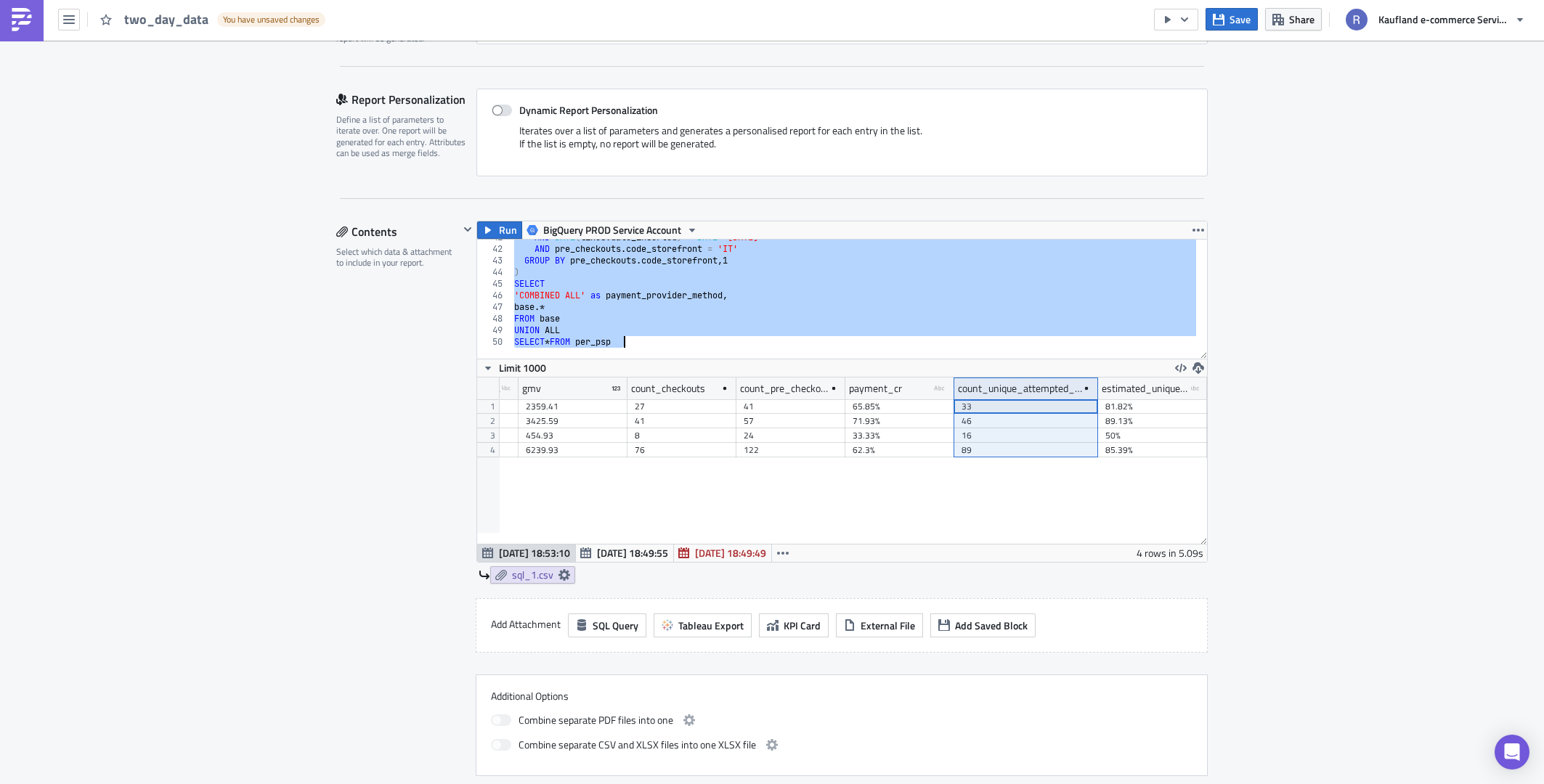
type textarea "SELECT * FROM per_psp"
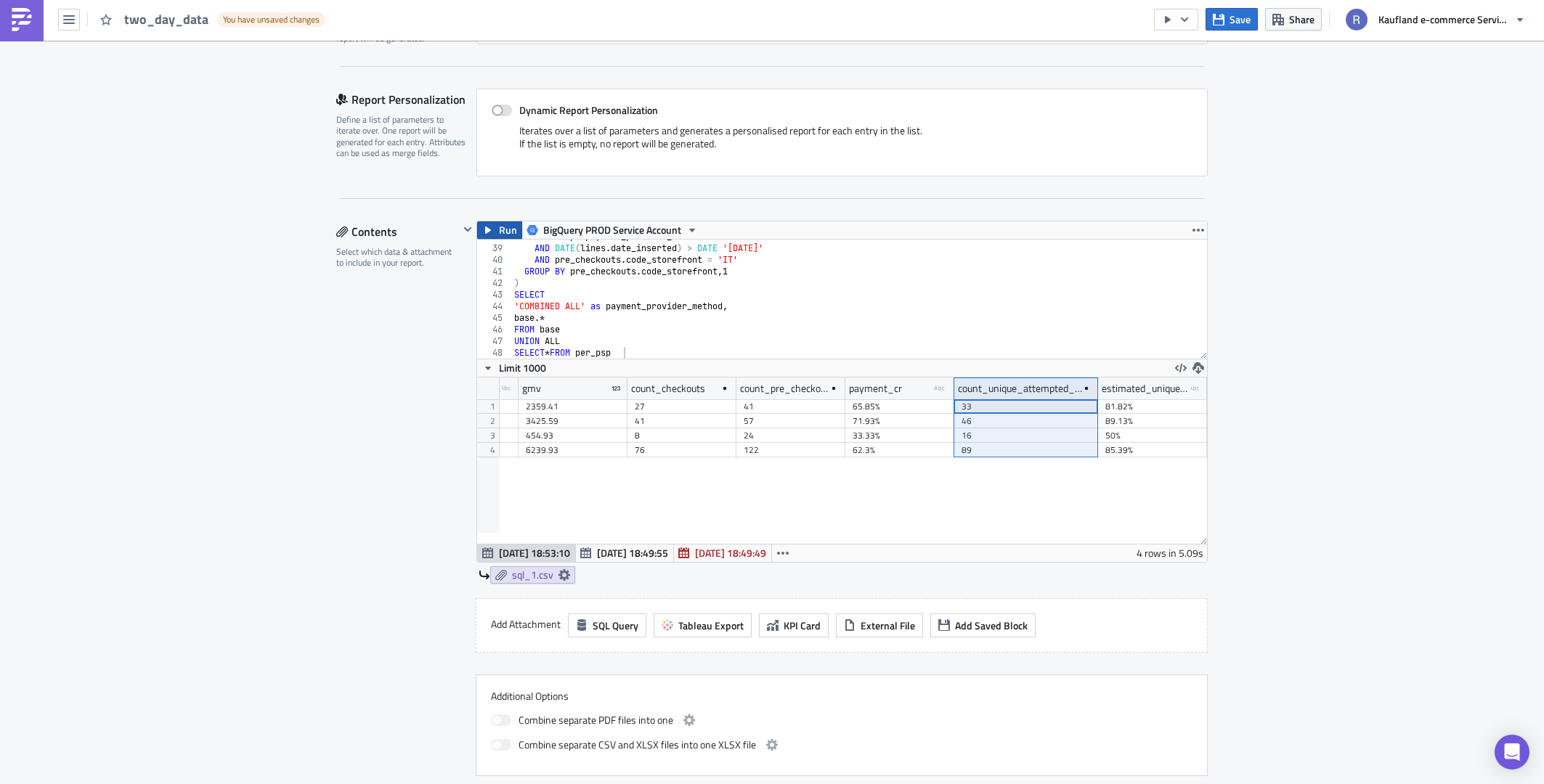
click at [492, 226] on button "Run" at bounding box center [500, 230] width 45 height 17
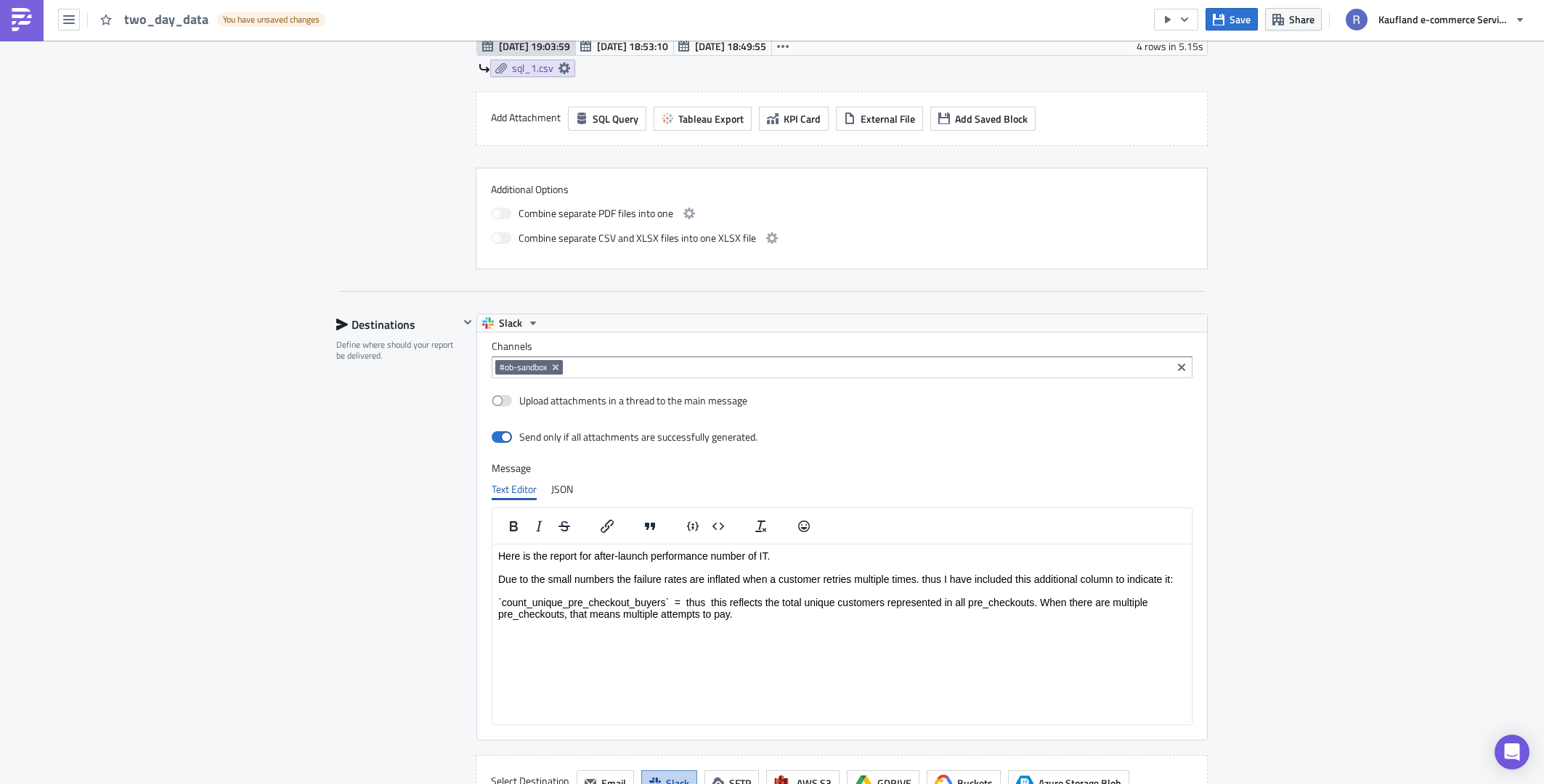
scroll to position [166, 730]
drag, startPoint x: 851, startPoint y: 619, endPoint x: 1044, endPoint y: 598, distance: 194.1
click at [1044, 598] on p "Here is the report for after-launch performance number of IT. Due to the small …" at bounding box center [842, 594] width 688 height 93
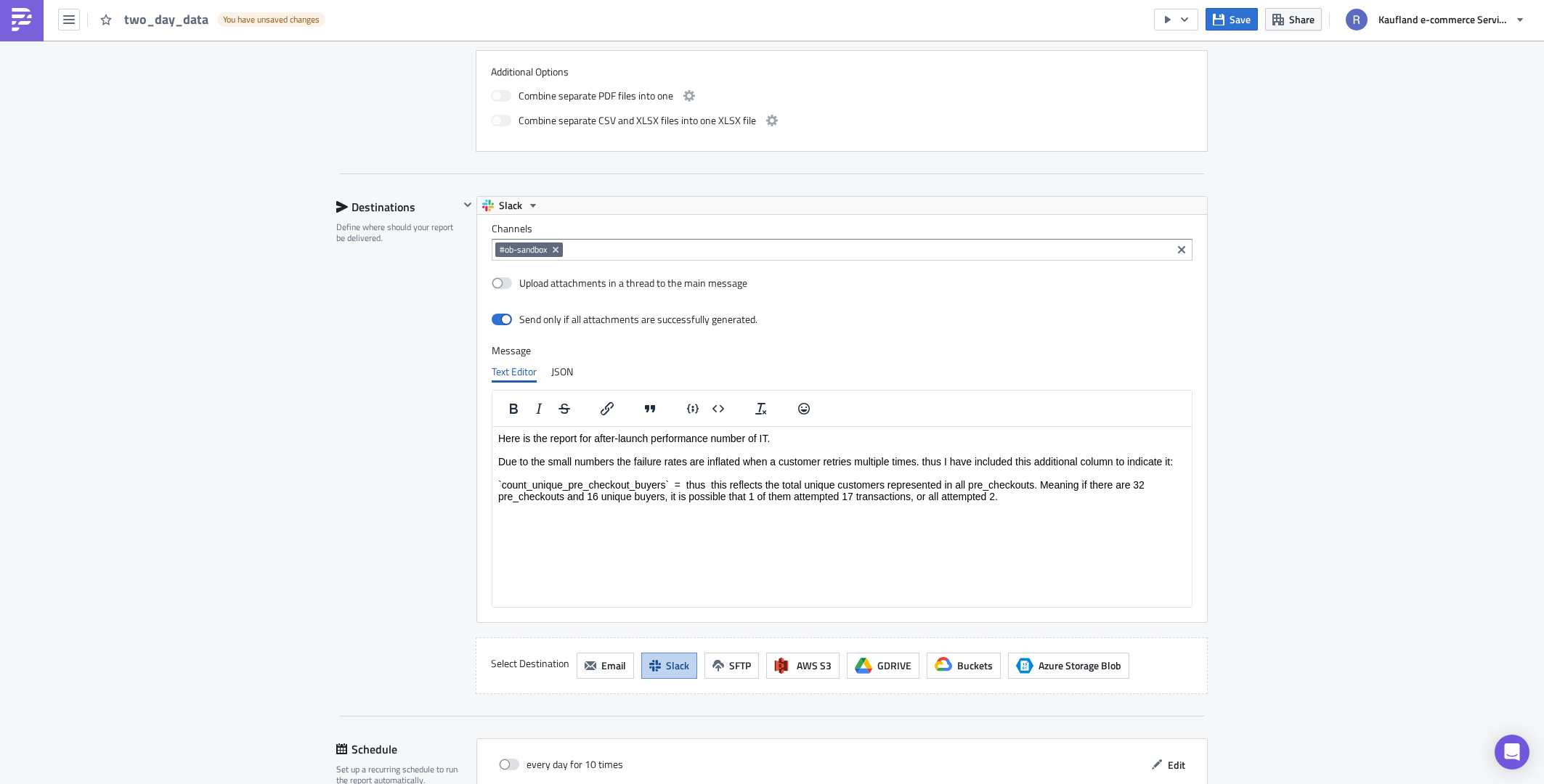
scroll to position [1093, 0]
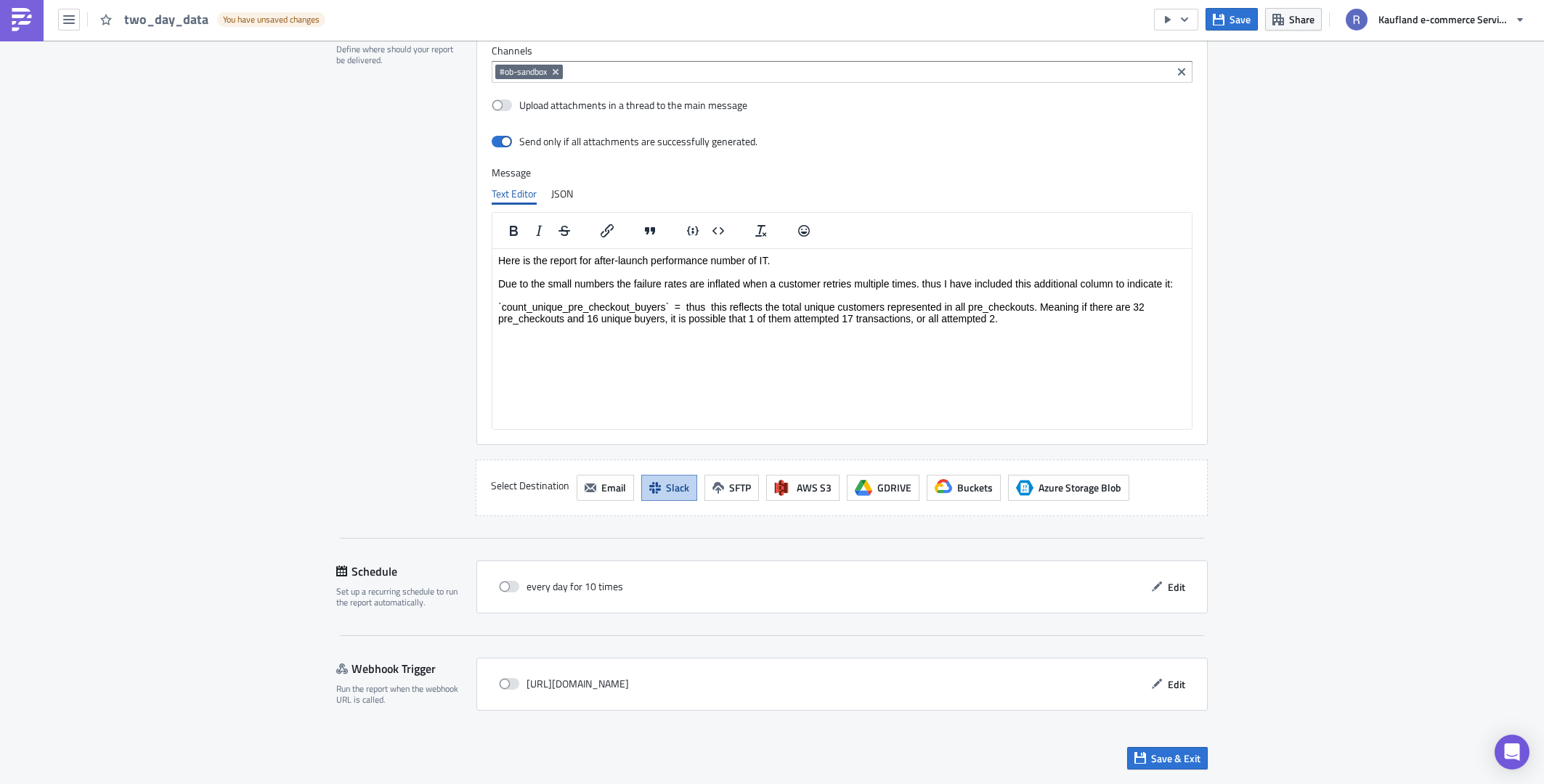
click at [874, 341] on html "Here is the report for after-launch performance number of IT. Due to the small …" at bounding box center [841, 295] width 699 height 93
click at [885, 320] on p "Here is the report for after-launch performance number of IT. Due to the small …" at bounding box center [842, 295] width 688 height 82
click at [987, 326] on p "Here is the report for after-launch performance number of IT. Due to the small …" at bounding box center [842, 295] width 688 height 82
click at [998, 328] on p "Here is the report for after-launch performance number of IT. Due to the small …" at bounding box center [842, 295] width 688 height 82
click at [1009, 318] on p "Here is the report for after-launch performance number of IT. Due to the small …" at bounding box center [842, 295] width 688 height 82
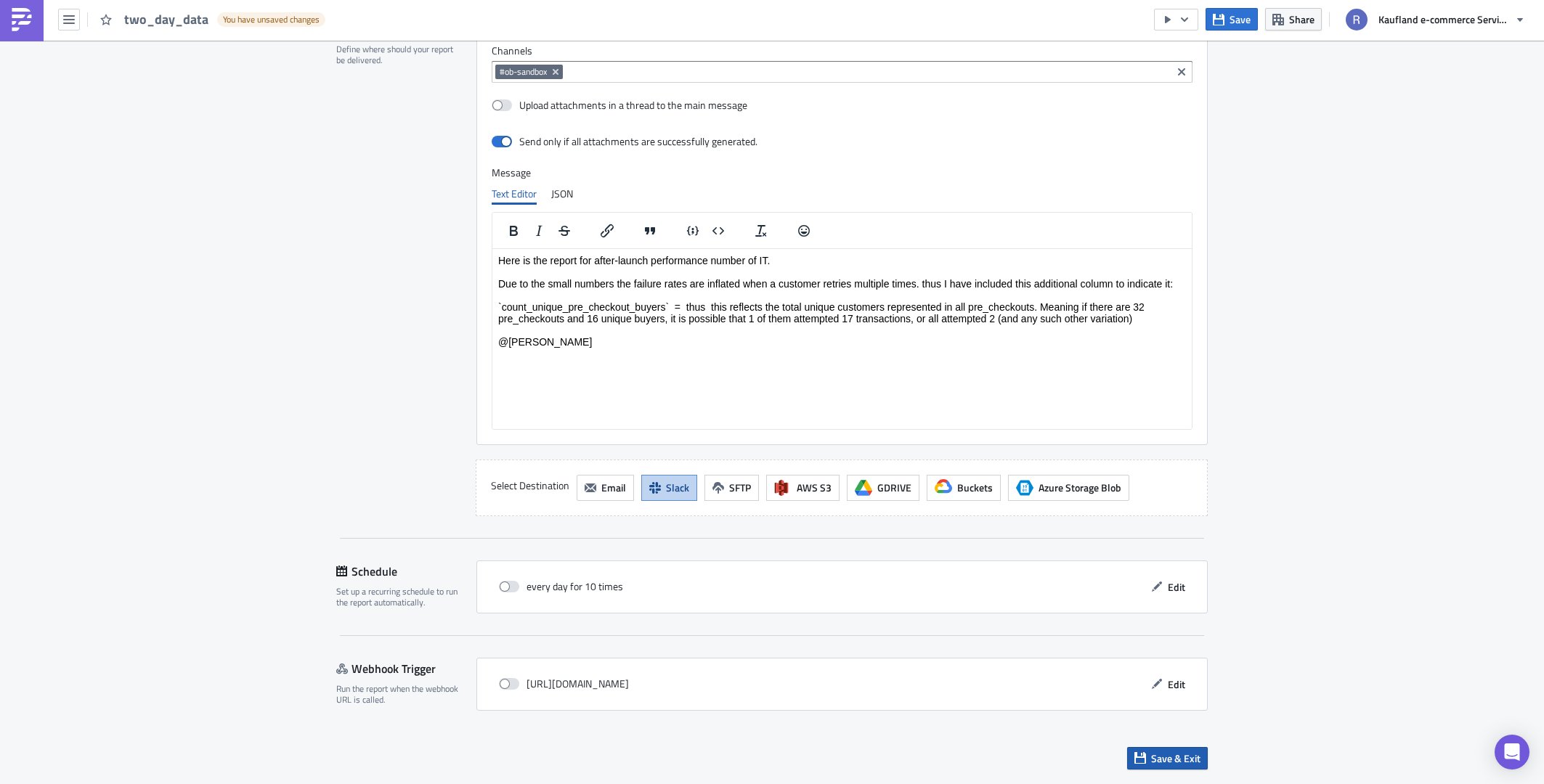
click at [1154, 753] on span "Save & Exit" at bounding box center [1175, 758] width 49 height 15
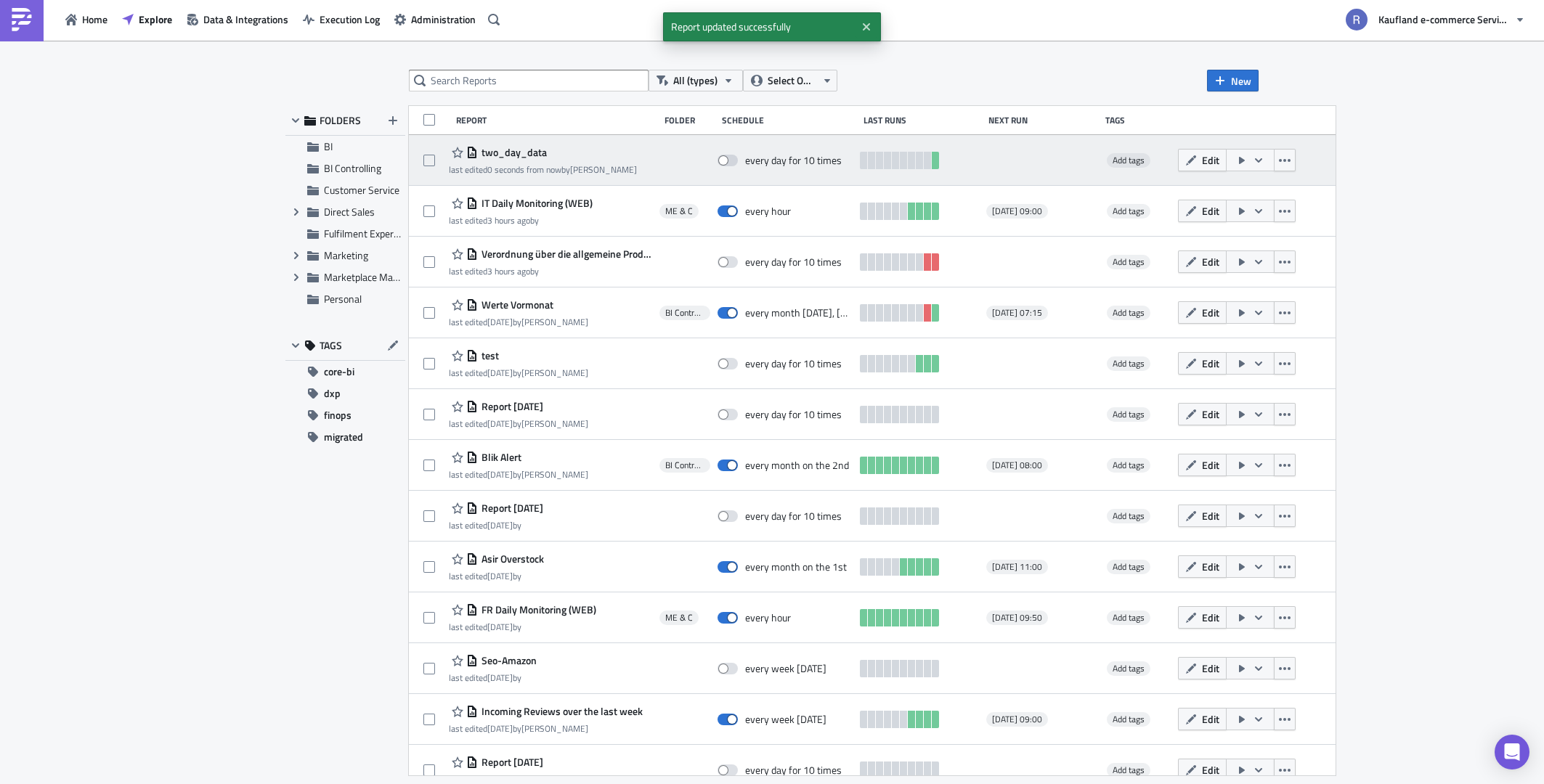
click at [1264, 162] on button "button" at bounding box center [1251, 160] width 49 height 23
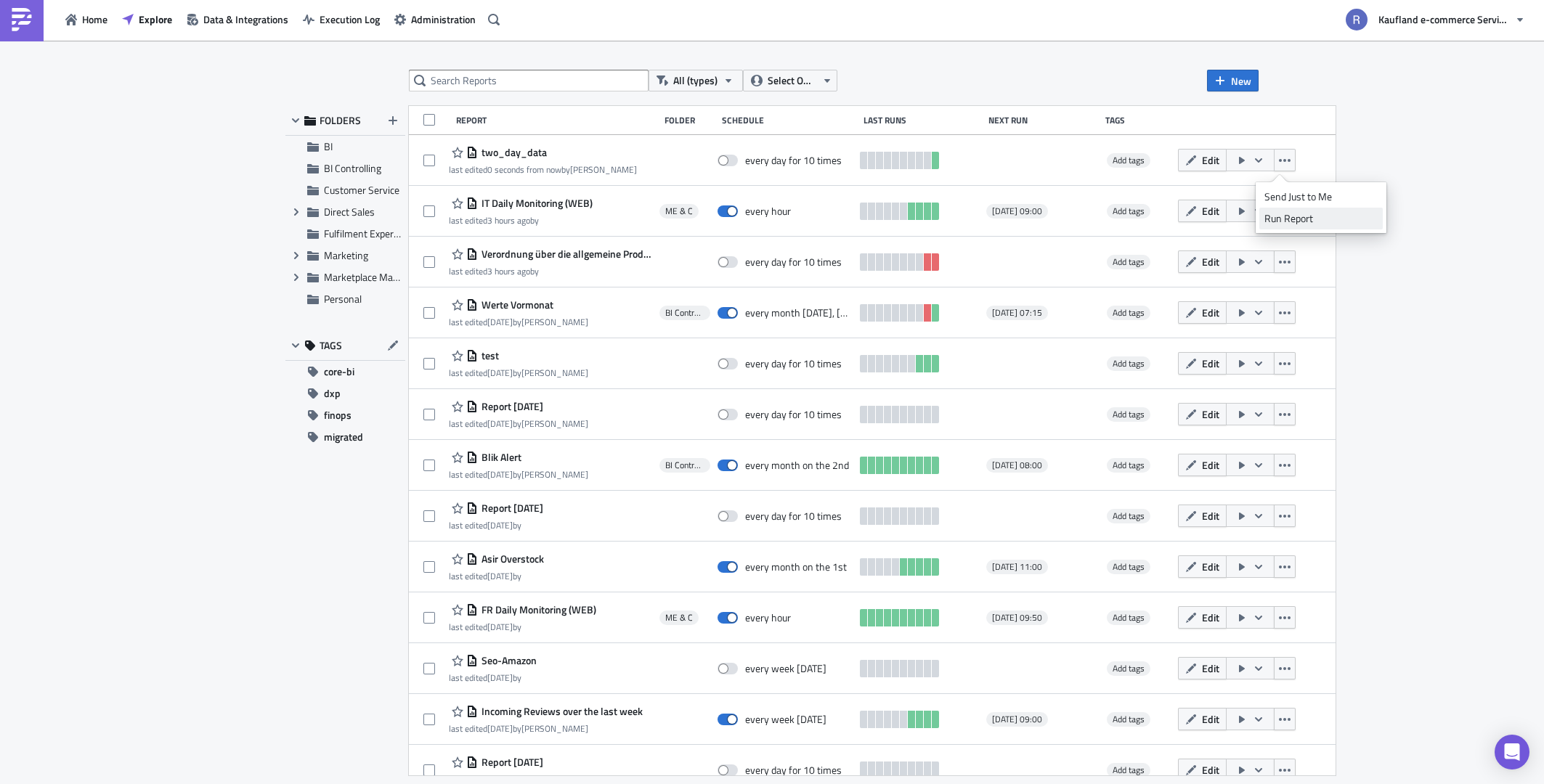
click at [1274, 219] on div "Run Report" at bounding box center [1321, 219] width 113 height 15
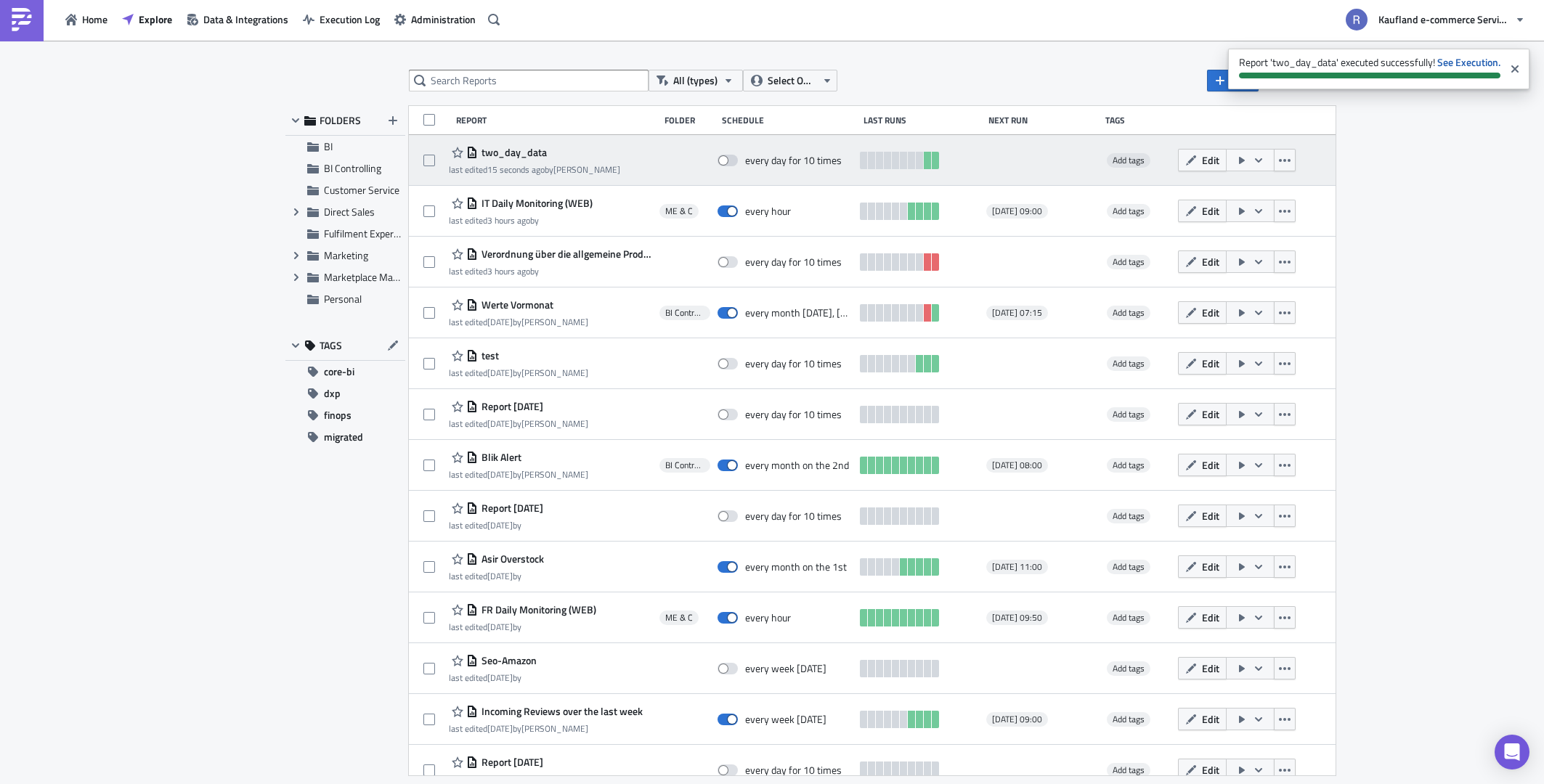
click at [521, 150] on span "two_day_data" at bounding box center [512, 152] width 69 height 13
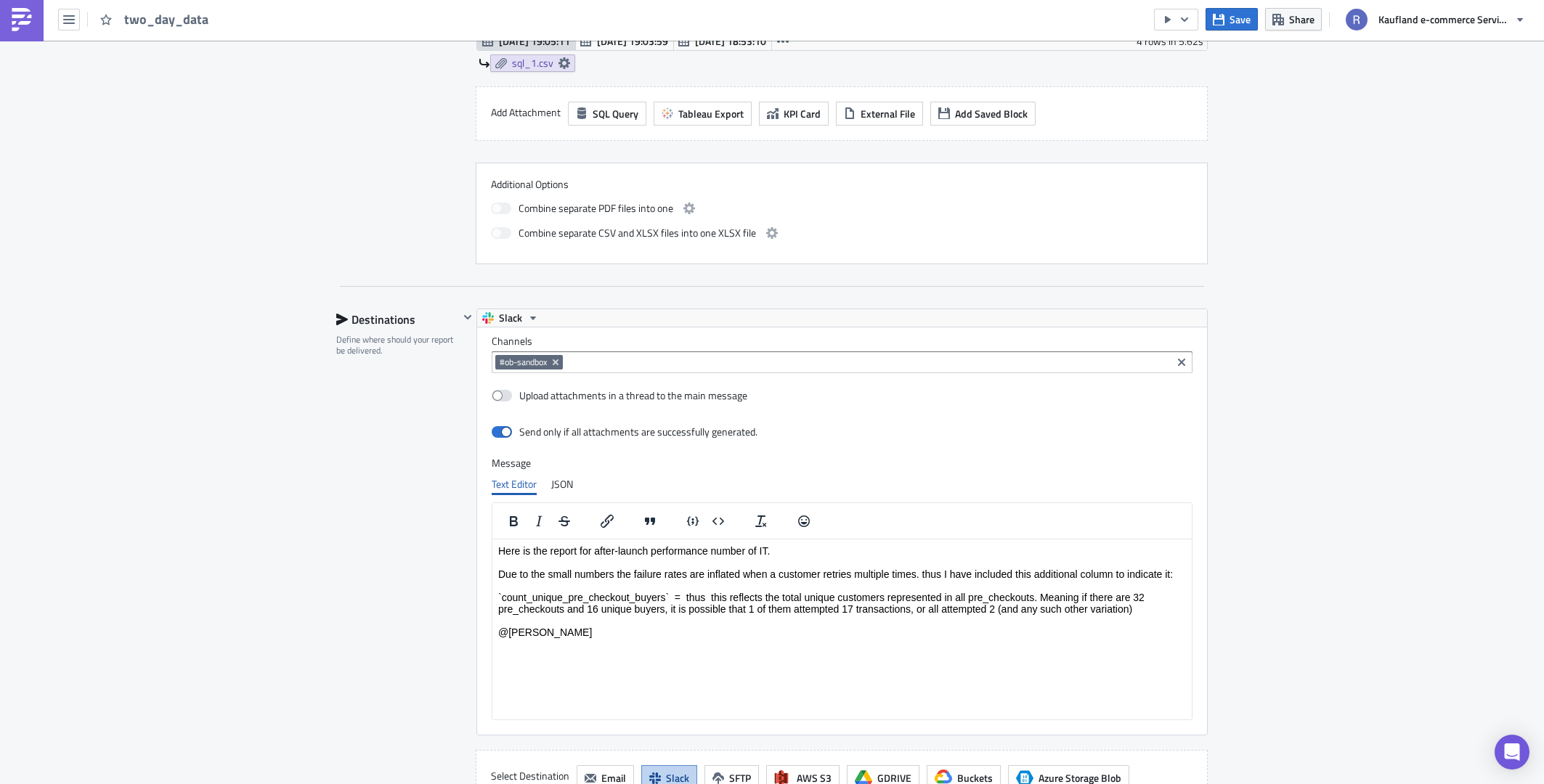
scroll to position [944, 0]
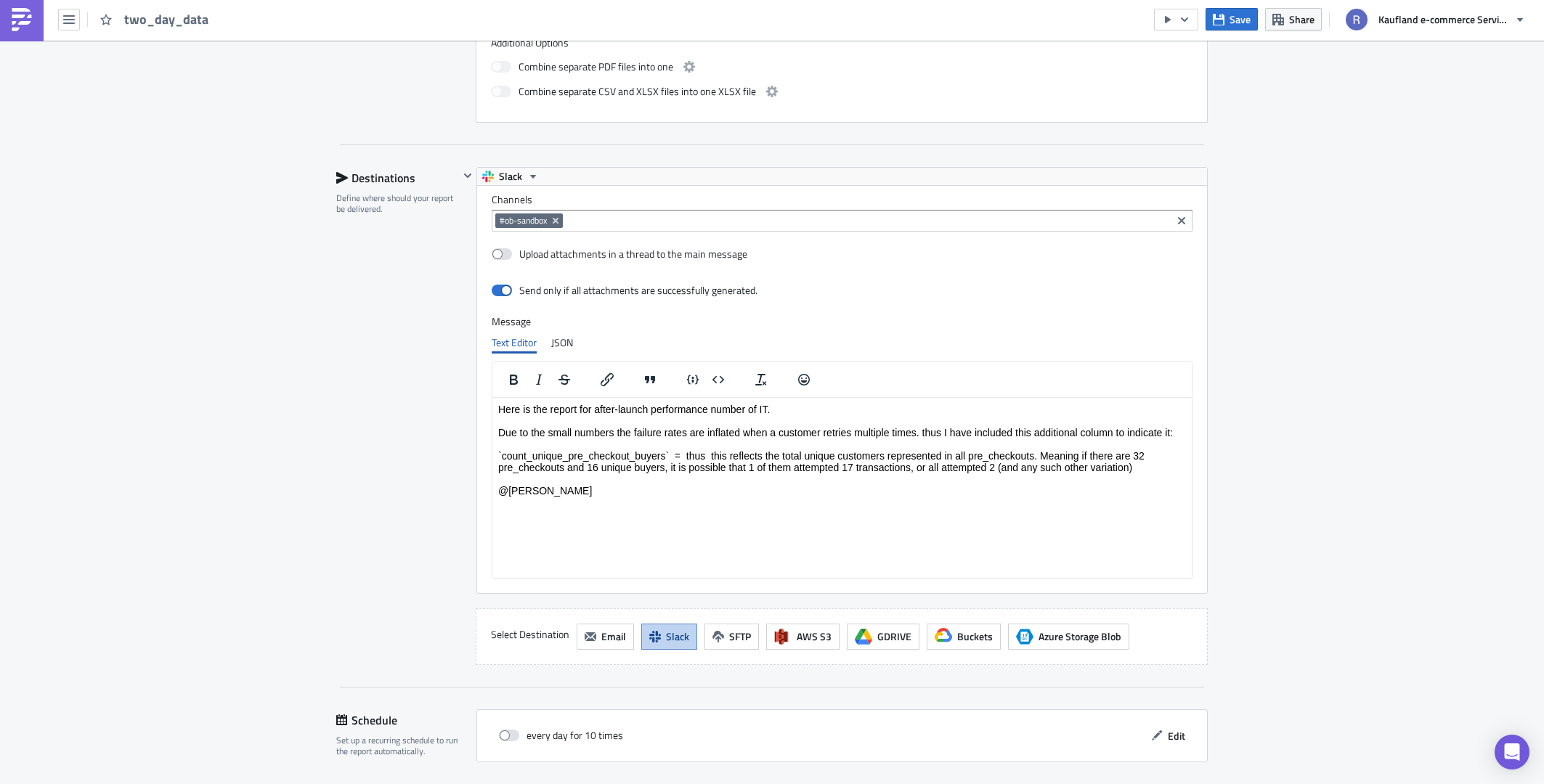
click at [881, 499] on p "Here is the report for after-launch performance number of IT. Due to the small …" at bounding box center [842, 455] width 688 height 104
paste body "Rich Text Area. Press ALT-0 for help."
drag, startPoint x: 601, startPoint y: 490, endPoint x: 975, endPoint y: 890, distance: 547.6
click at [492, 494] on html "Here is the report for after-launch performance number of IT. Due to the small …" at bounding box center [841, 456] width 699 height 116
click at [624, 504] on p "Here is the report for after-launch performance number of IT. Due to the small …" at bounding box center [842, 455] width 688 height 104
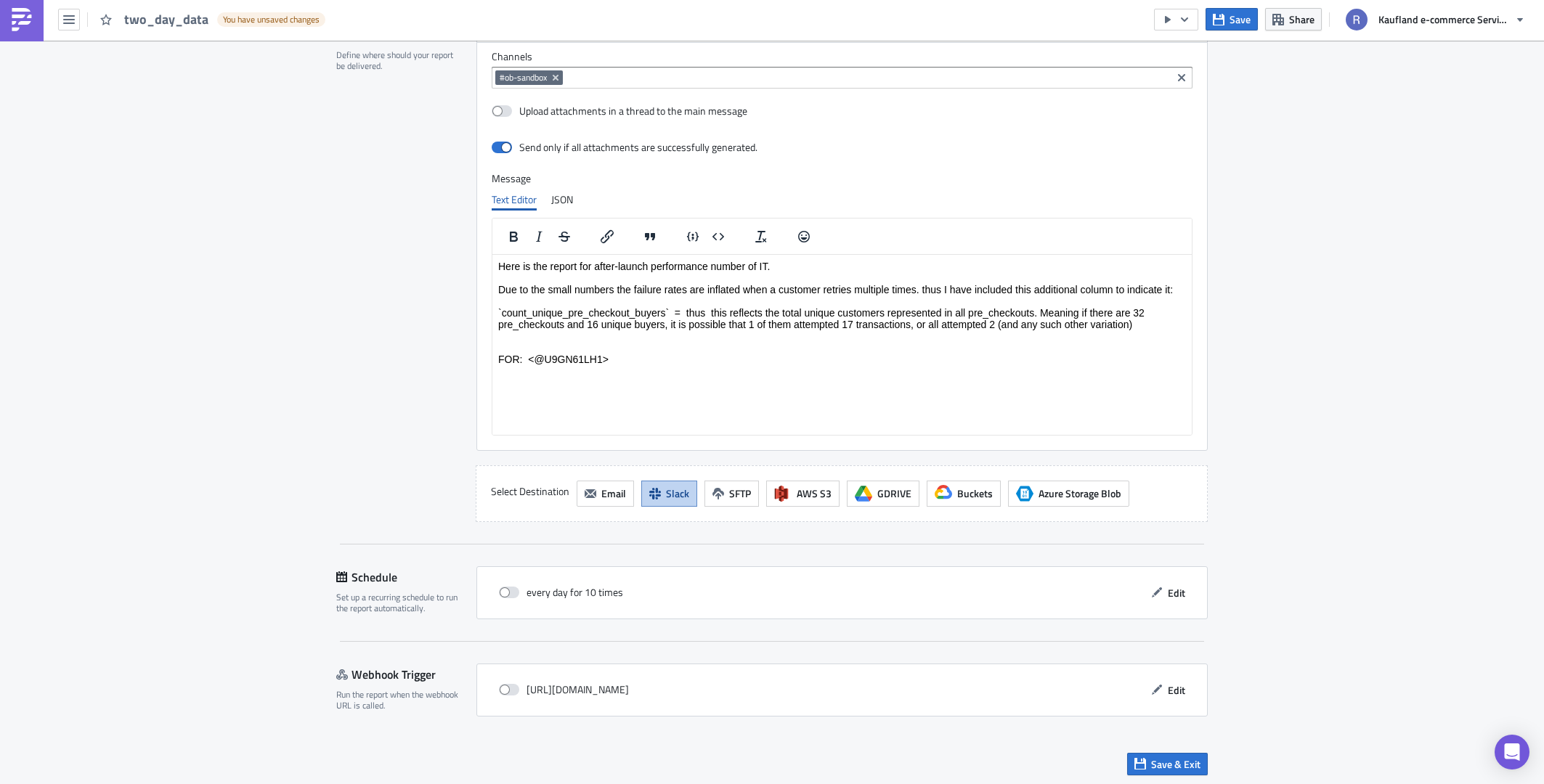
scroll to position [1093, 0]
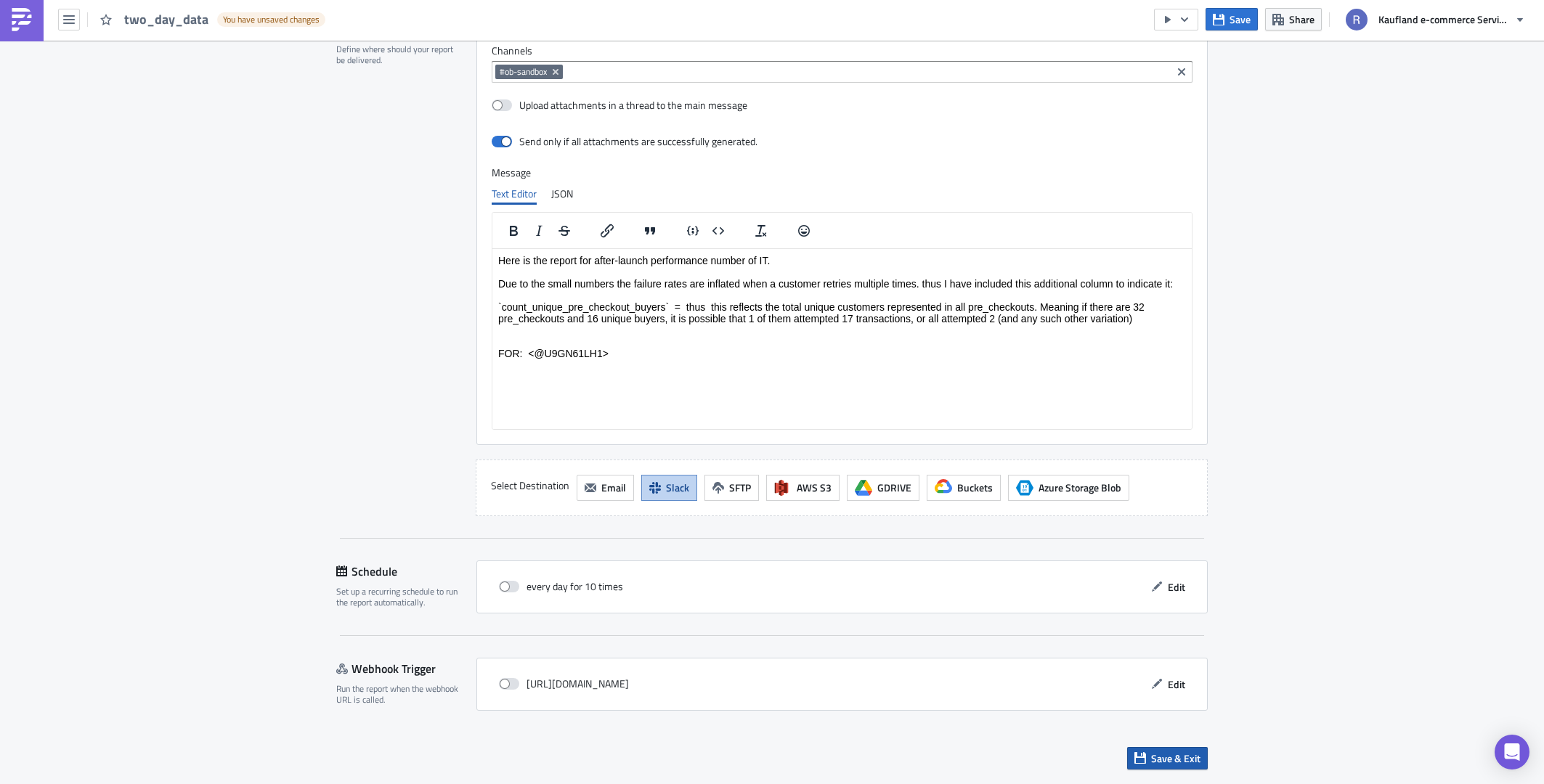
click at [1138, 758] on icon "button" at bounding box center [1140, 758] width 12 height 12
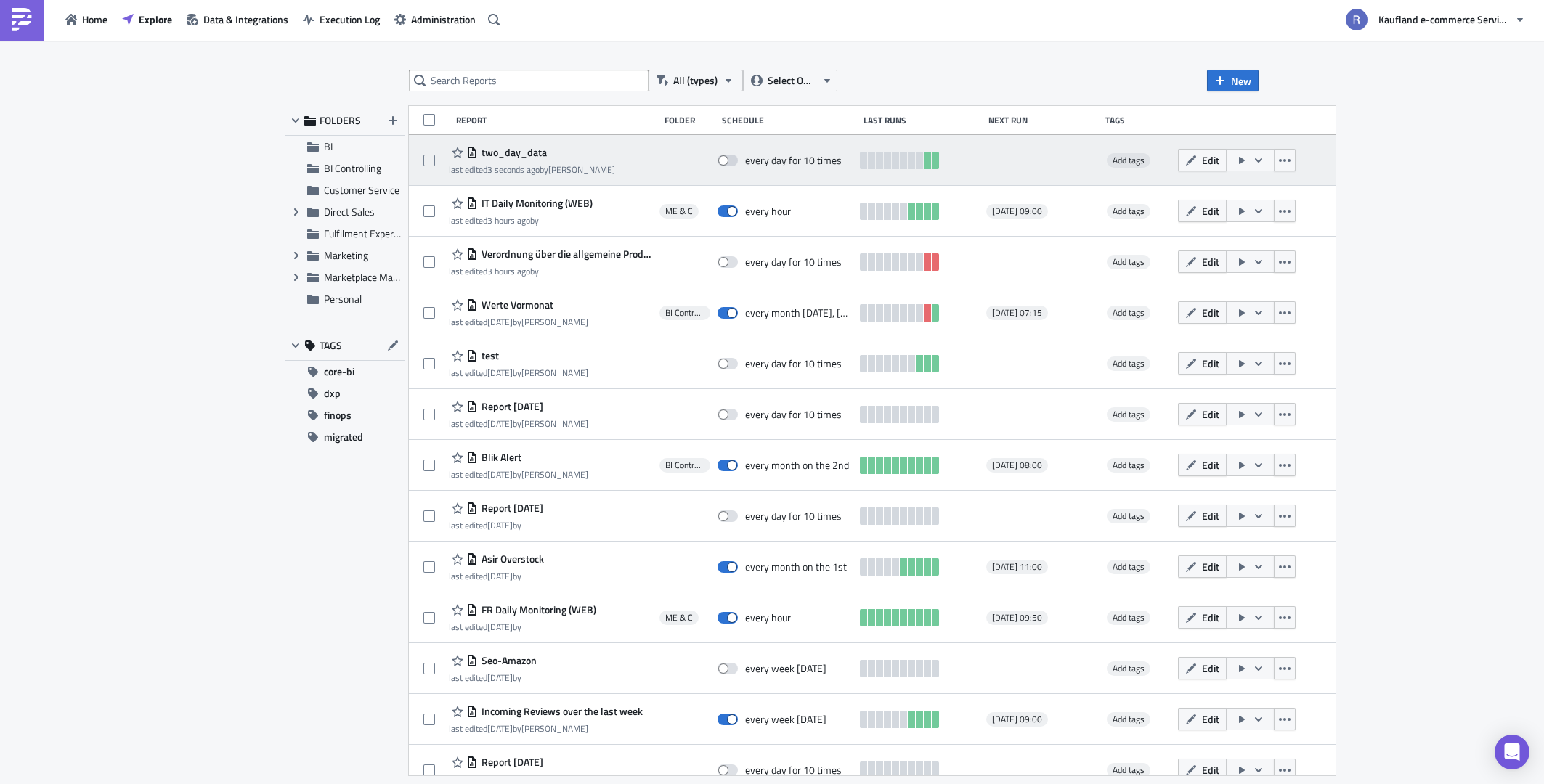
click at [1263, 157] on button "button" at bounding box center [1251, 160] width 49 height 23
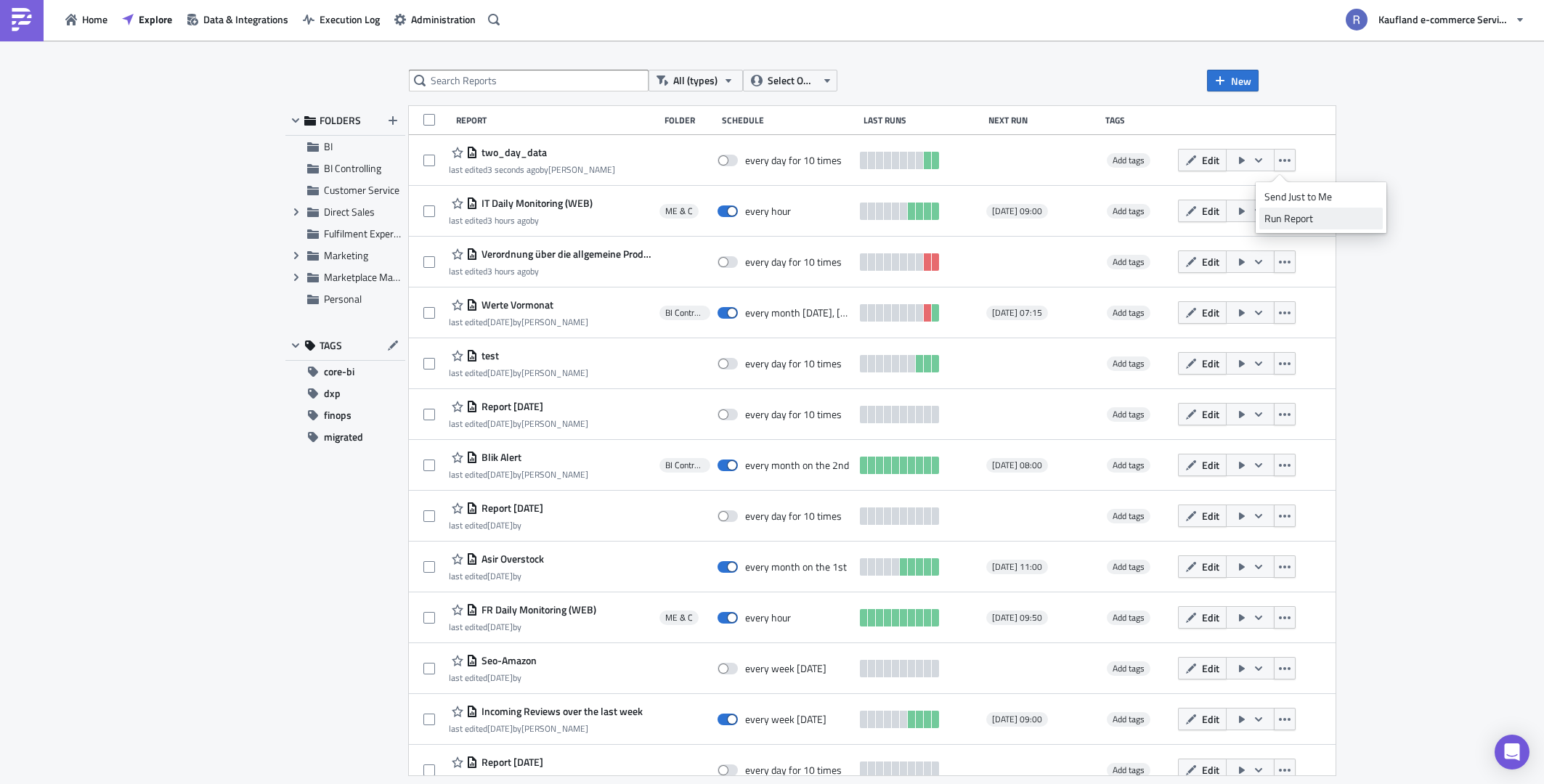
click at [1266, 217] on div "Run Report" at bounding box center [1321, 219] width 113 height 15
drag, startPoint x: 1407, startPoint y: 302, endPoint x: 1387, endPoint y: 278, distance: 31.2
click at [1407, 302] on div "All (types) Select Owner New FOLDERS BI BI Controlling Customer Service Expand …" at bounding box center [772, 412] width 1544 height 743
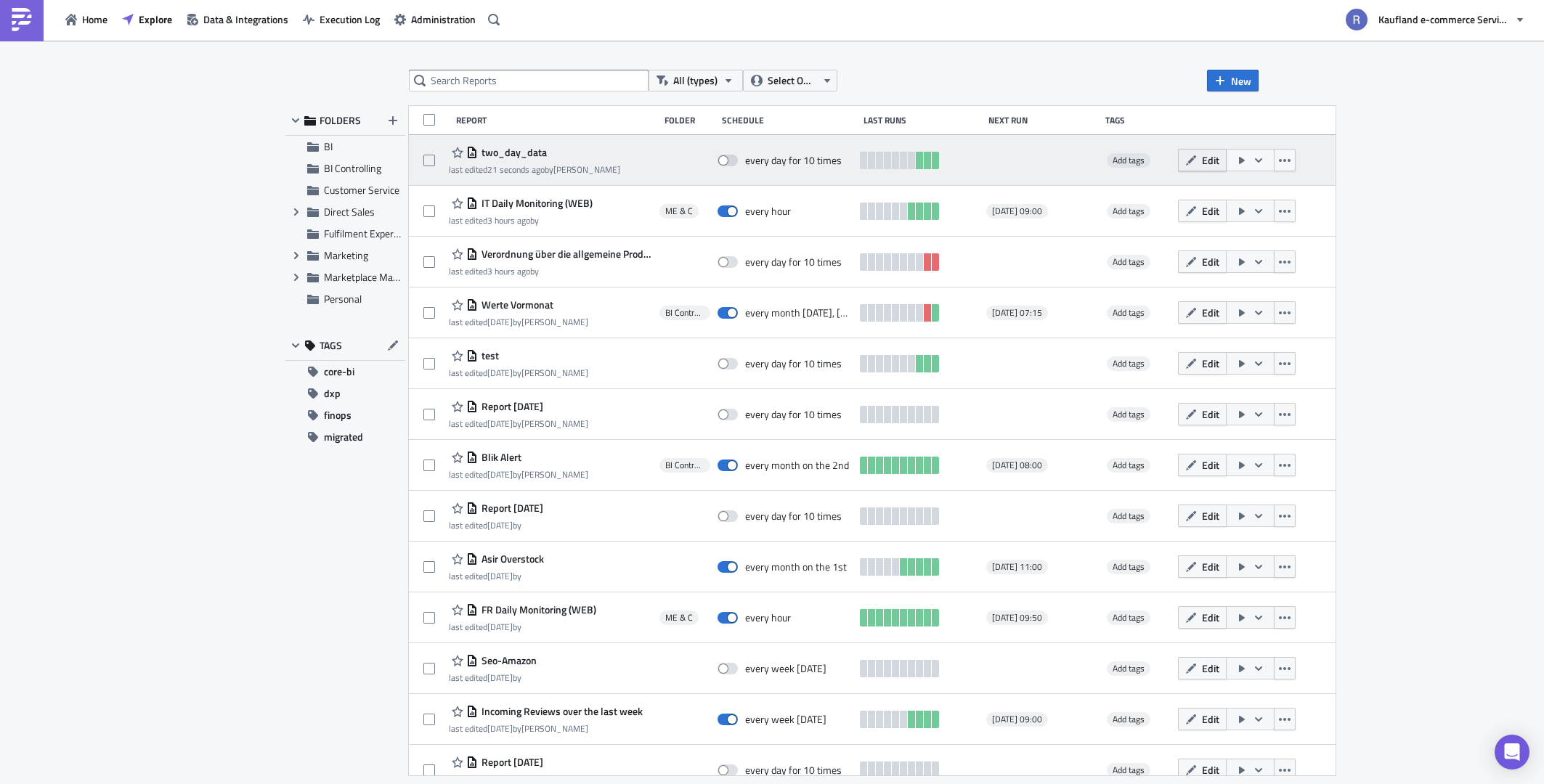
click at [1197, 161] on icon "button" at bounding box center [1191, 160] width 12 height 12
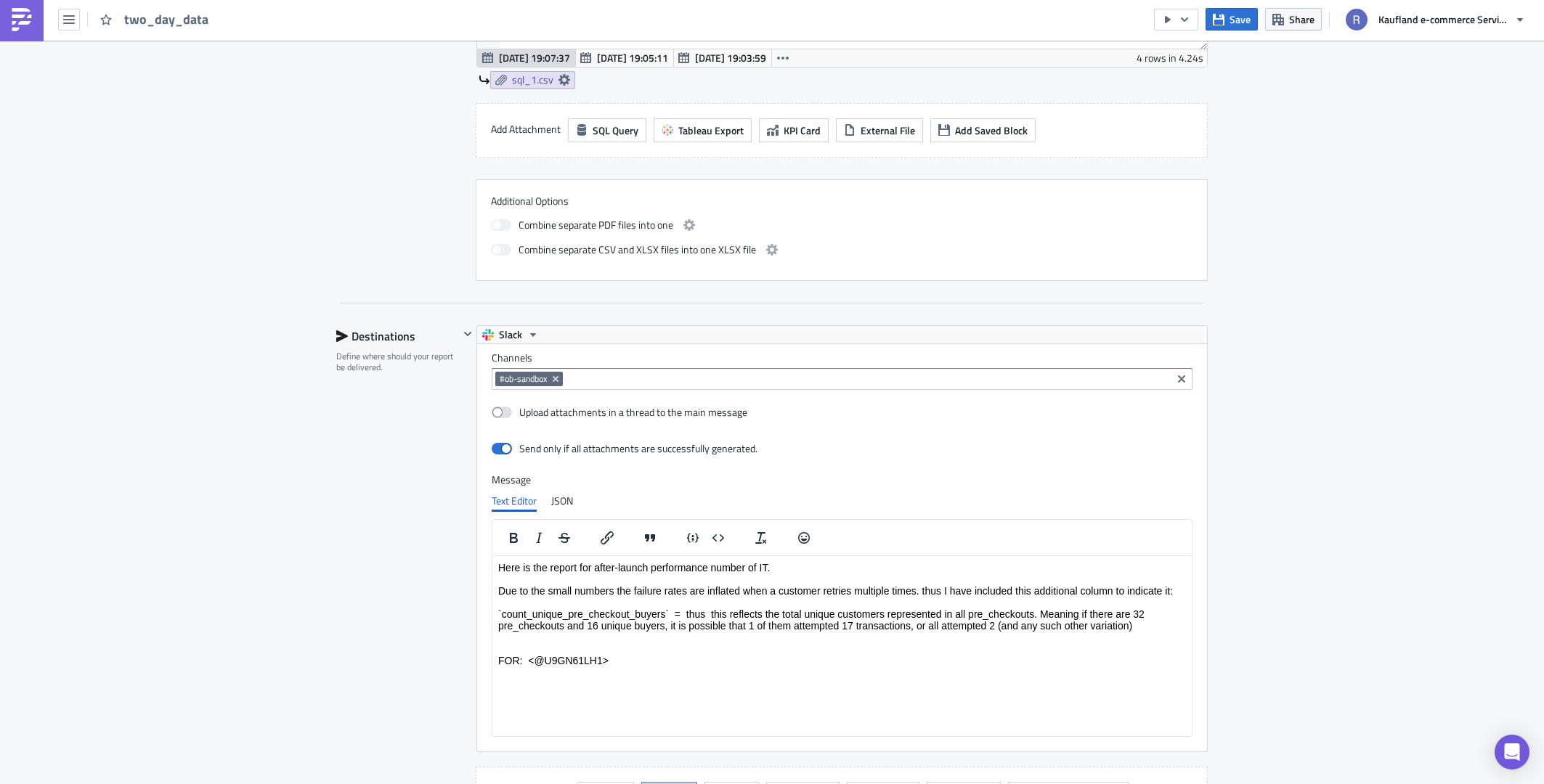
scroll to position [657, 0]
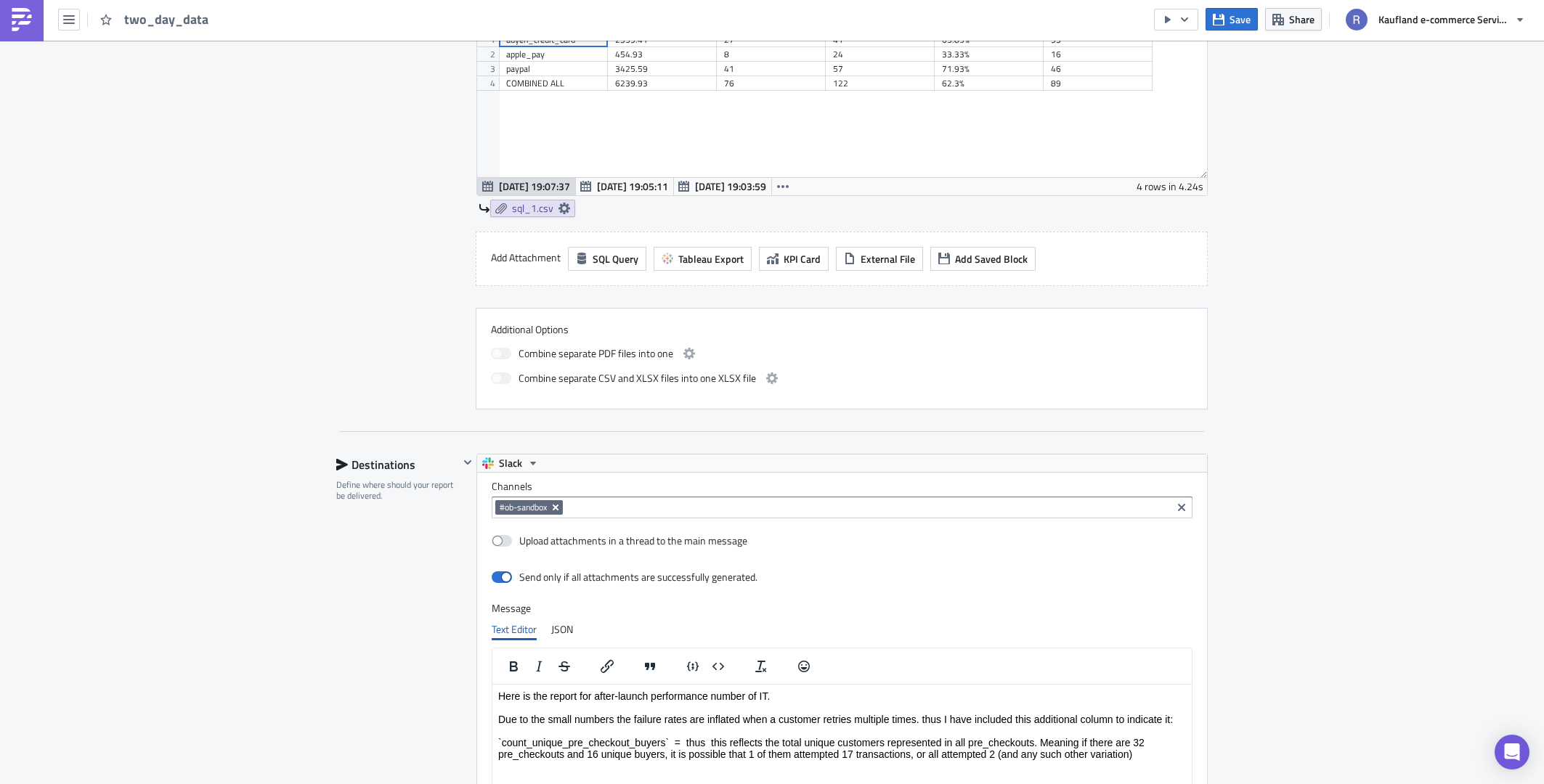
click at [554, 506] on icon "Remove Tag" at bounding box center [556, 507] width 12 height 12
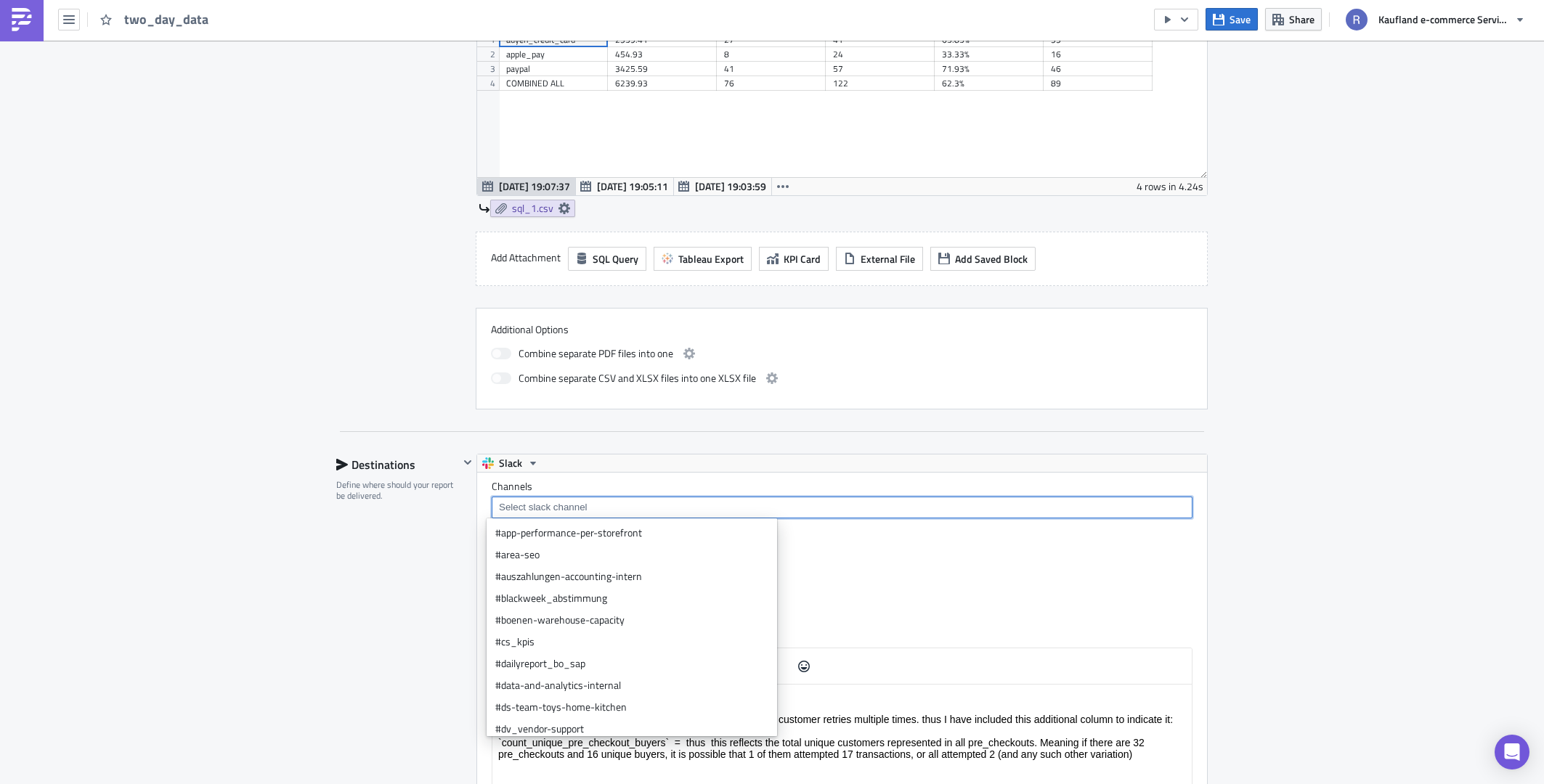
click at [554, 506] on input at bounding box center [841, 507] width 692 height 15
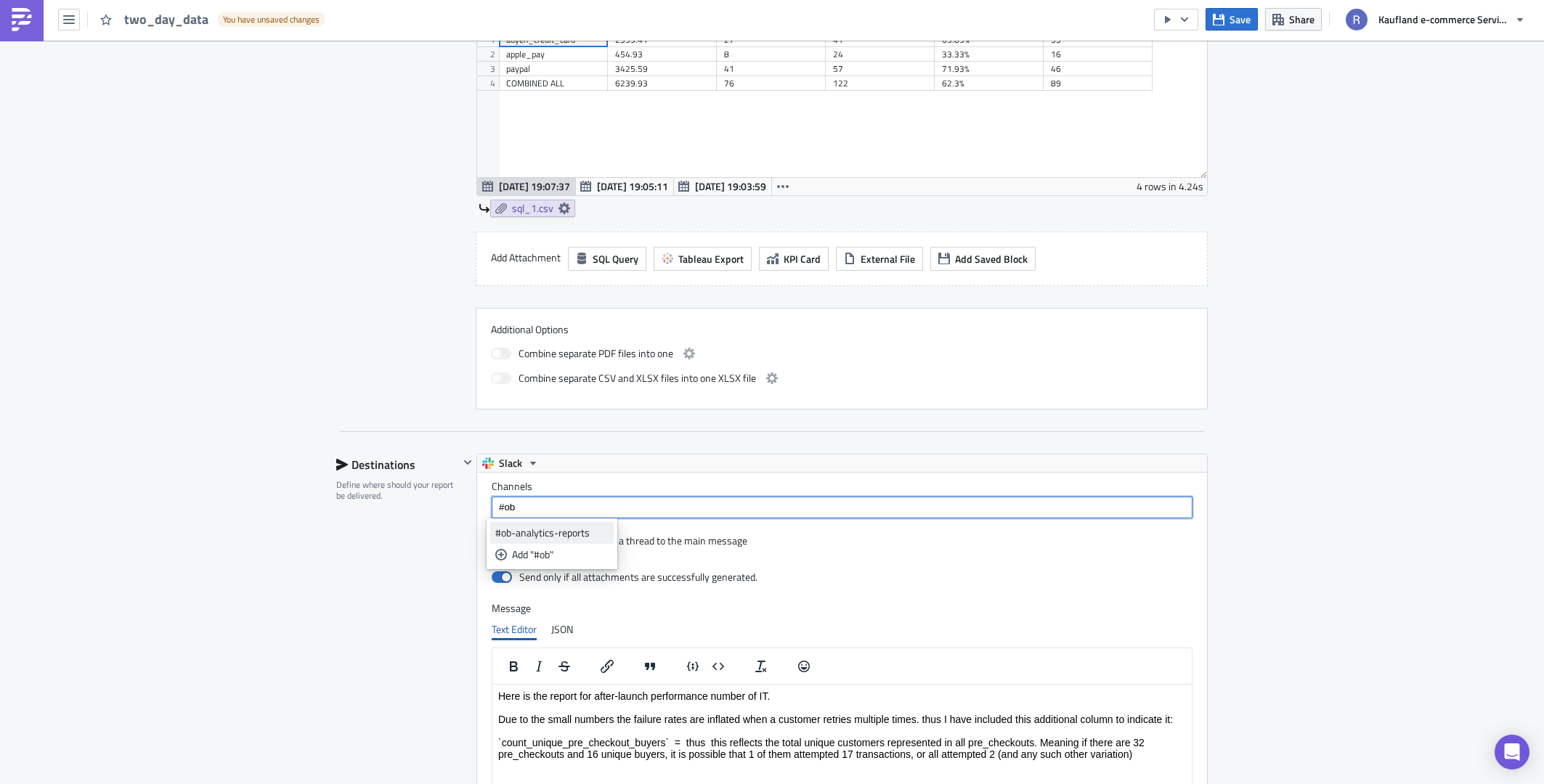
type input "#ob"
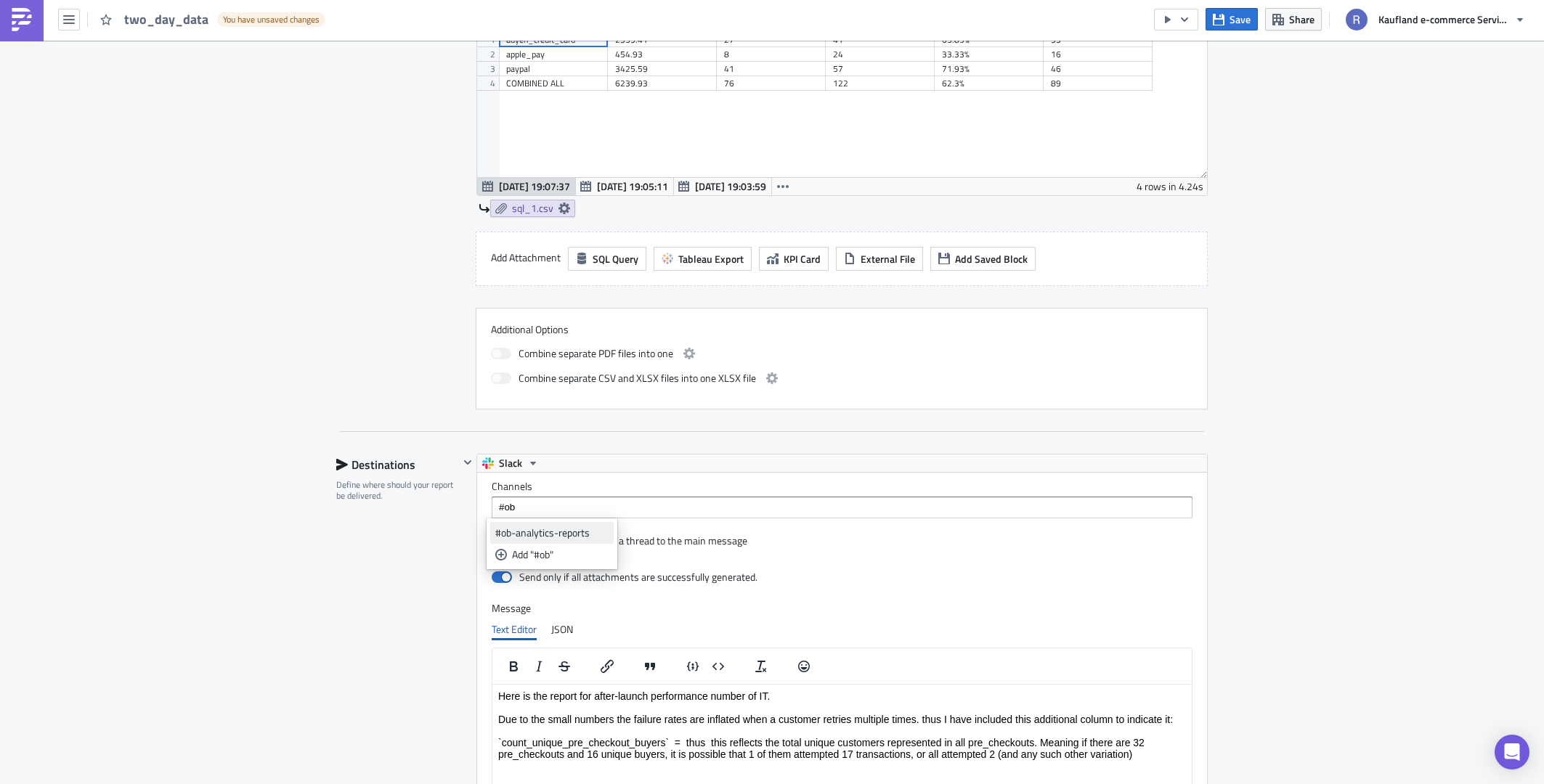
click at [567, 524] on link "#ob-analytics-reports" at bounding box center [552, 533] width 123 height 22
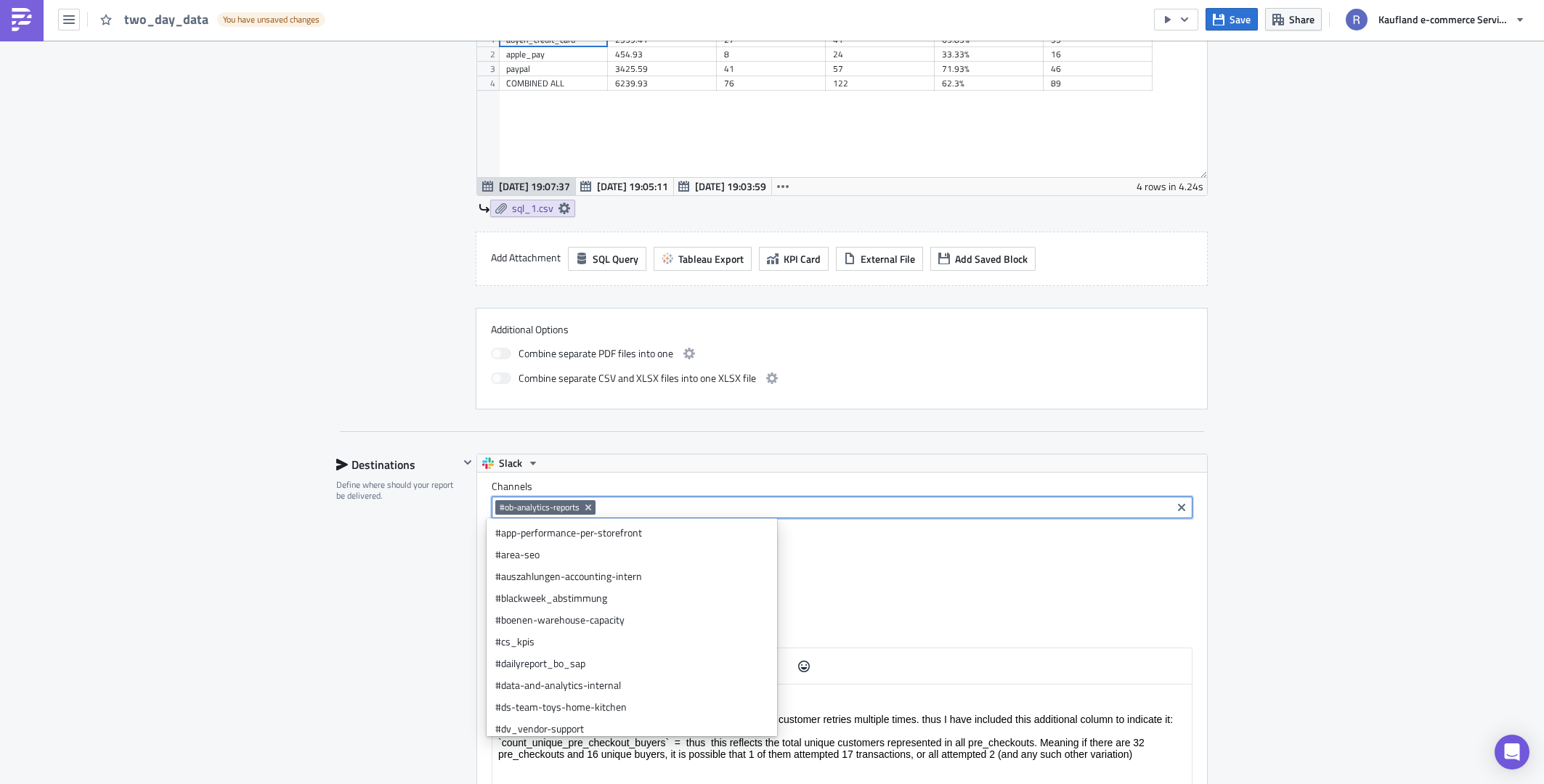
click at [249, 554] on div "Execution Log Edit " two_day_data " Draft Settings Configure the basics of your…" at bounding box center [772, 301] width 1544 height 1836
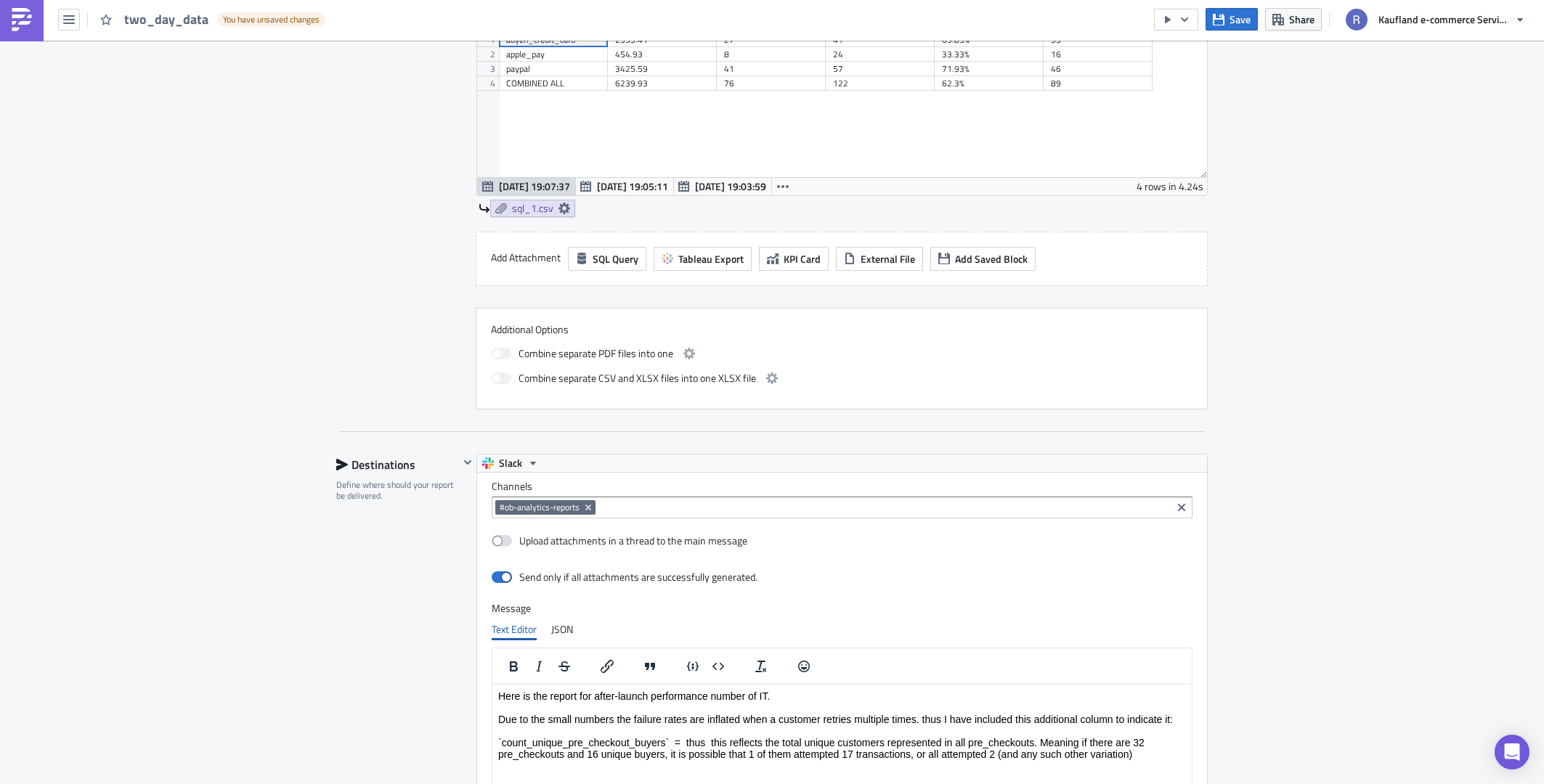
click at [649, 506] on input at bounding box center [883, 507] width 568 height 15
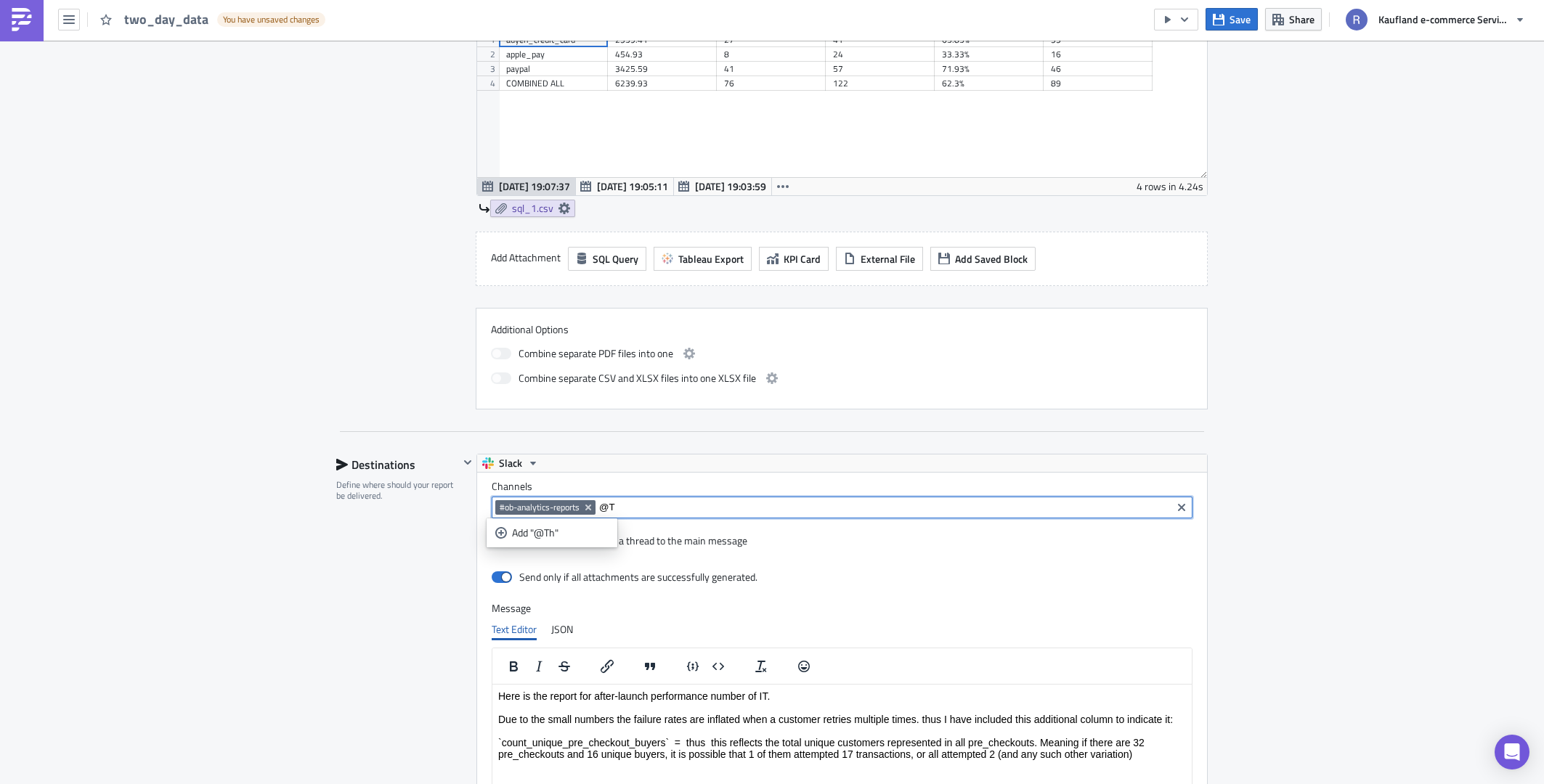
type input "@"
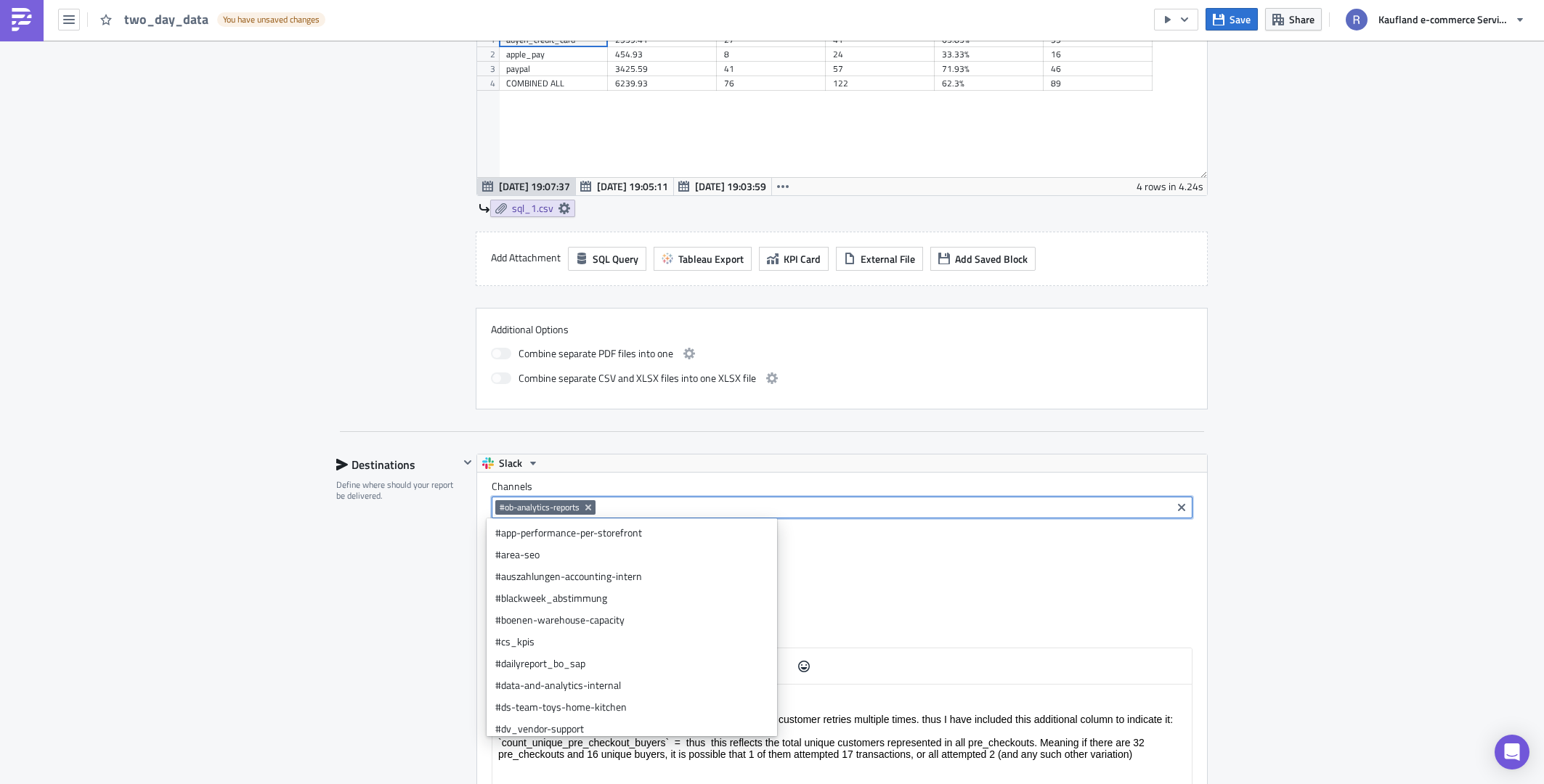
click at [1313, 521] on div "Execution Log Edit " two_day_data " Draft Settings Configure the basics of your…" at bounding box center [772, 301] width 1544 height 1836
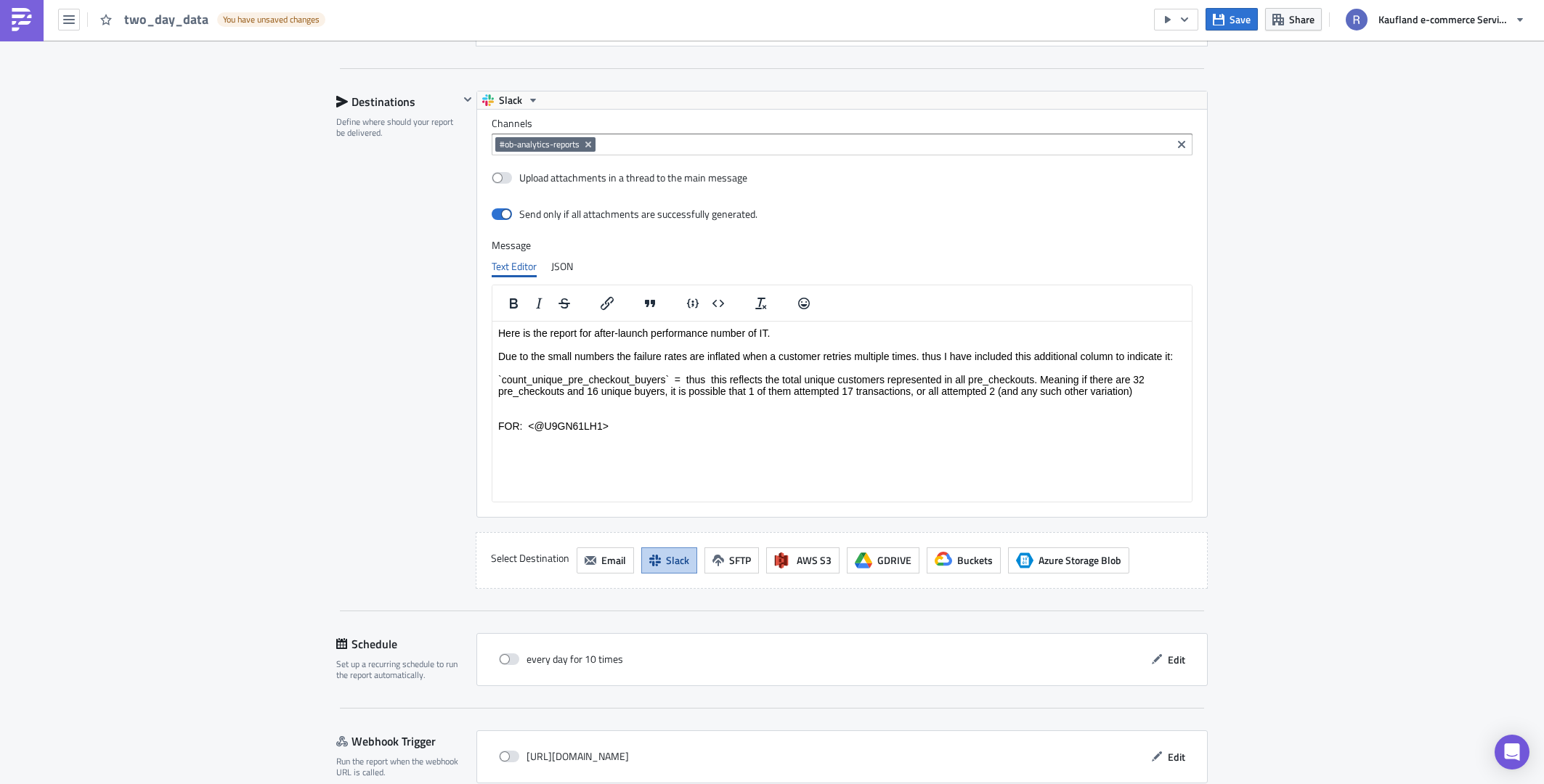
scroll to position [1093, 0]
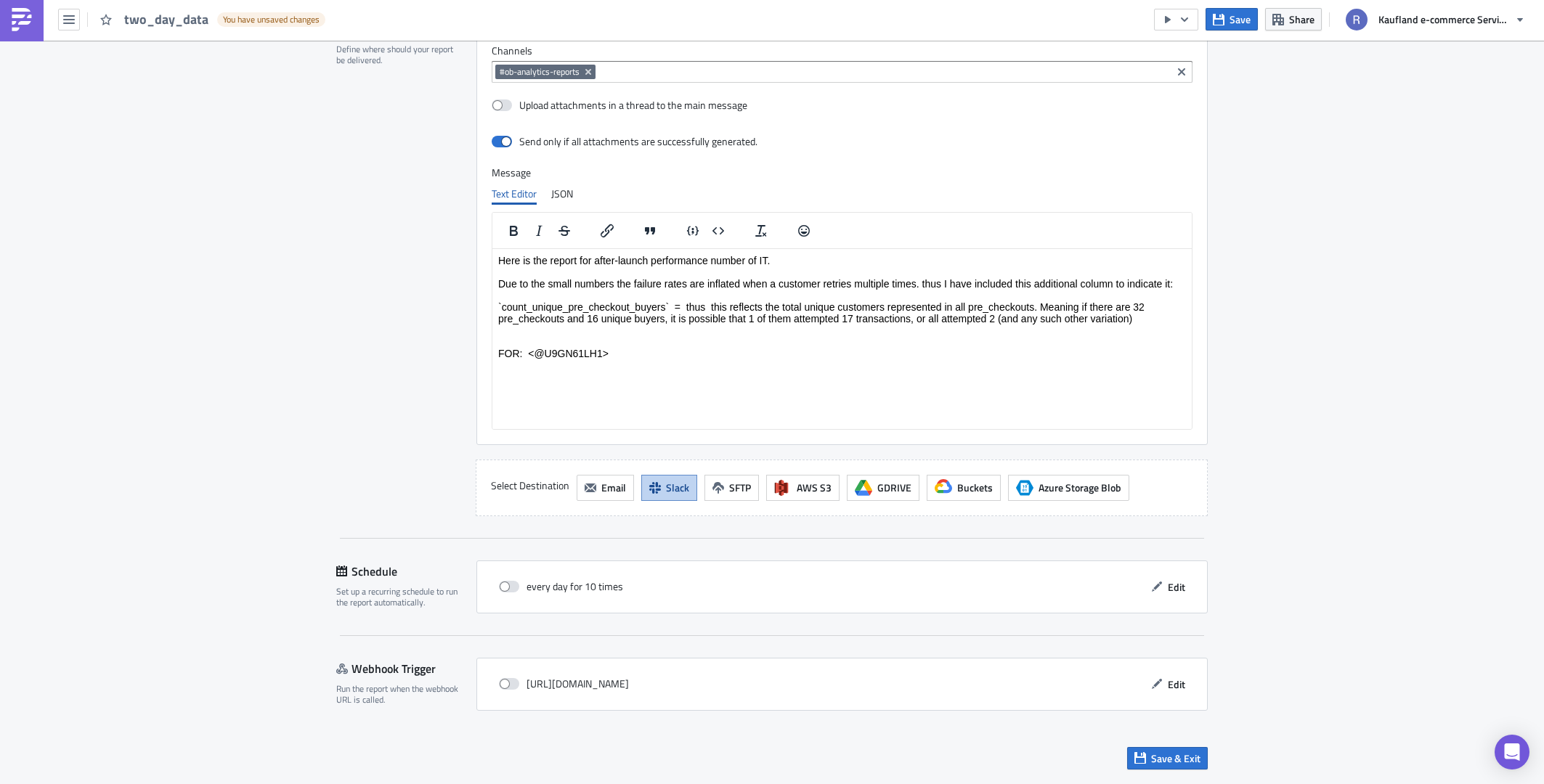
click at [1189, 586] on div "every day for 10 times Edit" at bounding box center [842, 587] width 732 height 53
click at [1172, 584] on span "Edit" at bounding box center [1176, 586] width 17 height 15
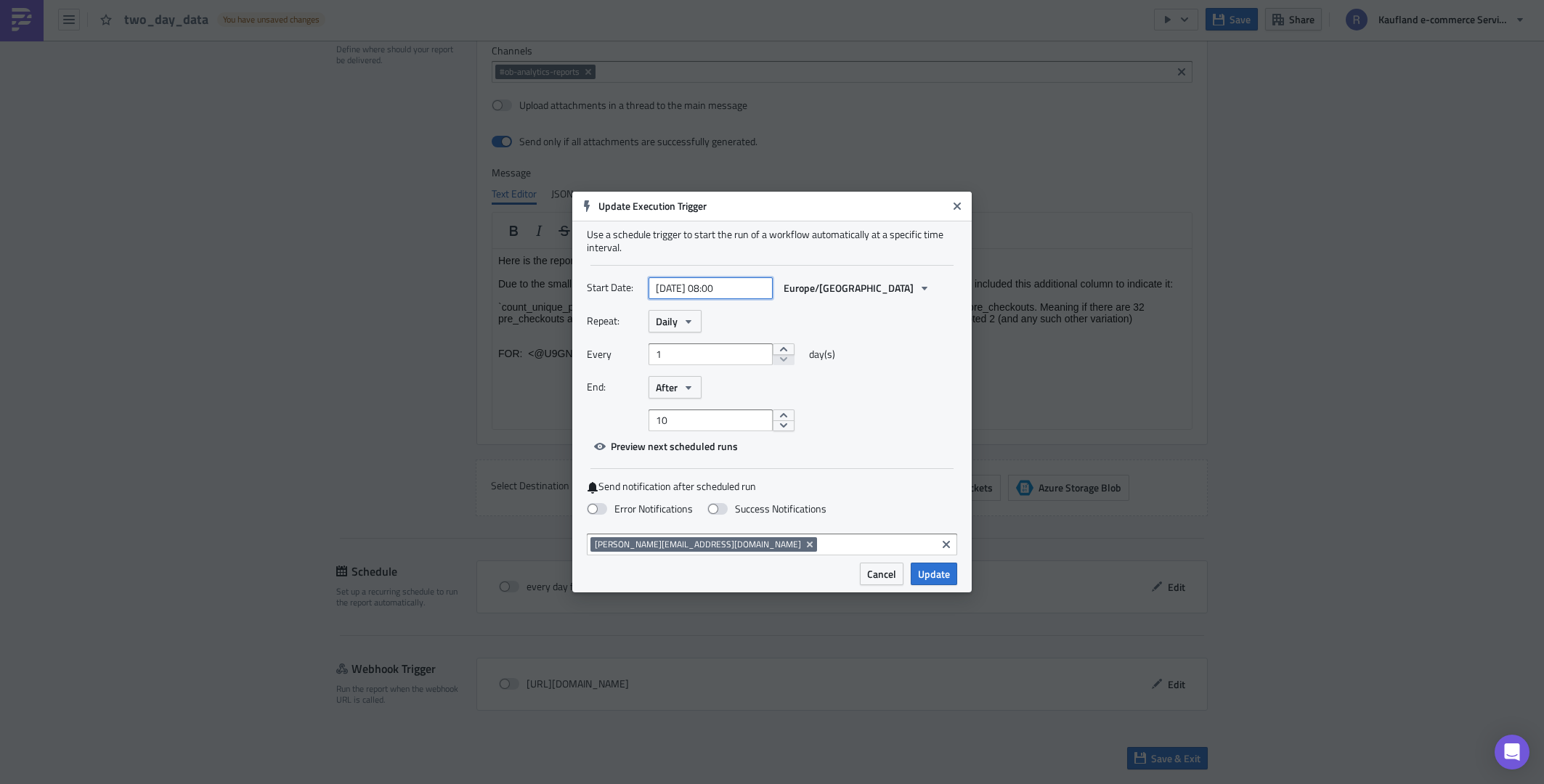
select select "8"
select select "2025"
click at [698, 289] on input "[DATE] 08:00" at bounding box center [710, 289] width 124 height 22
click at [703, 378] on div "4" at bounding box center [706, 375] width 22 height 20
type input "[DATE] 08:00"
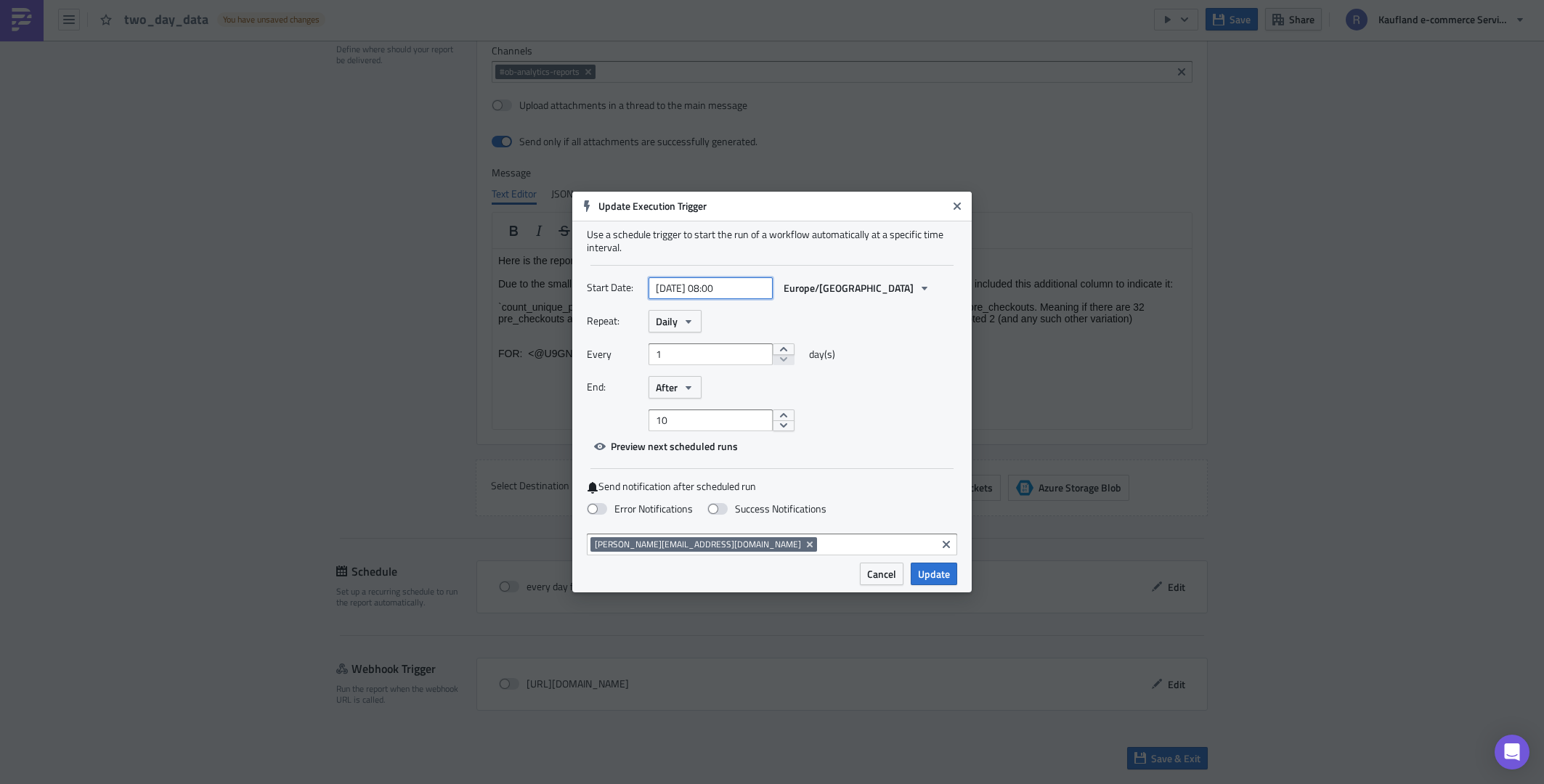
click at [732, 286] on input "[DATE] 08:00" at bounding box center [710, 289] width 124 height 22
select select "8"
select select "2025"
click at [720, 285] on input "[DATE] 08:00" at bounding box center [710, 289] width 124 height 22
type input "[DATE] 07:00"
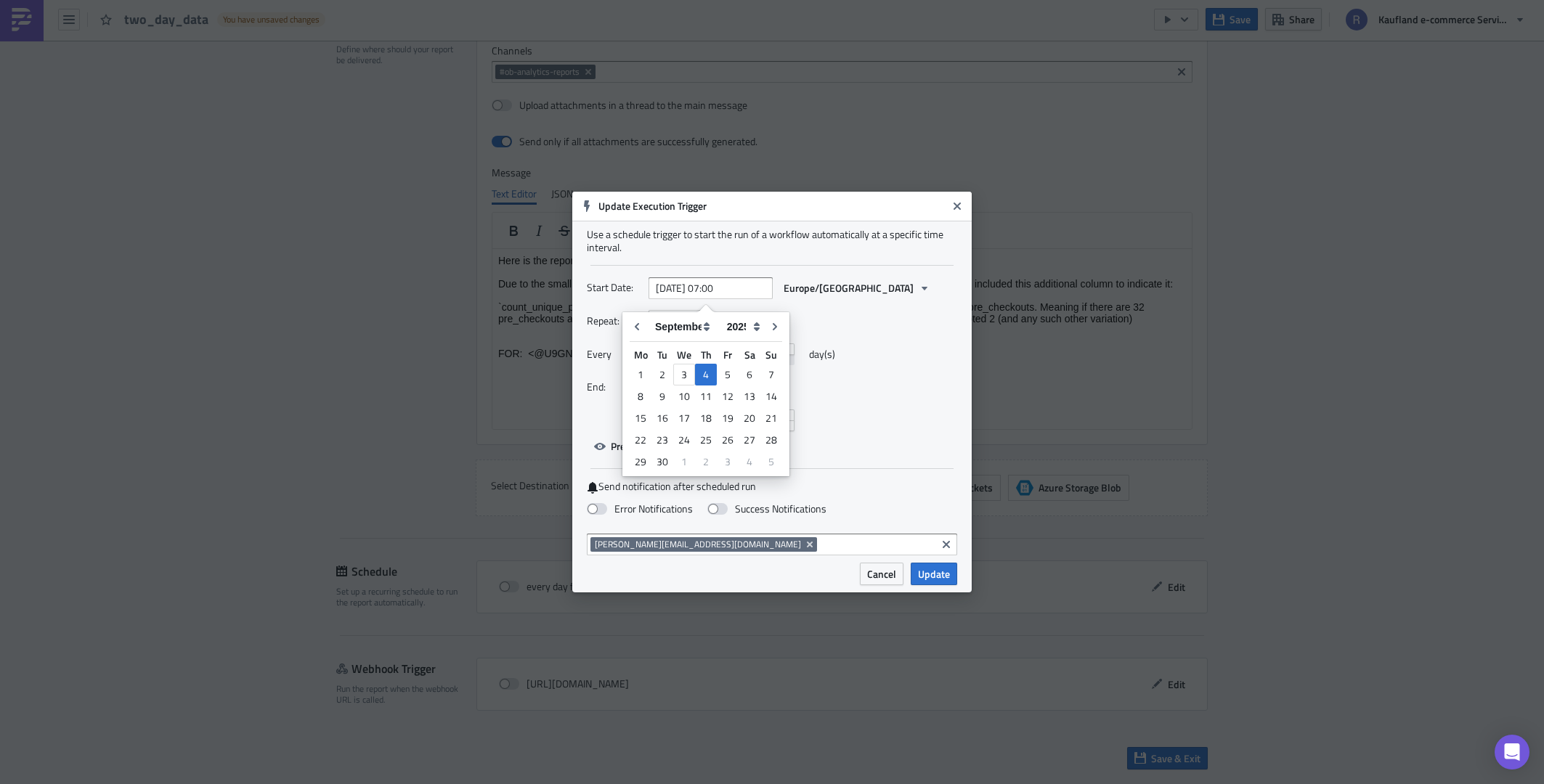
click at [873, 343] on div "Every 1 day(s)" at bounding box center [772, 359] width 370 height 33
click at [691, 323] on icon "button" at bounding box center [688, 321] width 12 height 12
click at [775, 314] on div "Repeat: Daily" at bounding box center [772, 321] width 370 height 23
click at [772, 426] on button "decrement" at bounding box center [783, 426] width 22 height 12
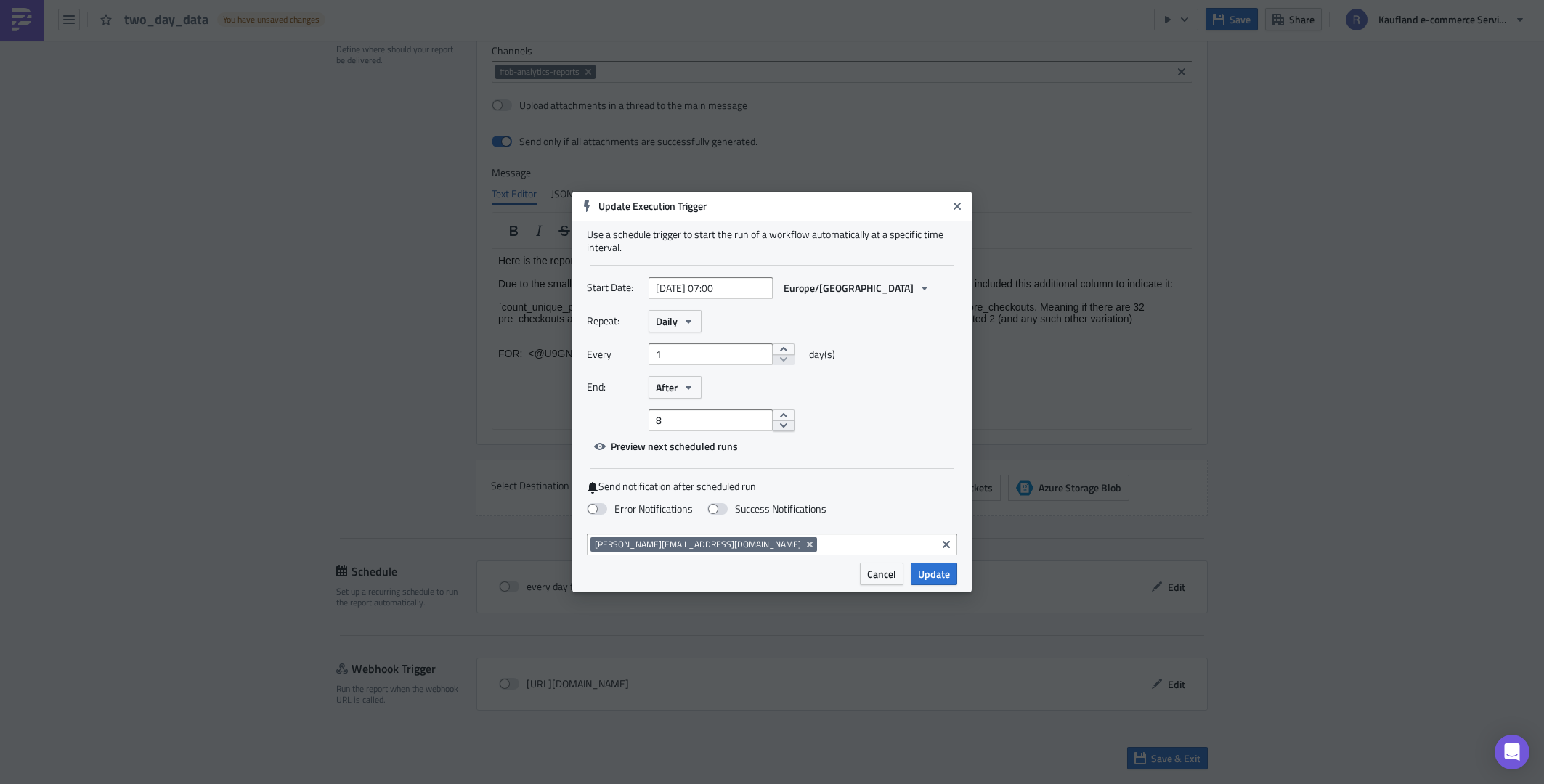
click at [772, 426] on button "decrement" at bounding box center [783, 426] width 22 height 12
click at [772, 426] on button "decrement" at bounding box center [783, 426] width 22 height 12
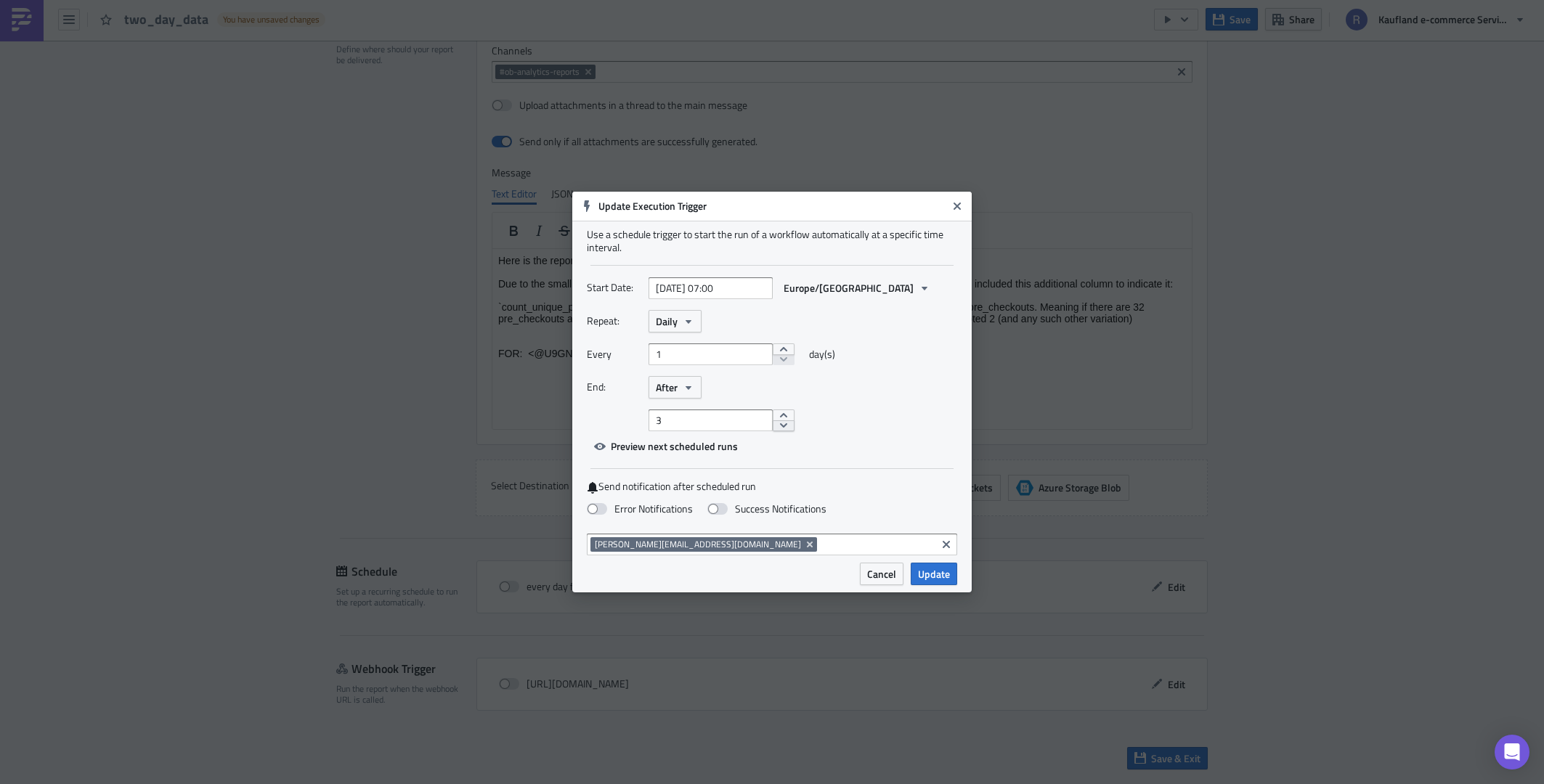
click at [772, 426] on button "decrement" at bounding box center [783, 426] width 22 height 12
type input "2"
click at [772, 427] on button "decrement" at bounding box center [783, 426] width 22 height 12
click at [945, 575] on span "Update" at bounding box center [933, 573] width 32 height 15
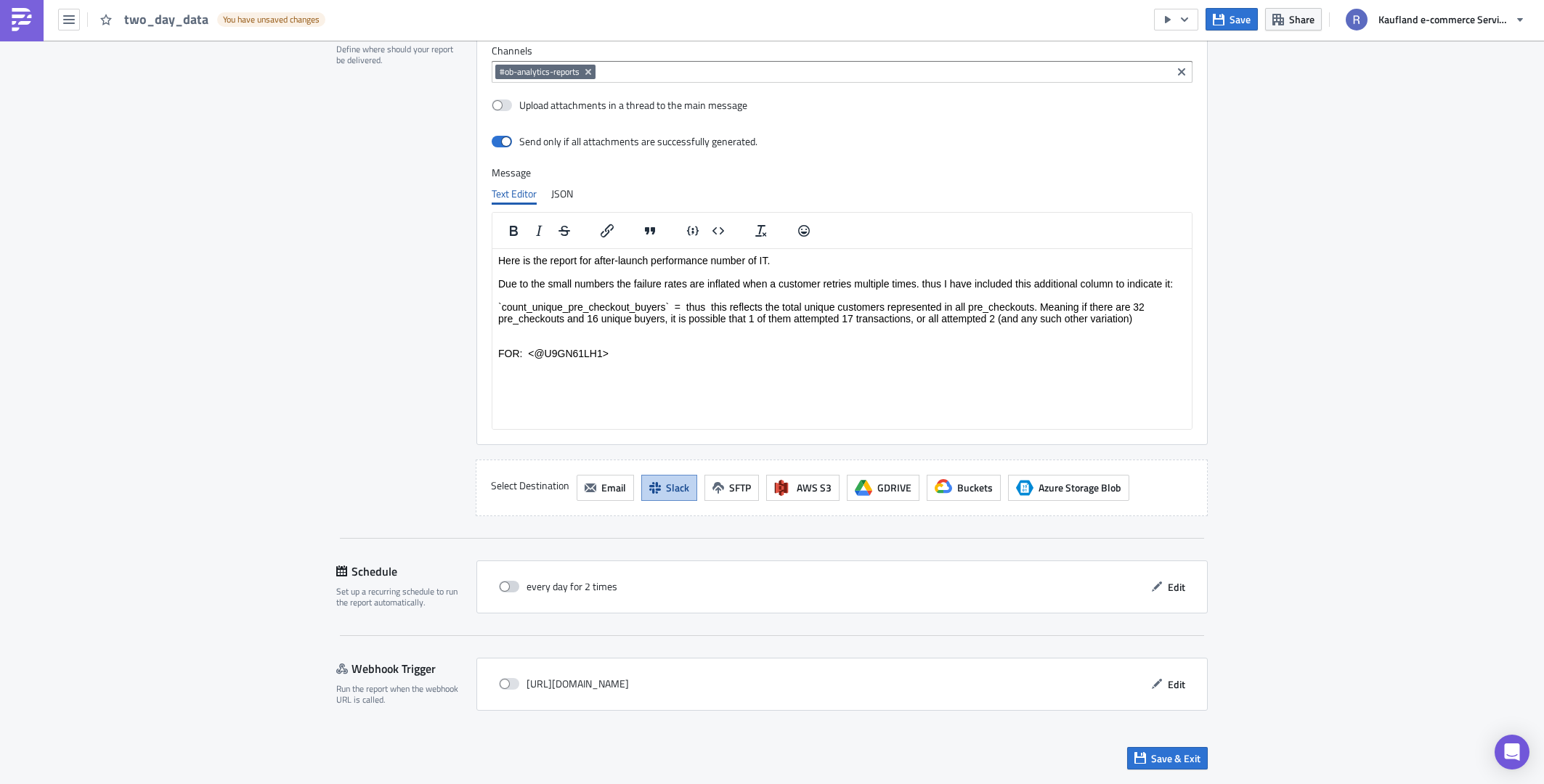
click at [503, 592] on span at bounding box center [509, 586] width 20 height 12
click at [503, 592] on input "checkbox" at bounding box center [506, 587] width 9 height 9
checkbox input "true"
click at [1177, 583] on span "Edit" at bounding box center [1176, 586] width 17 height 15
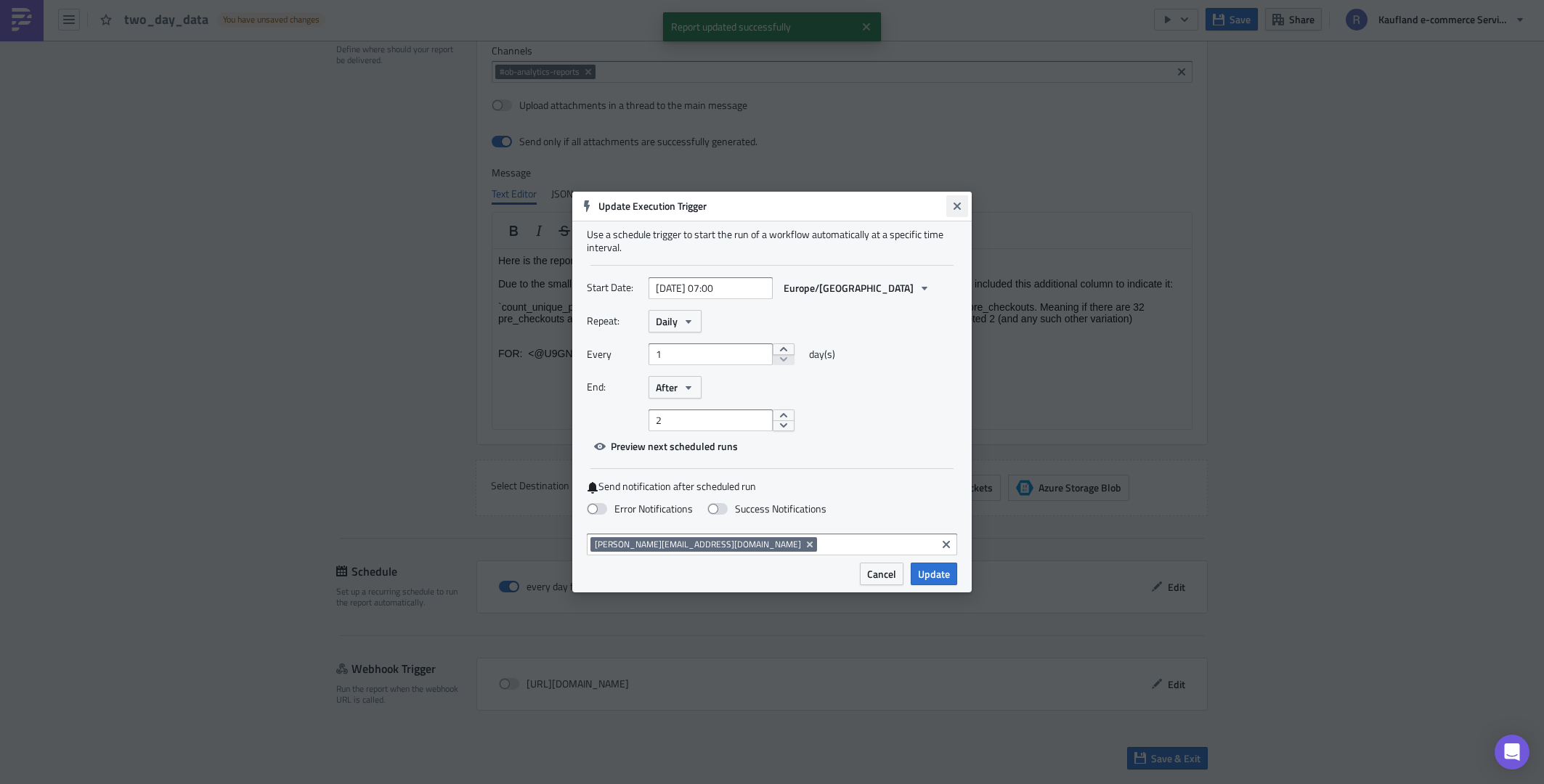
click at [955, 198] on button "Close" at bounding box center [958, 206] width 22 height 22
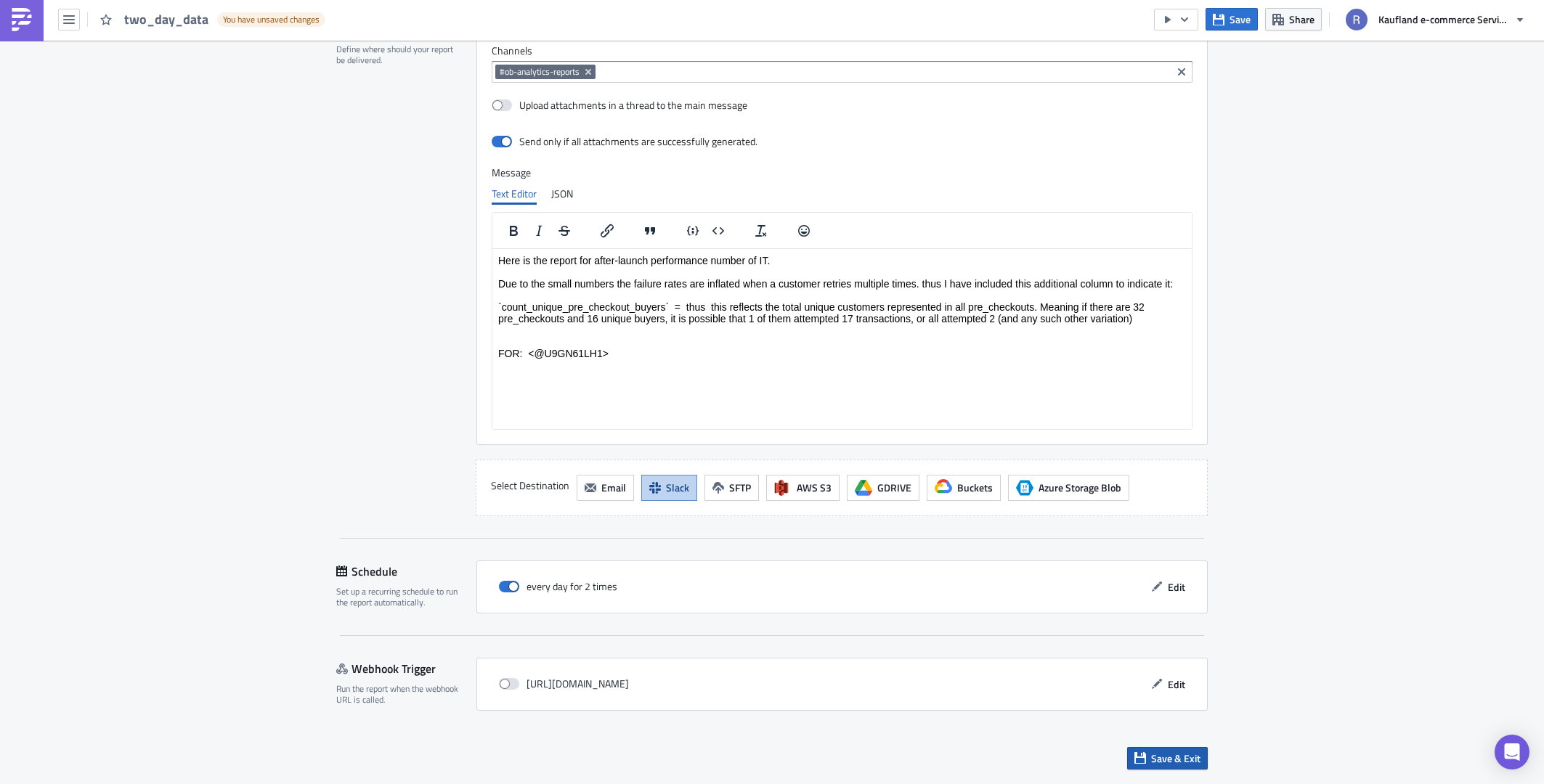
click at [1145, 751] on button "Save & Exit" at bounding box center [1167, 758] width 81 height 23
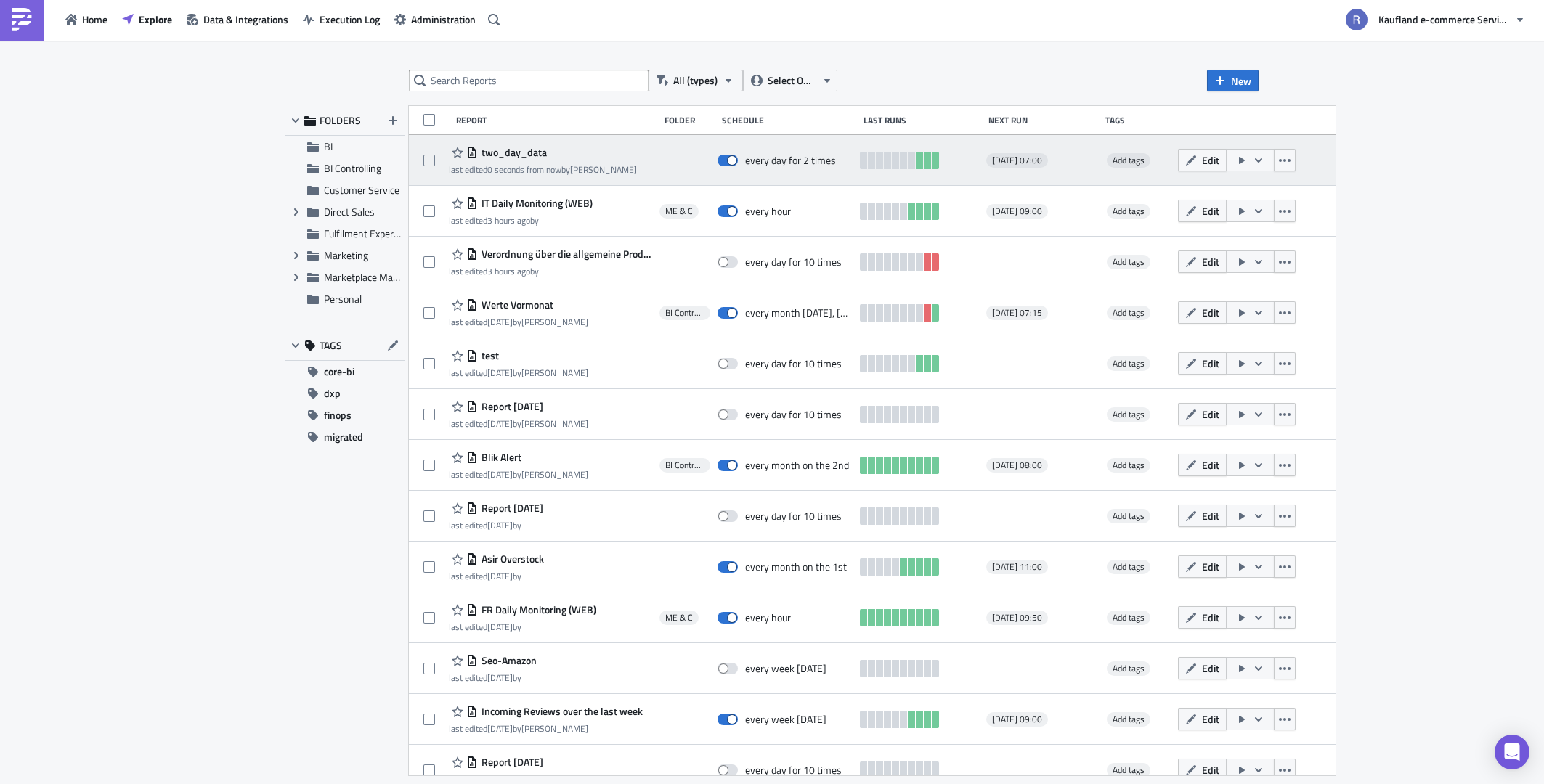
click at [538, 157] on span "two_day_data" at bounding box center [512, 152] width 69 height 13
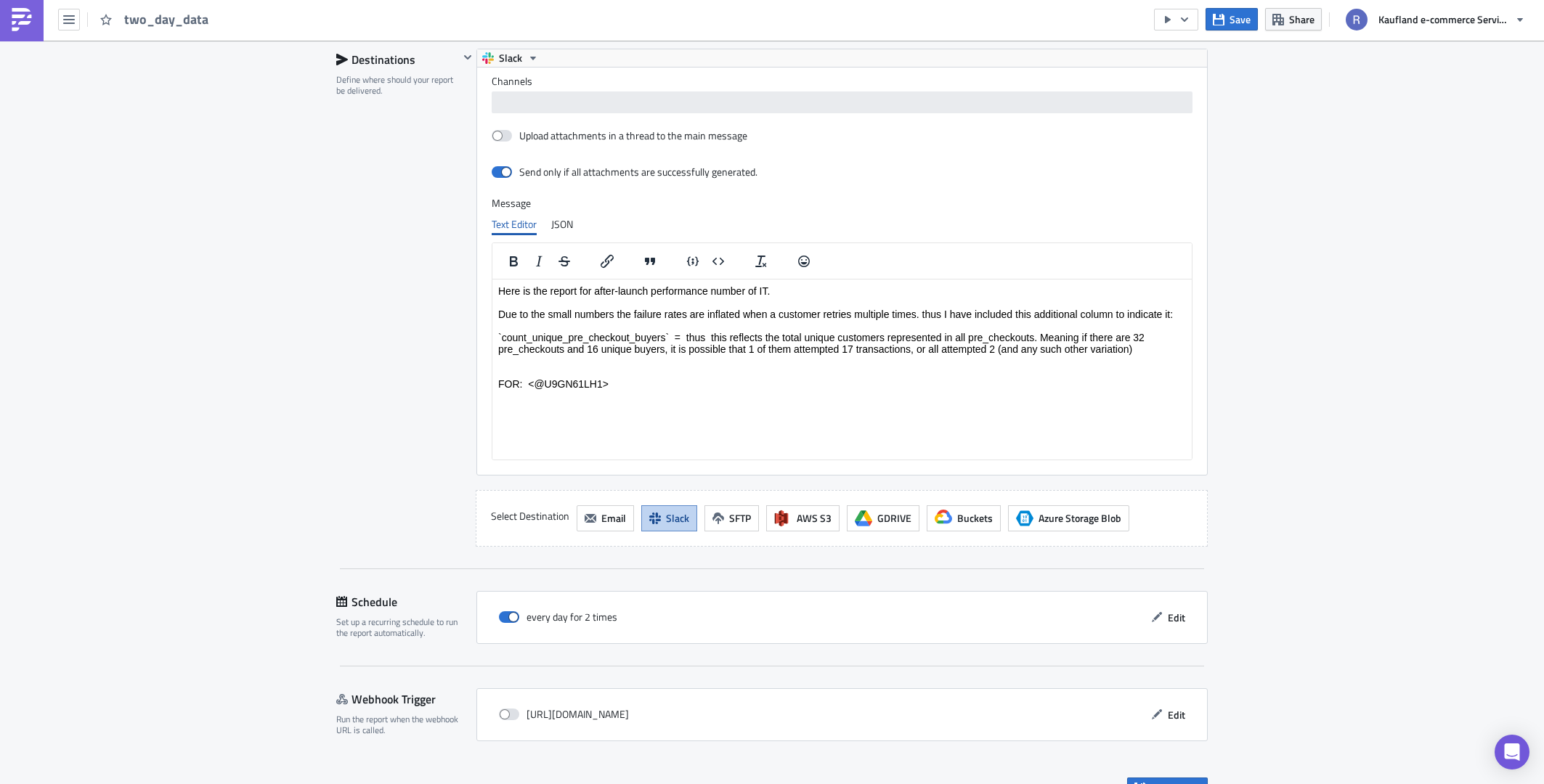
scroll to position [1093, 0]
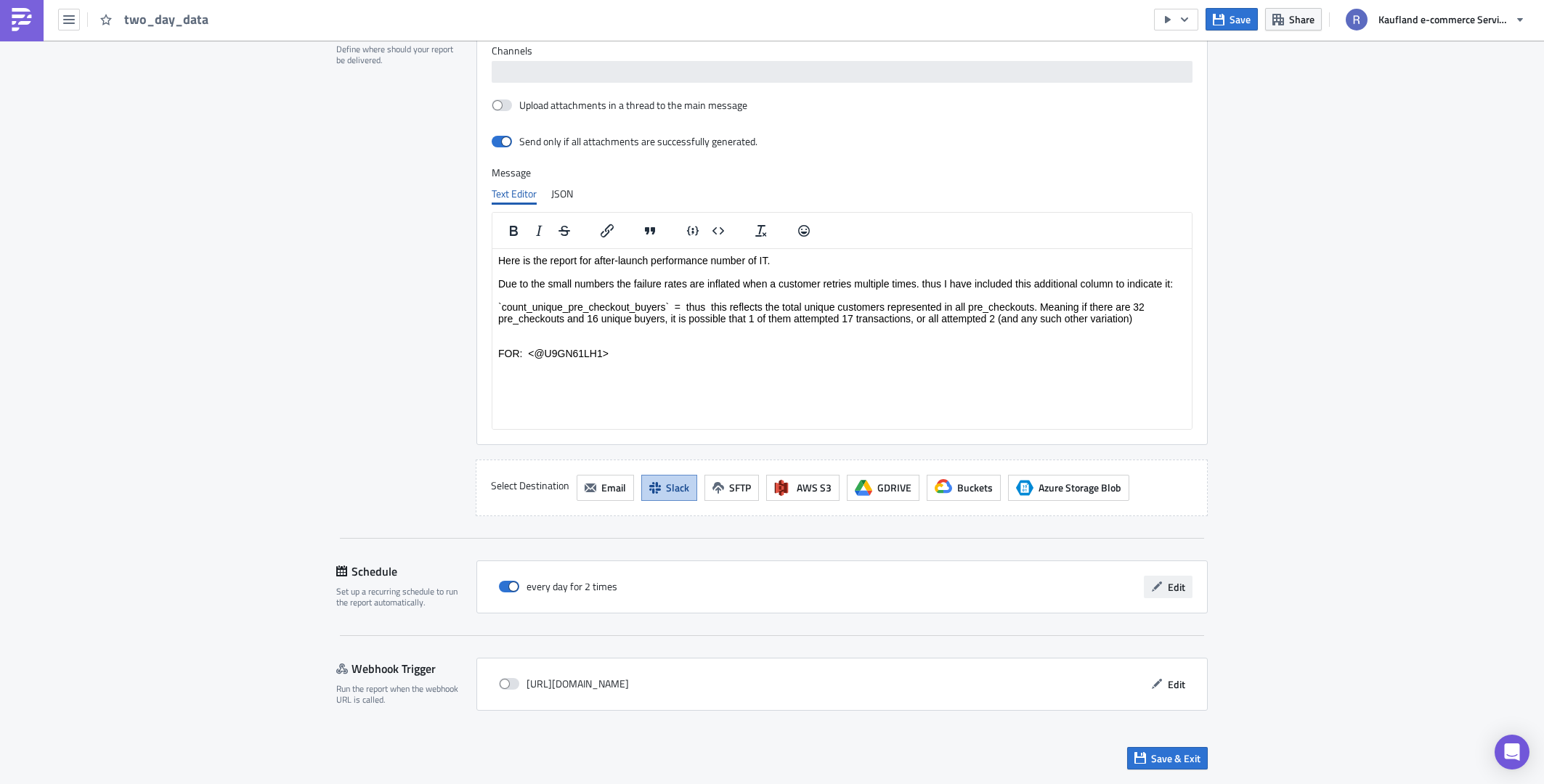
click at [1168, 582] on span "Edit" at bounding box center [1176, 586] width 17 height 15
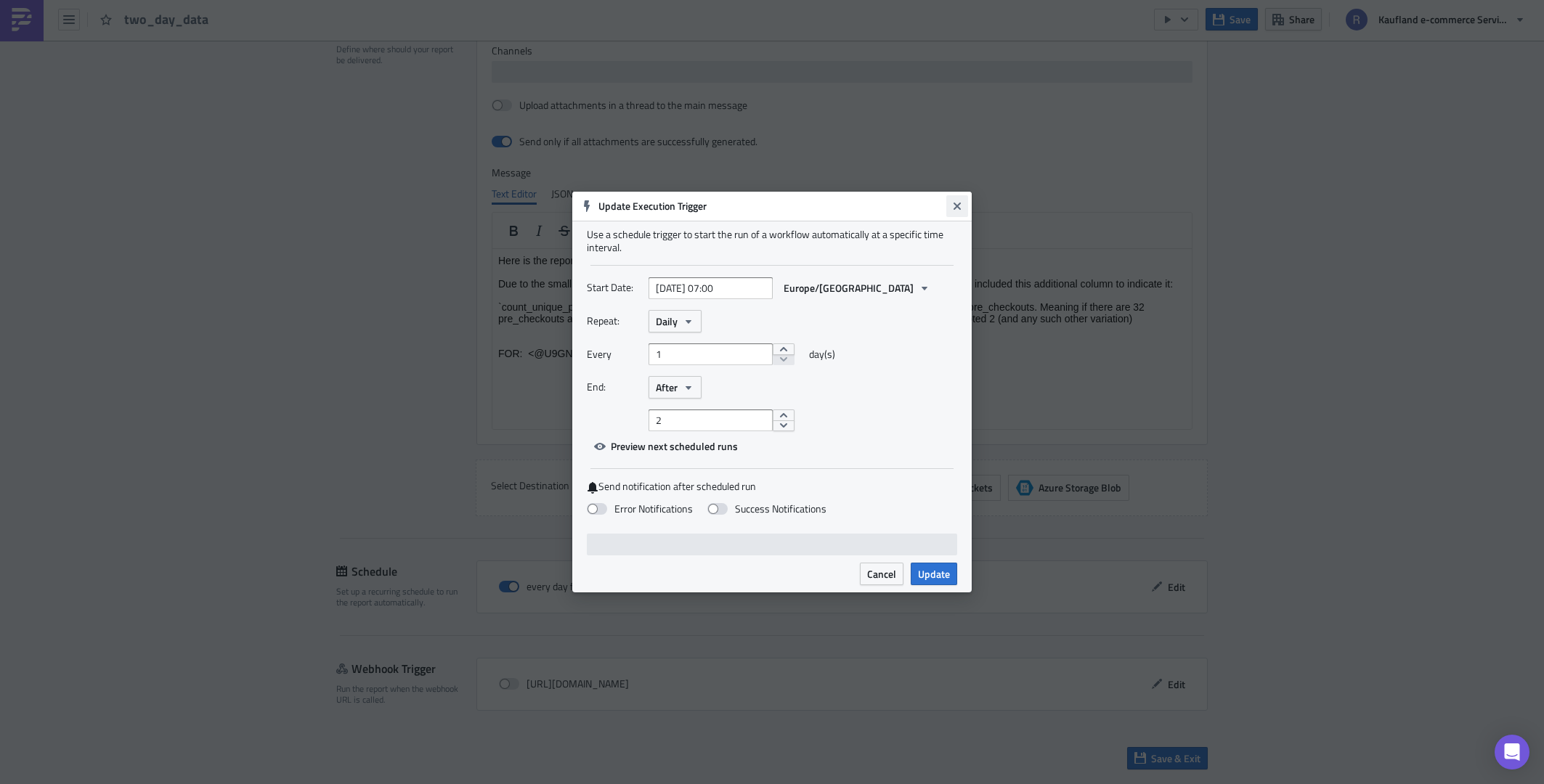
click at [954, 204] on icon "Close" at bounding box center [958, 206] width 7 height 7
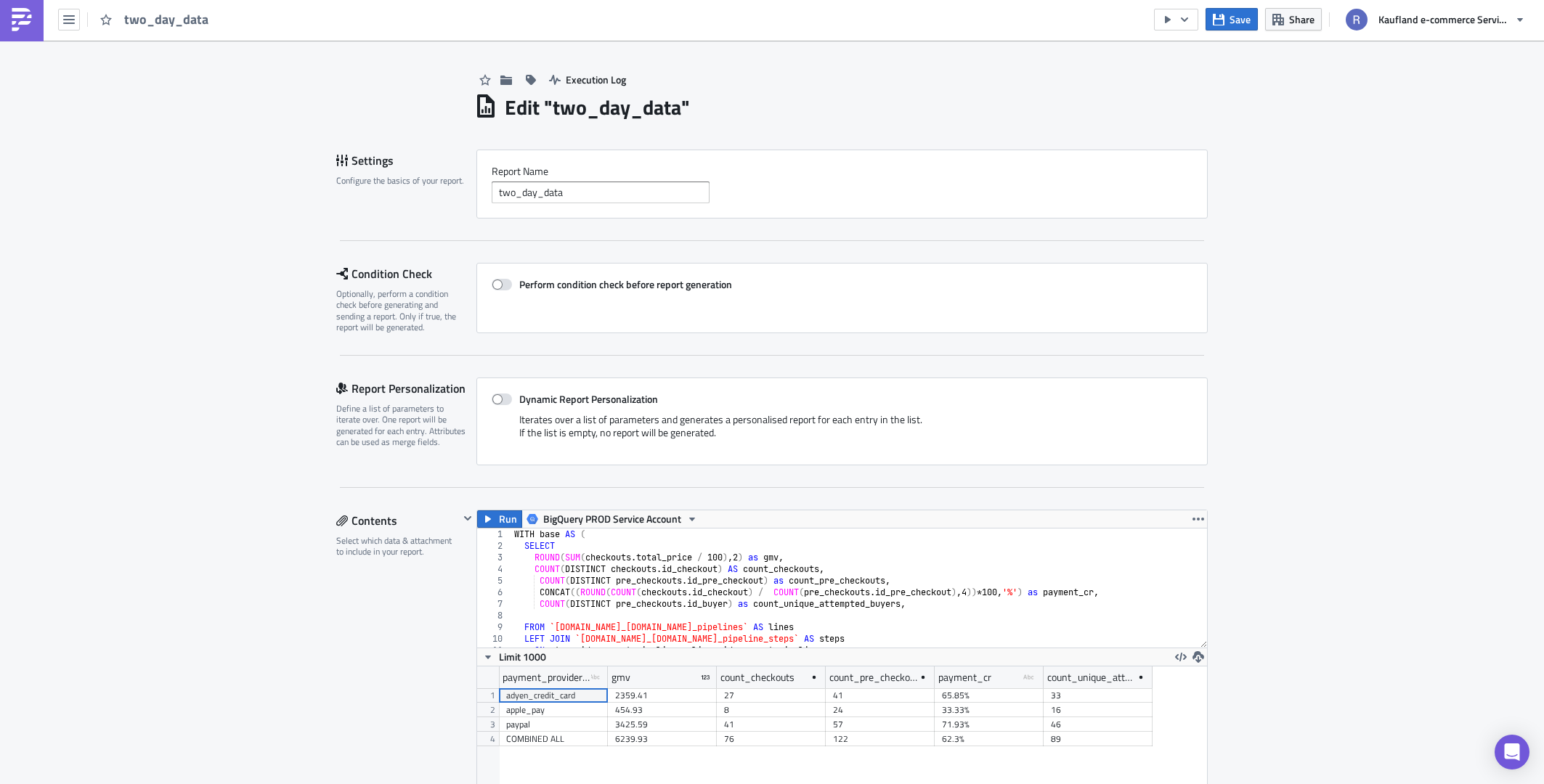
scroll to position [0, 0]
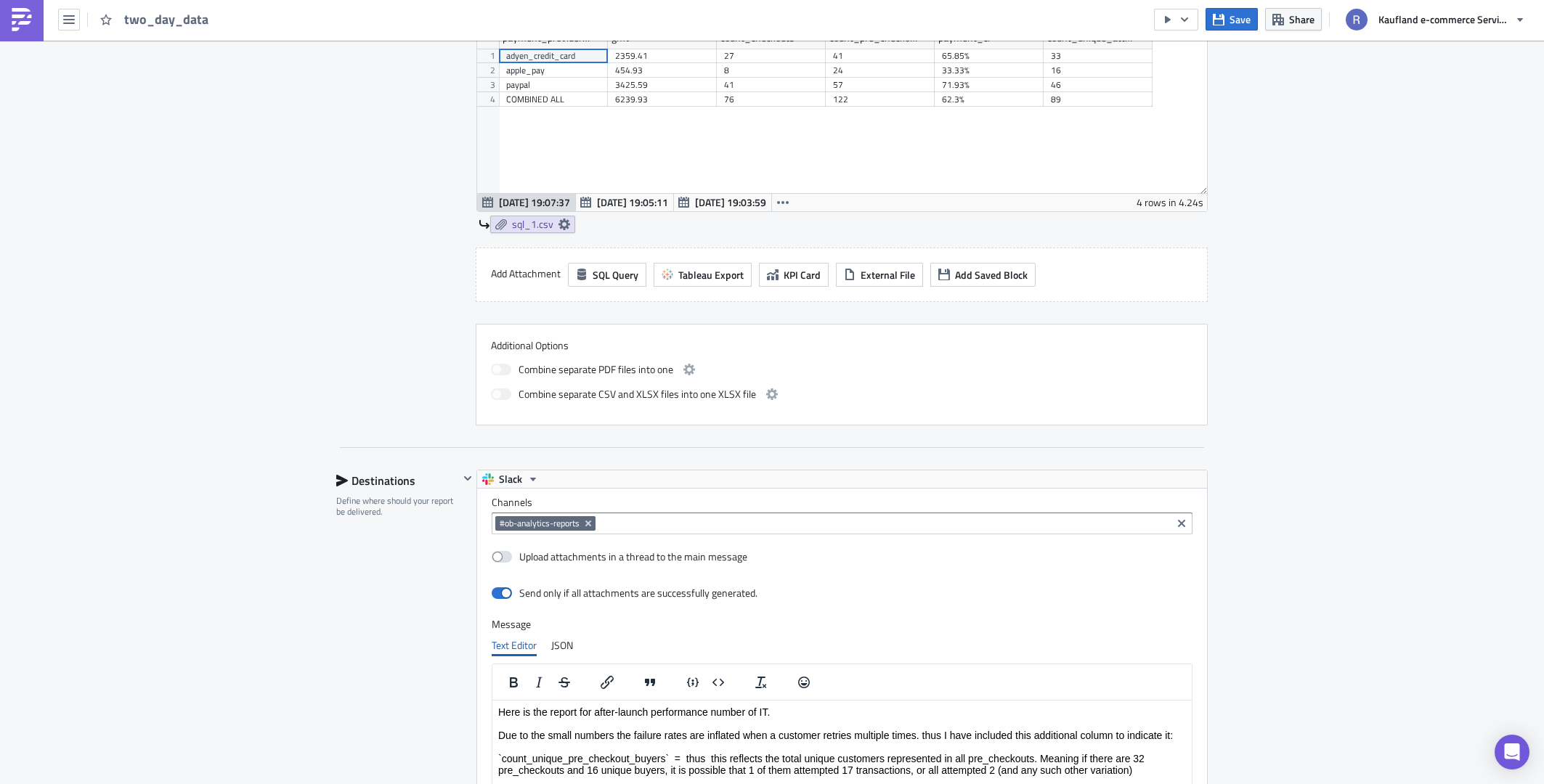
scroll to position [871, 0]
